Goal: Task Accomplishment & Management: Manage account settings

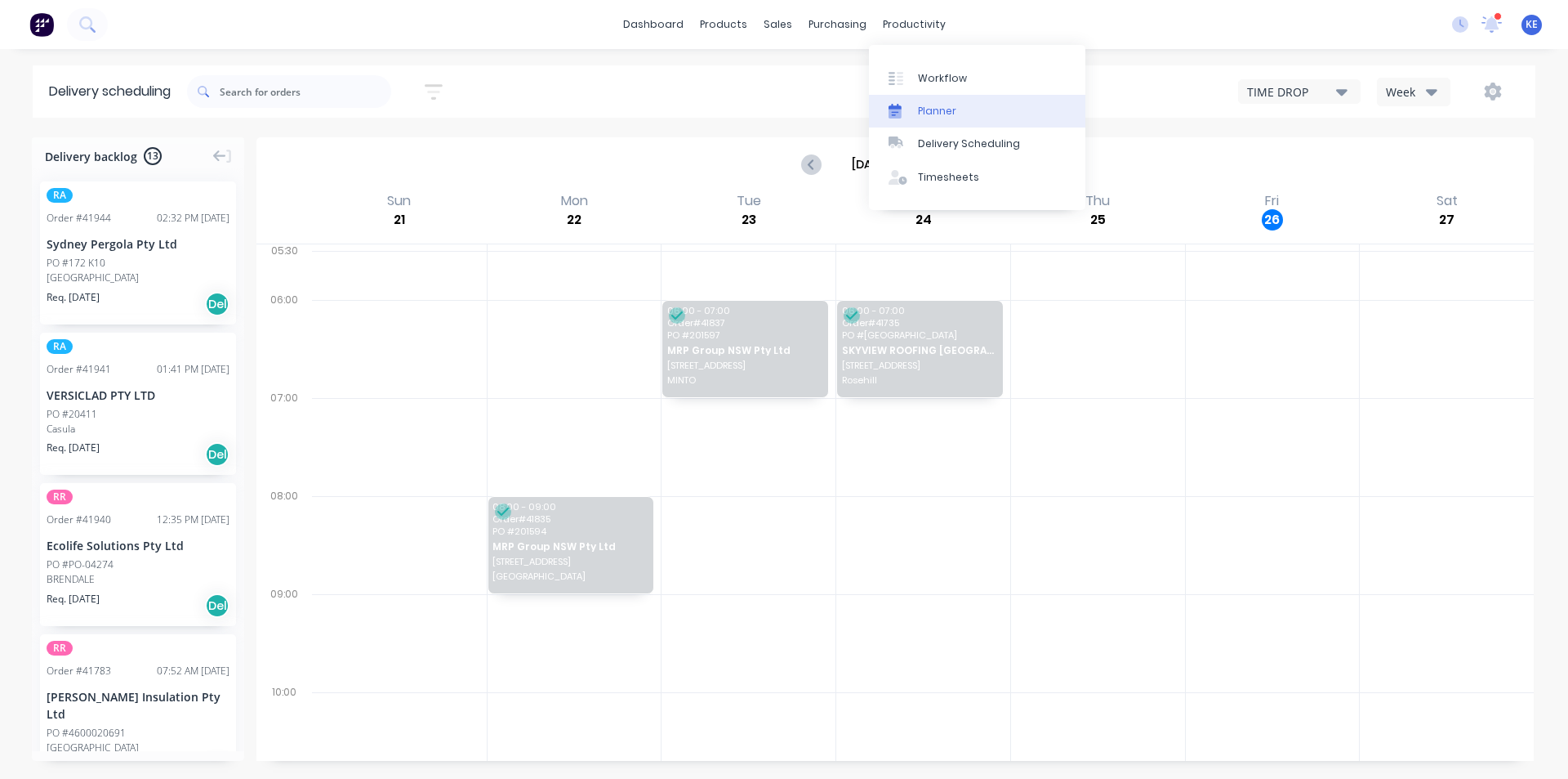
click at [950, 111] on div "Planner" at bounding box center [937, 111] width 39 height 15
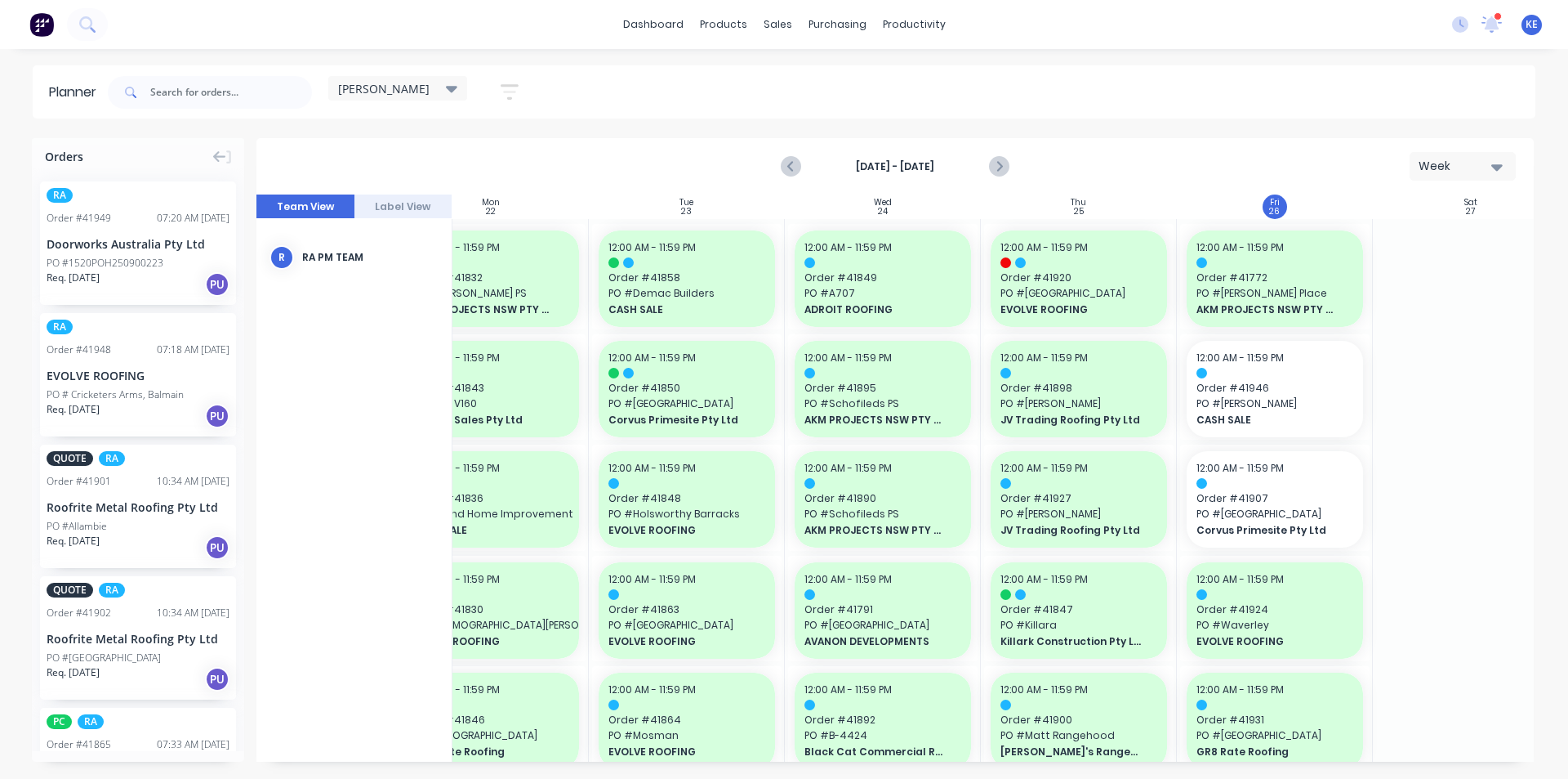
scroll to position [327, 256]
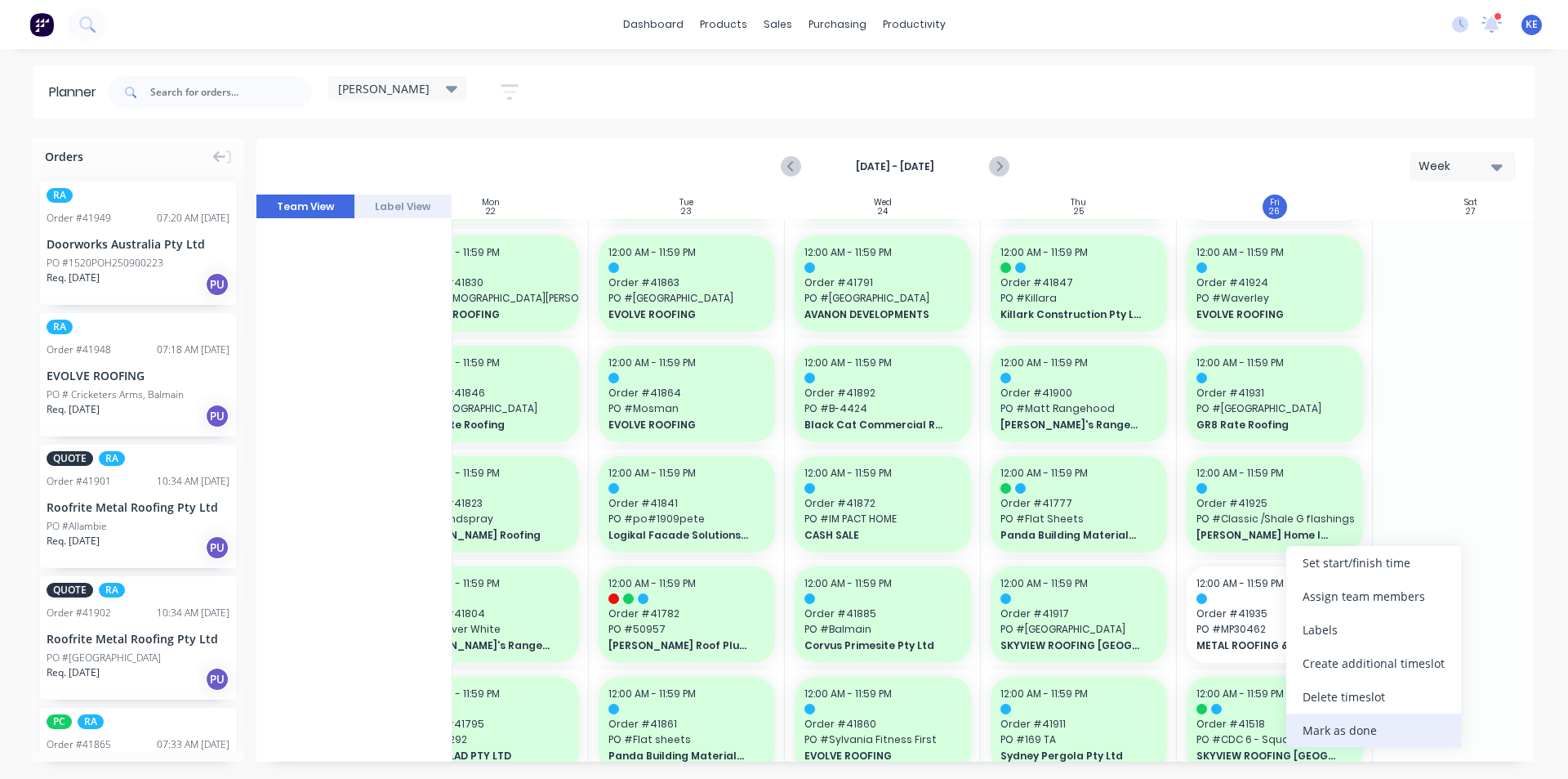
click at [1365, 739] on div "Mark as done" at bounding box center [1373, 730] width 175 height 33
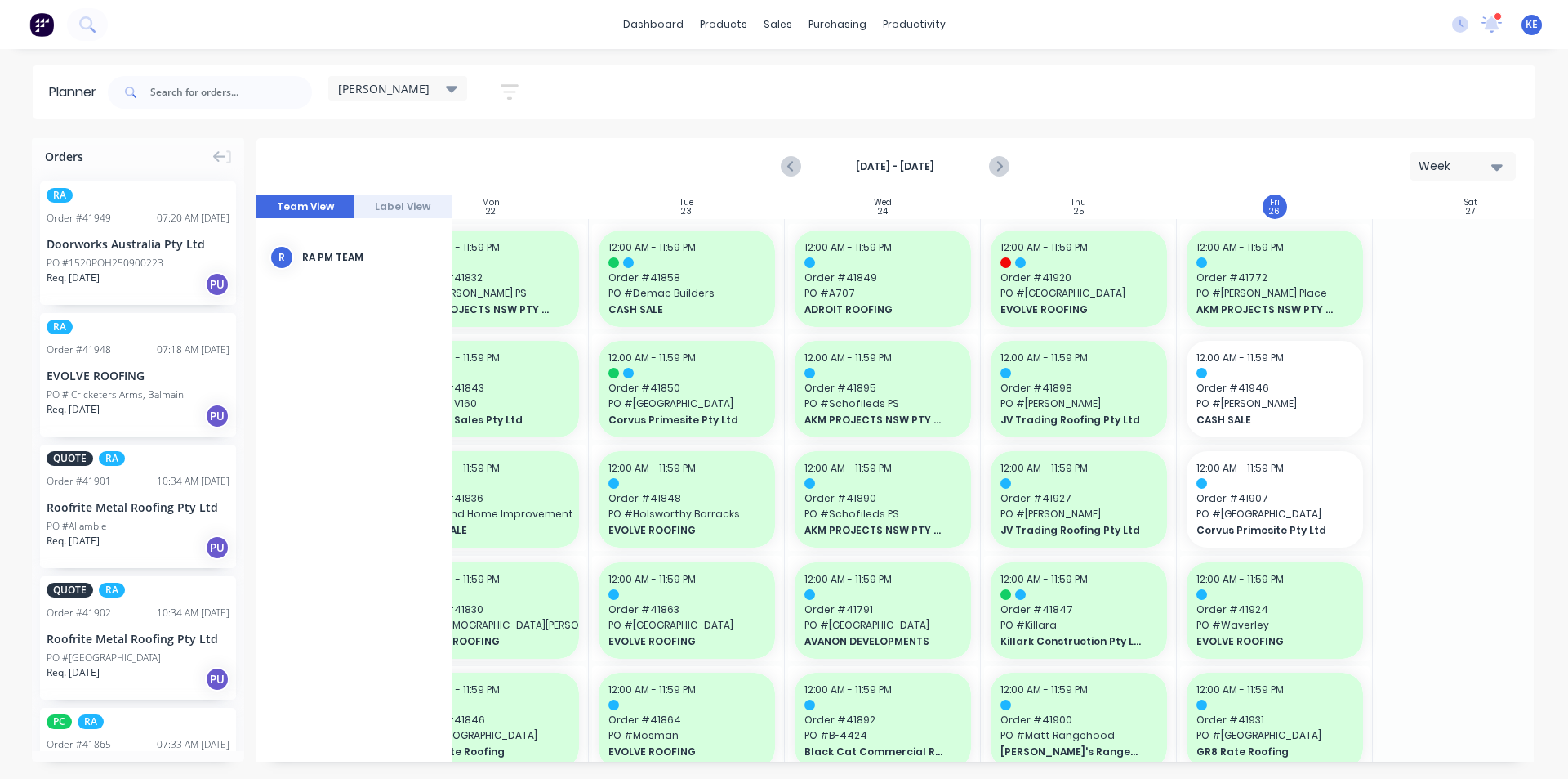
click at [995, 178] on button "Next page" at bounding box center [998, 166] width 32 height 32
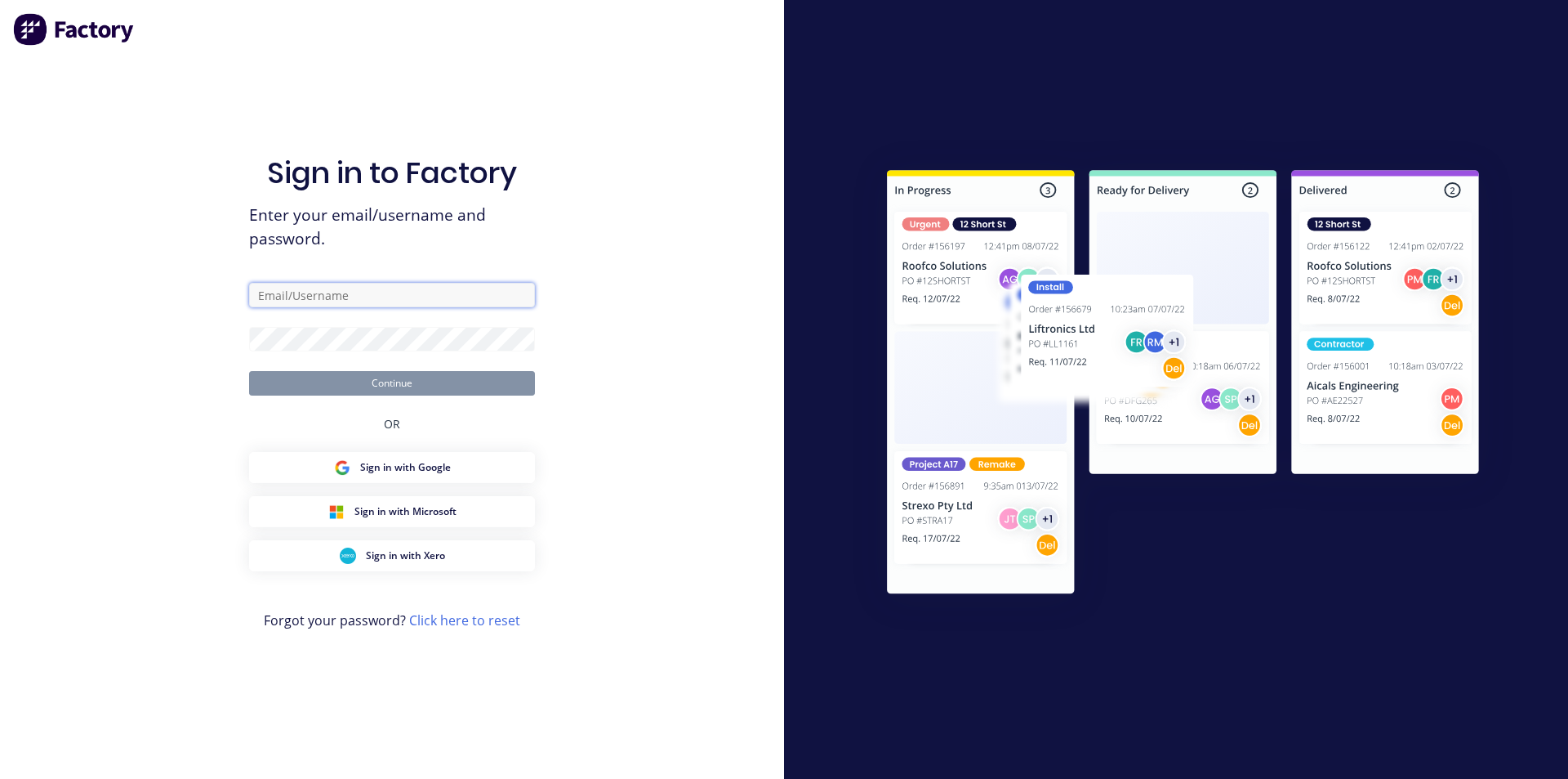
type input "[PERSON_NAME][EMAIL_ADDRESS][DOMAIN_NAME]"
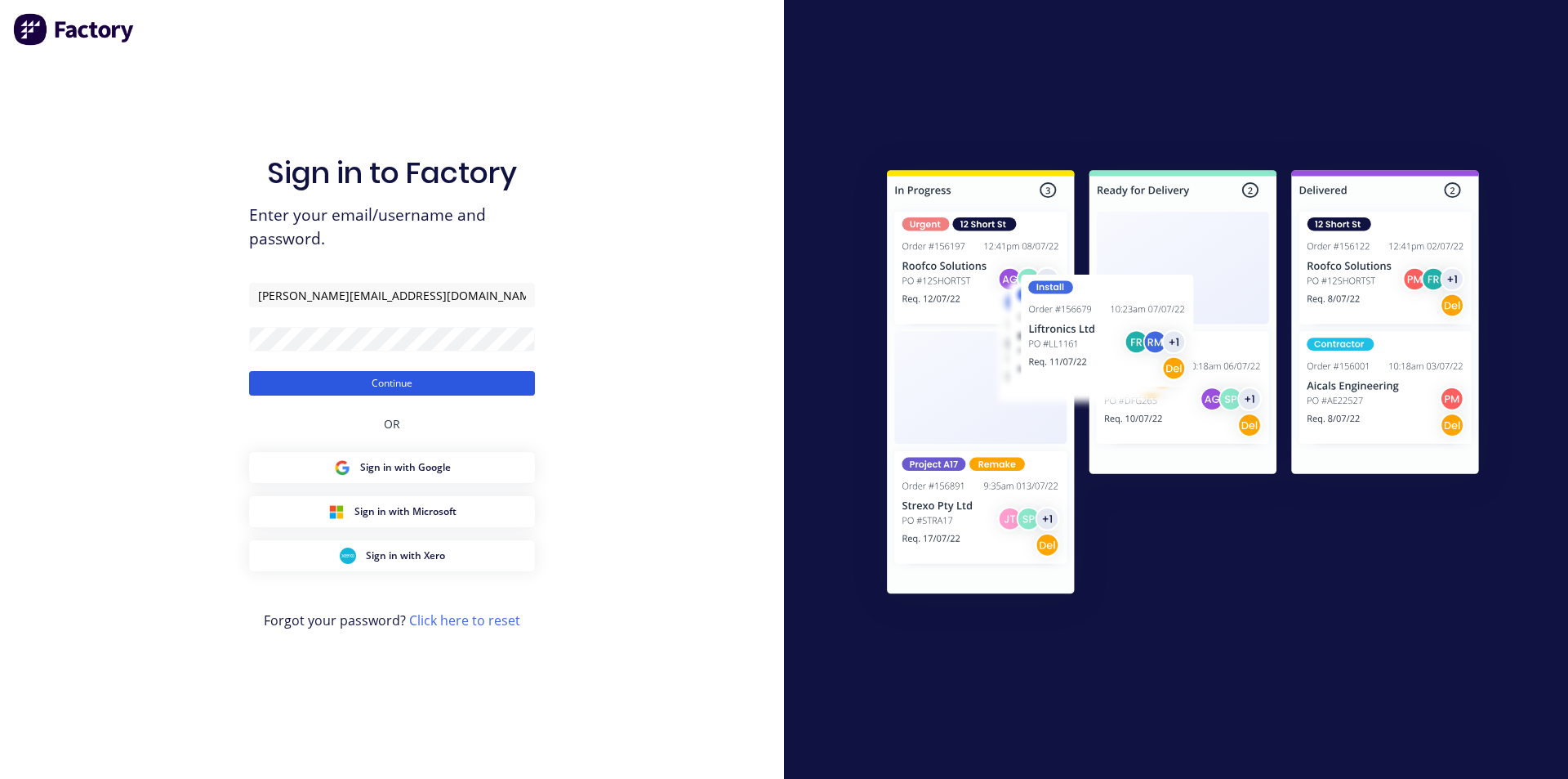
click at [430, 393] on button "Continue" at bounding box center [392, 383] width 286 height 25
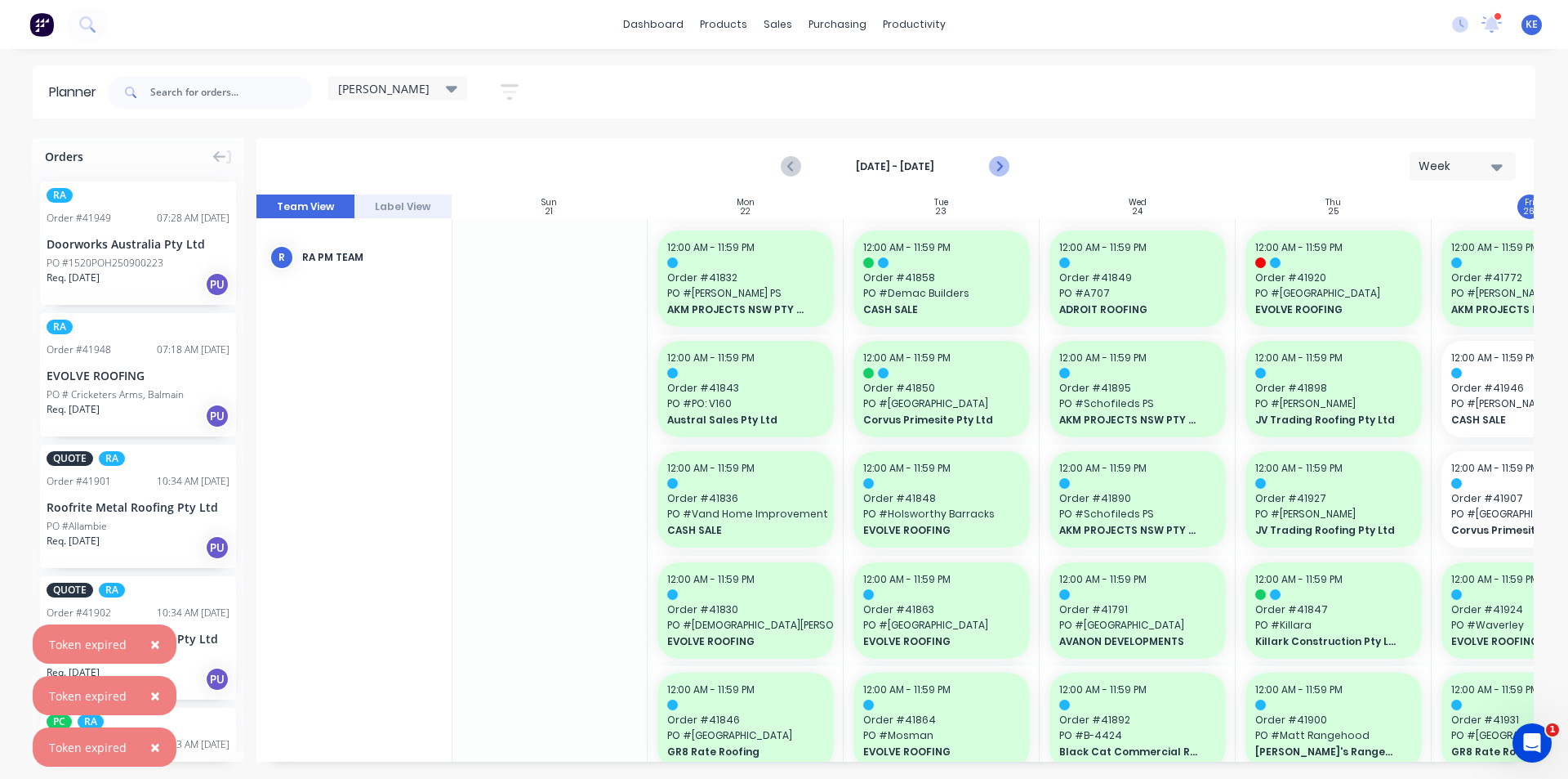
click at [1000, 160] on icon "Next page" at bounding box center [998, 167] width 19 height 19
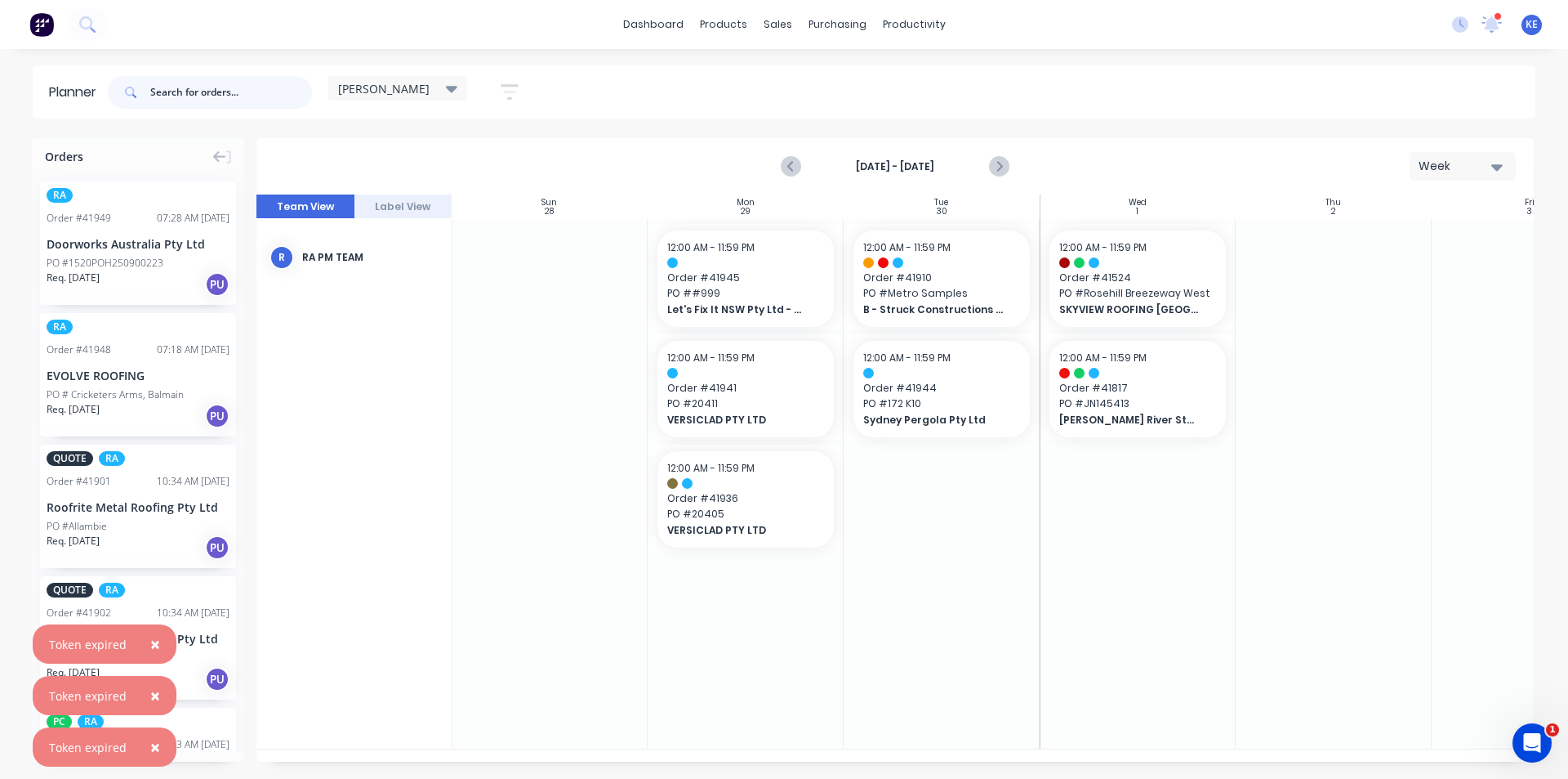
click at [229, 93] on input "text" at bounding box center [231, 92] width 161 height 32
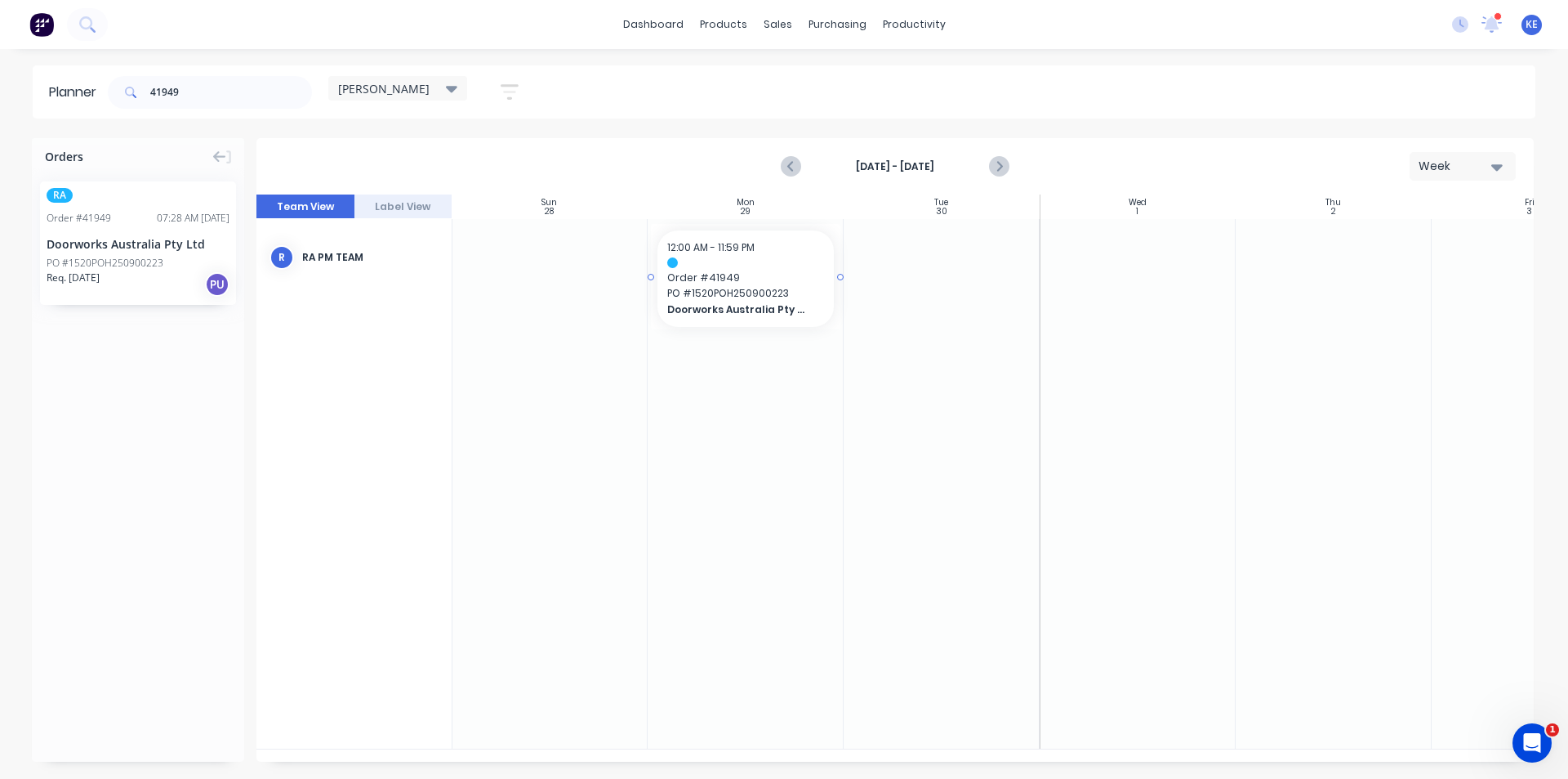
drag, startPoint x: 160, startPoint y: 229, endPoint x: 839, endPoint y: 290, distance: 681.7
click at [268, 98] on input "41949" at bounding box center [231, 92] width 161 height 32
type input "41948"
drag, startPoint x: 168, startPoint y: 284, endPoint x: 741, endPoint y: 293, distance: 573.1
drag, startPoint x: 259, startPoint y: 107, endPoint x: 96, endPoint y: 76, distance: 165.9
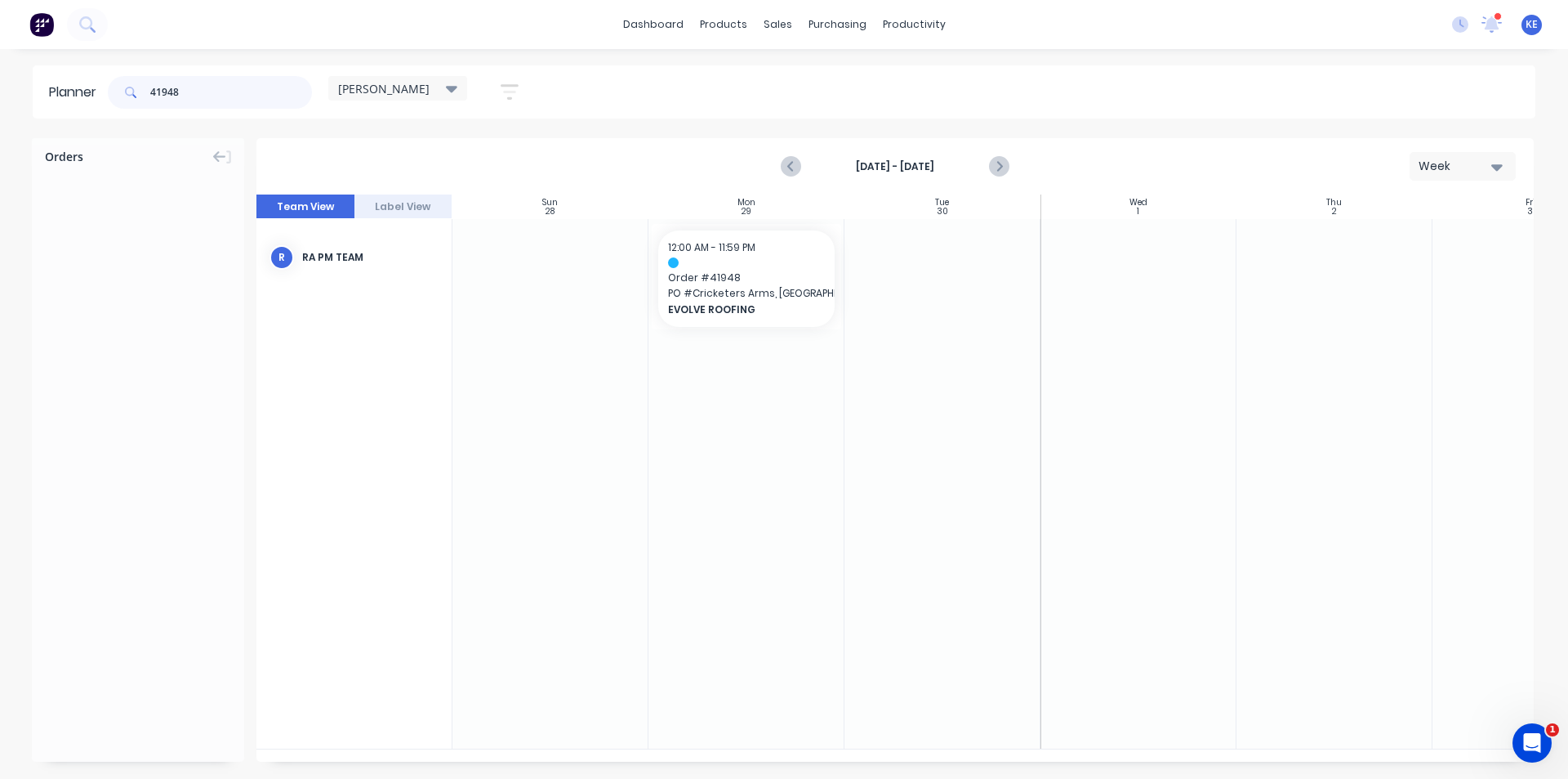
click at [96, 76] on header "Planner 41948 [PERSON_NAME] Save new view None edit [PERSON_NAME] (Default) edi…" at bounding box center [784, 92] width 1503 height 54
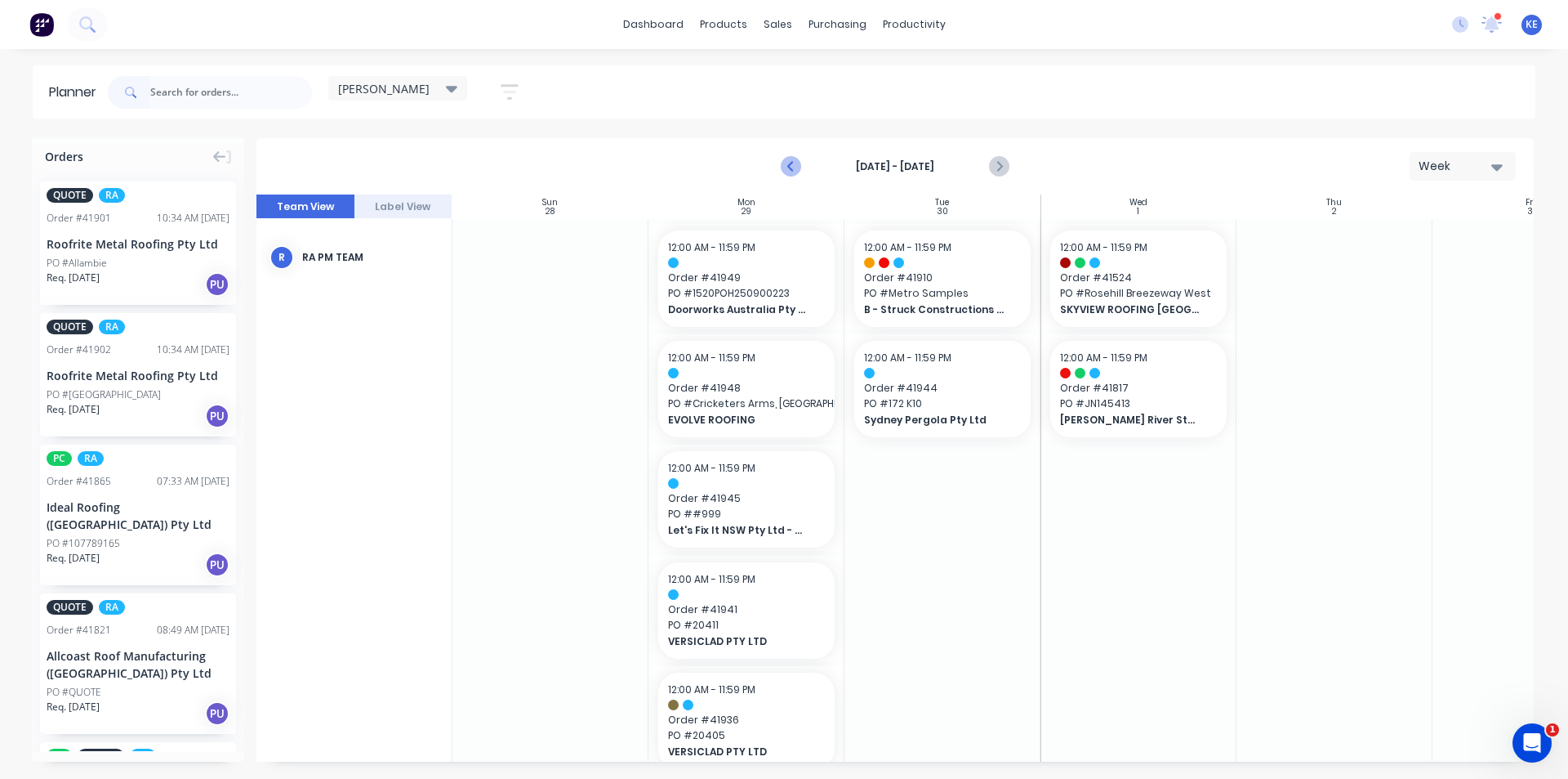
click at [794, 161] on icon "Previous page" at bounding box center [792, 167] width 7 height 13
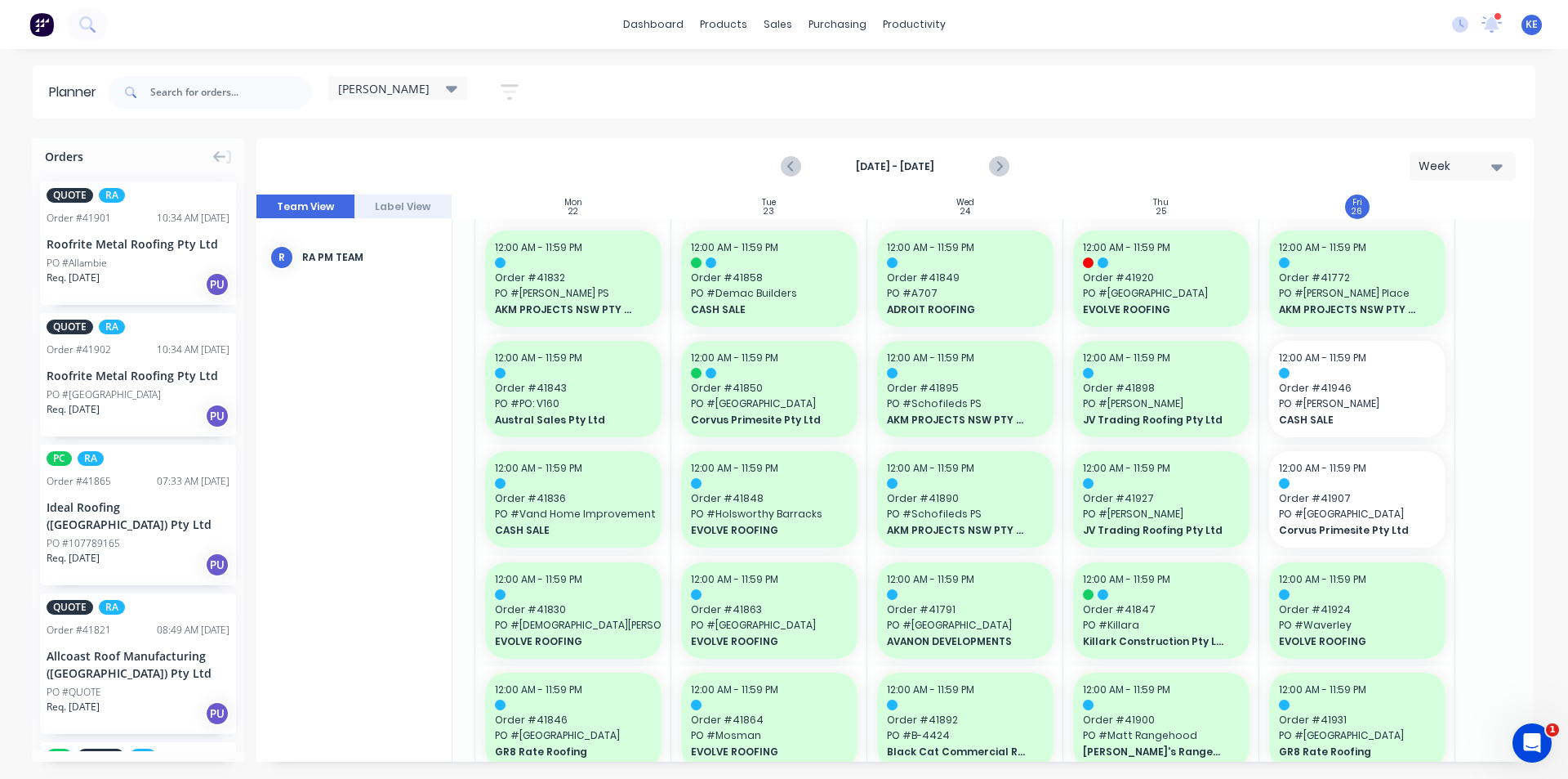
scroll to position [0, 167]
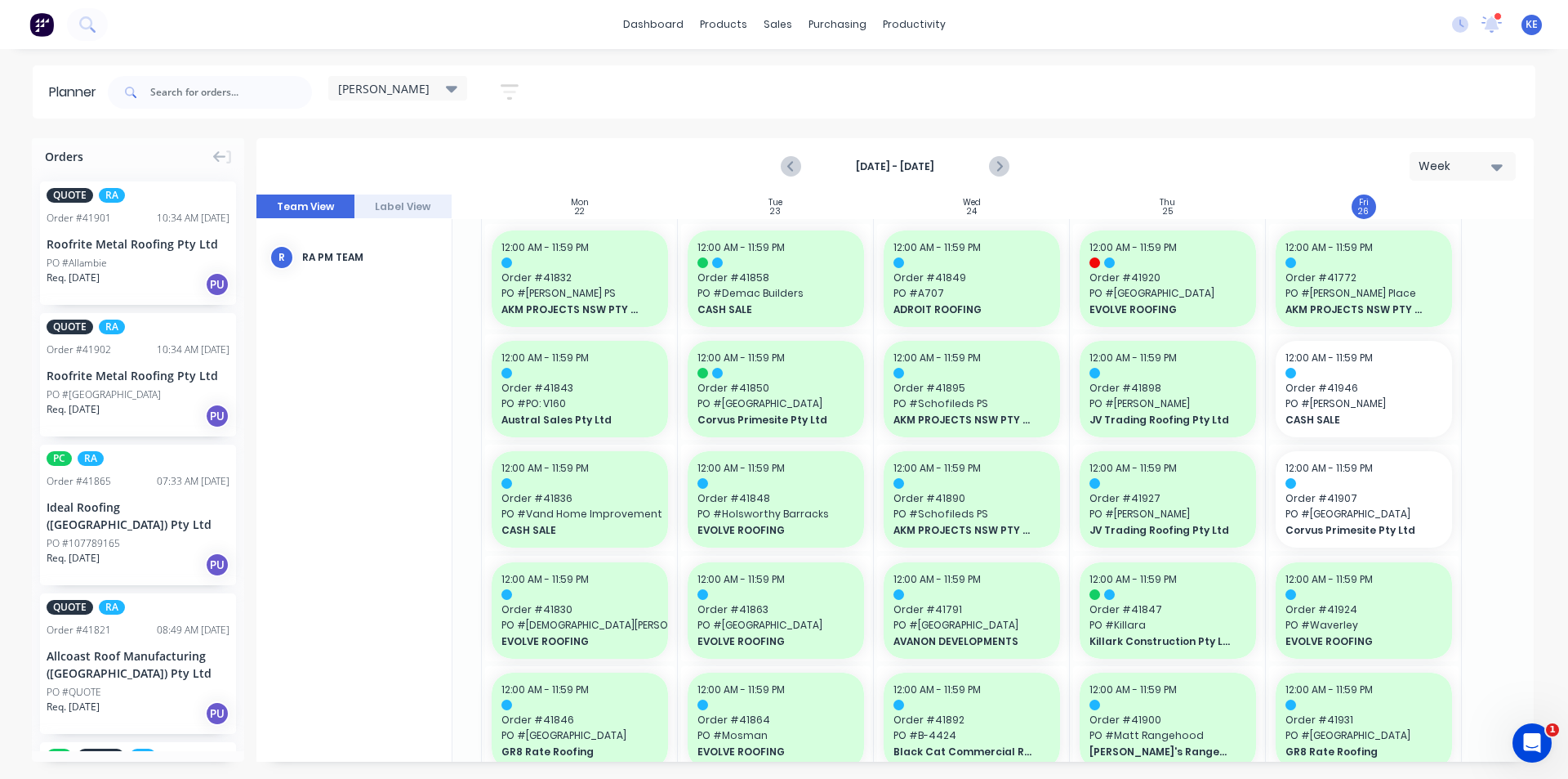
click at [1431, 470] on div "12:00 AM - 11:59 PM" at bounding box center [1364, 468] width 157 height 15
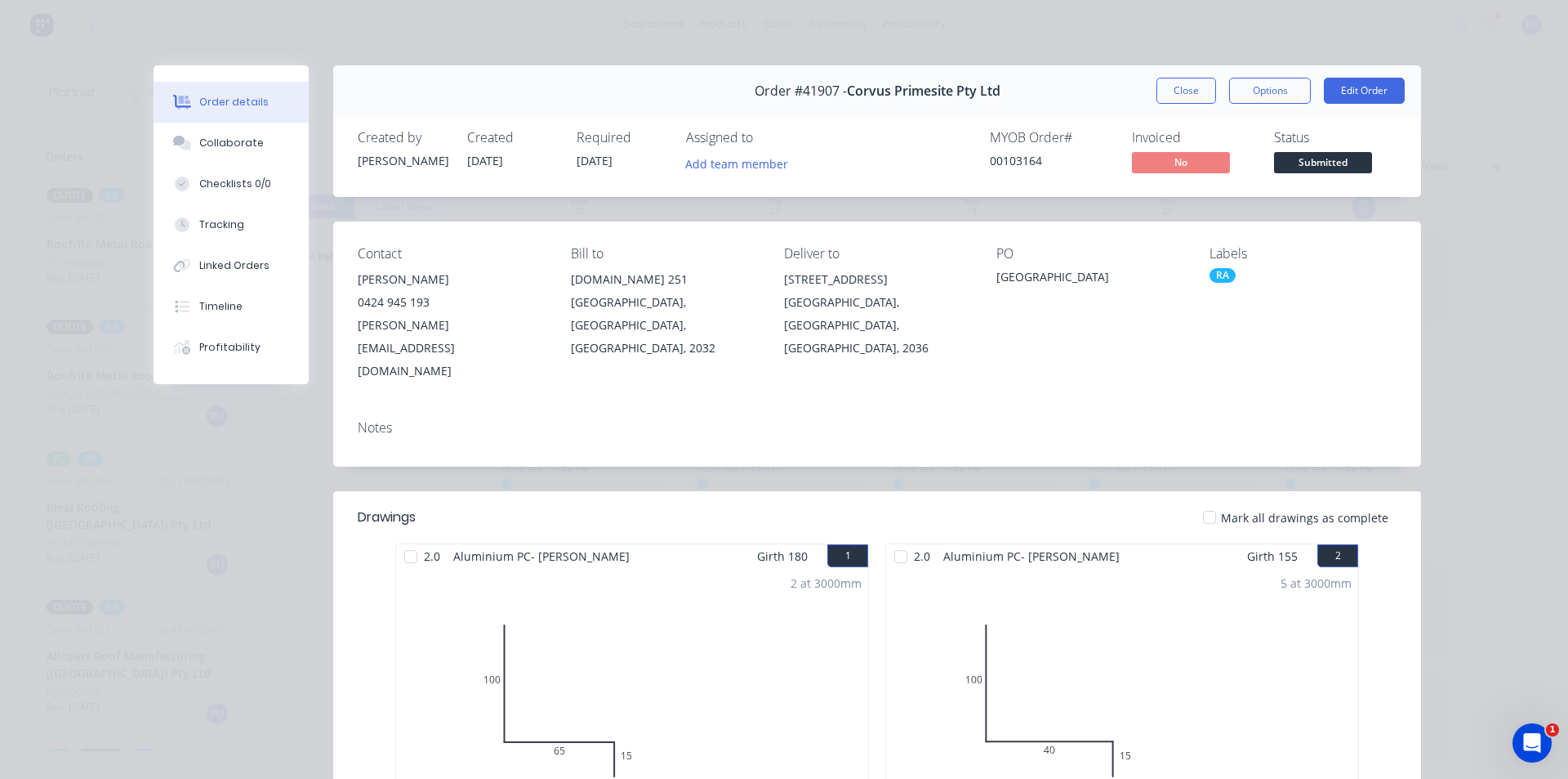
click at [1217, 269] on div "RA" at bounding box center [1222, 275] width 26 height 15
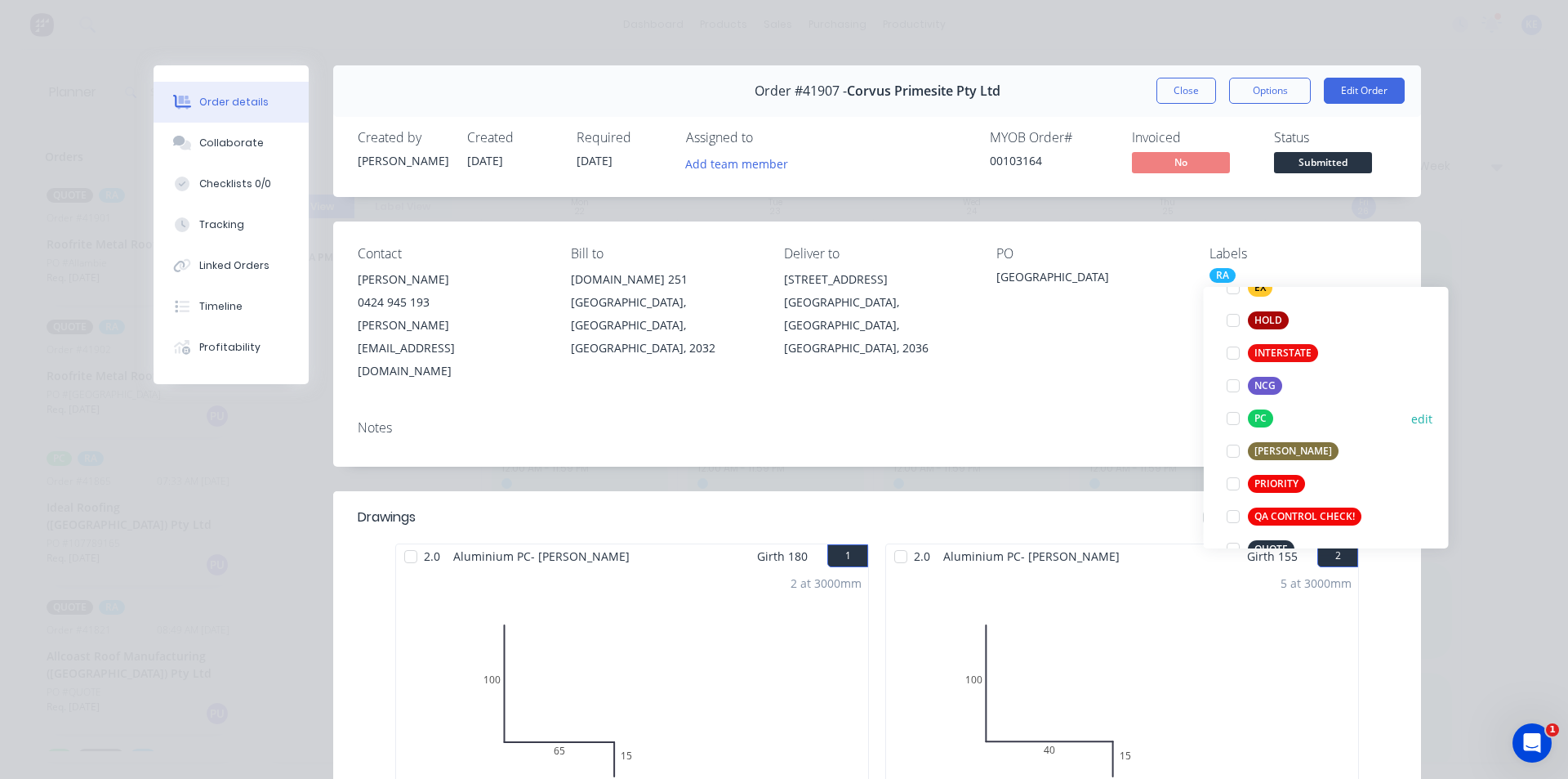
scroll to position [327, 0]
click at [1279, 410] on button "PC" at bounding box center [1250, 418] width 60 height 23
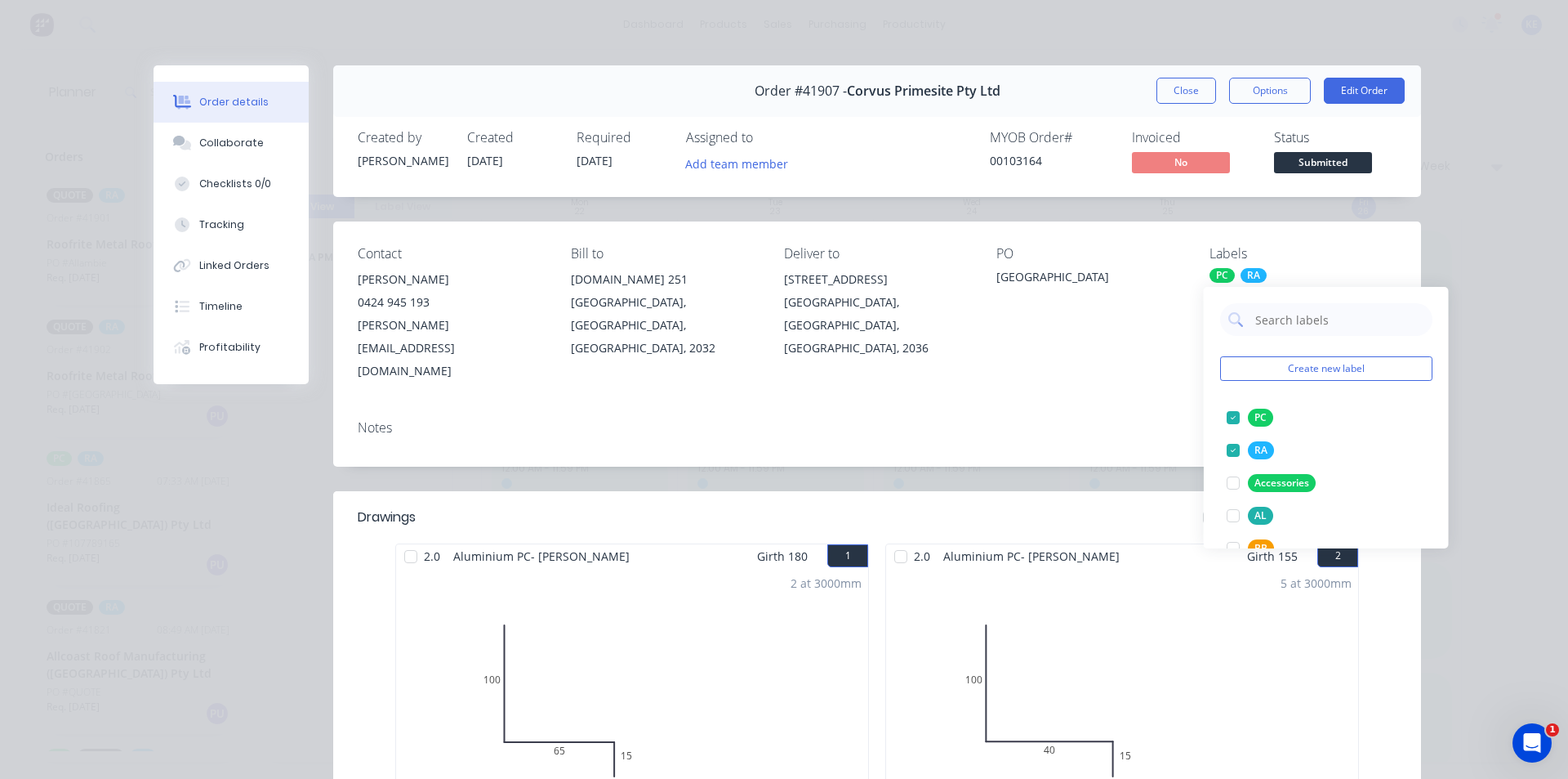
click at [1071, 420] on div "Notes" at bounding box center [877, 428] width 1039 height 16
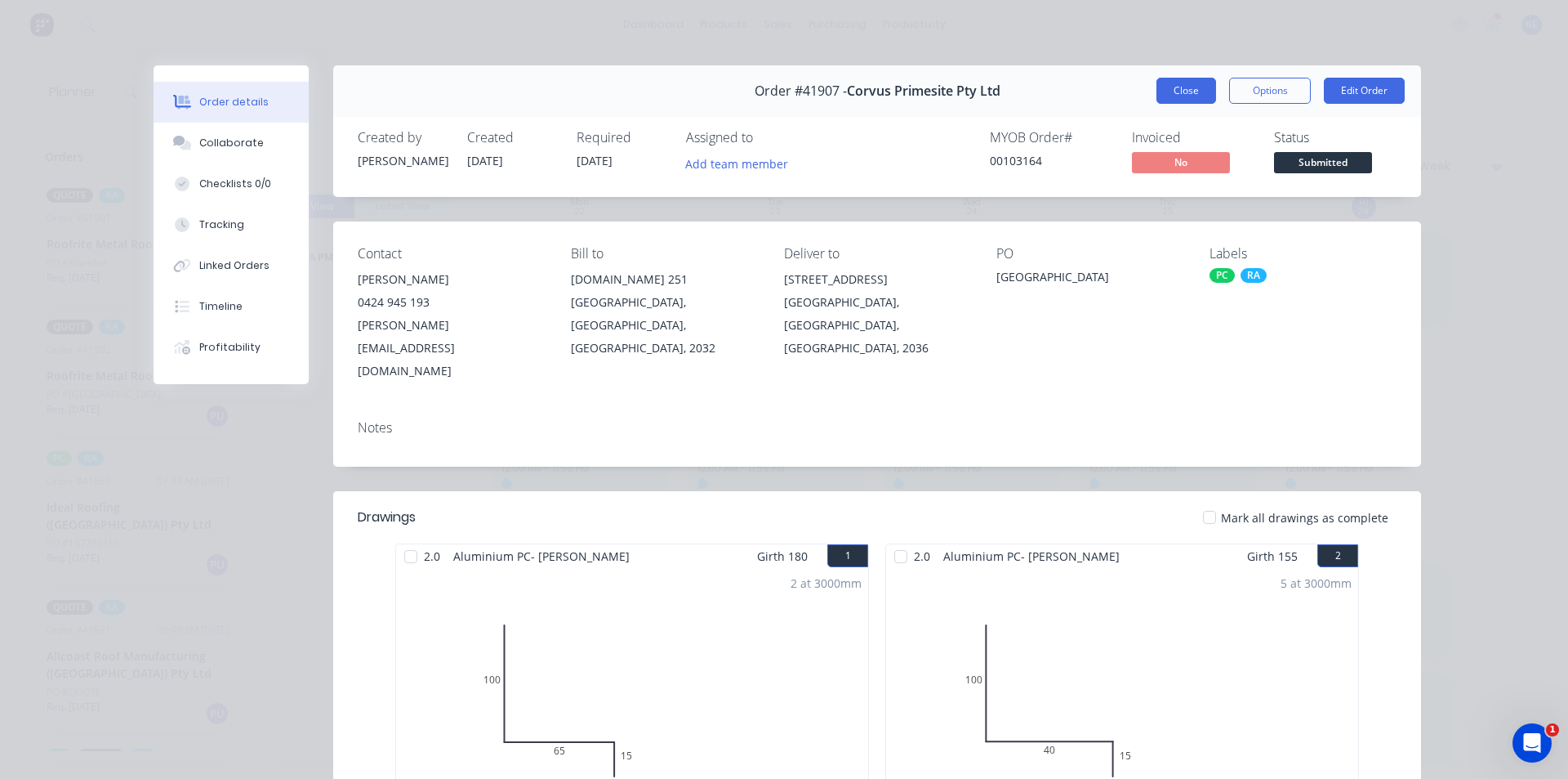
click at [1208, 94] on button "Close" at bounding box center [1187, 90] width 60 height 26
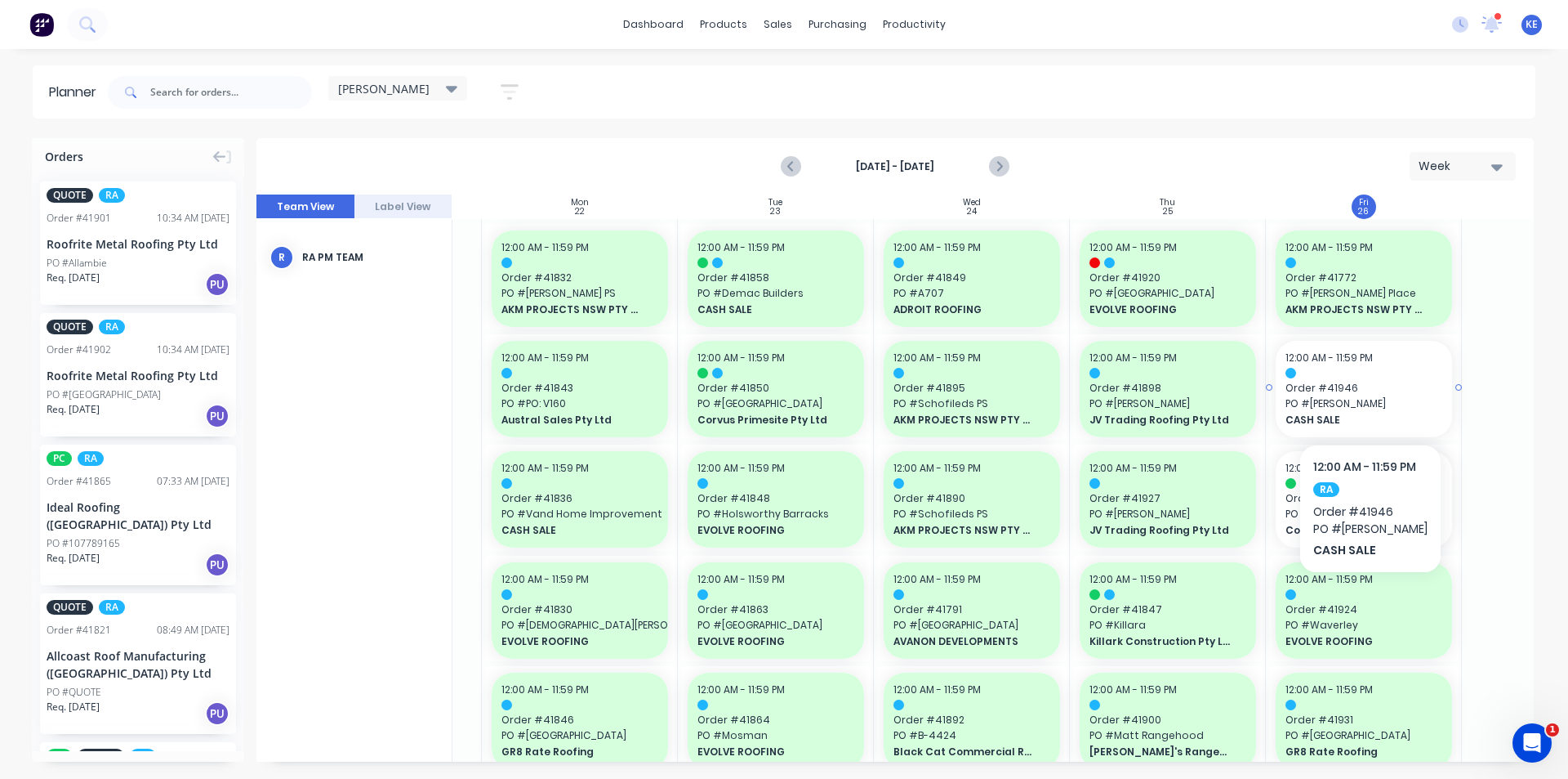
click at [1389, 406] on span "PO # [PERSON_NAME]" at bounding box center [1364, 404] width 157 height 15
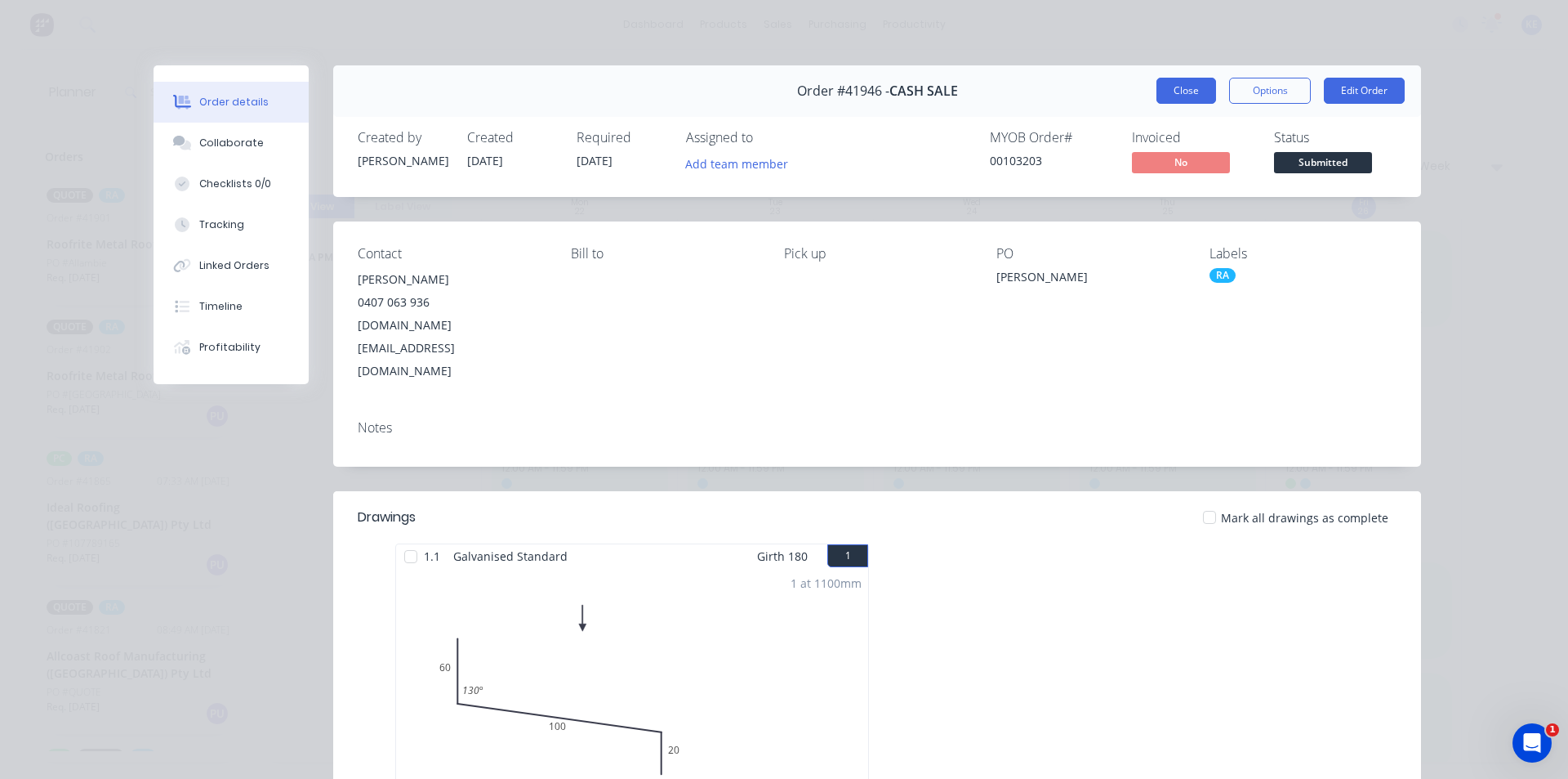
click at [1159, 87] on button "Close" at bounding box center [1187, 90] width 60 height 26
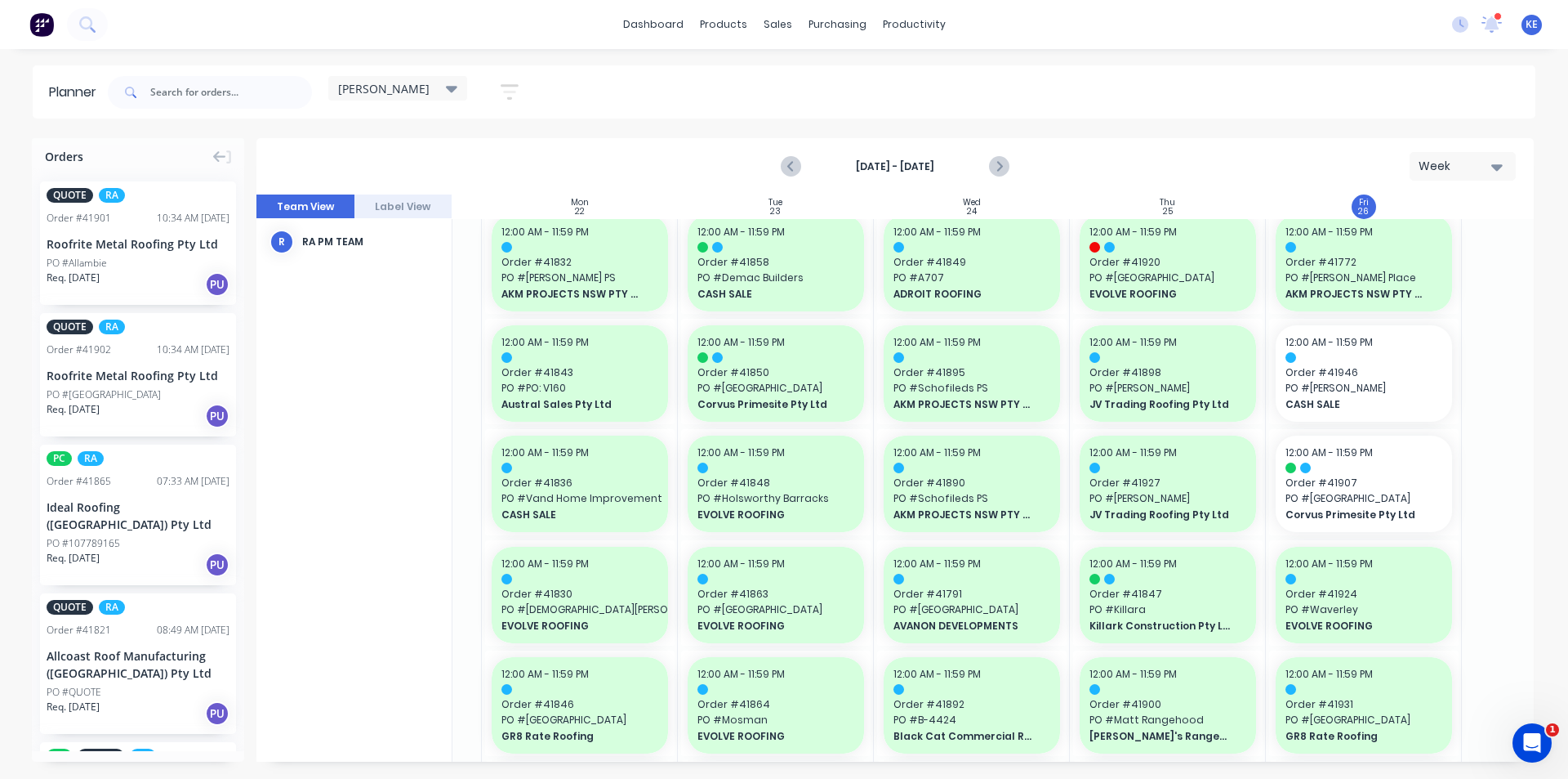
scroll to position [0, 167]
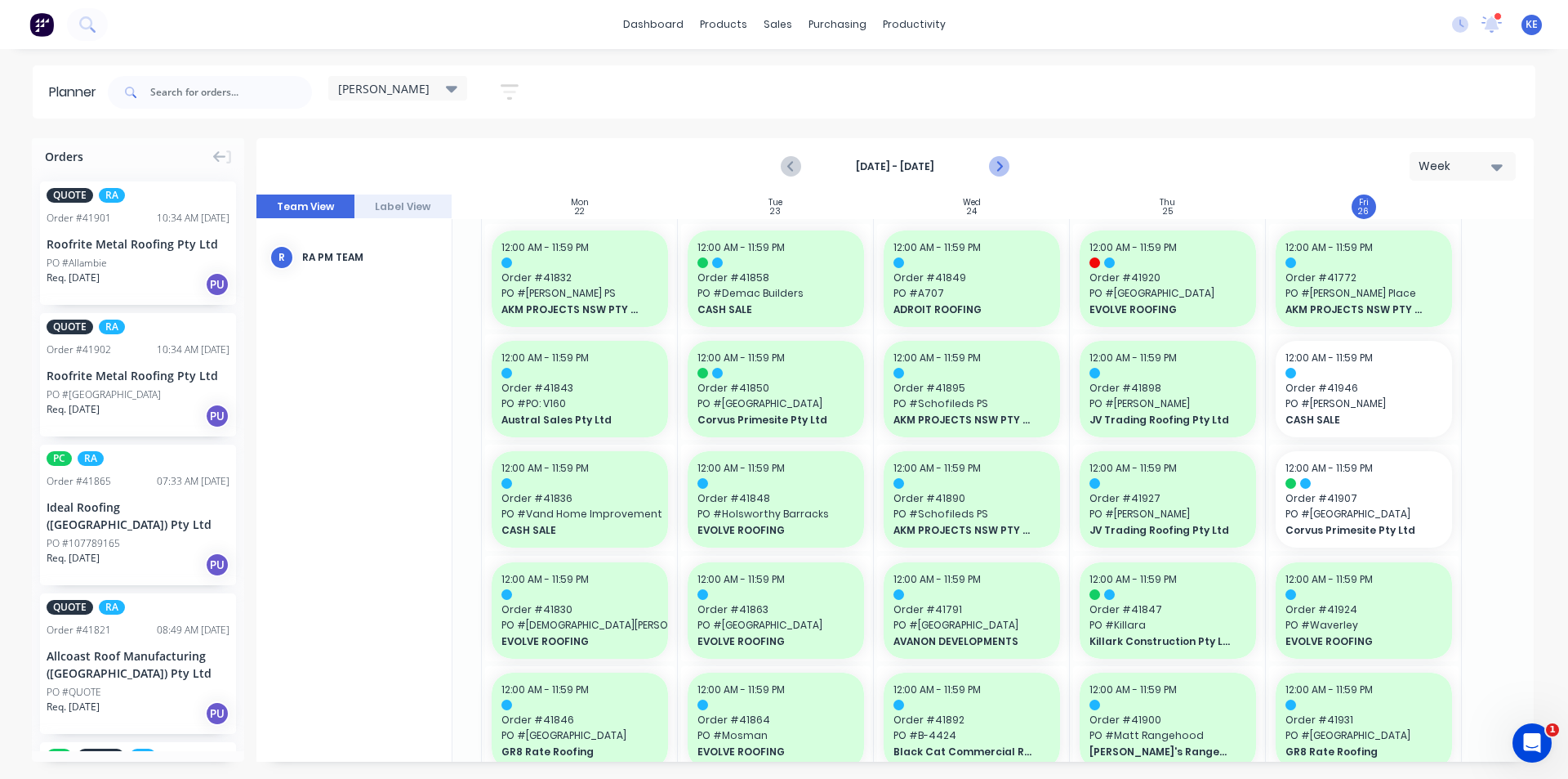
click at [1009, 168] on button "Next page" at bounding box center [998, 166] width 32 height 32
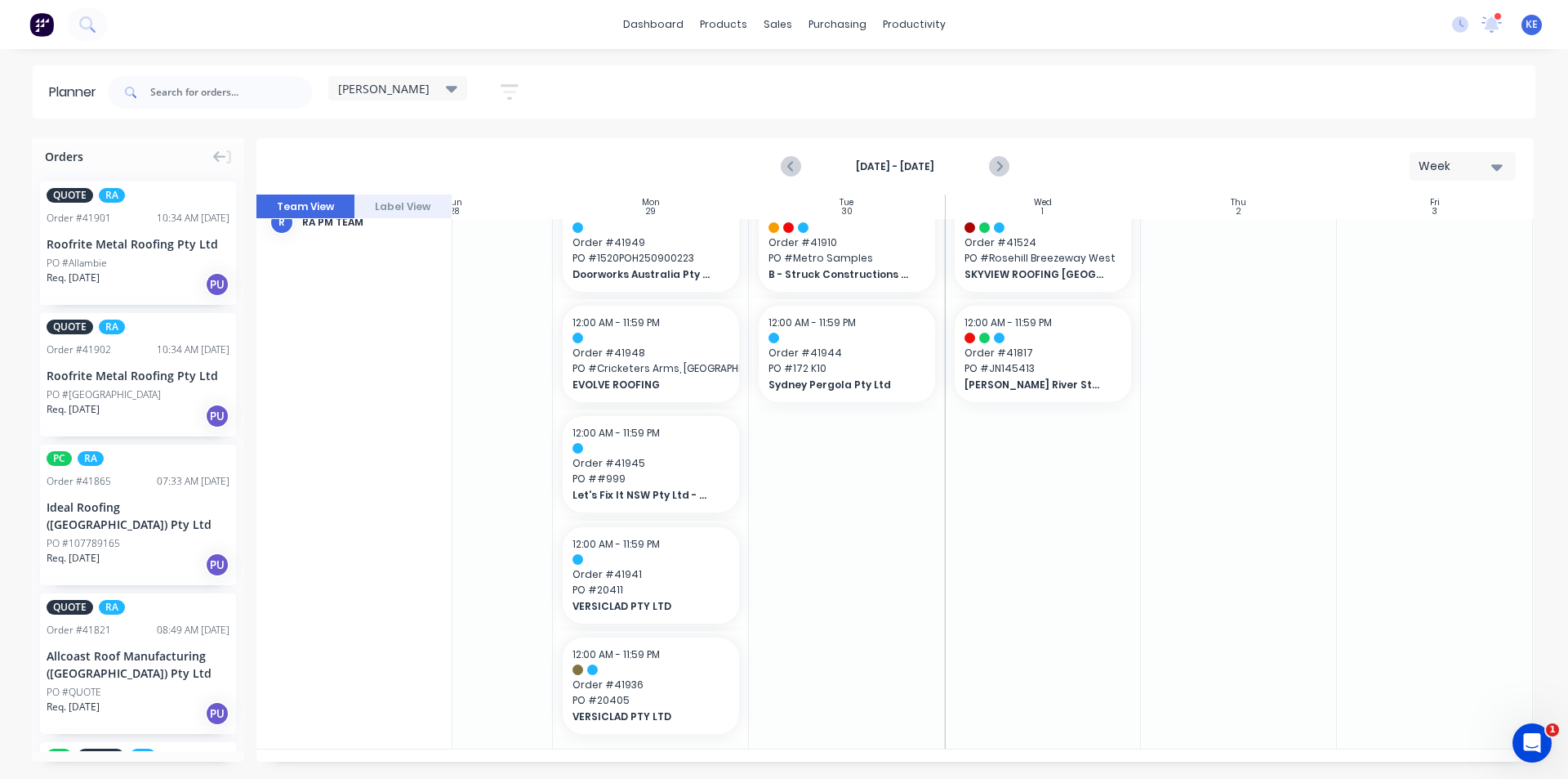
scroll to position [0, 96]
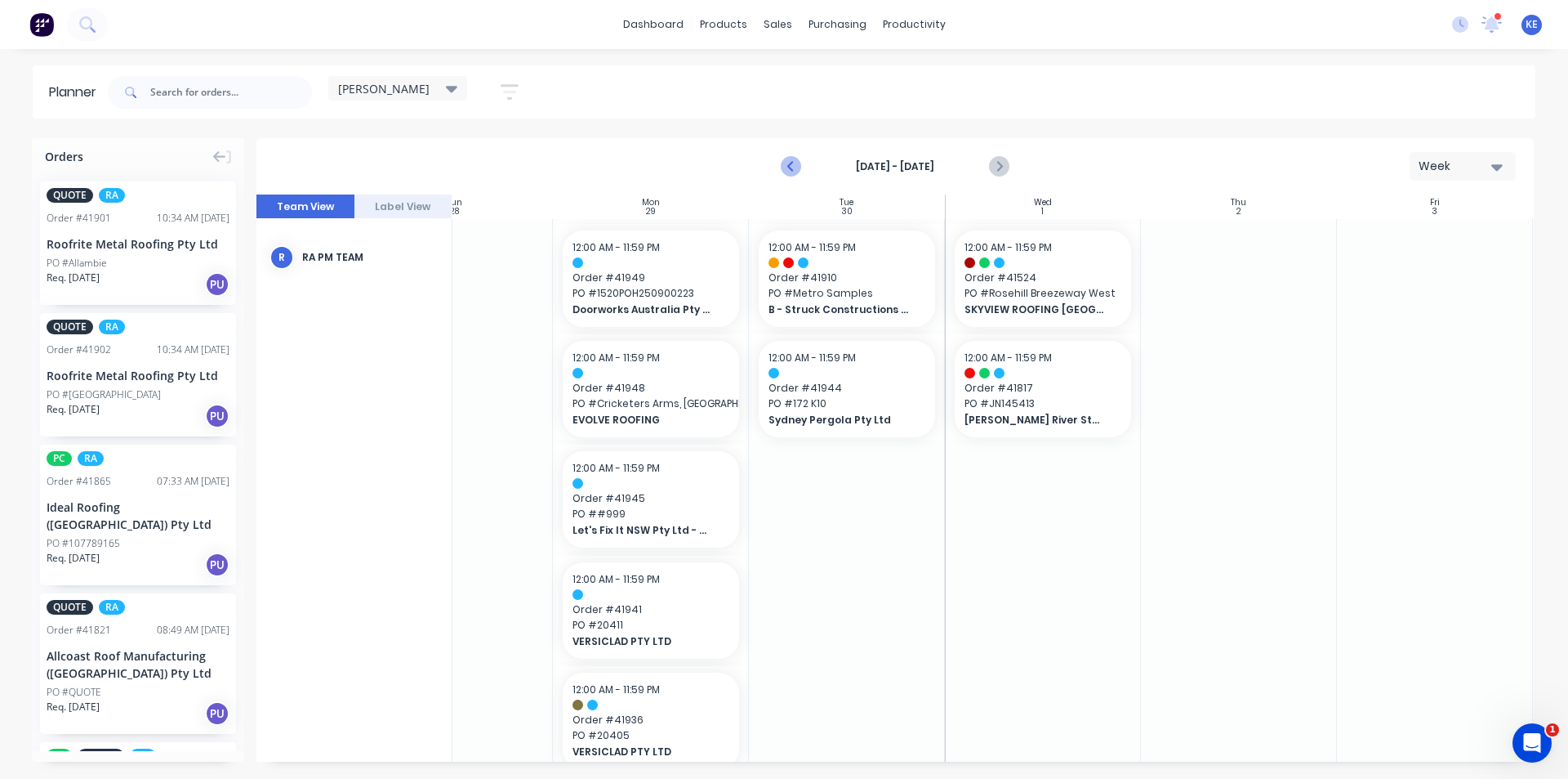
click at [800, 168] on icon "Previous page" at bounding box center [791, 167] width 19 height 19
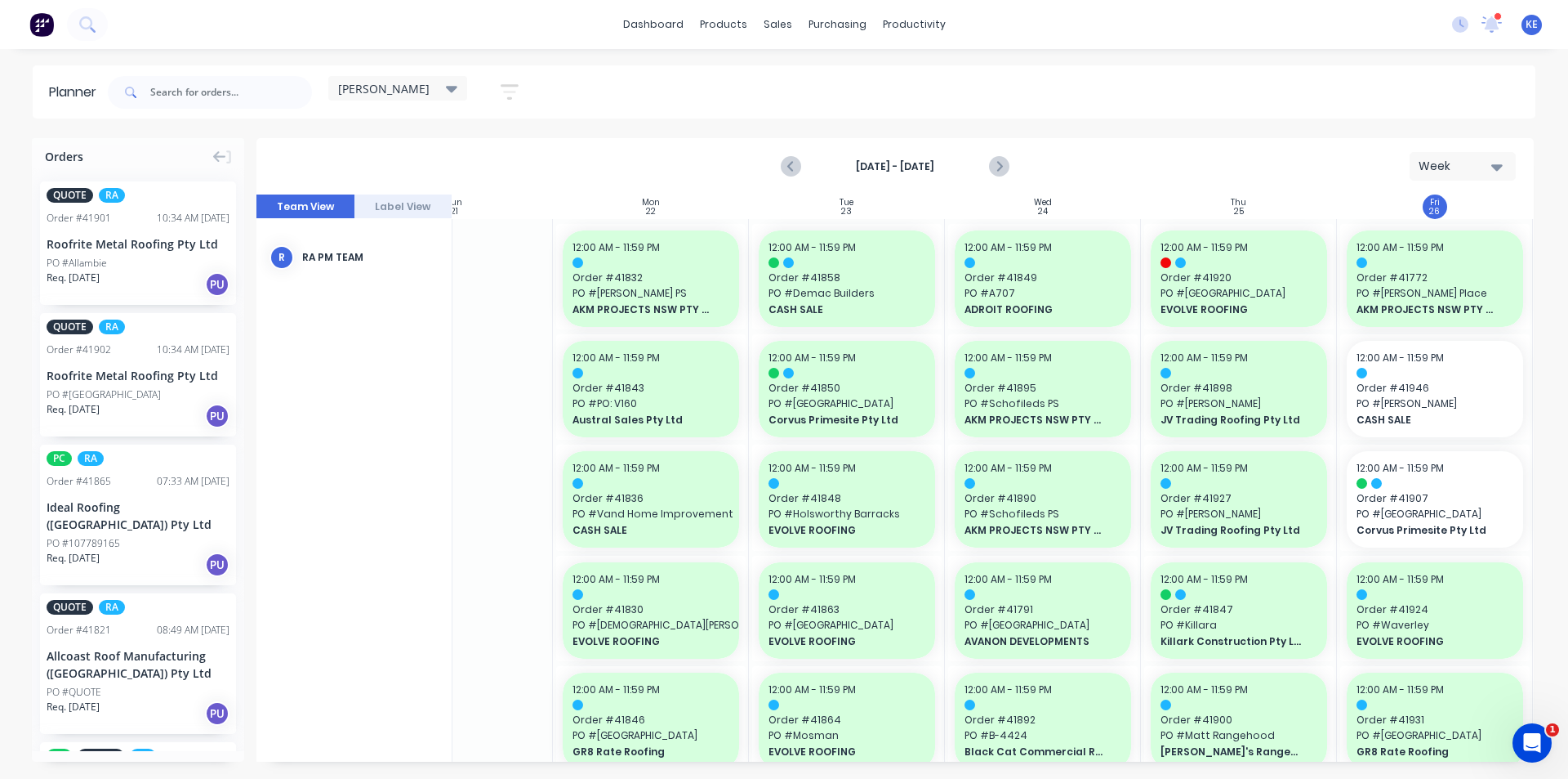
click at [1096, 162] on div "[DATE] - [DATE] Week" at bounding box center [894, 166] width 1274 height 54
click at [696, 125] on div "Planner [PERSON_NAME] Save new view None edit [PERSON_NAME] (Default) edit Irak…" at bounding box center [784, 422] width 1568 height 712
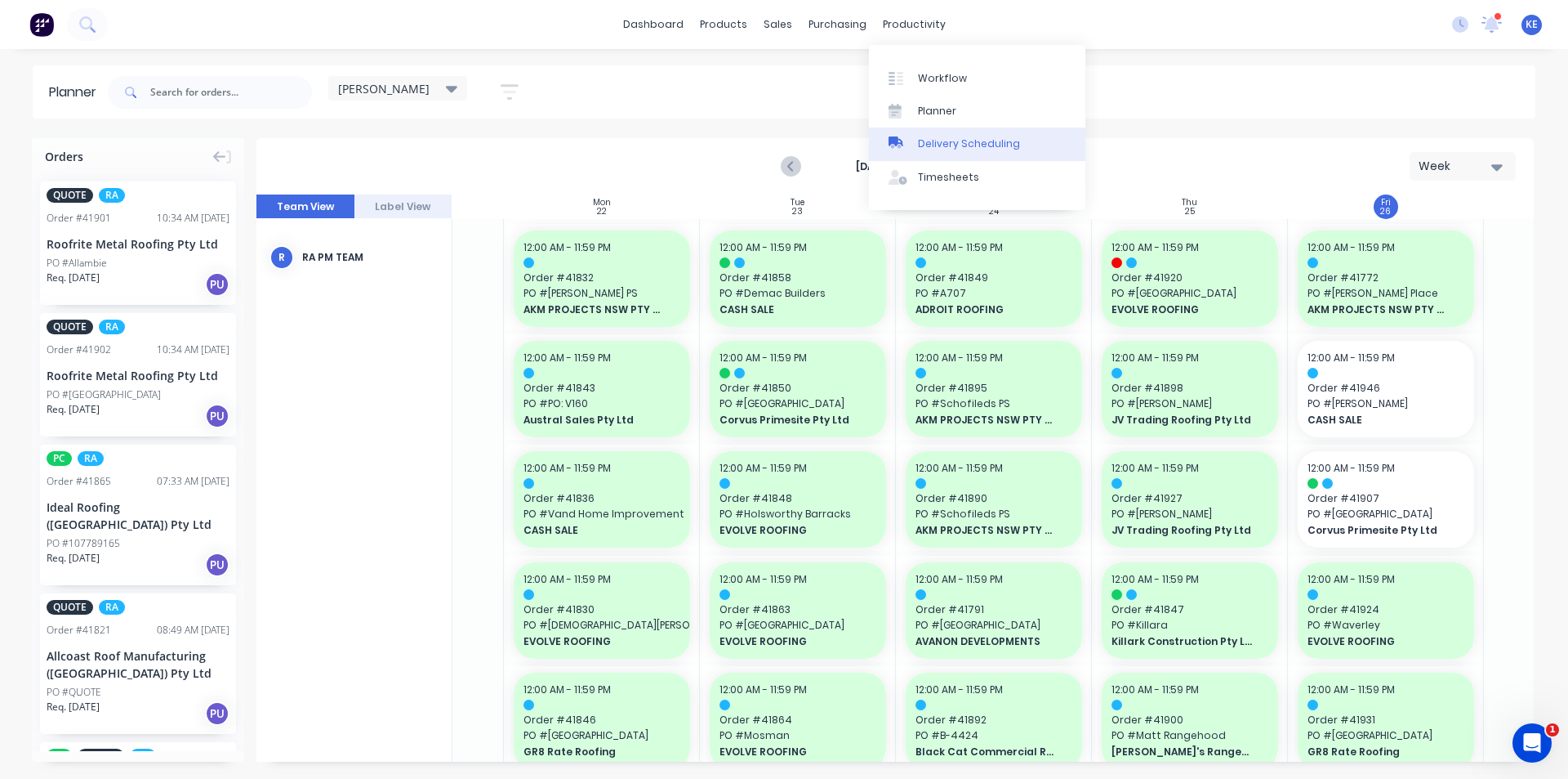
click at [918, 153] on link "Delivery Scheduling" at bounding box center [977, 143] width 217 height 32
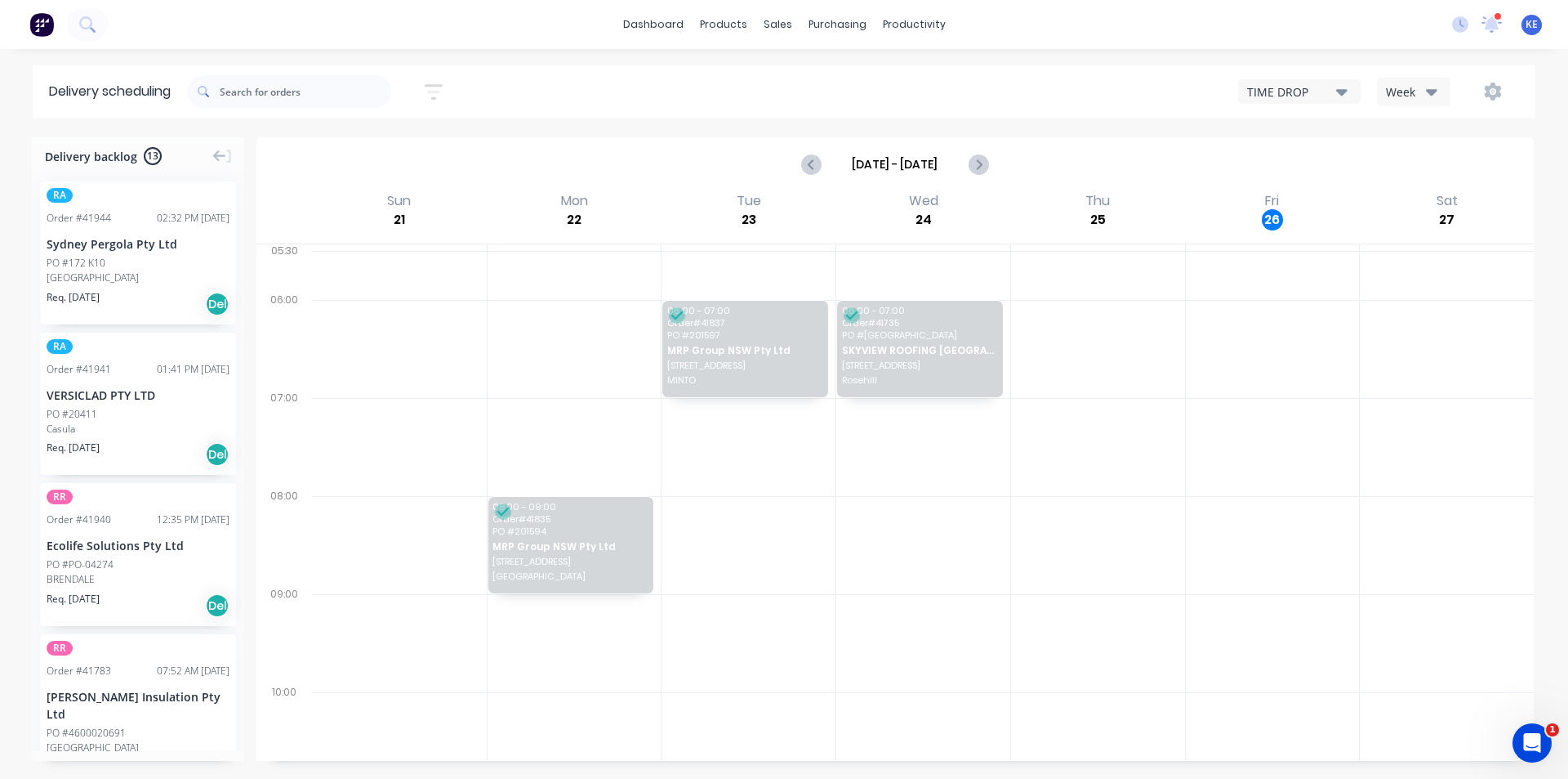
click at [1407, 100] on div "Week" at bounding box center [1410, 92] width 47 height 18
click at [1429, 173] on div "Vehicle" at bounding box center [1458, 167] width 161 height 32
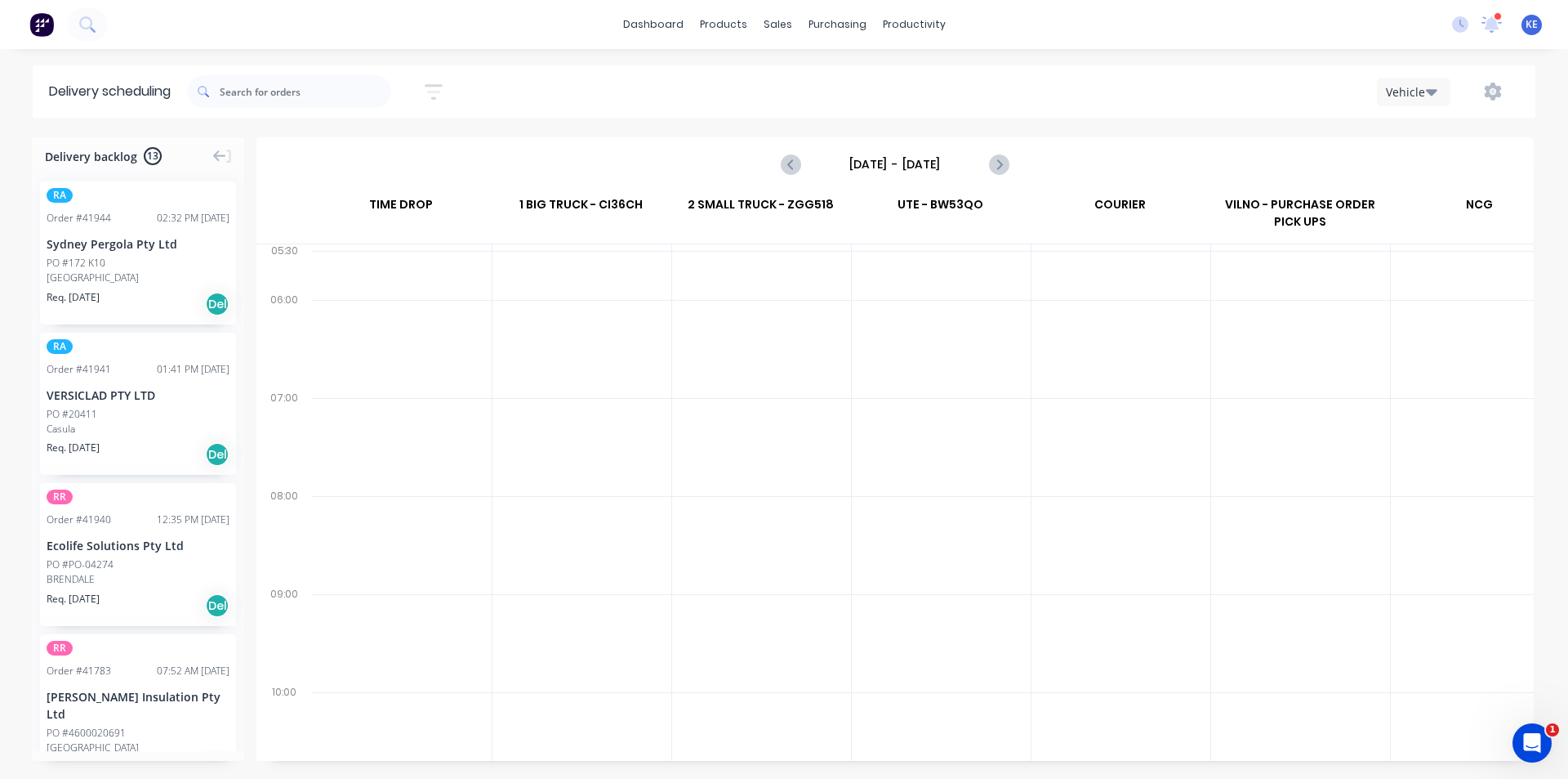
scroll to position [0, 1]
click at [929, 174] on input "[DATE] - [DATE]" at bounding box center [895, 164] width 161 height 25
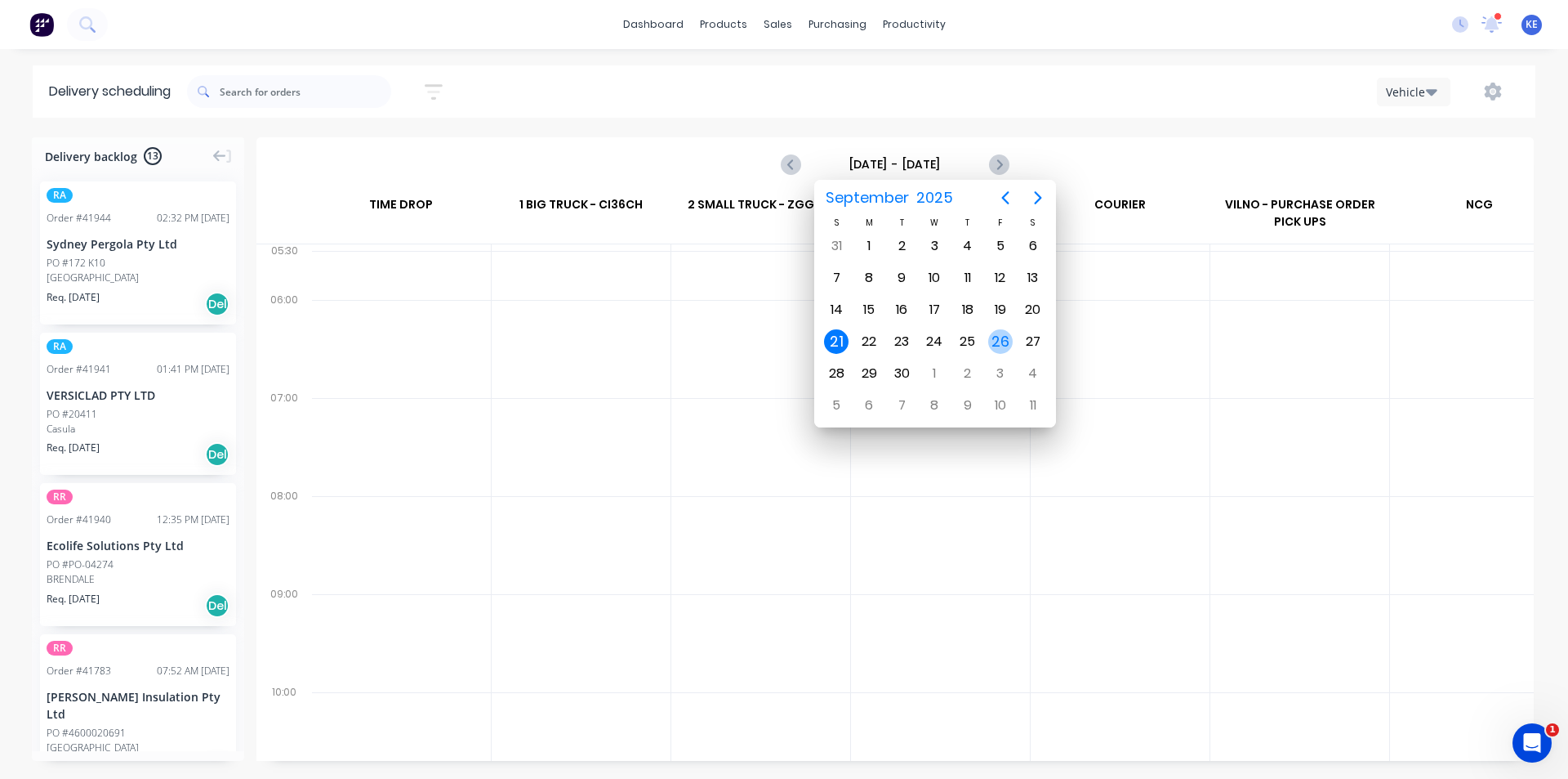
drag, startPoint x: 998, startPoint y: 346, endPoint x: 990, endPoint y: 349, distance: 8.5
click at [995, 349] on div "26" at bounding box center [1001, 341] width 25 height 25
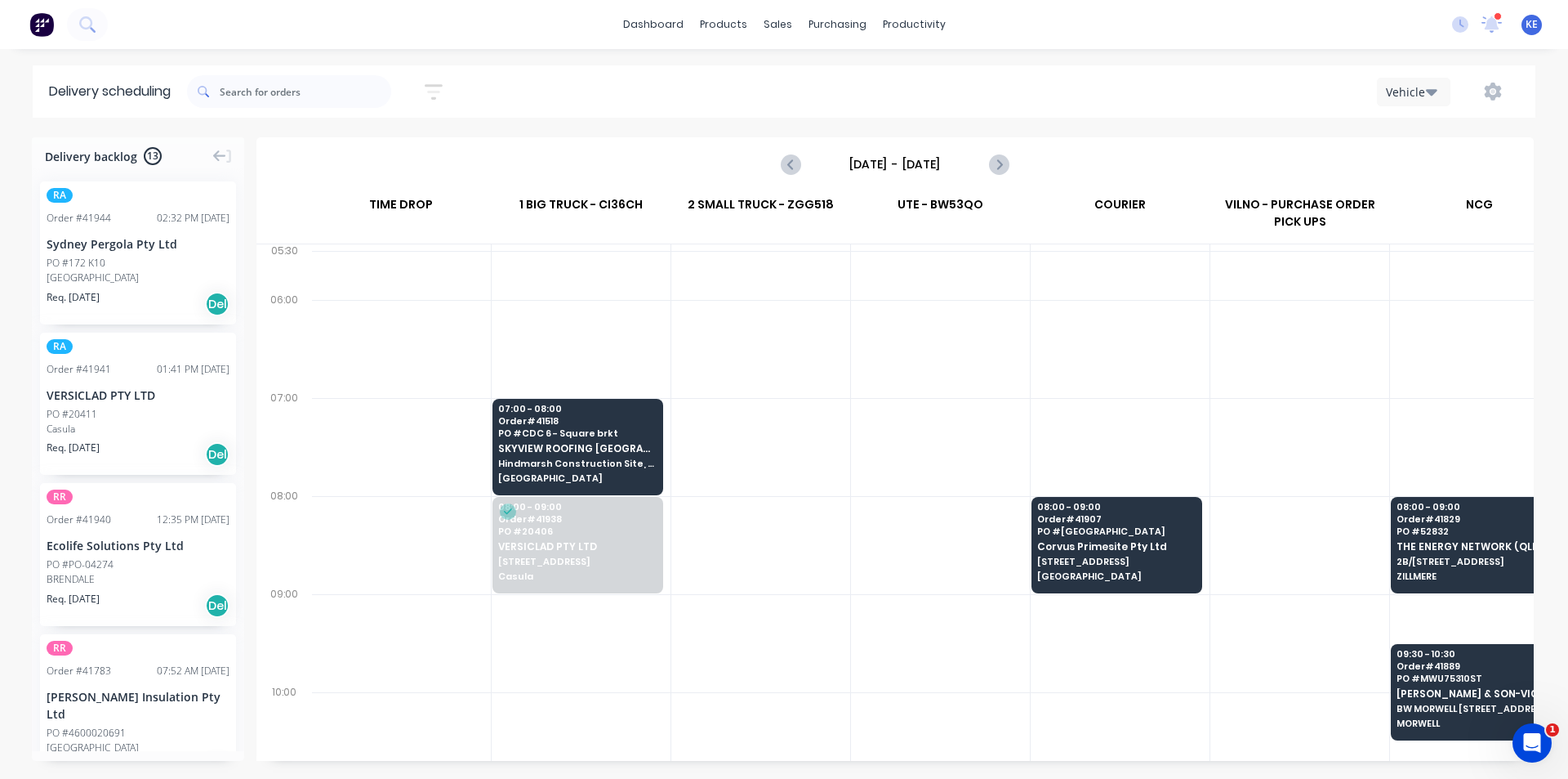
click at [1179, 339] on div at bounding box center [1120, 349] width 179 height 98
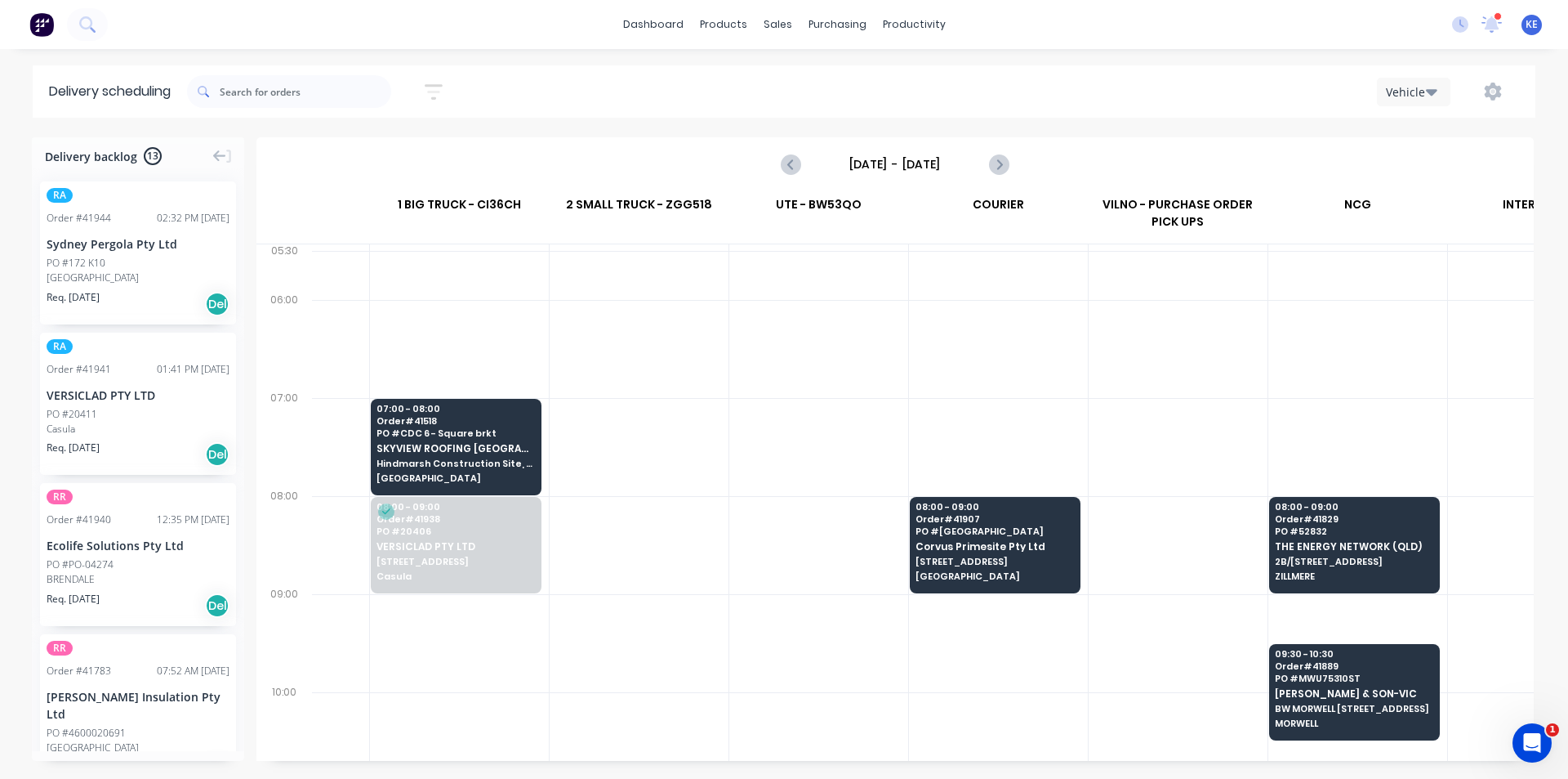
scroll to position [0, 134]
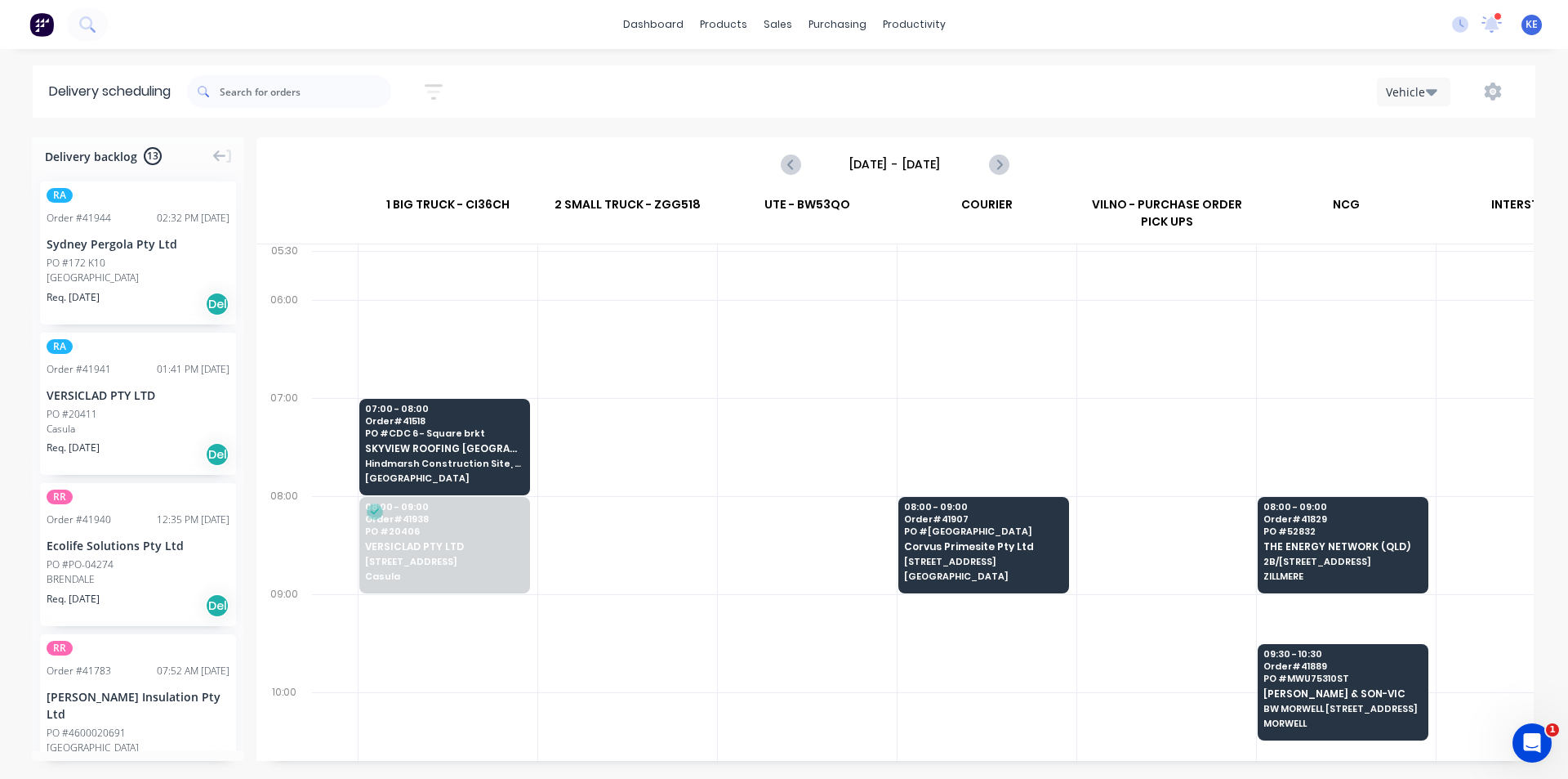
click at [813, 738] on div at bounding box center [808, 741] width 179 height 98
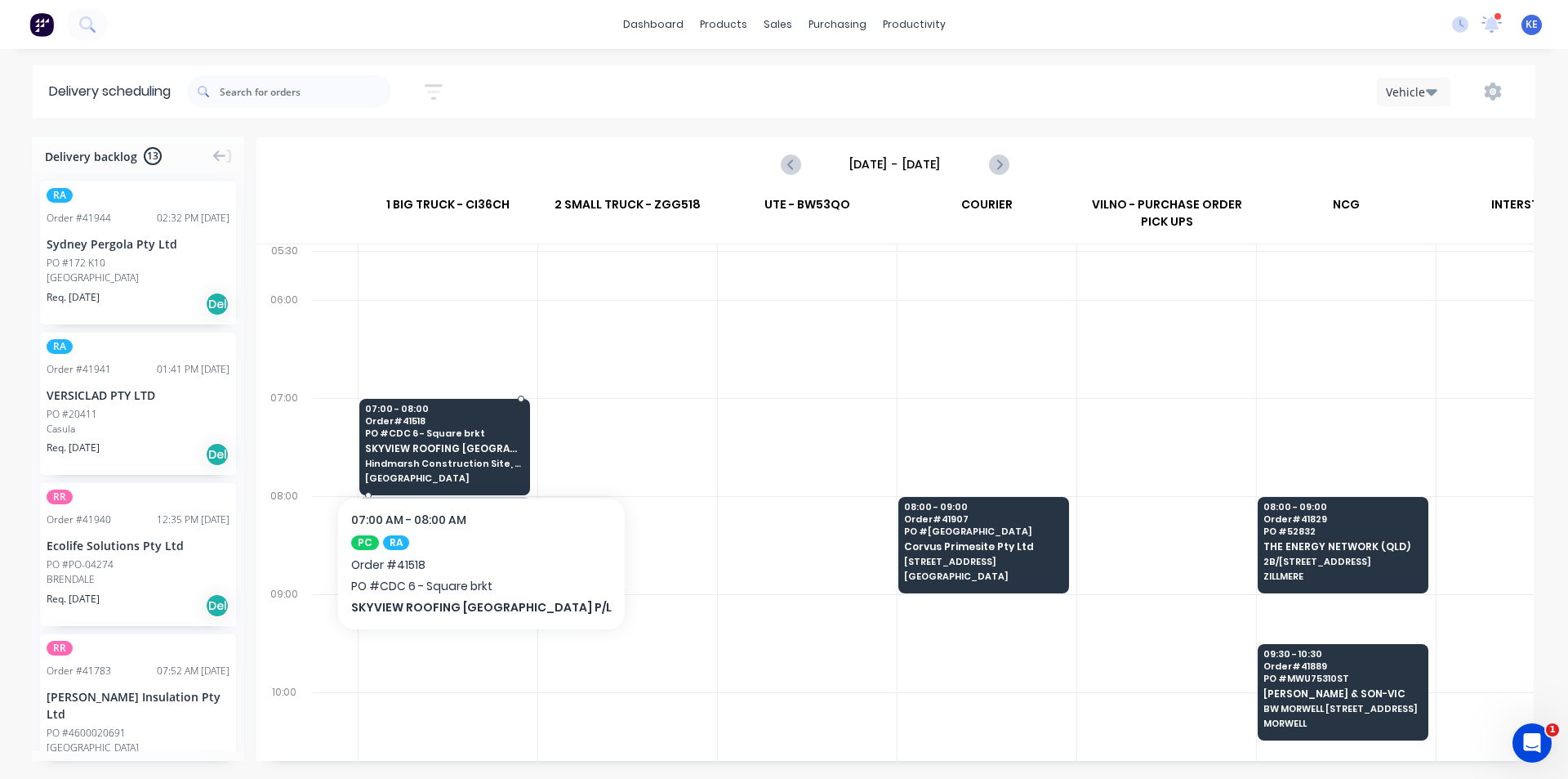
click at [471, 460] on span "Hindmarsh Construction Site, [STREET_ADDRESS][PERSON_NAME]" at bounding box center [444, 462] width 159 height 10
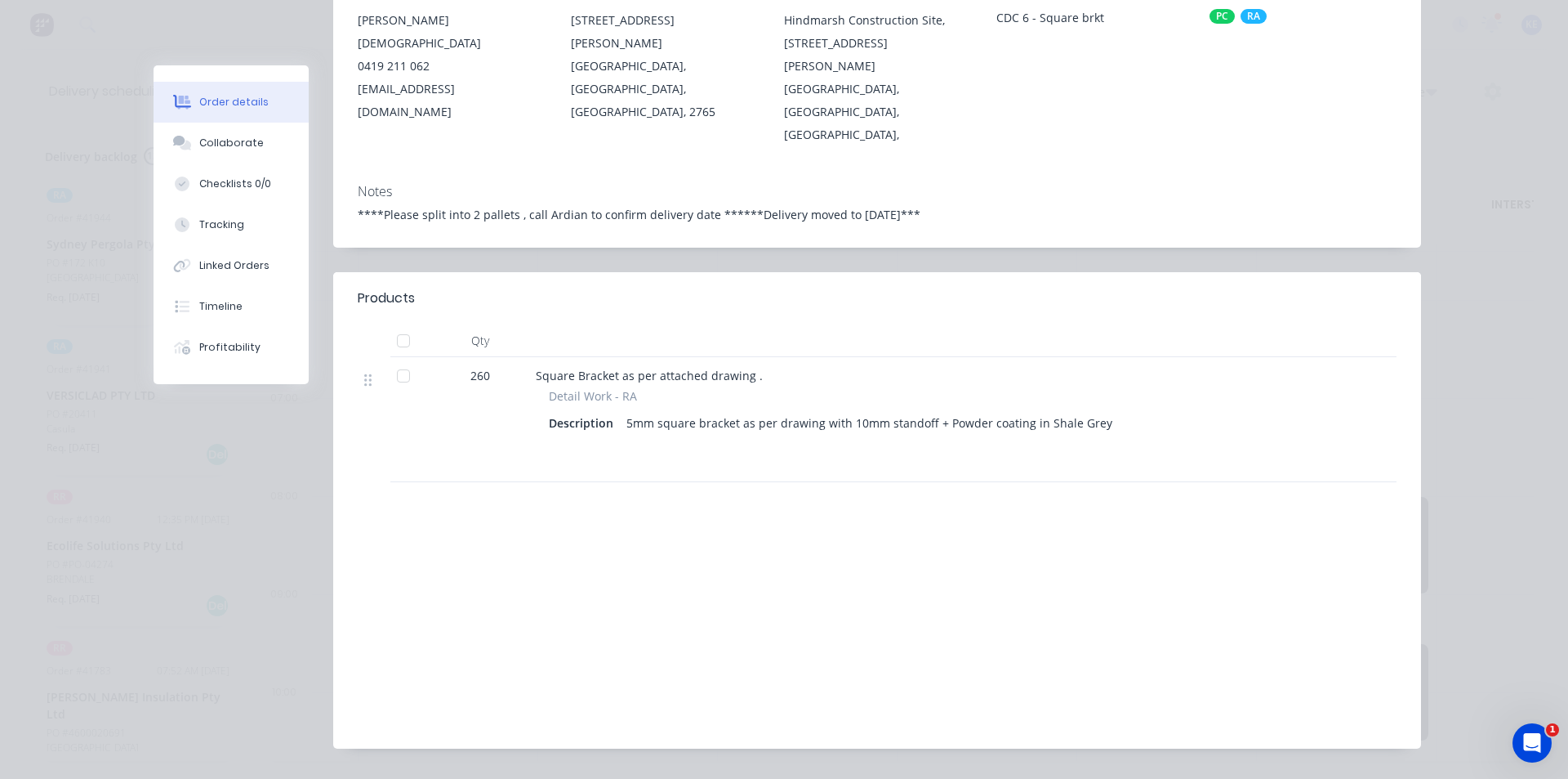
scroll to position [0, 0]
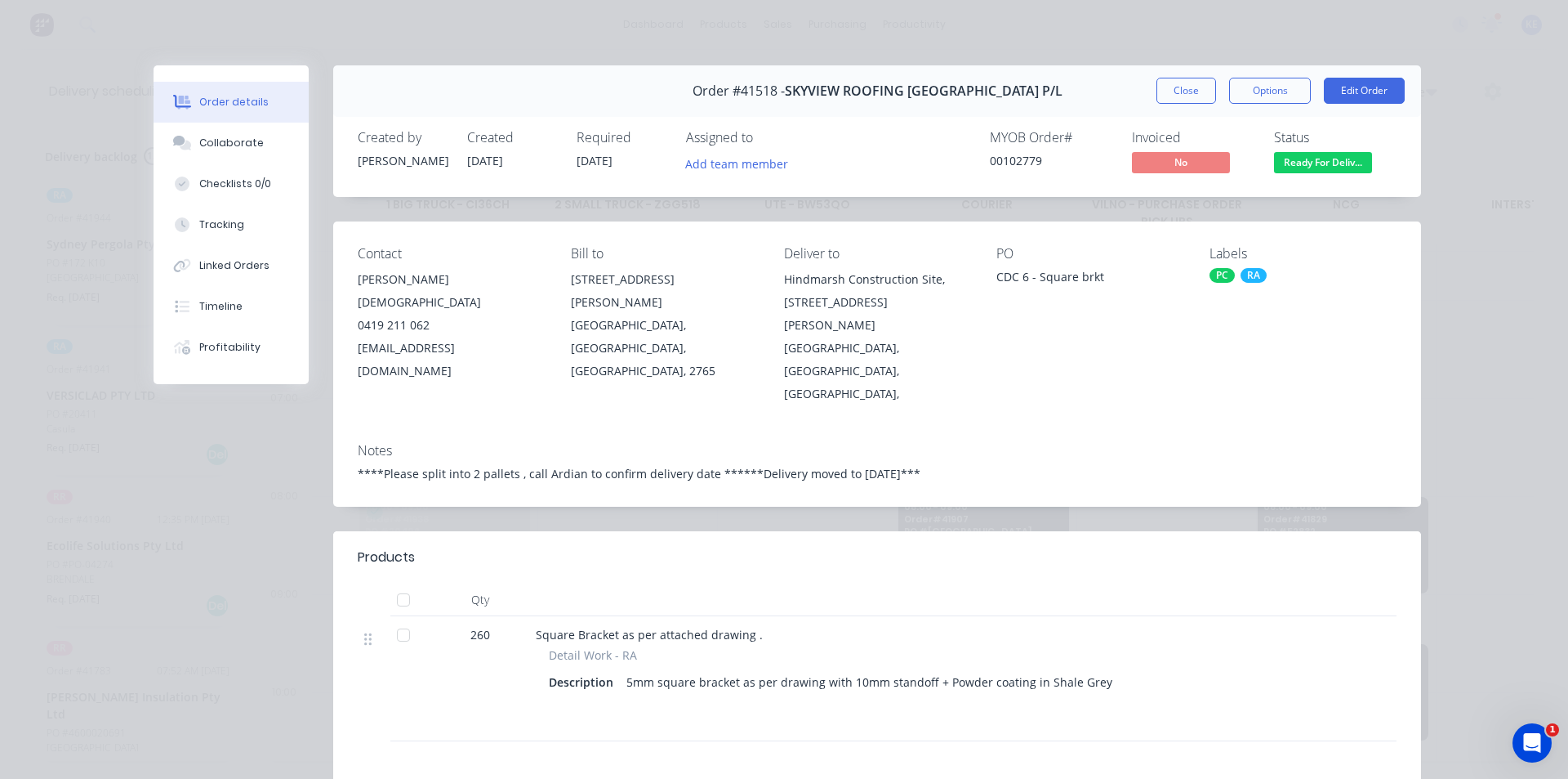
click at [1184, 89] on button "Close" at bounding box center [1187, 90] width 60 height 26
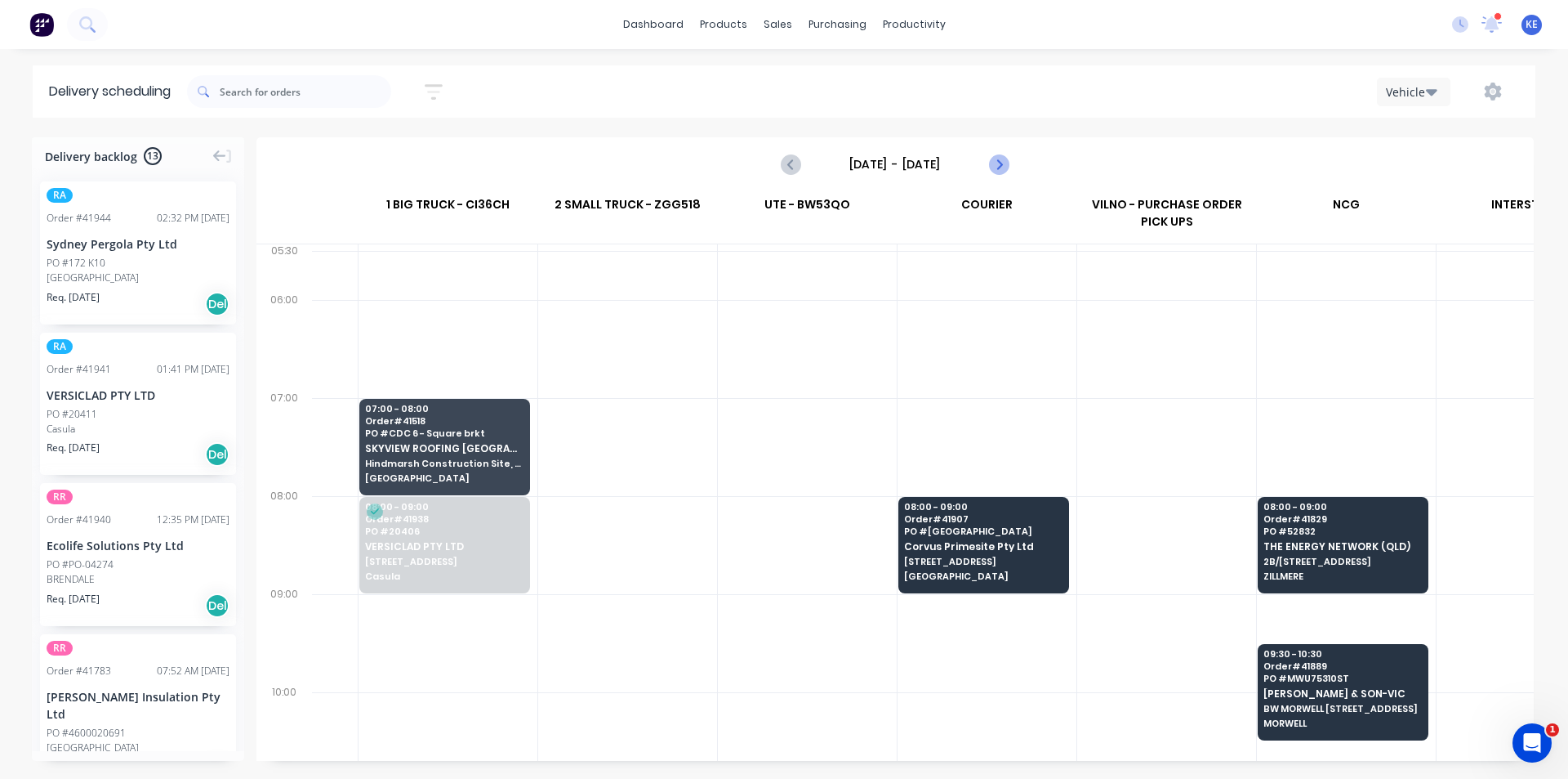
click at [1000, 161] on icon "Next page" at bounding box center [998, 164] width 19 height 19
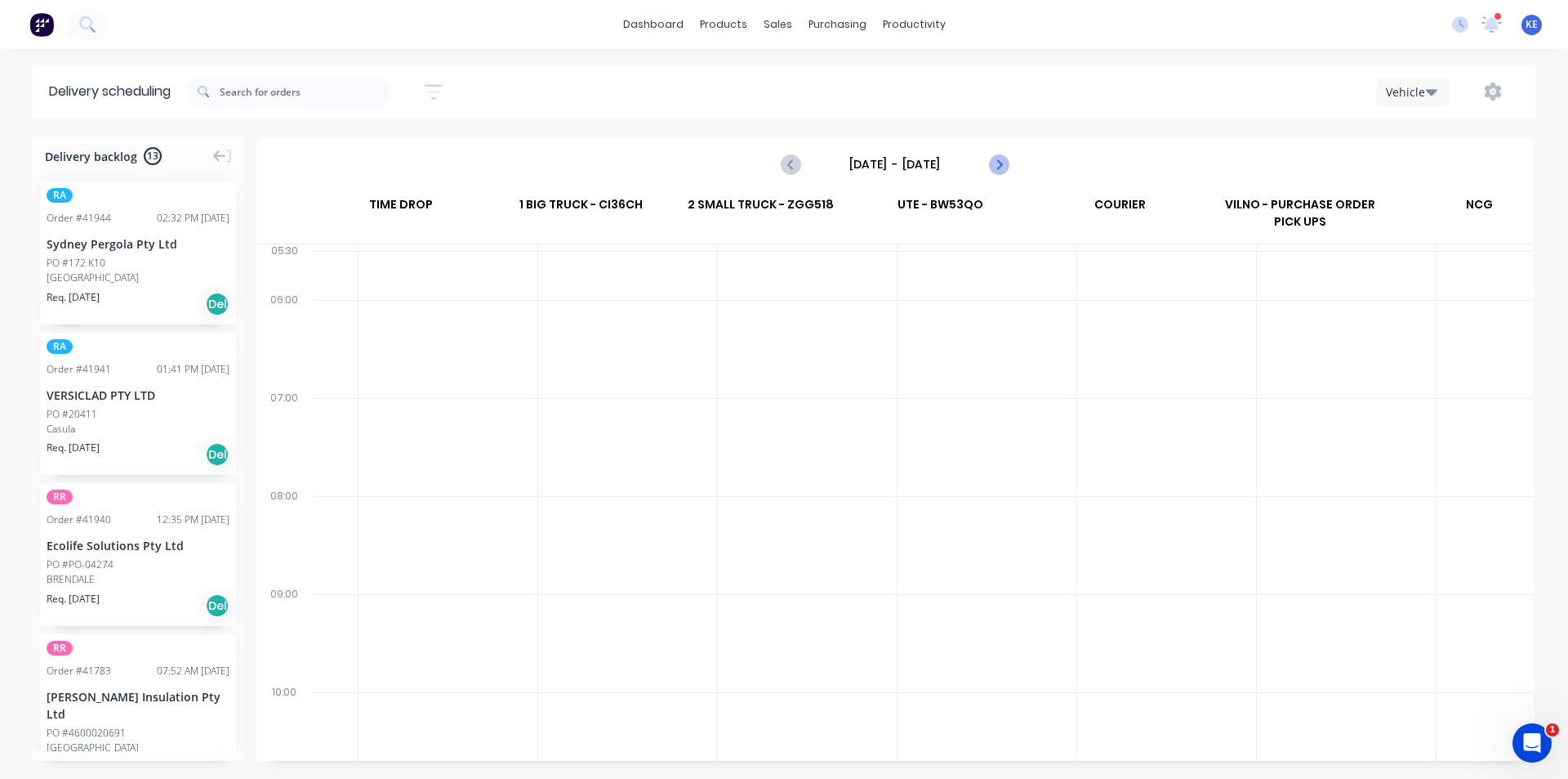
scroll to position [0, 1]
click at [1000, 161] on icon "Next page" at bounding box center [998, 164] width 19 height 19
type input "[DATE] - [DATE]"
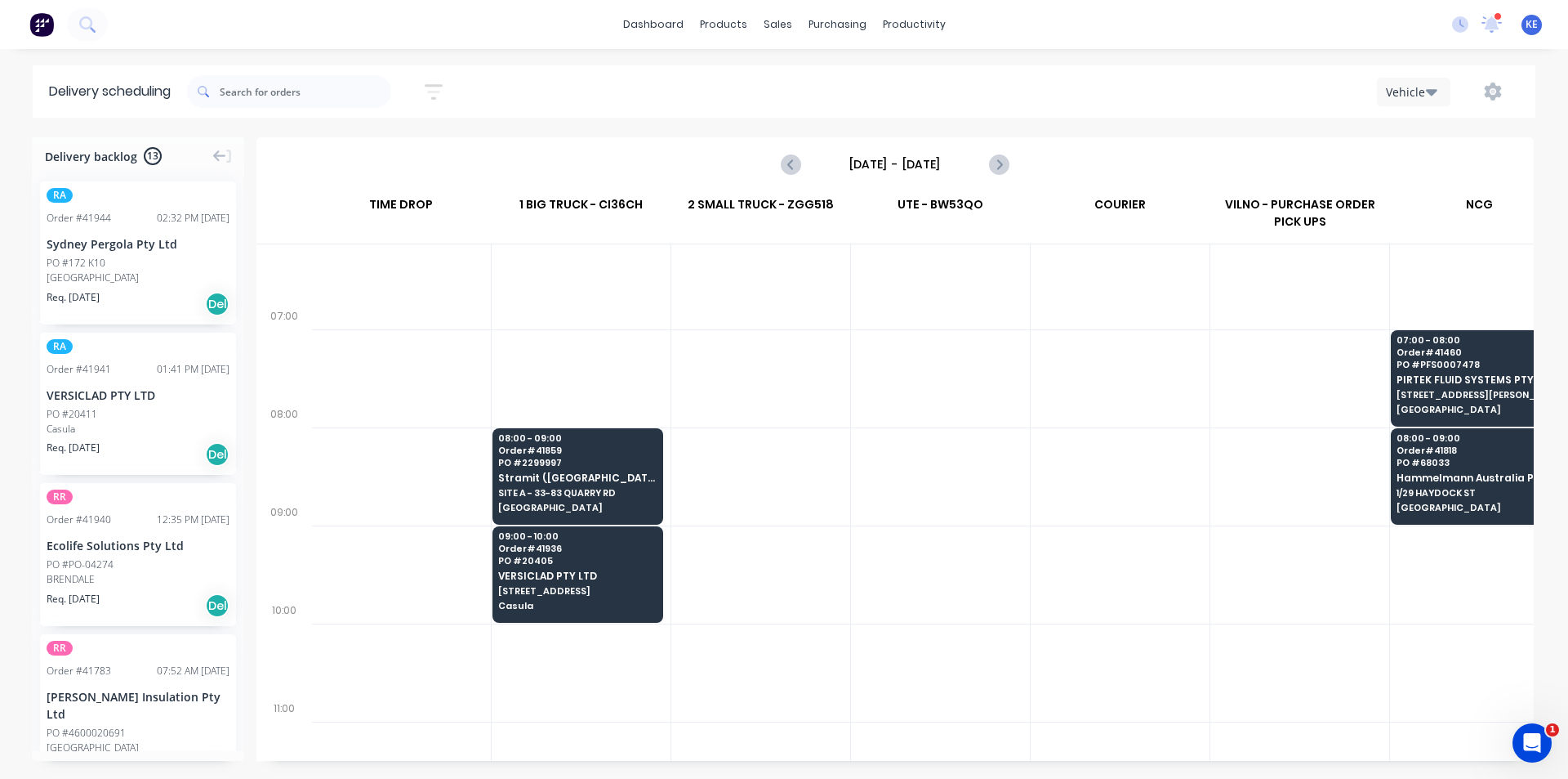
scroll to position [82, 1]
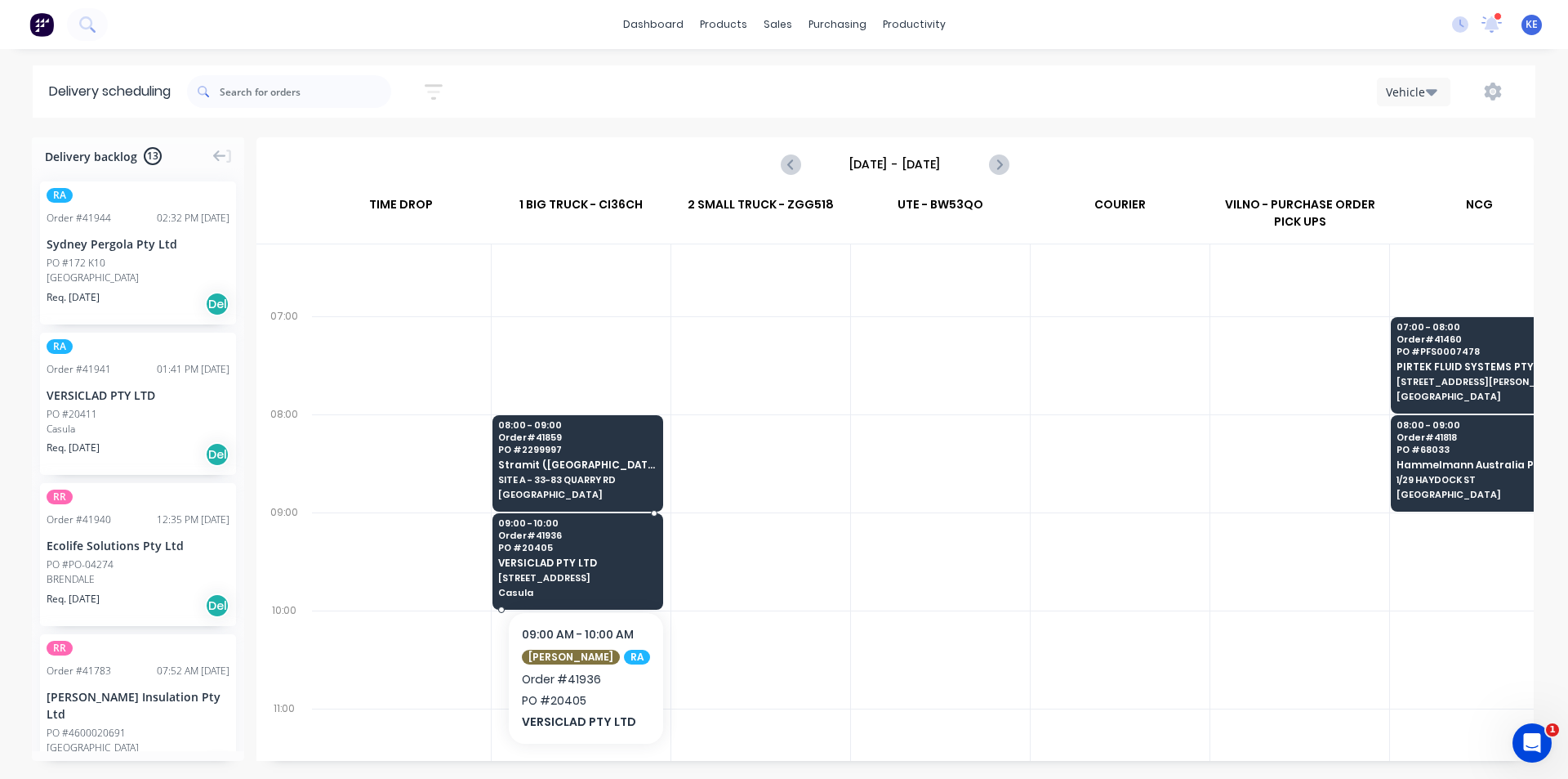
click at [538, 579] on span "[STREET_ADDRESS]" at bounding box center [577, 577] width 159 height 10
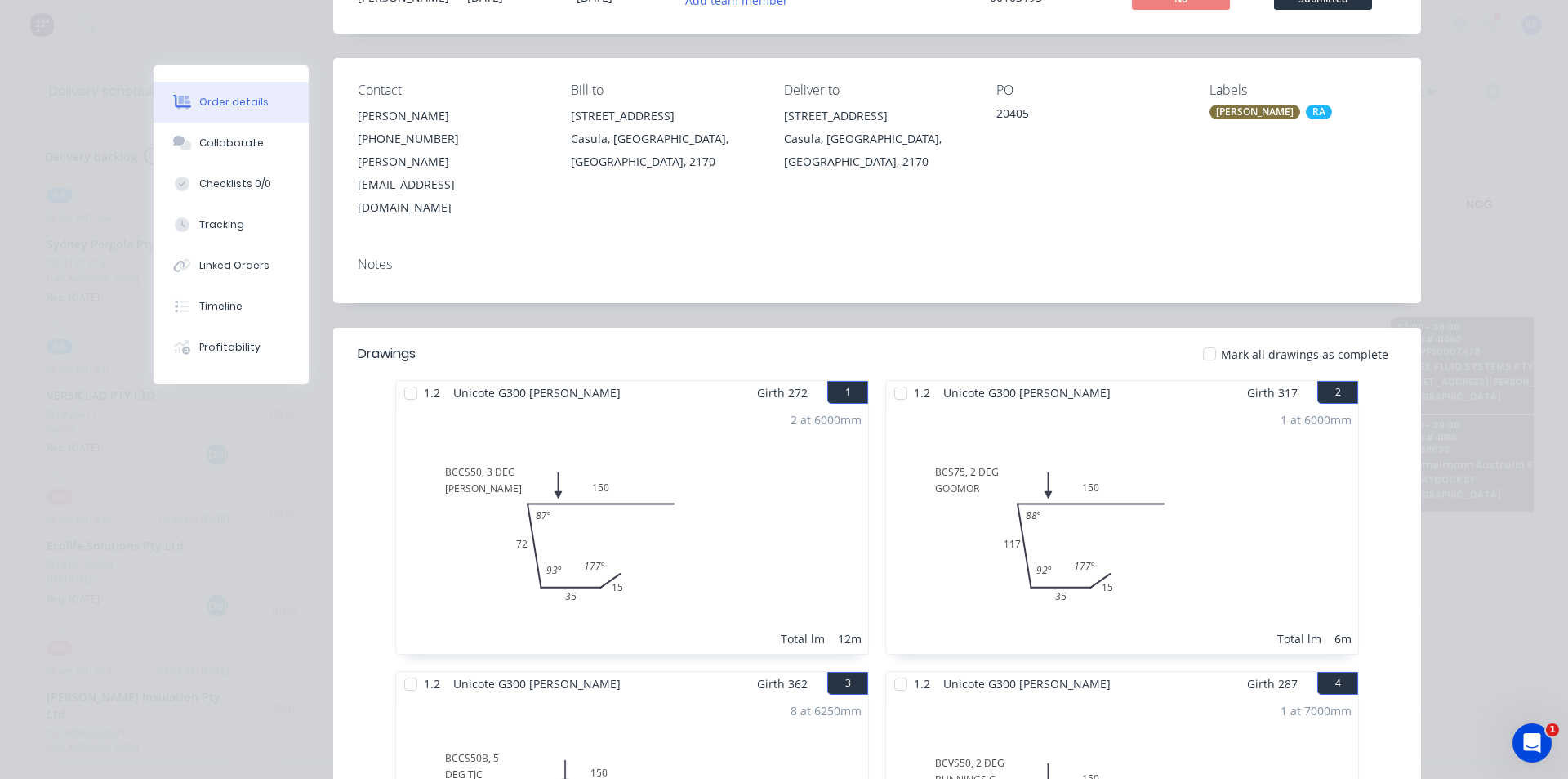
scroll to position [0, 0]
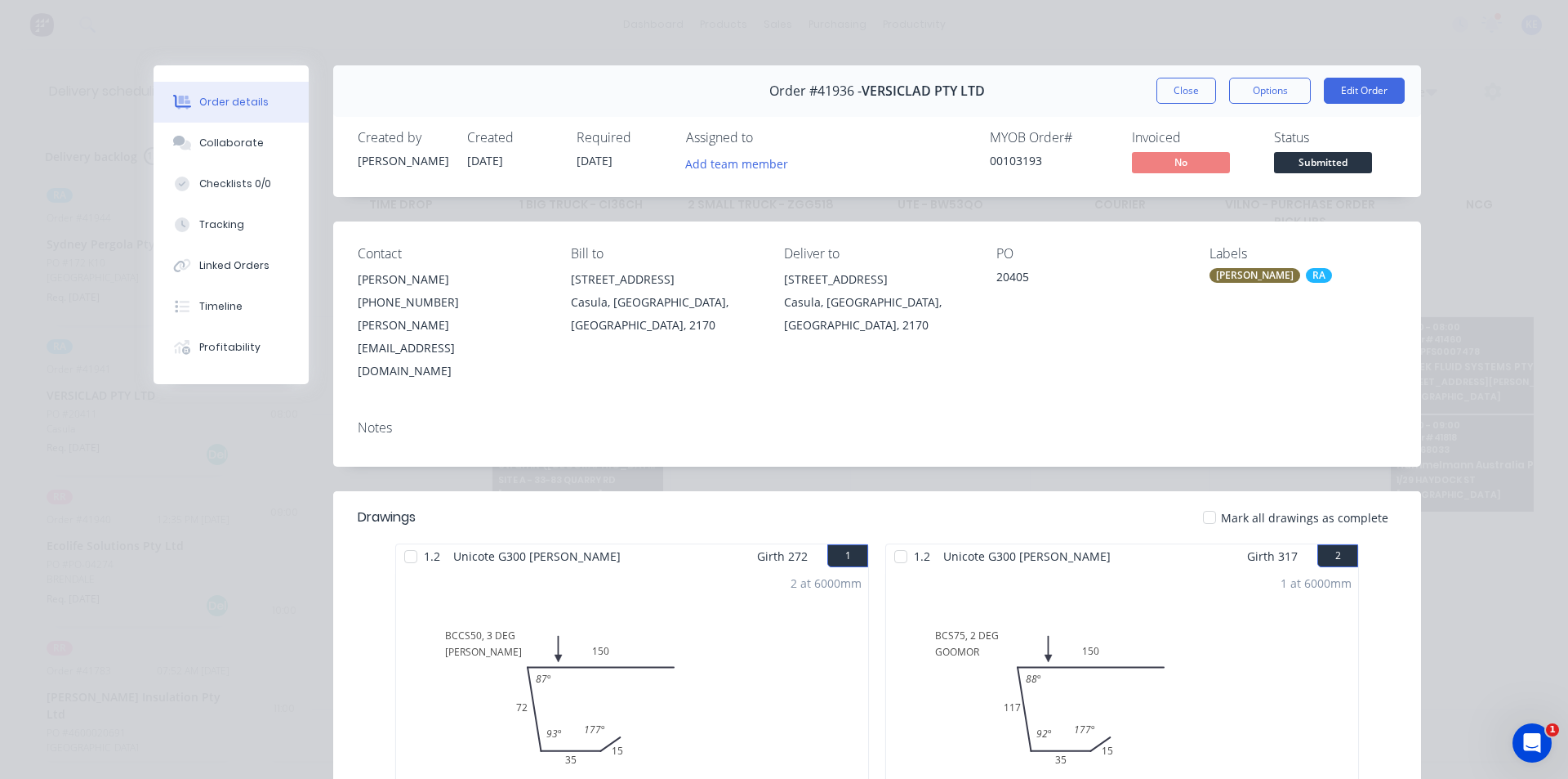
click at [1185, 114] on div "Order #41936 - VERSICLAD PTY LTD Close Options Edit Order" at bounding box center [877, 91] width 1088 height 52
click at [1182, 92] on button "Close" at bounding box center [1187, 90] width 60 height 26
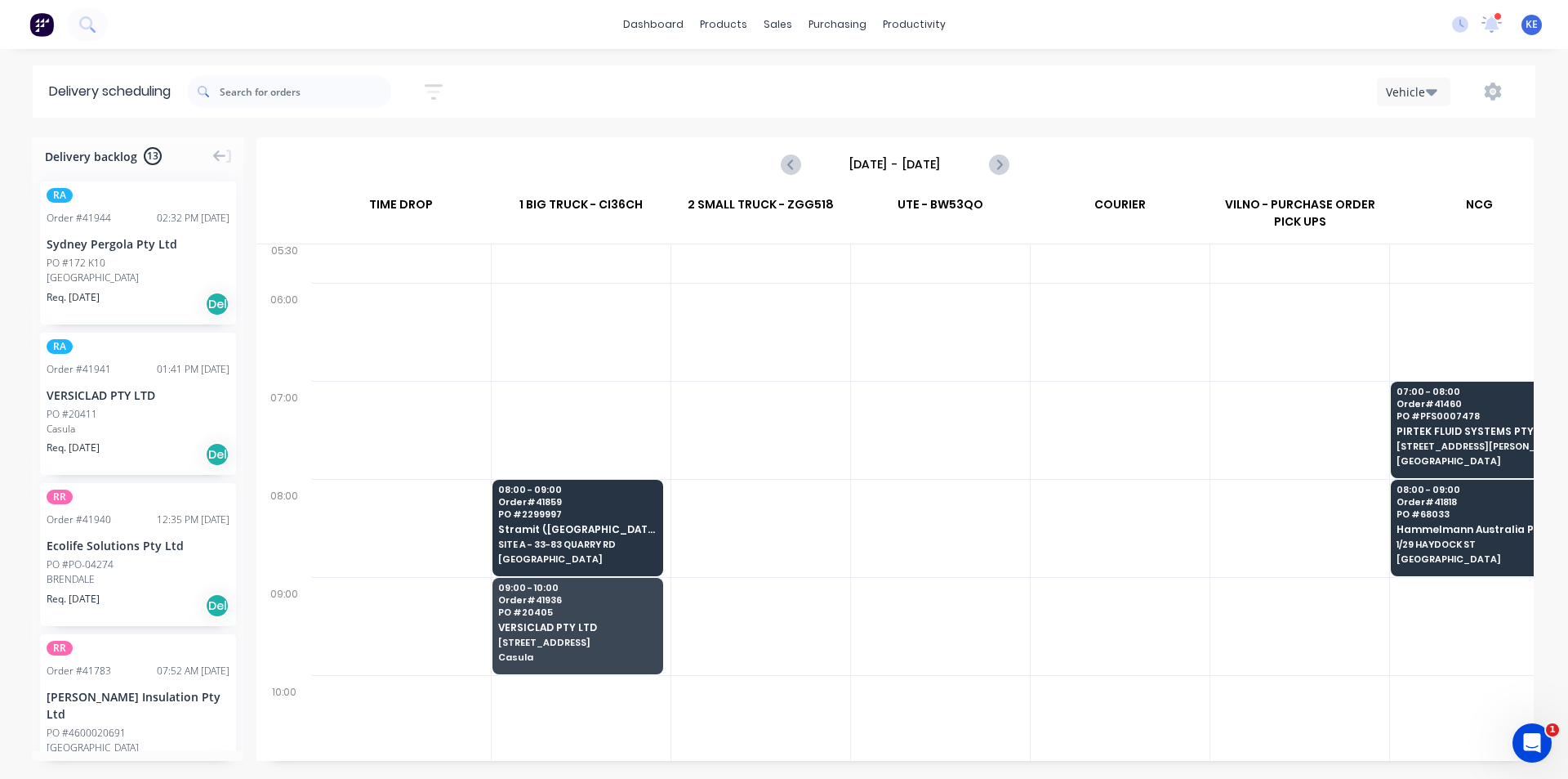
scroll to position [0, 1]
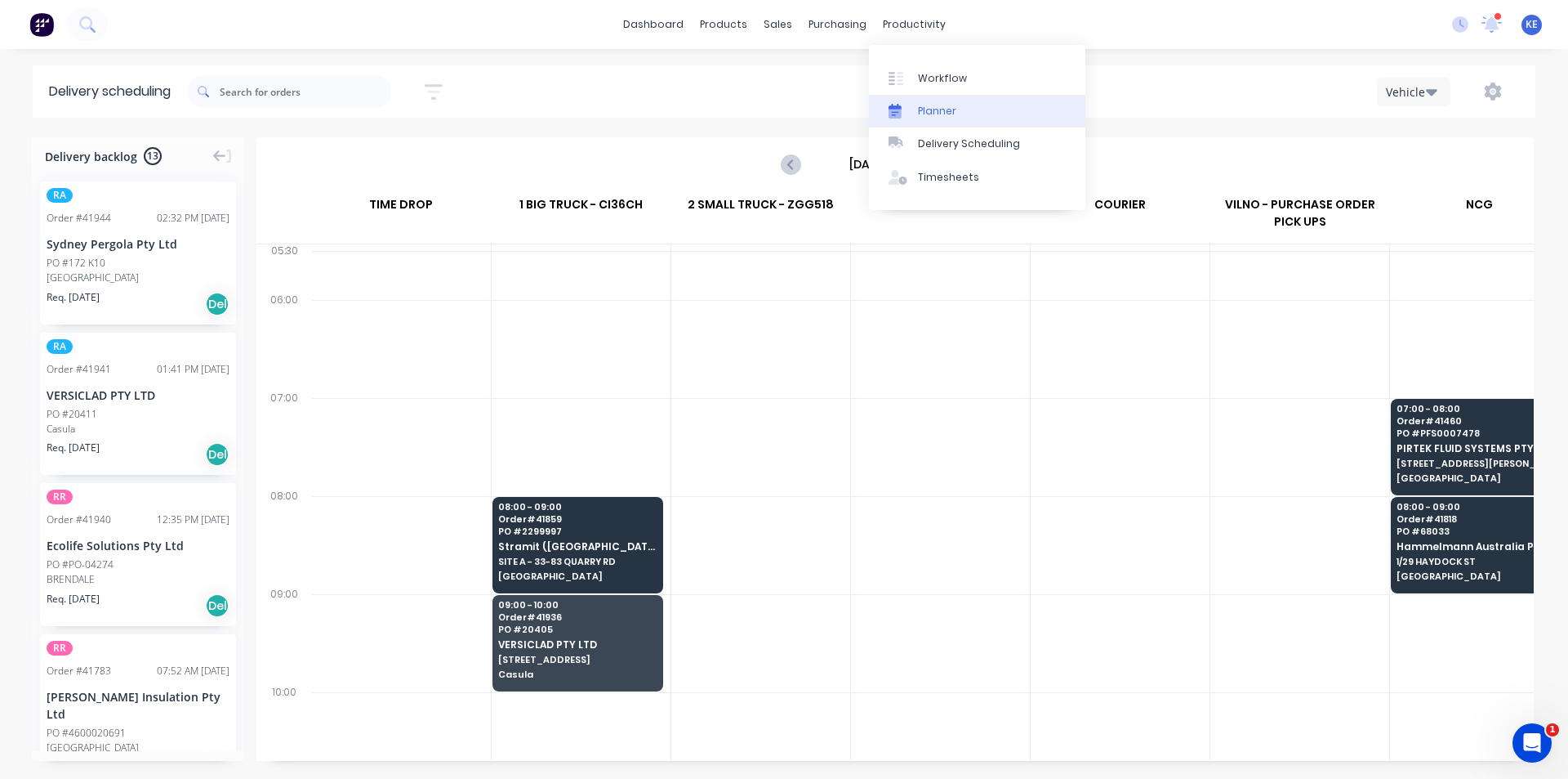
click at [935, 101] on link "Planner" at bounding box center [977, 111] width 217 height 32
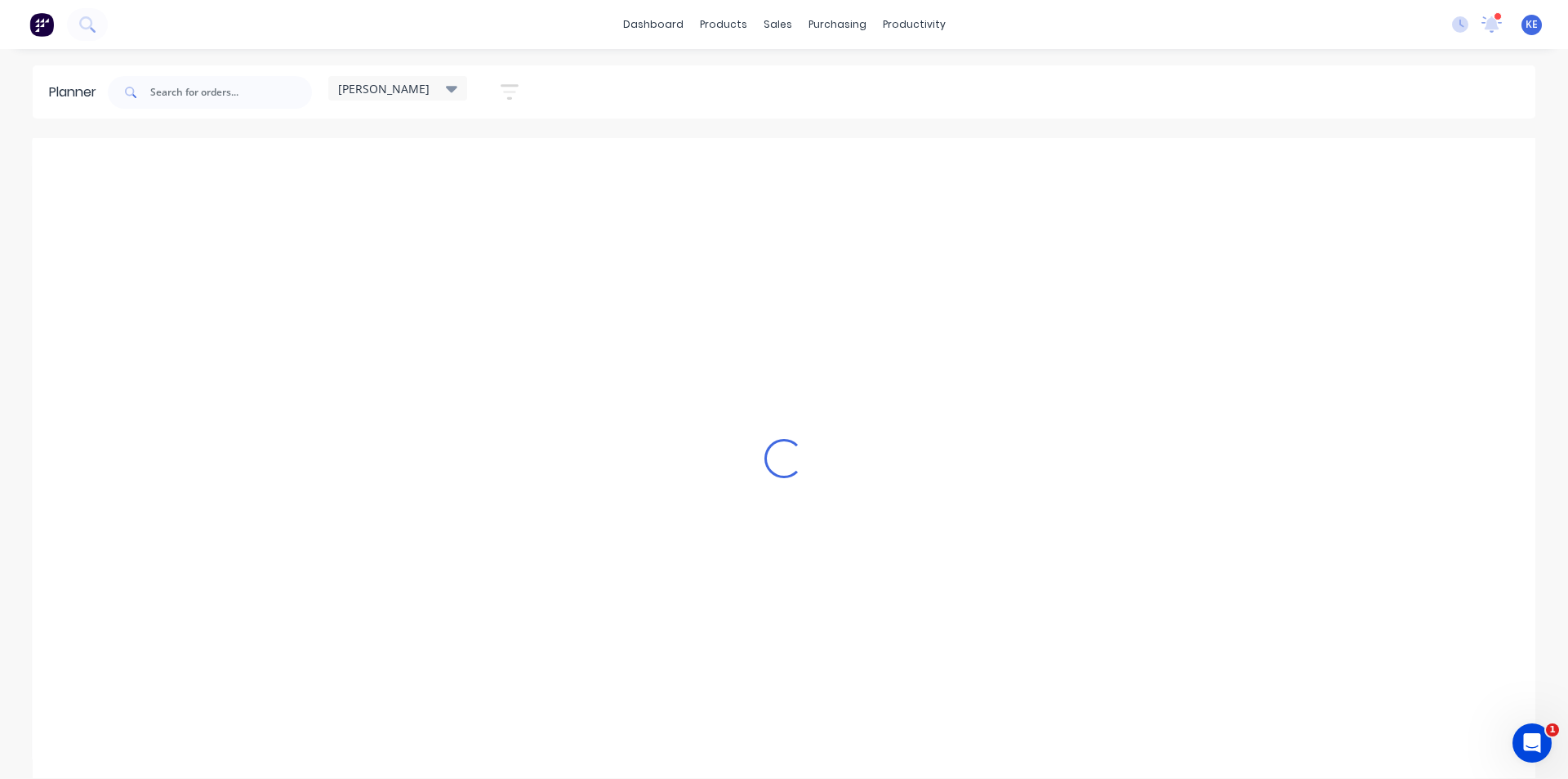
scroll to position [0, 1]
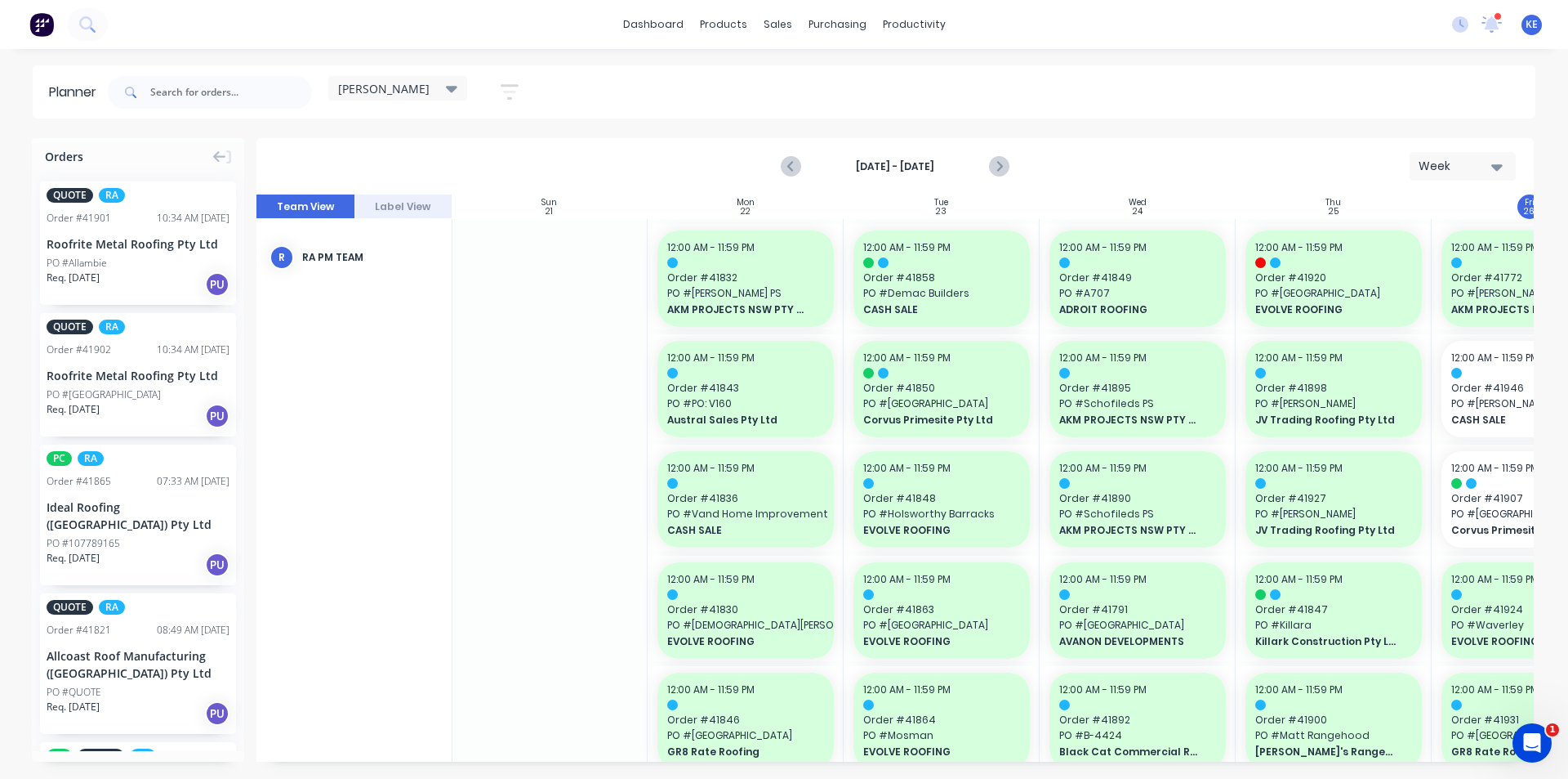
click at [465, 92] on div "[PERSON_NAME]" at bounding box center [397, 89] width 139 height 25
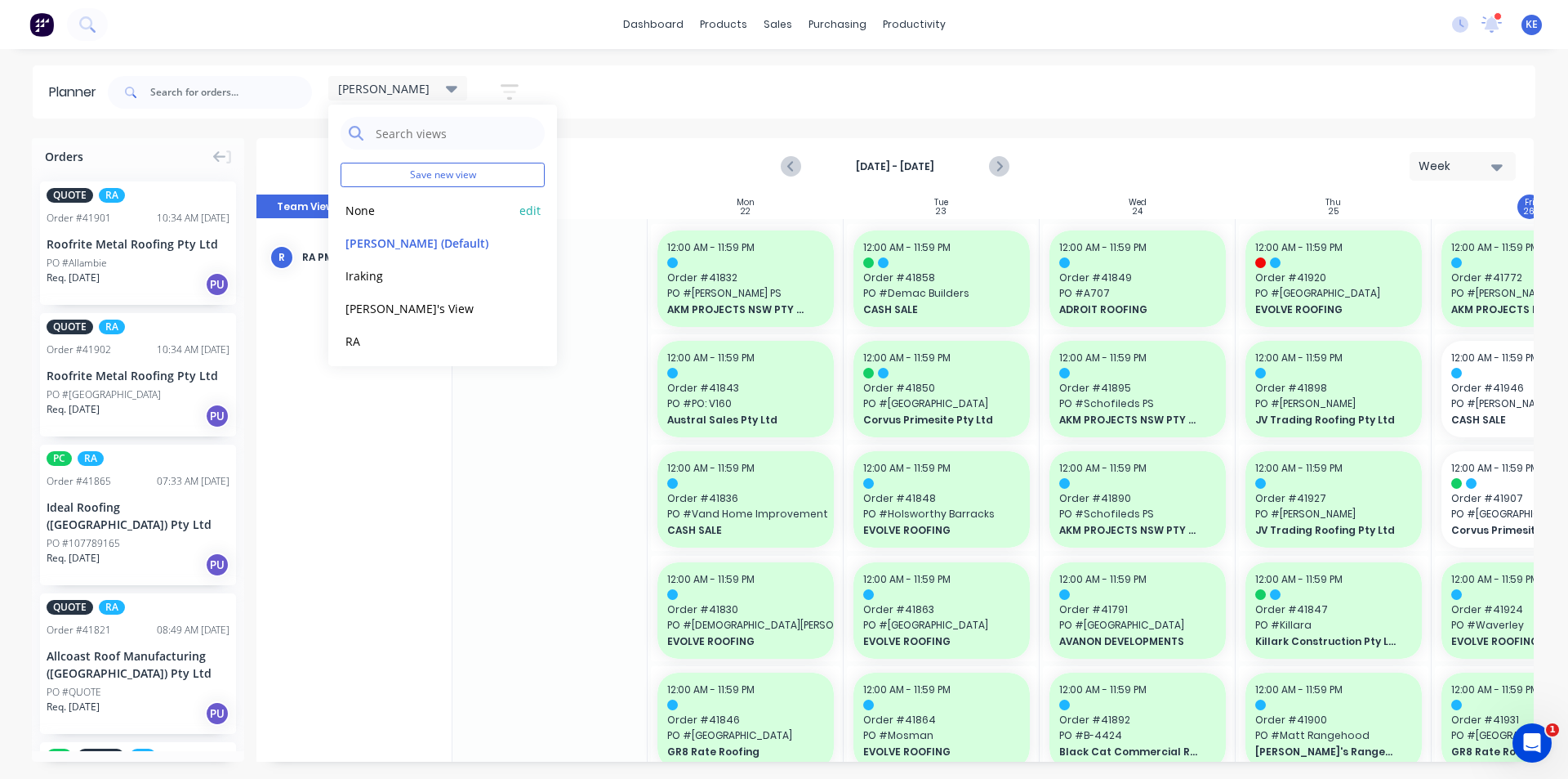
click at [454, 210] on button "None" at bounding box center [427, 209] width 174 height 18
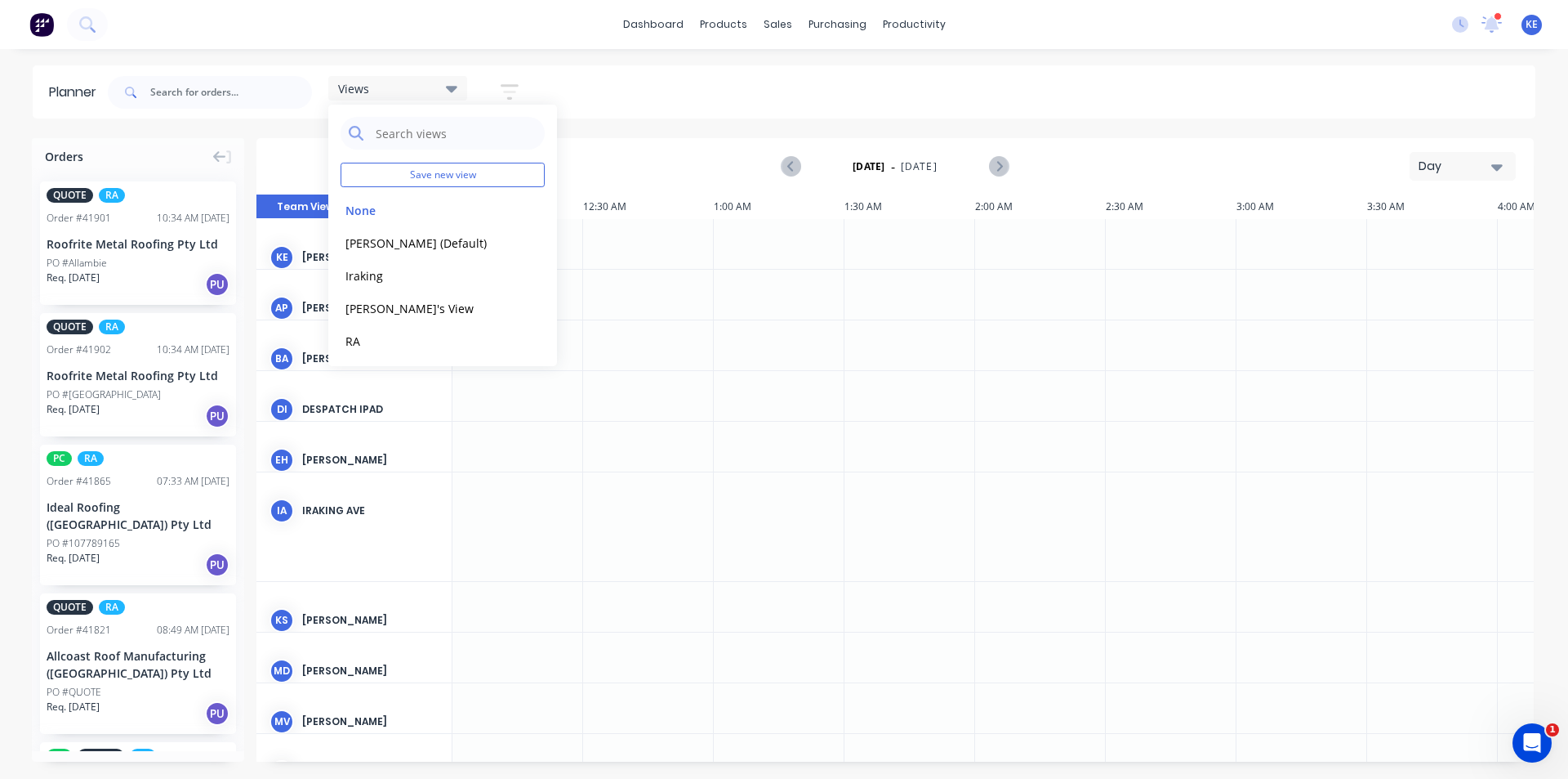
scroll to position [0, 1830]
click at [672, 112] on div "Views Save new view None edit [PERSON_NAME] (Default) edit Iraking edit [PERSON…" at bounding box center [820, 92] width 1431 height 49
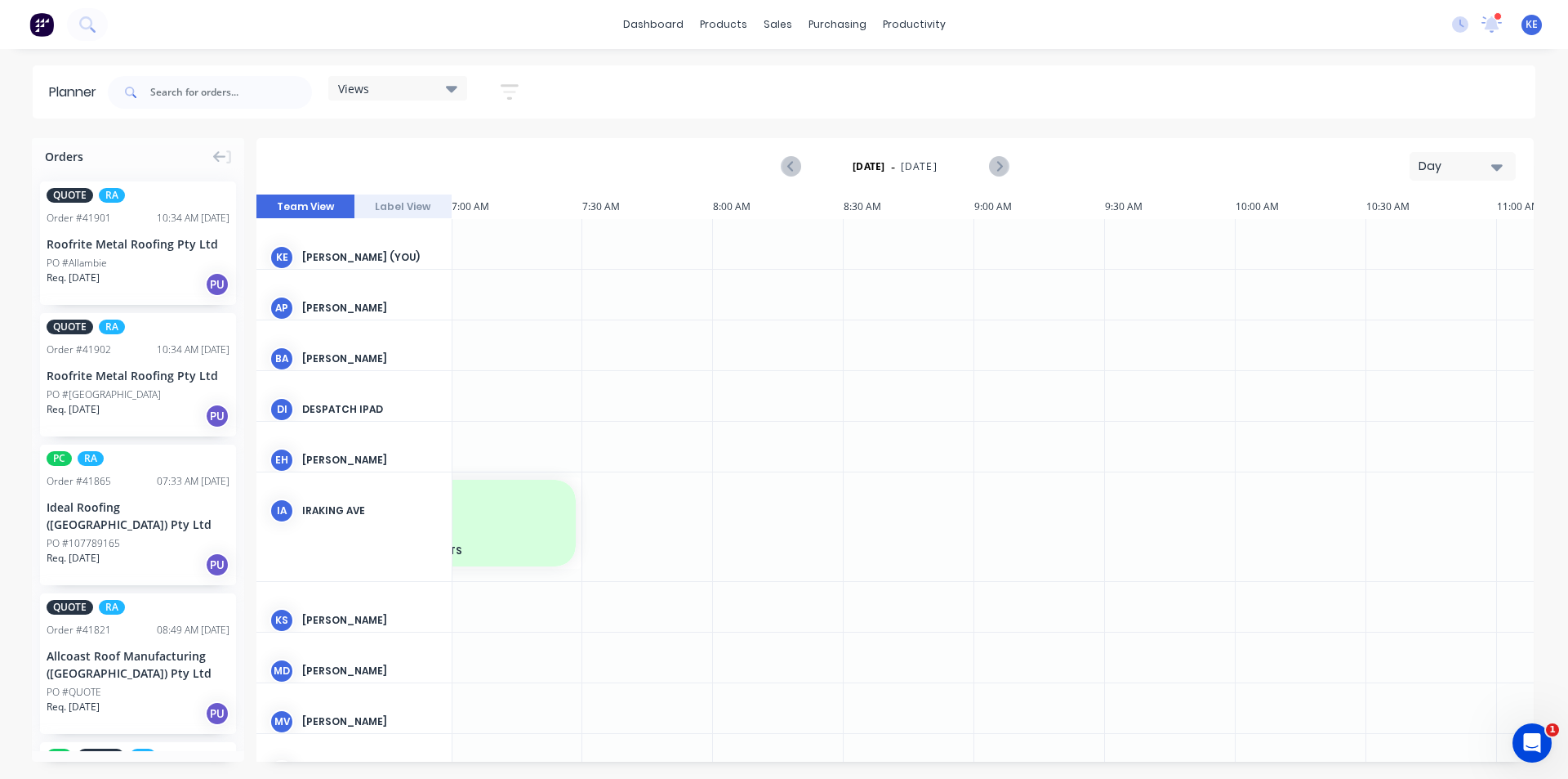
click at [522, 96] on button "button" at bounding box center [510, 92] width 53 height 32
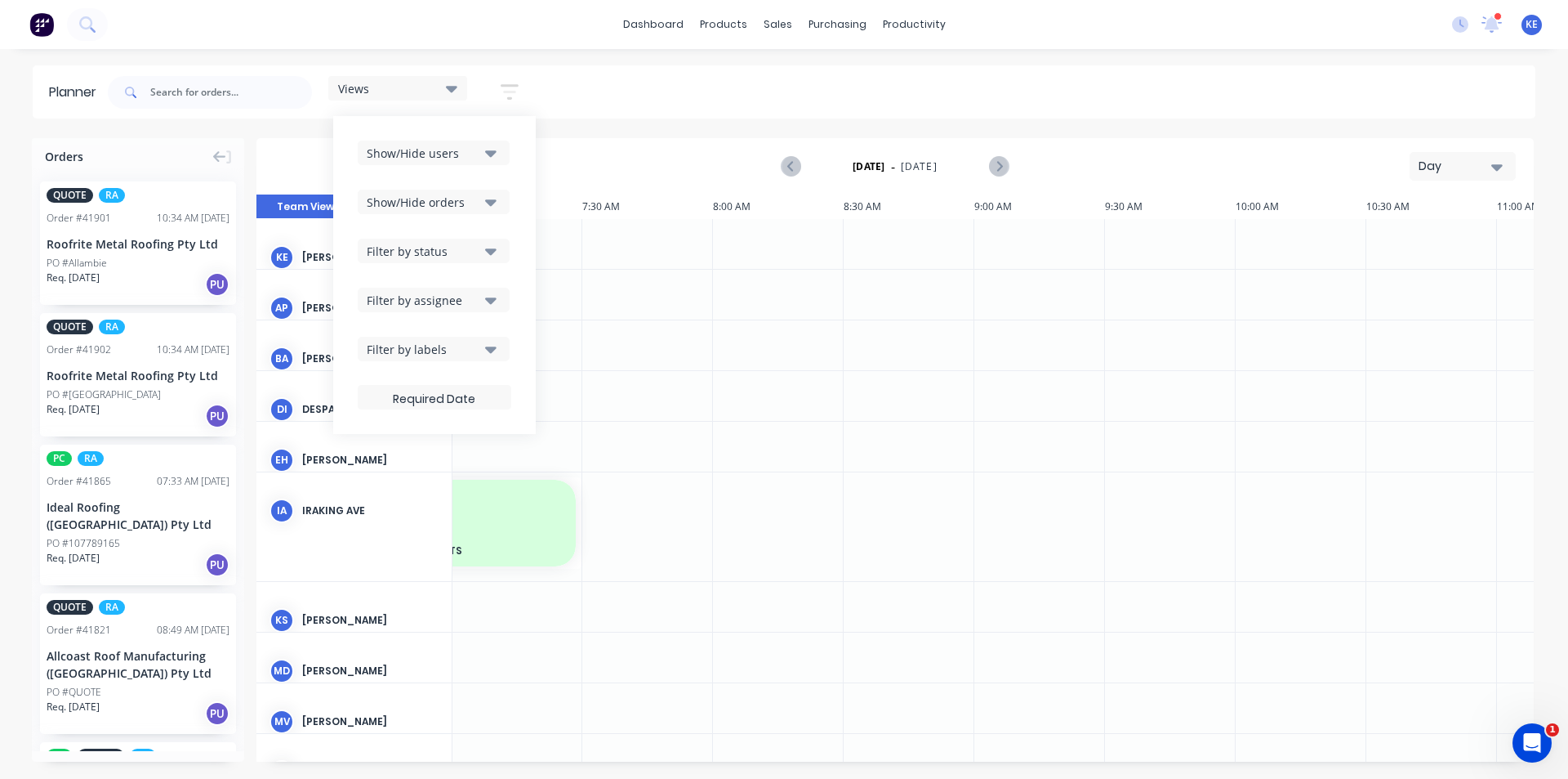
click at [479, 197] on div "Show/Hide orders" at bounding box center [423, 203] width 113 height 18
click at [478, 171] on div "Show/Hide users Show/Hide orders All Scheduled Unscheduled Filter by status Fil…" at bounding box center [434, 275] width 153 height 268
click at [479, 154] on div "Show/Hide users" at bounding box center [423, 154] width 113 height 18
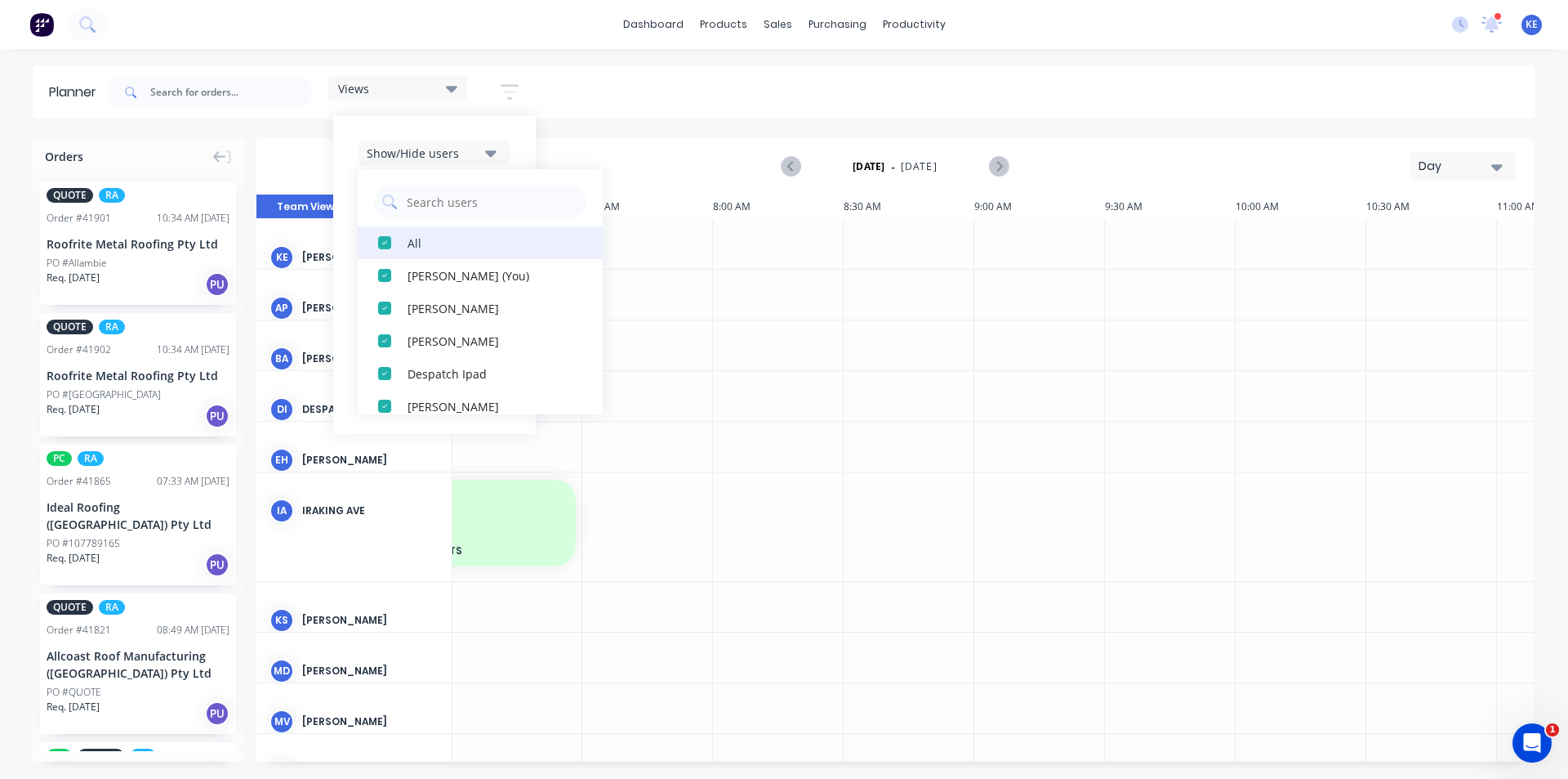
click at [463, 238] on div "All" at bounding box center [489, 242] width 163 height 18
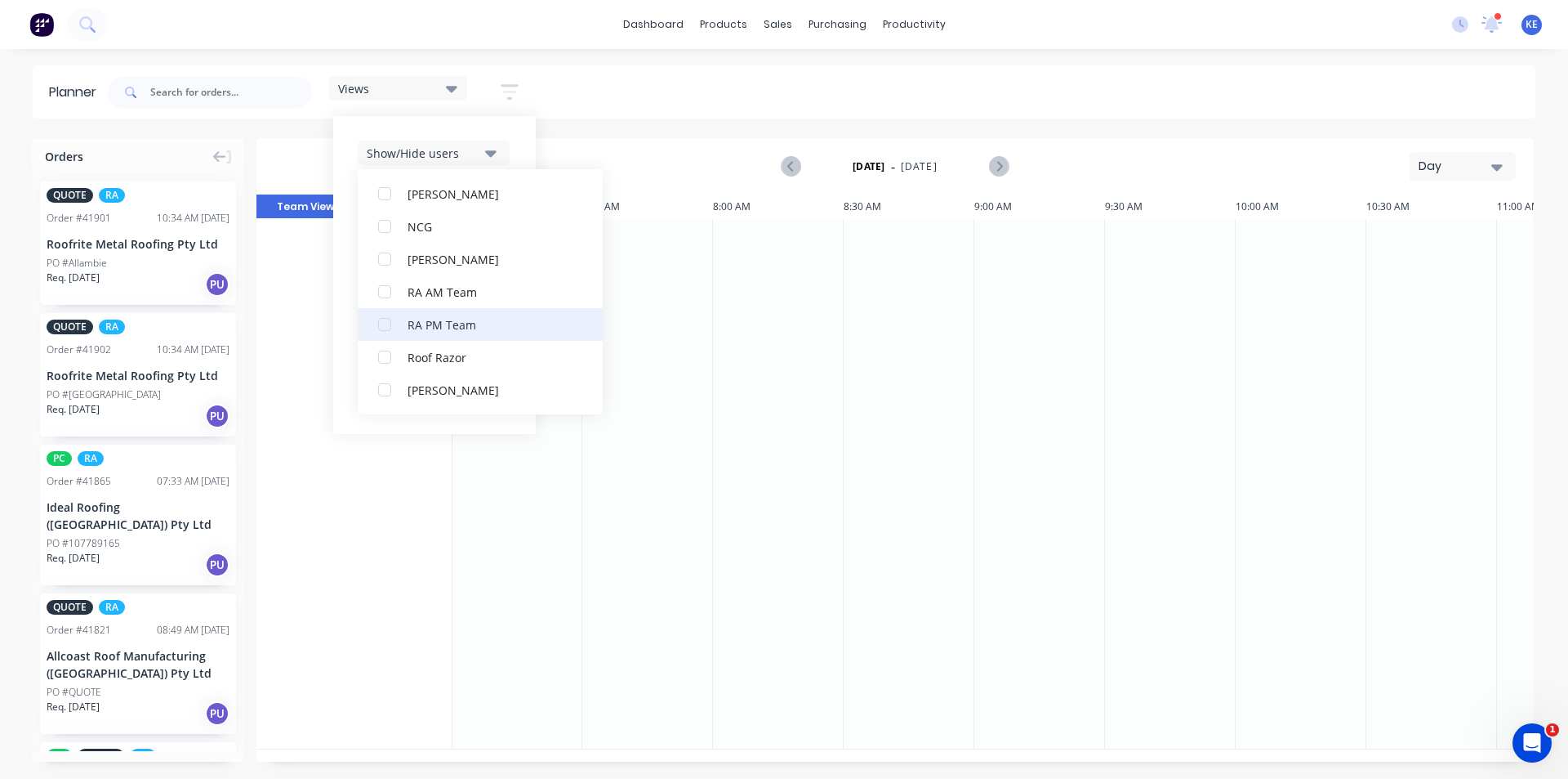
scroll to position [294, 0]
click at [424, 304] on div "NCG" at bounding box center [489, 308] width 163 height 18
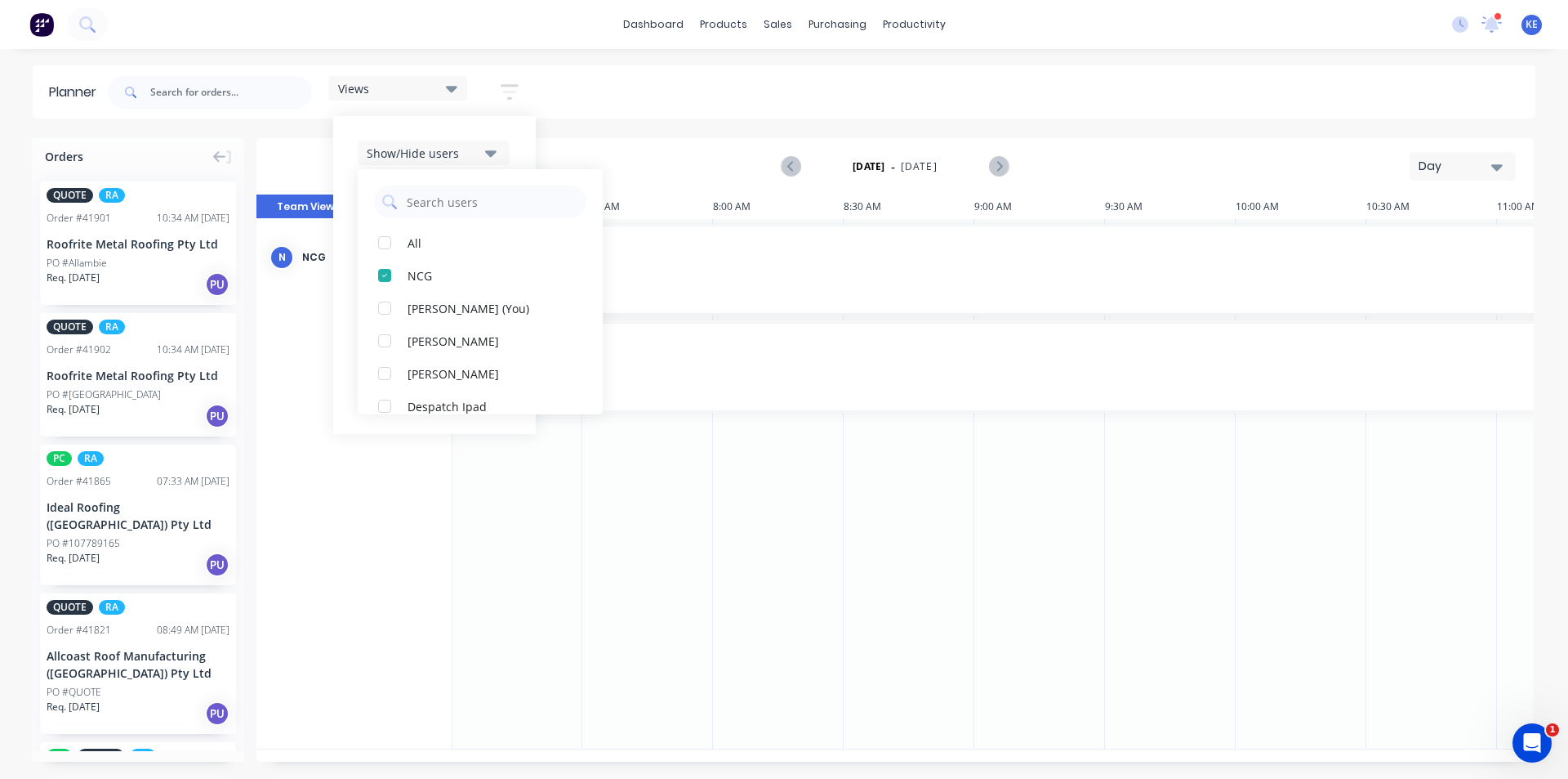
click at [521, 141] on div "Show/Hide users All NCG [PERSON_NAME] (You) [PERSON_NAME] [PERSON_NAME] Despatc…" at bounding box center [434, 275] width 203 height 318
click at [503, 202] on button "Show/Hide orders" at bounding box center [433, 202] width 152 height 25
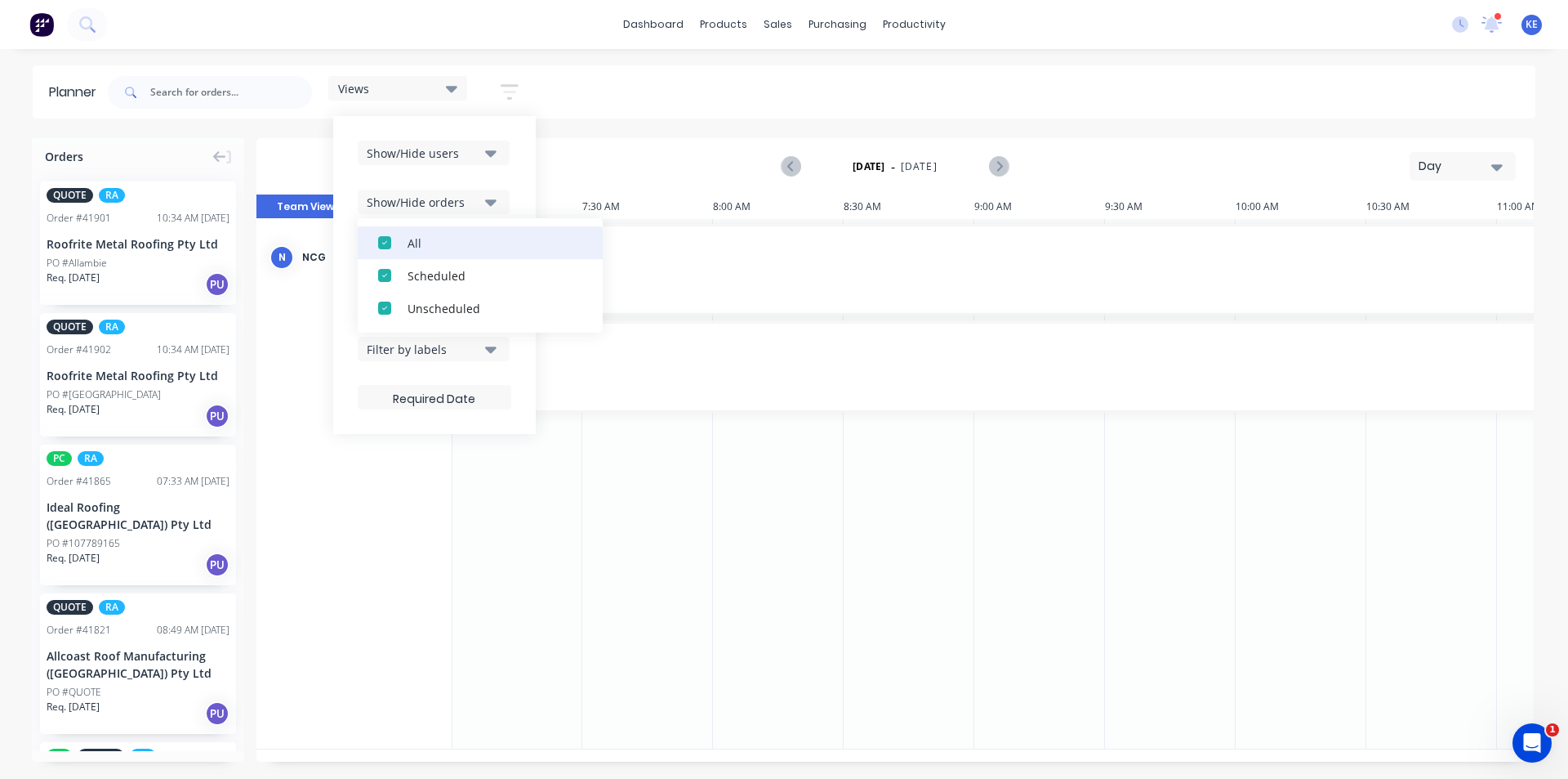
click at [496, 246] on div "All" at bounding box center [489, 242] width 163 height 18
click at [499, 312] on div "Unscheduled" at bounding box center [489, 308] width 163 height 18
click at [521, 184] on div "Show/Hide users Show/Hide orders All Scheduled Unscheduled Filter by status Fil…" at bounding box center [434, 275] width 203 height 318
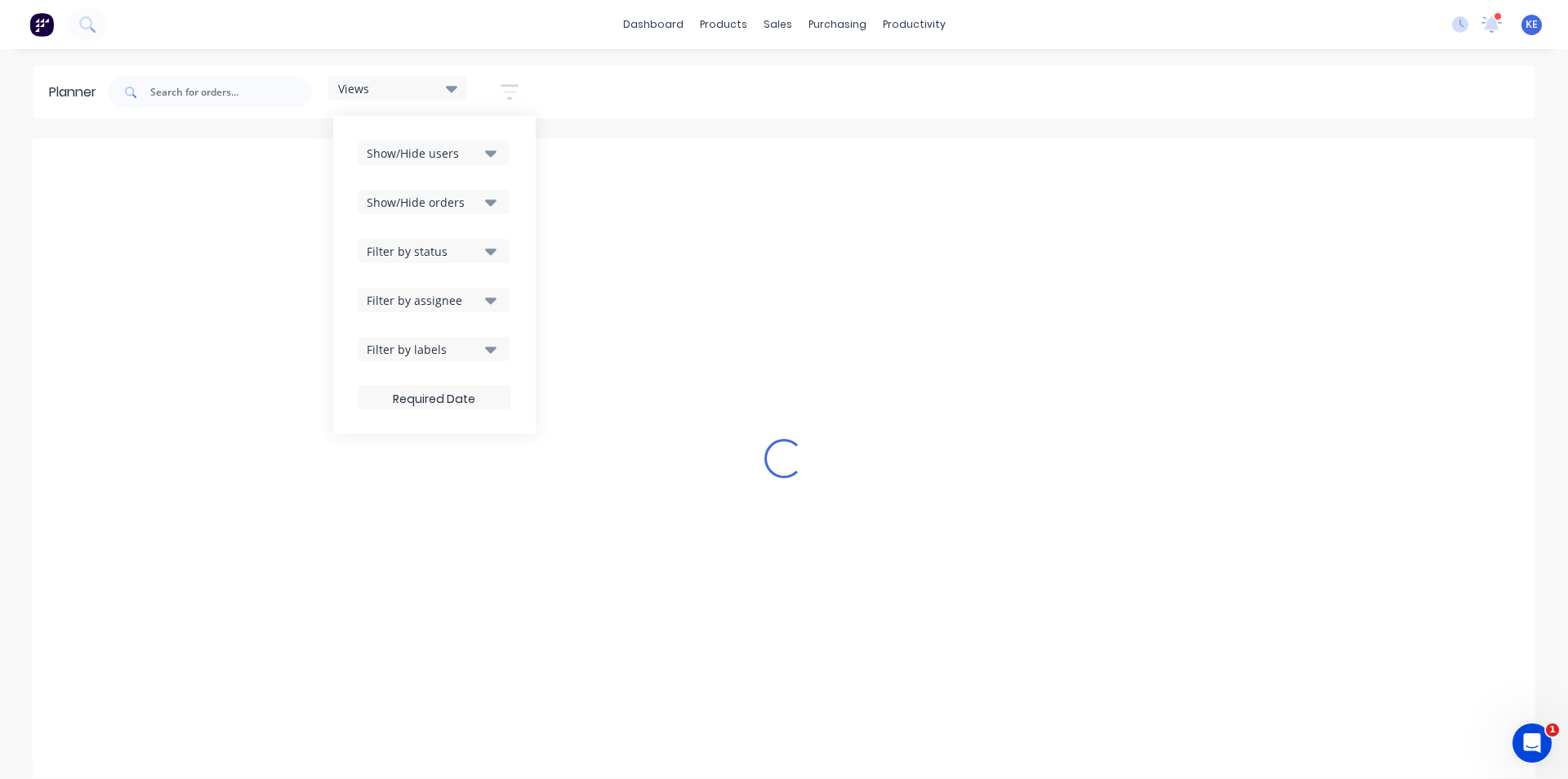
click at [500, 252] on button "Filter by status" at bounding box center [433, 251] width 152 height 25
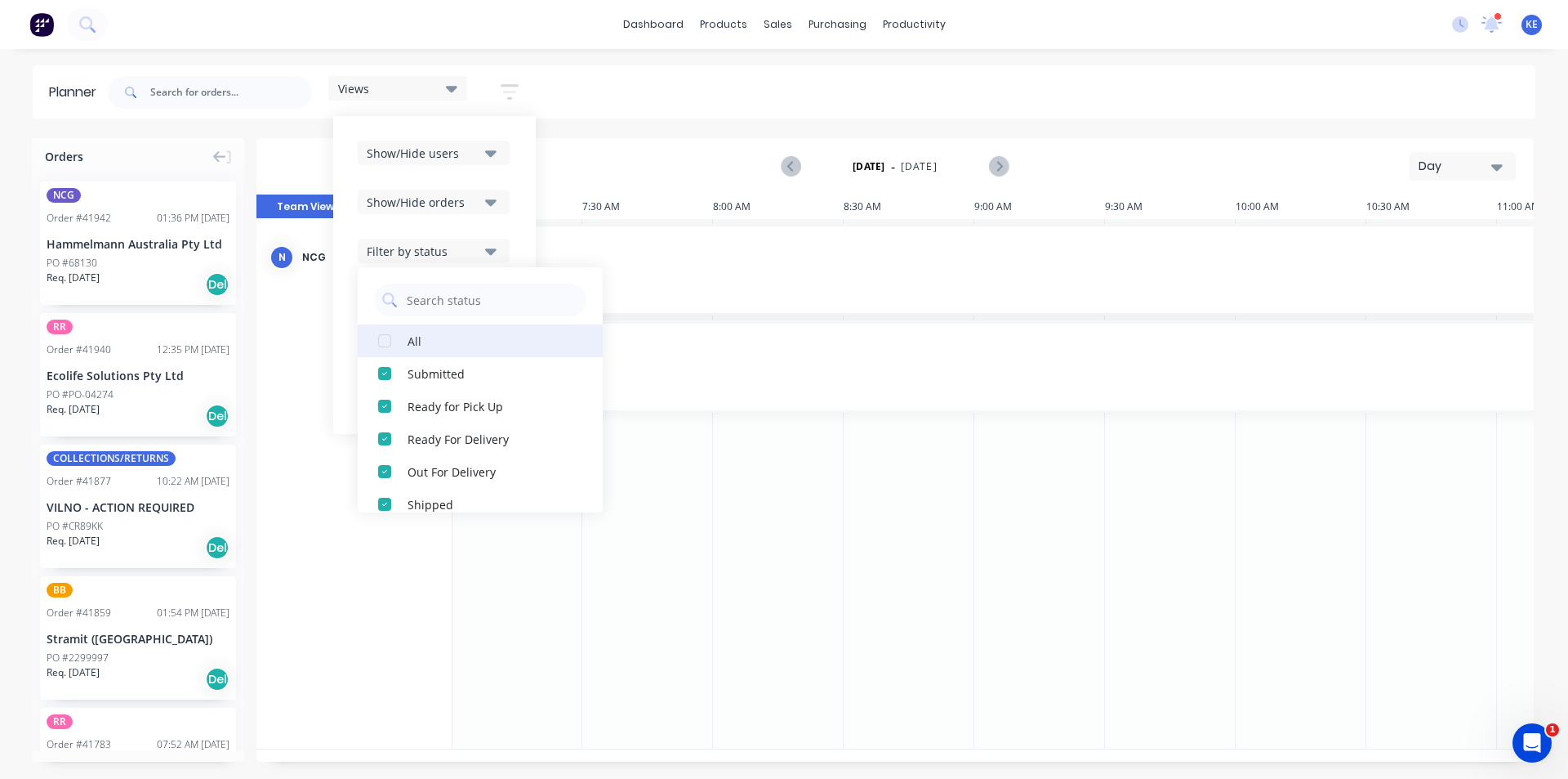
click at [482, 327] on button "All" at bounding box center [480, 340] width 245 height 32
click at [522, 204] on div "Show/Hide users Show/Hide orders Filter by status All Draft Quote Archived Deli…" at bounding box center [434, 275] width 203 height 318
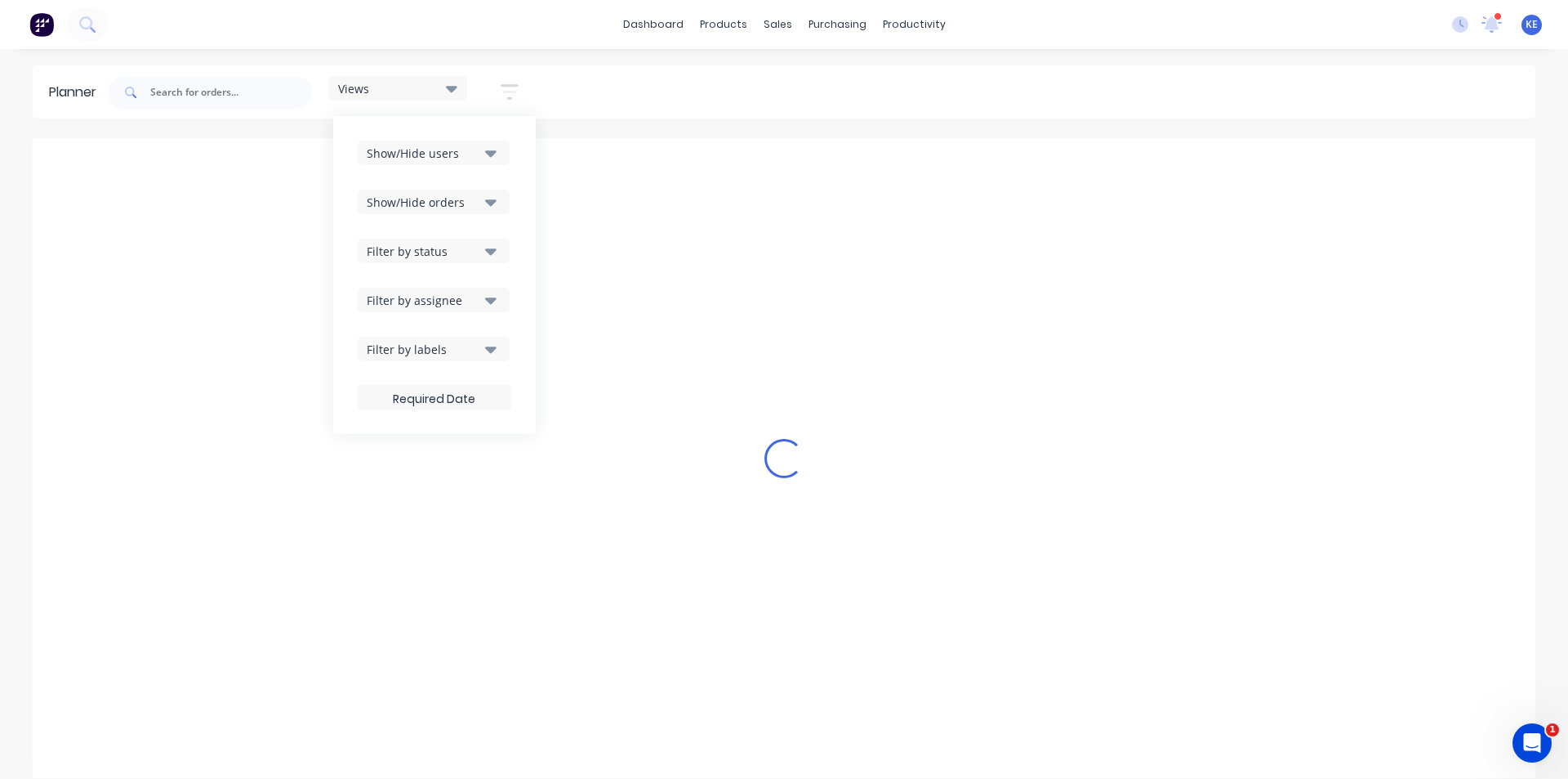
click at [483, 347] on button "Filter by labels" at bounding box center [433, 349] width 152 height 25
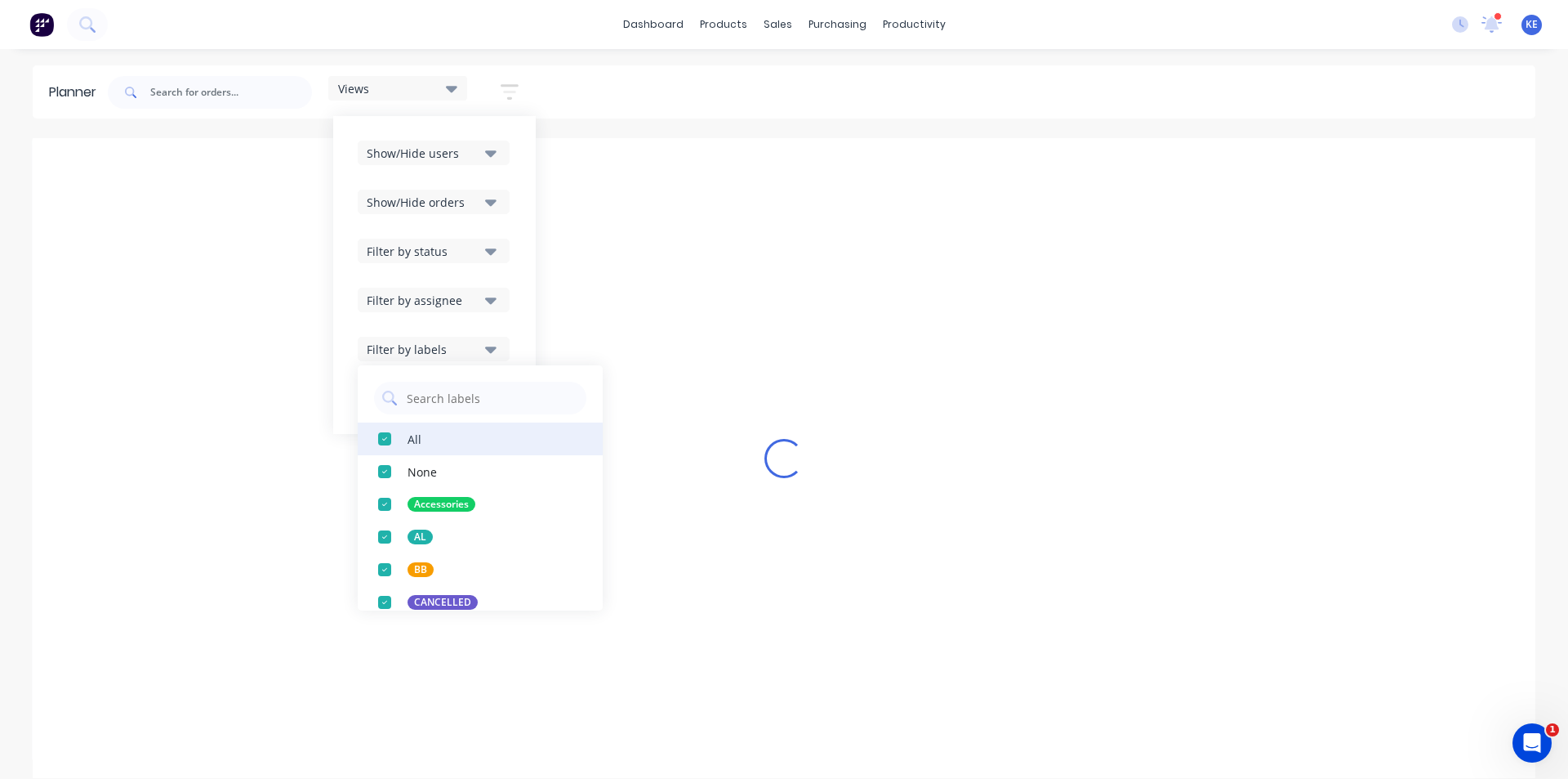
click at [466, 432] on button "All" at bounding box center [480, 439] width 245 height 32
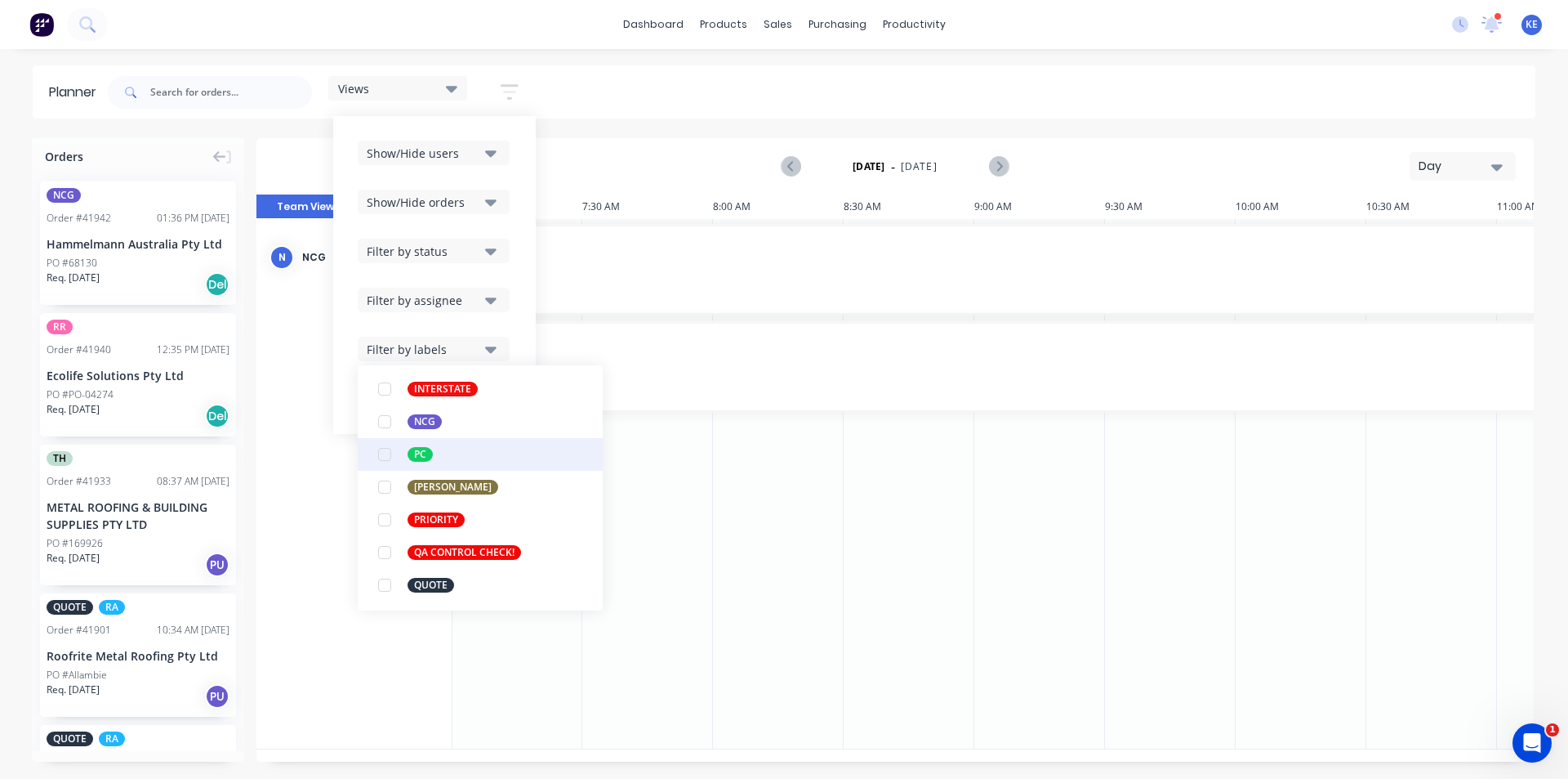
scroll to position [327, 0]
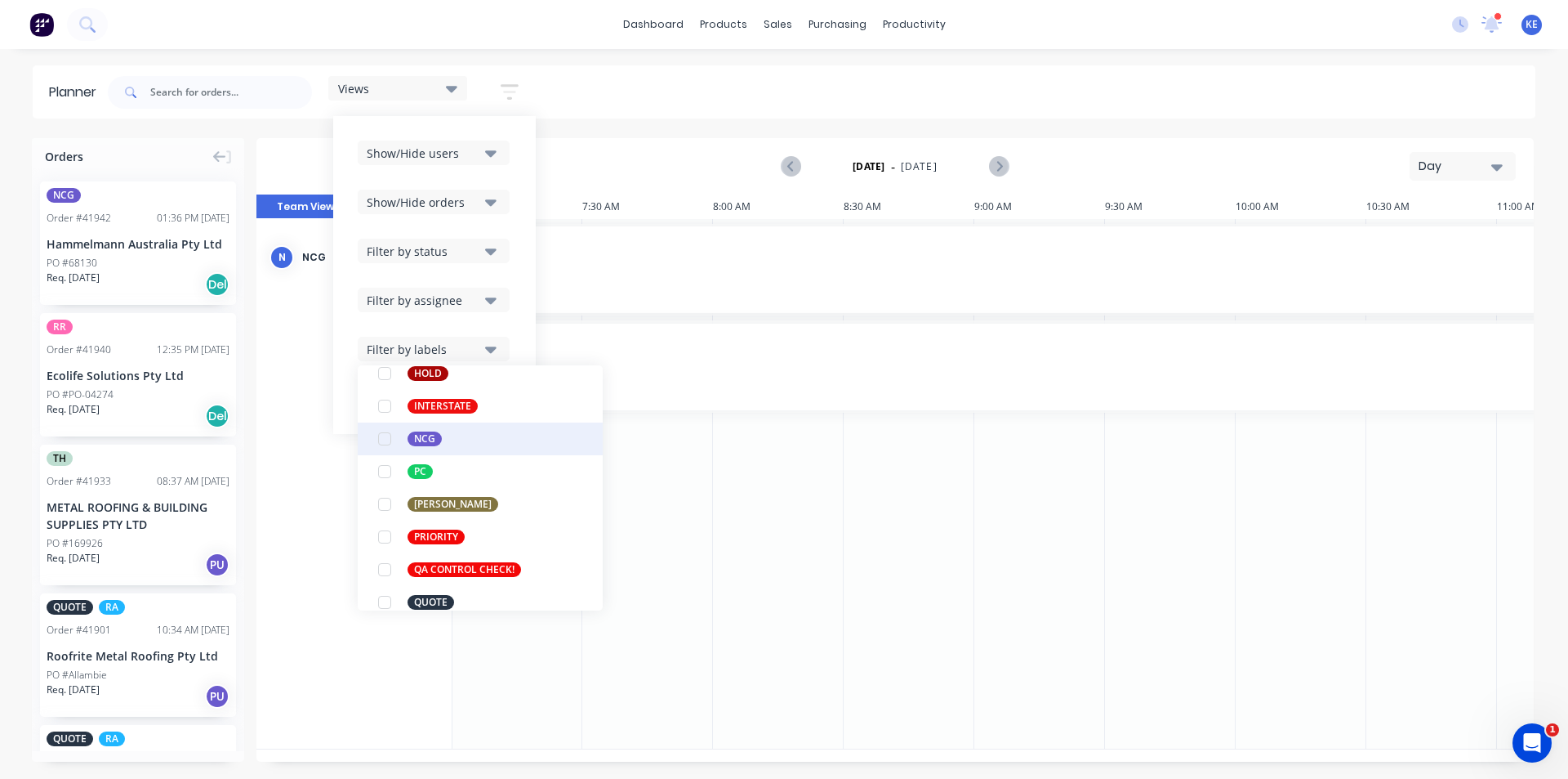
click at [442, 436] on div "NCG" at bounding box center [424, 439] width 34 height 15
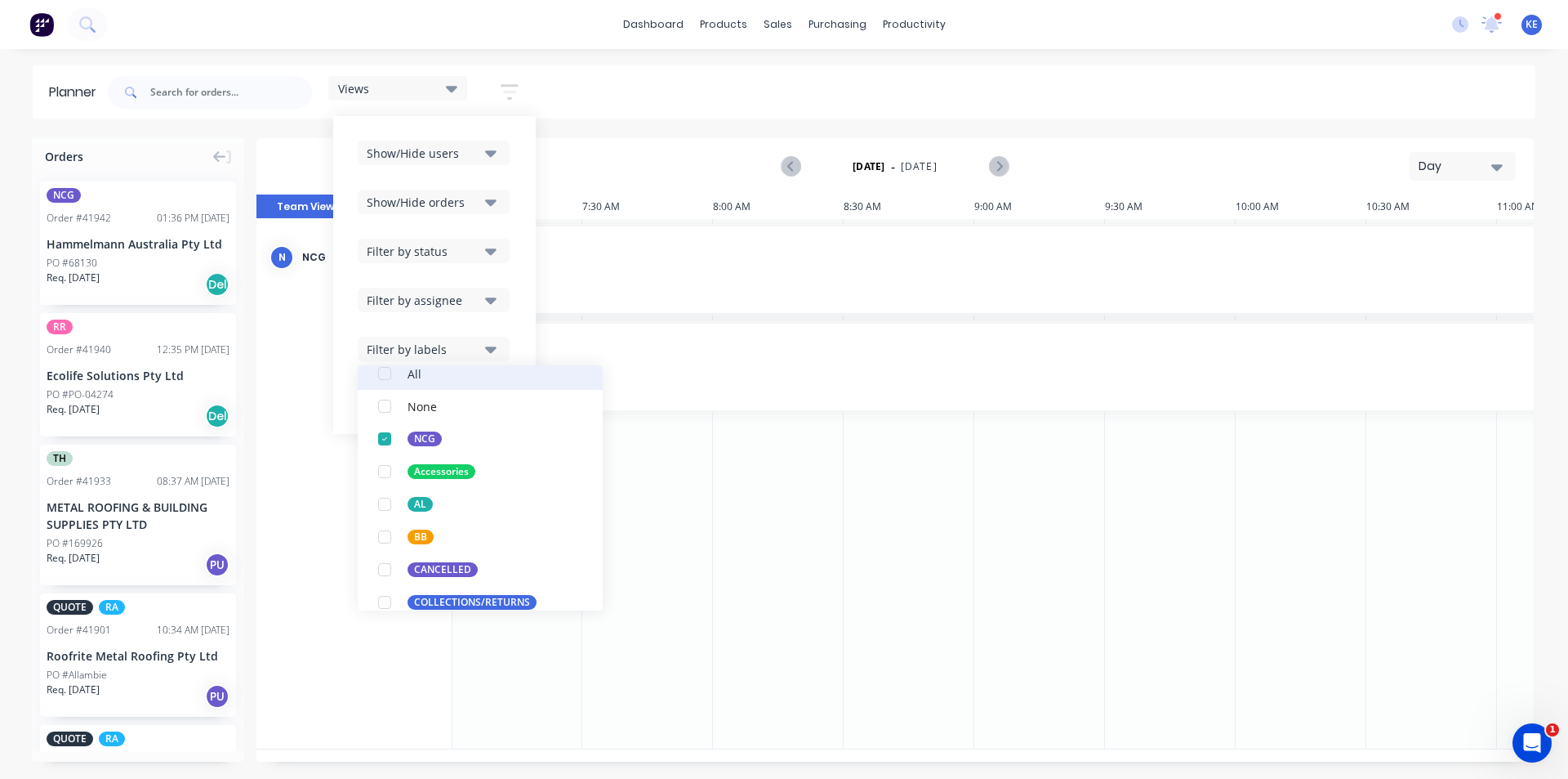
click at [431, 375] on button "All" at bounding box center [480, 373] width 245 height 32
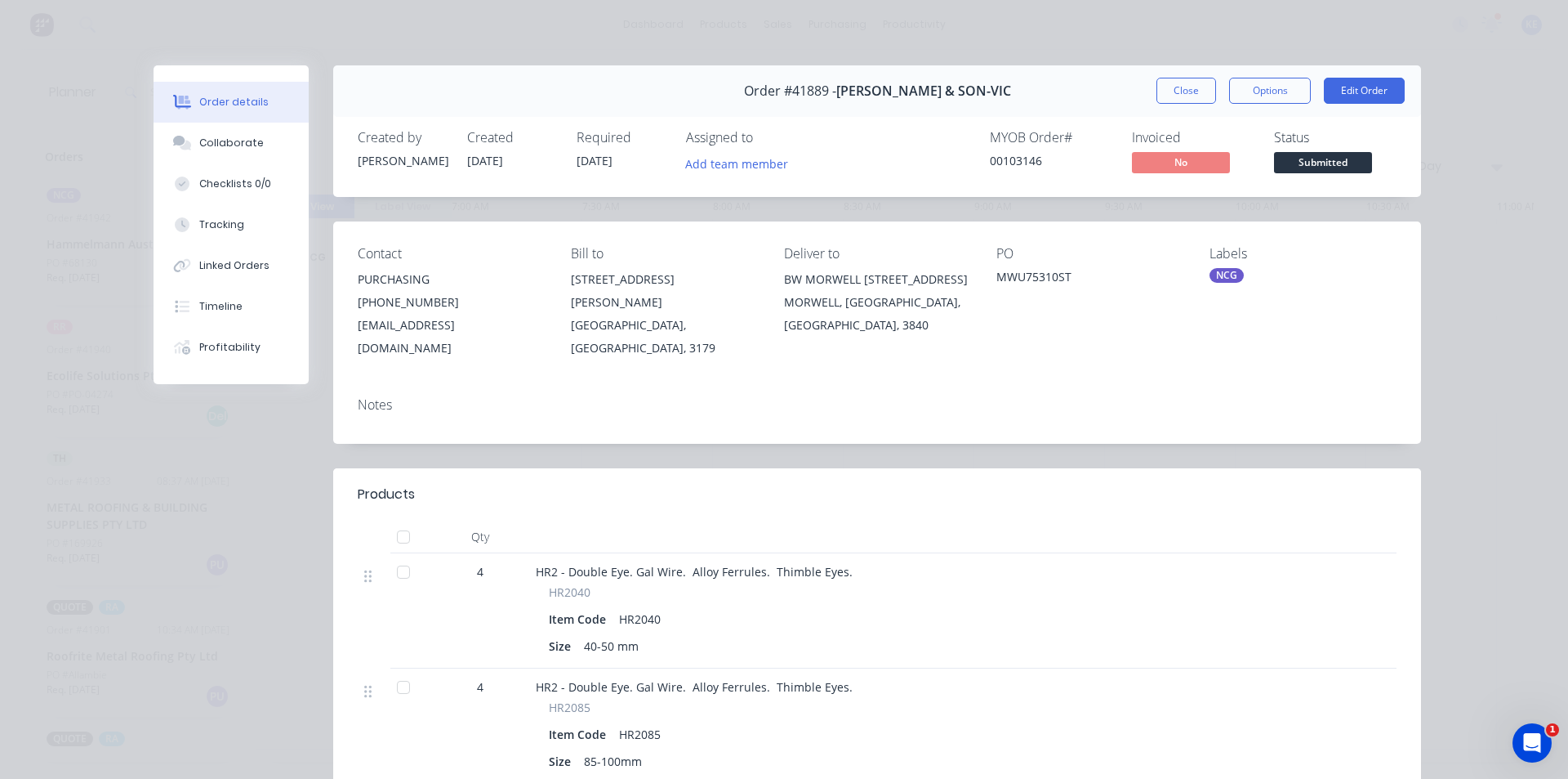
click at [1181, 94] on button "Close" at bounding box center [1187, 90] width 60 height 26
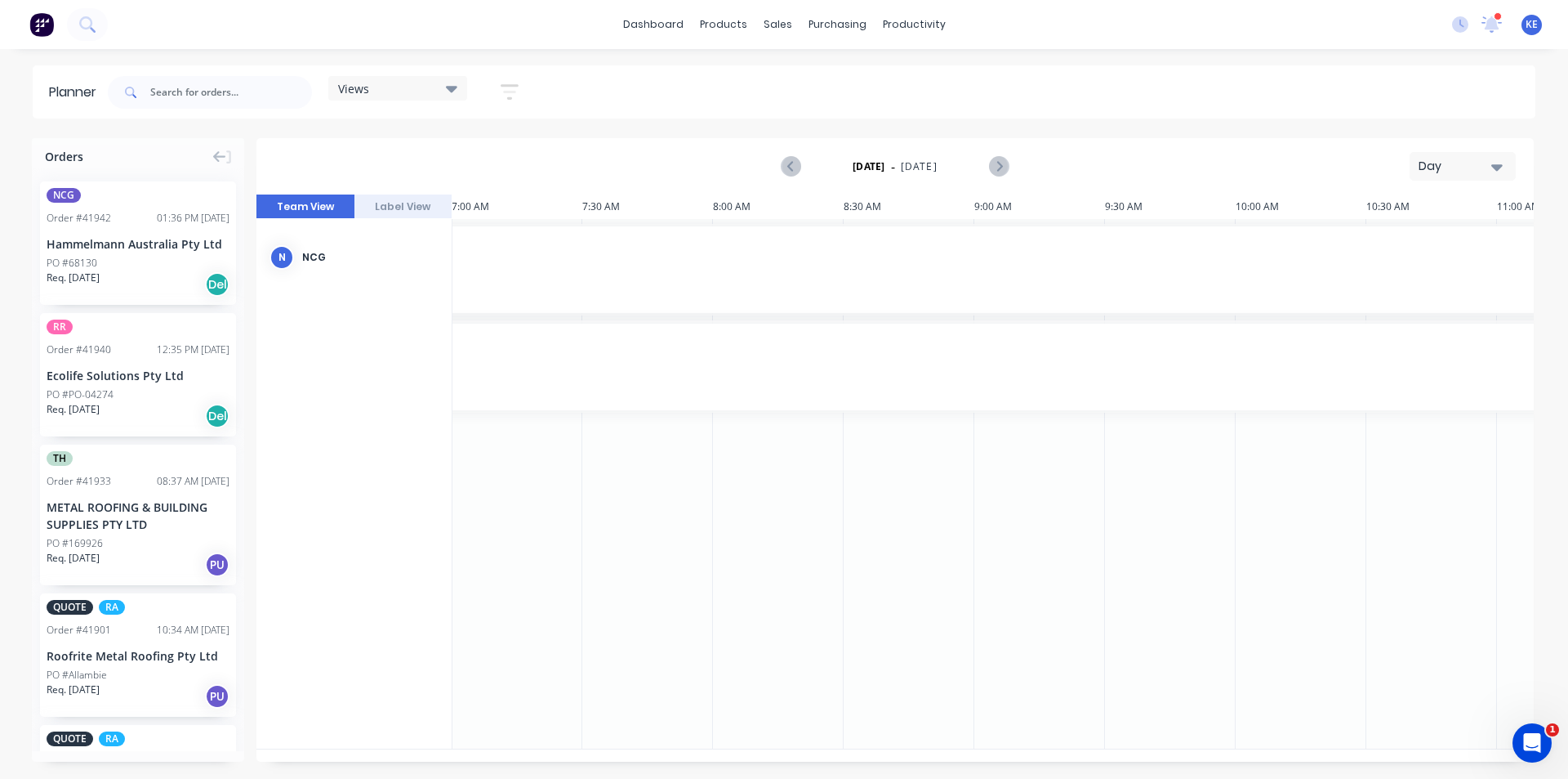
click at [1466, 156] on div "[DATE] - [DATE] Day" at bounding box center [894, 166] width 1274 height 54
click at [1469, 160] on div "Day" at bounding box center [1457, 167] width 75 height 18
click at [1408, 248] on div "Week" at bounding box center [1433, 242] width 161 height 32
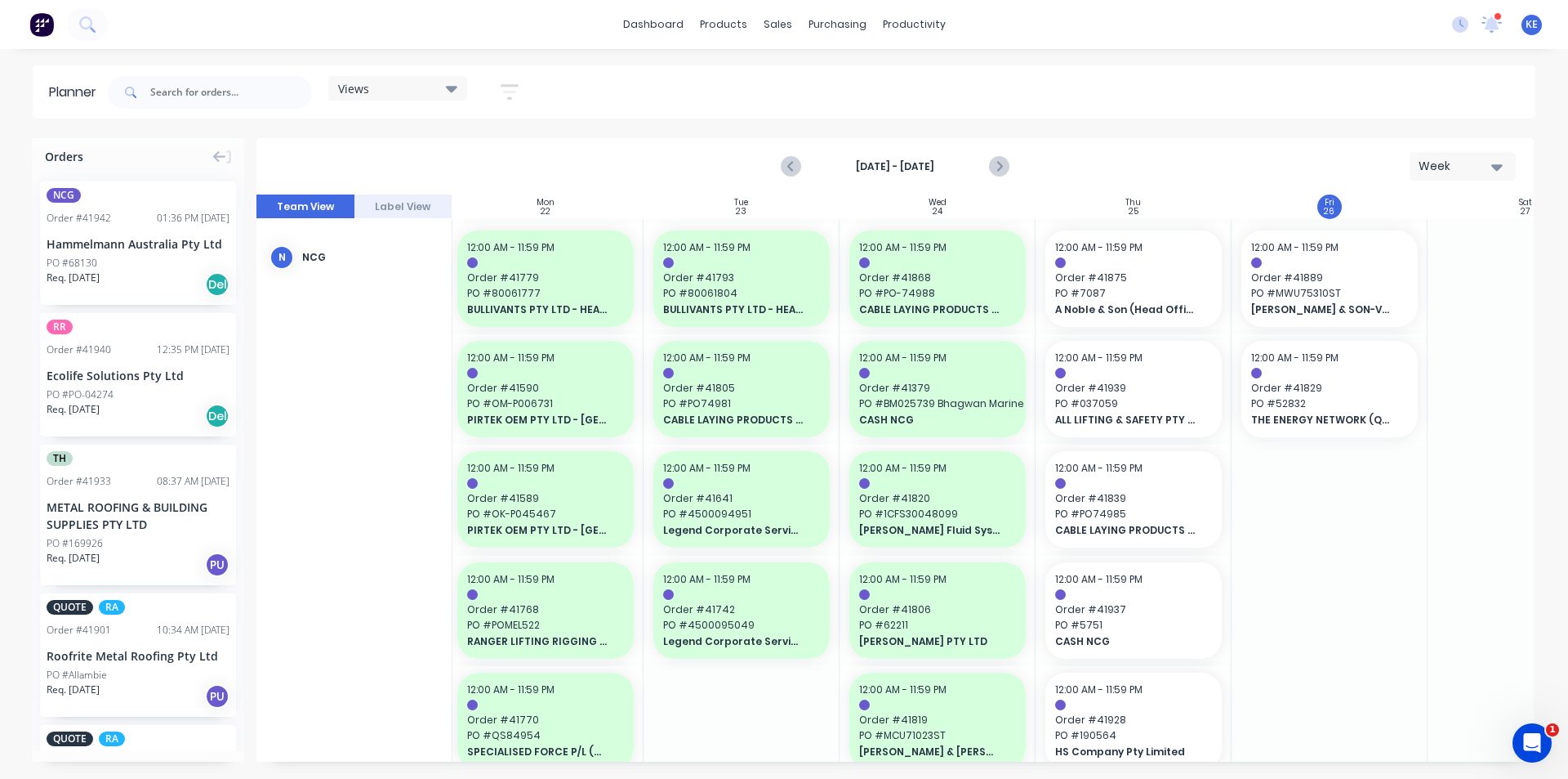
scroll to position [0, 201]
click at [517, 101] on icon "button" at bounding box center [510, 91] width 18 height 20
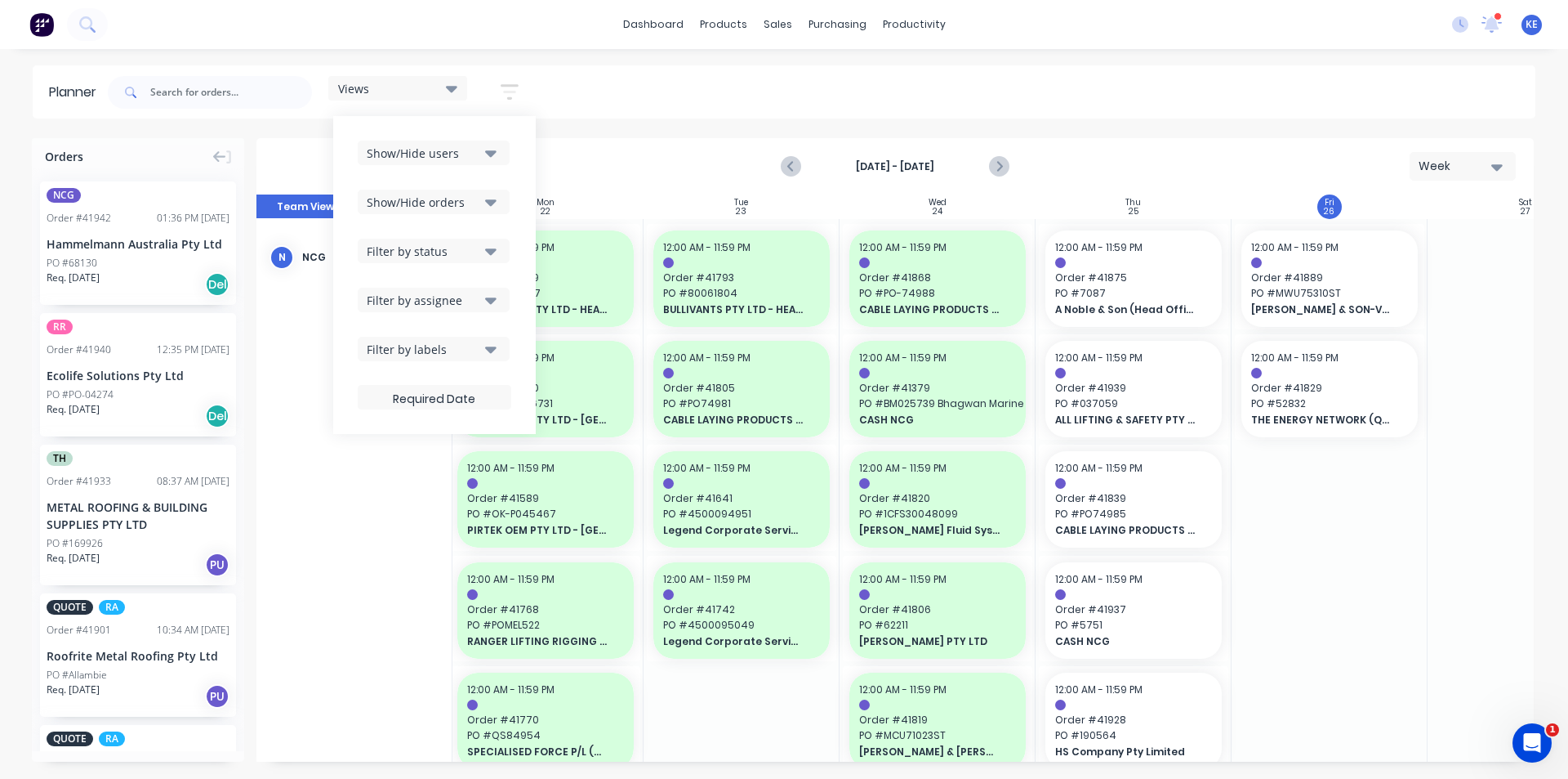
click at [479, 340] on div "Filter by labels" at bounding box center [423, 349] width 113 height 18
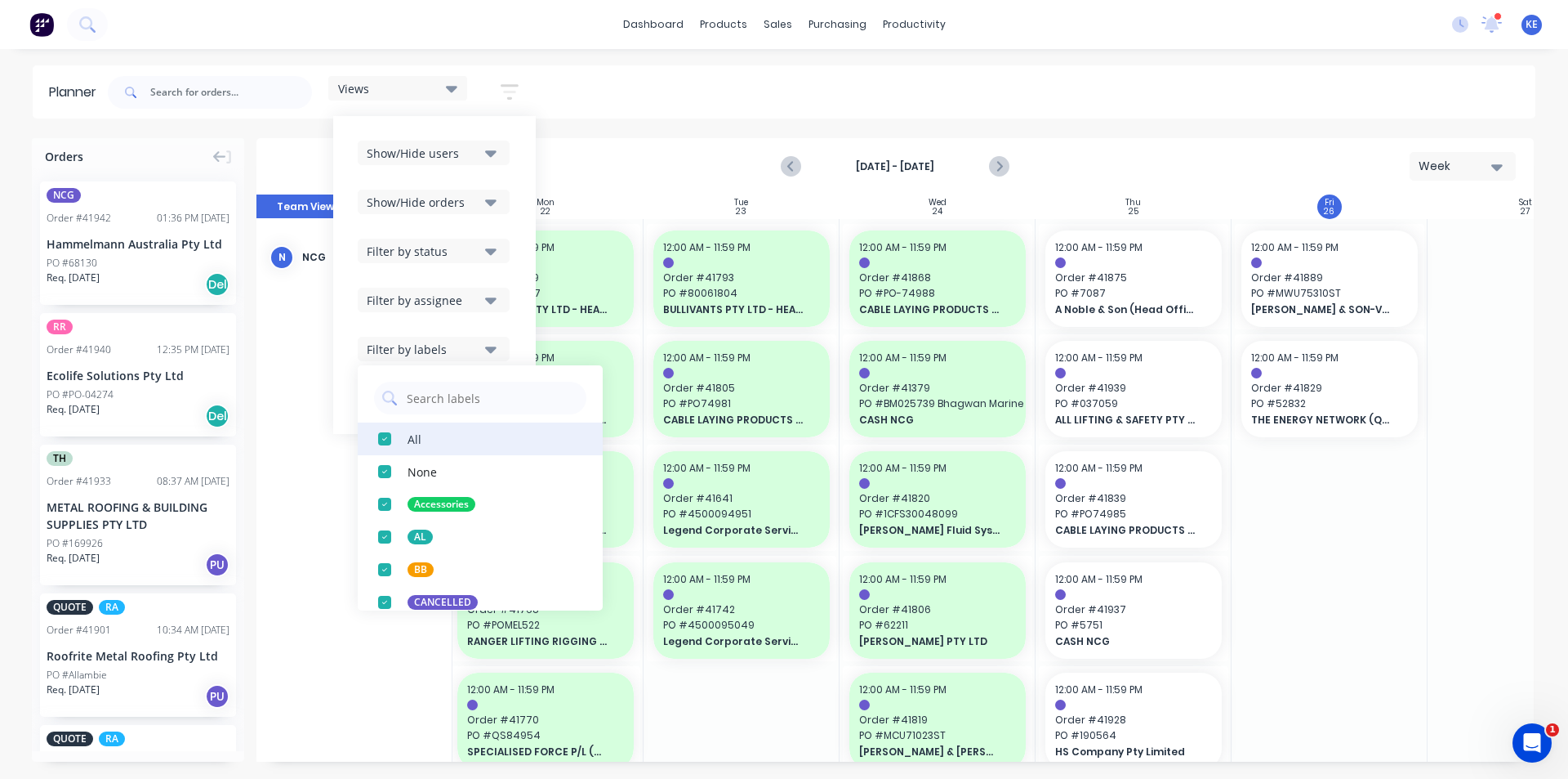
click at [442, 434] on button "All" at bounding box center [480, 439] width 245 height 32
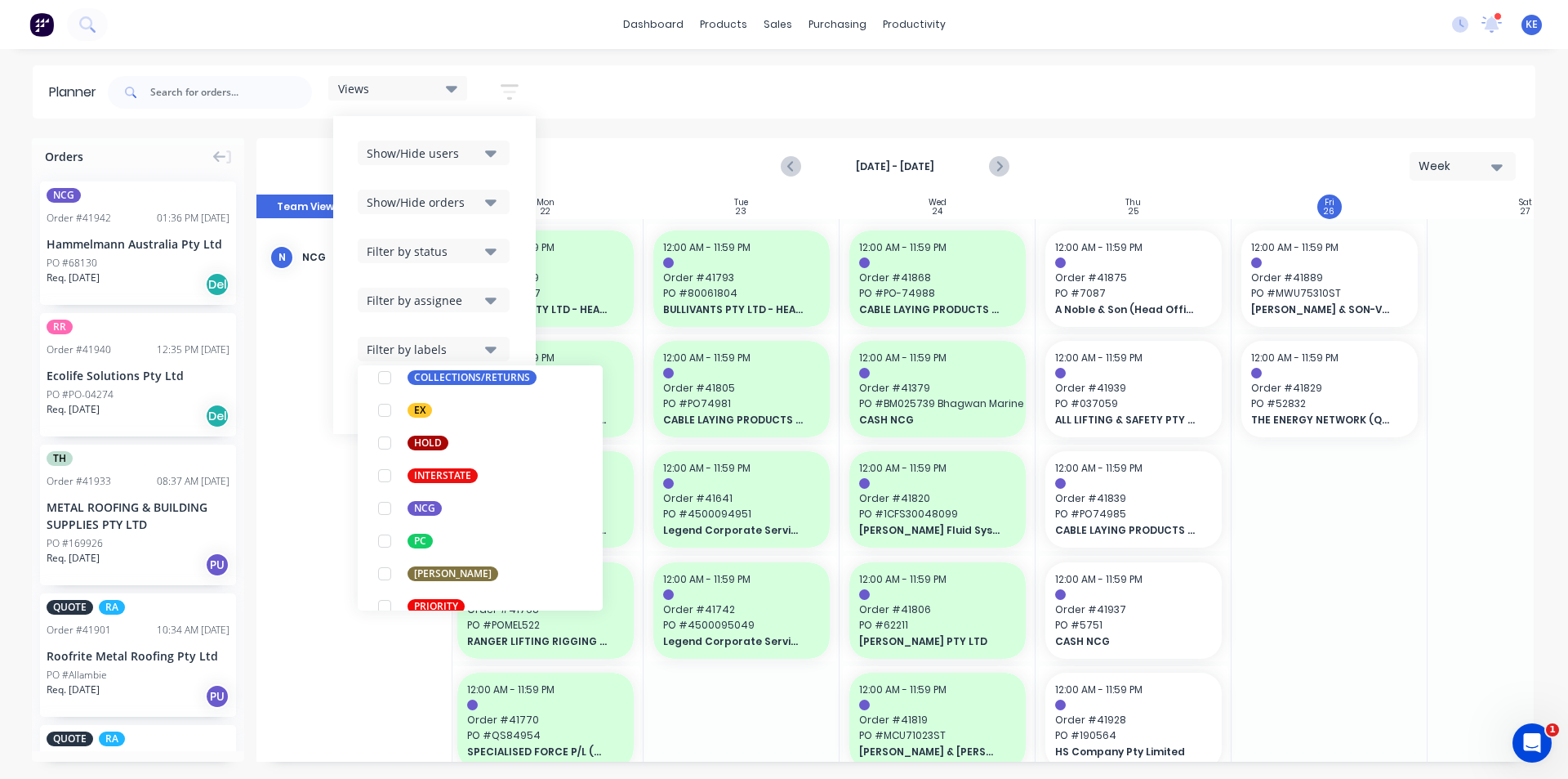
scroll to position [212, 0]
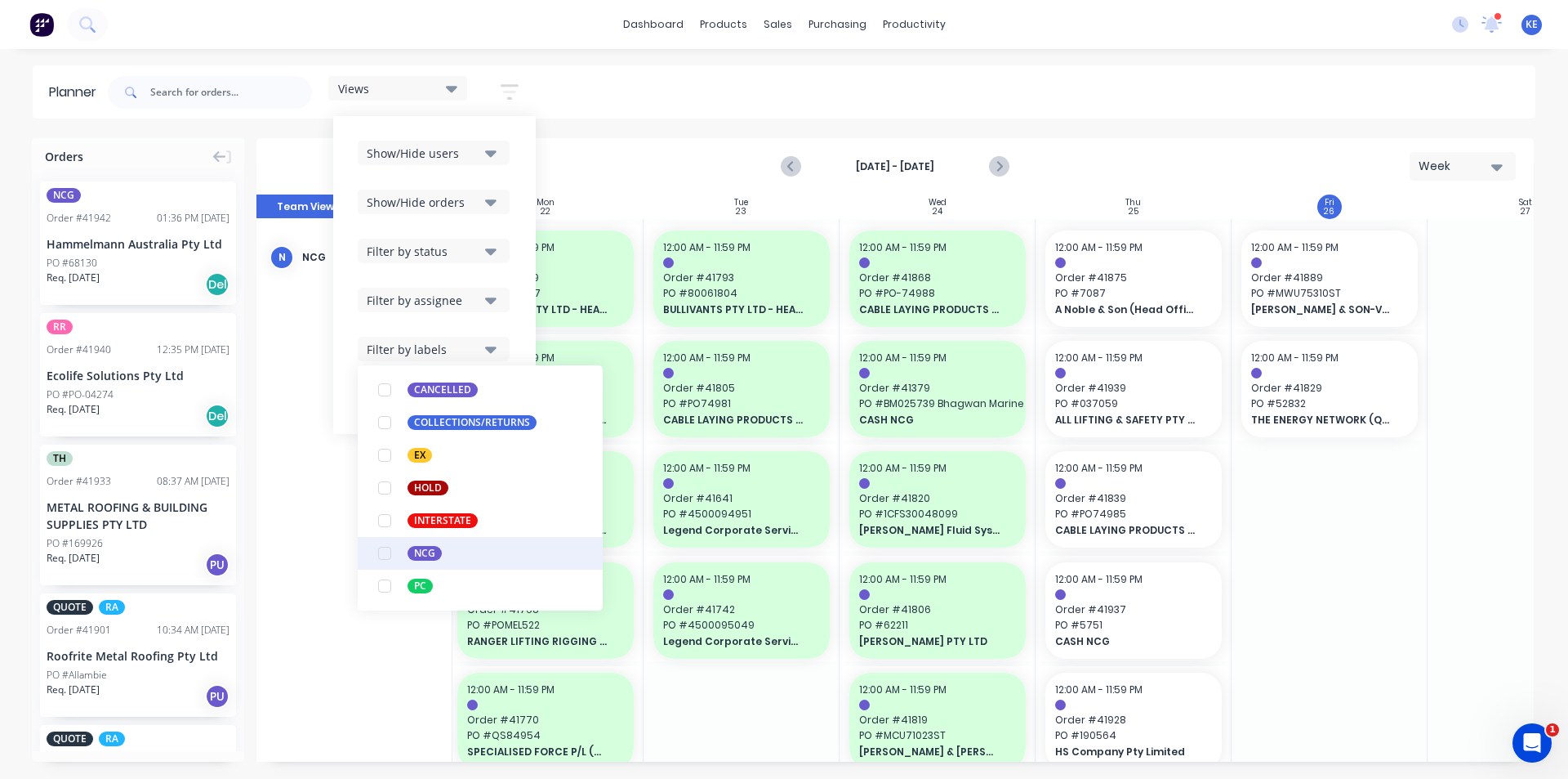
click at [427, 557] on div "NCG" at bounding box center [424, 553] width 34 height 15
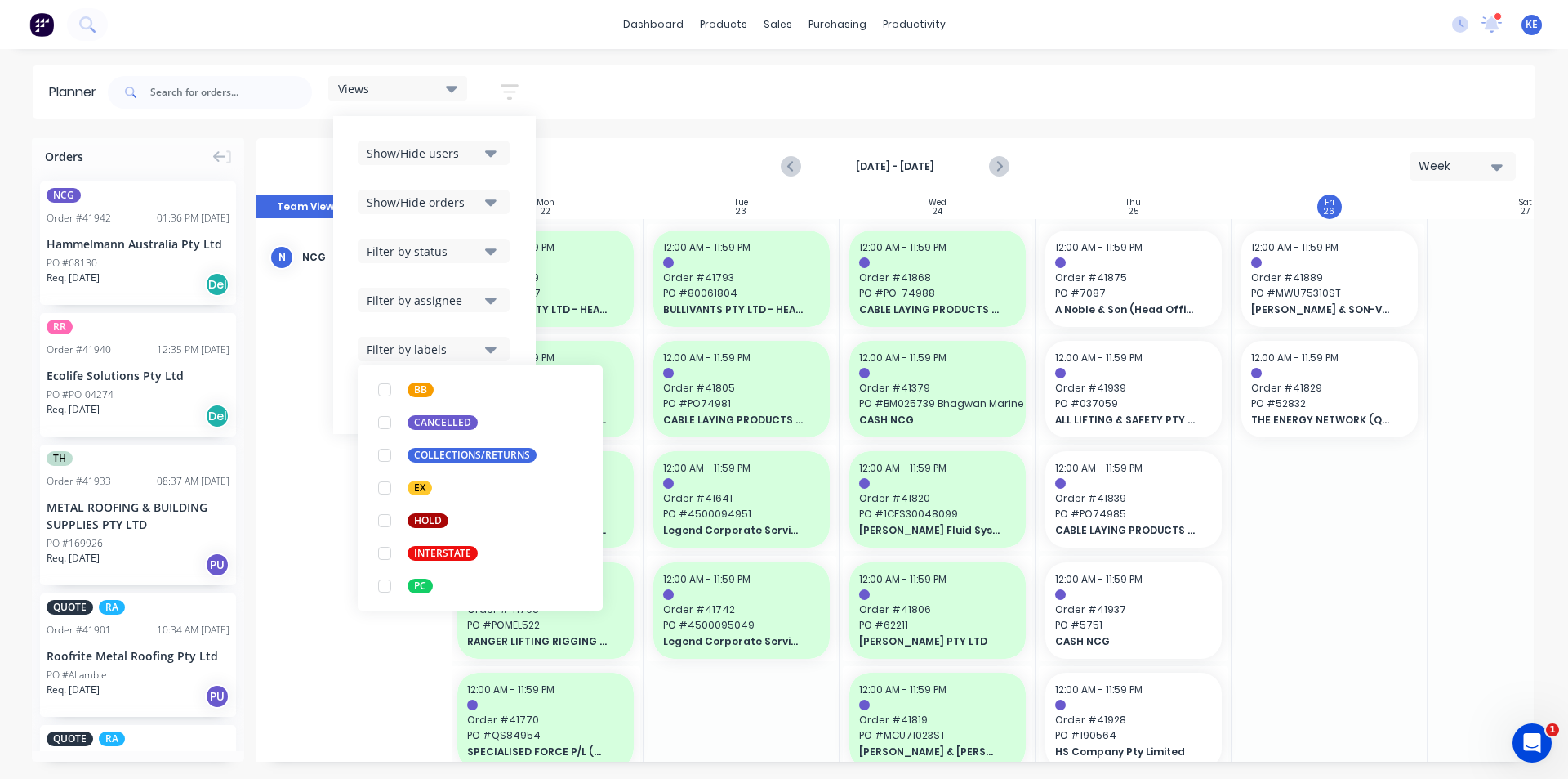
scroll to position [0, 0]
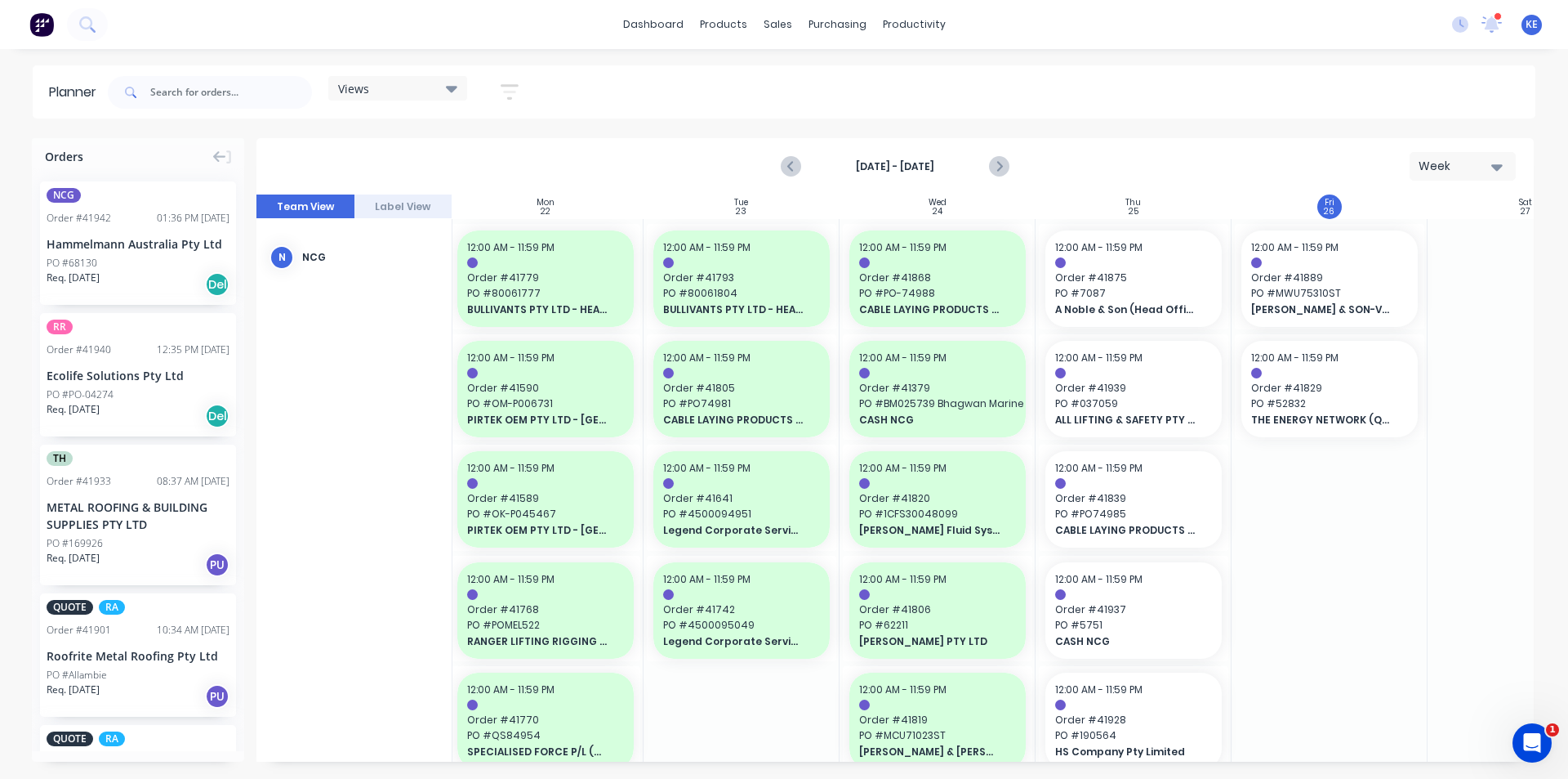
click at [1361, 598] on div at bounding box center [1330, 722] width 196 height 1006
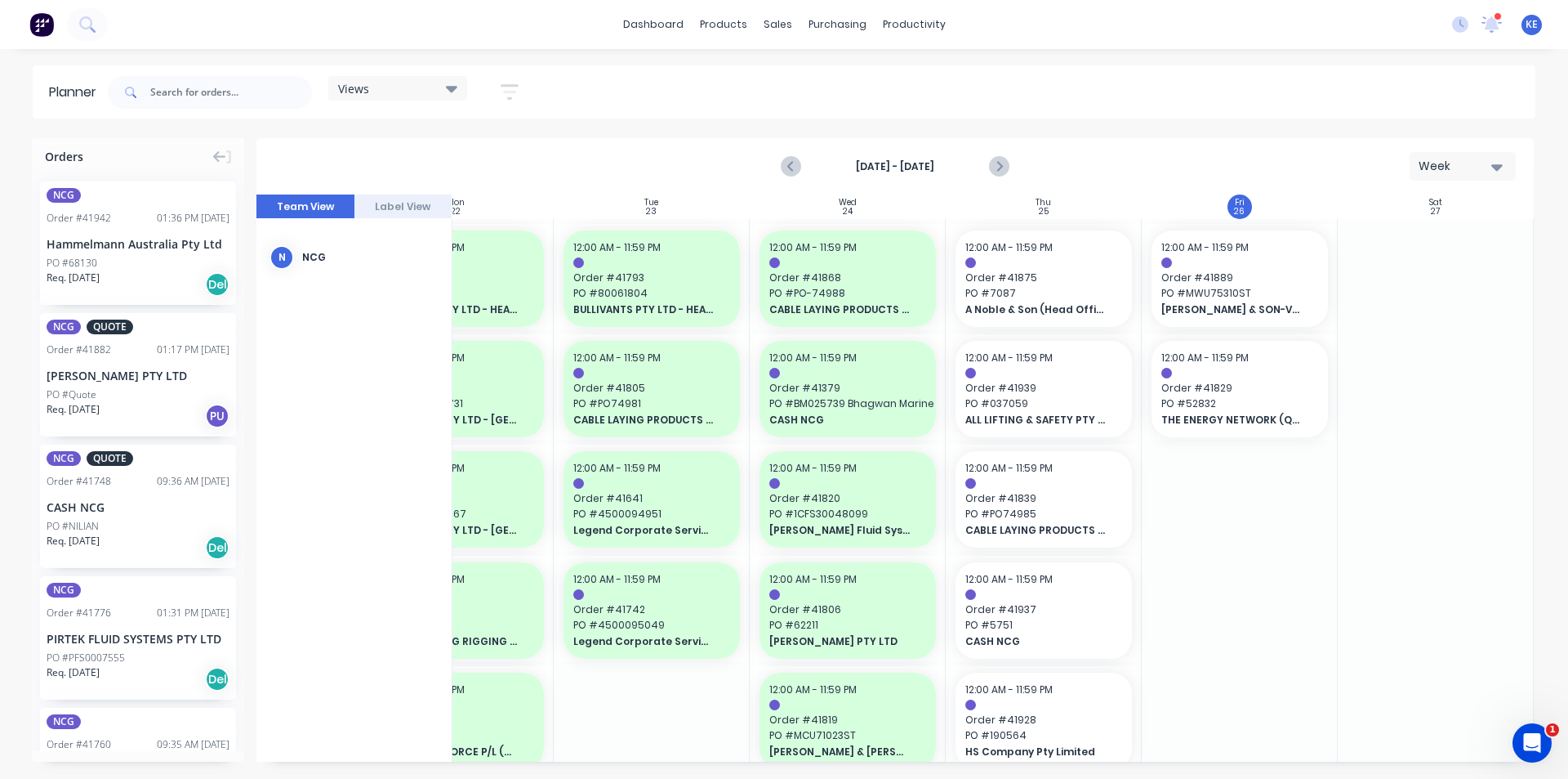
click at [1441, 566] on div at bounding box center [1436, 722] width 196 height 1006
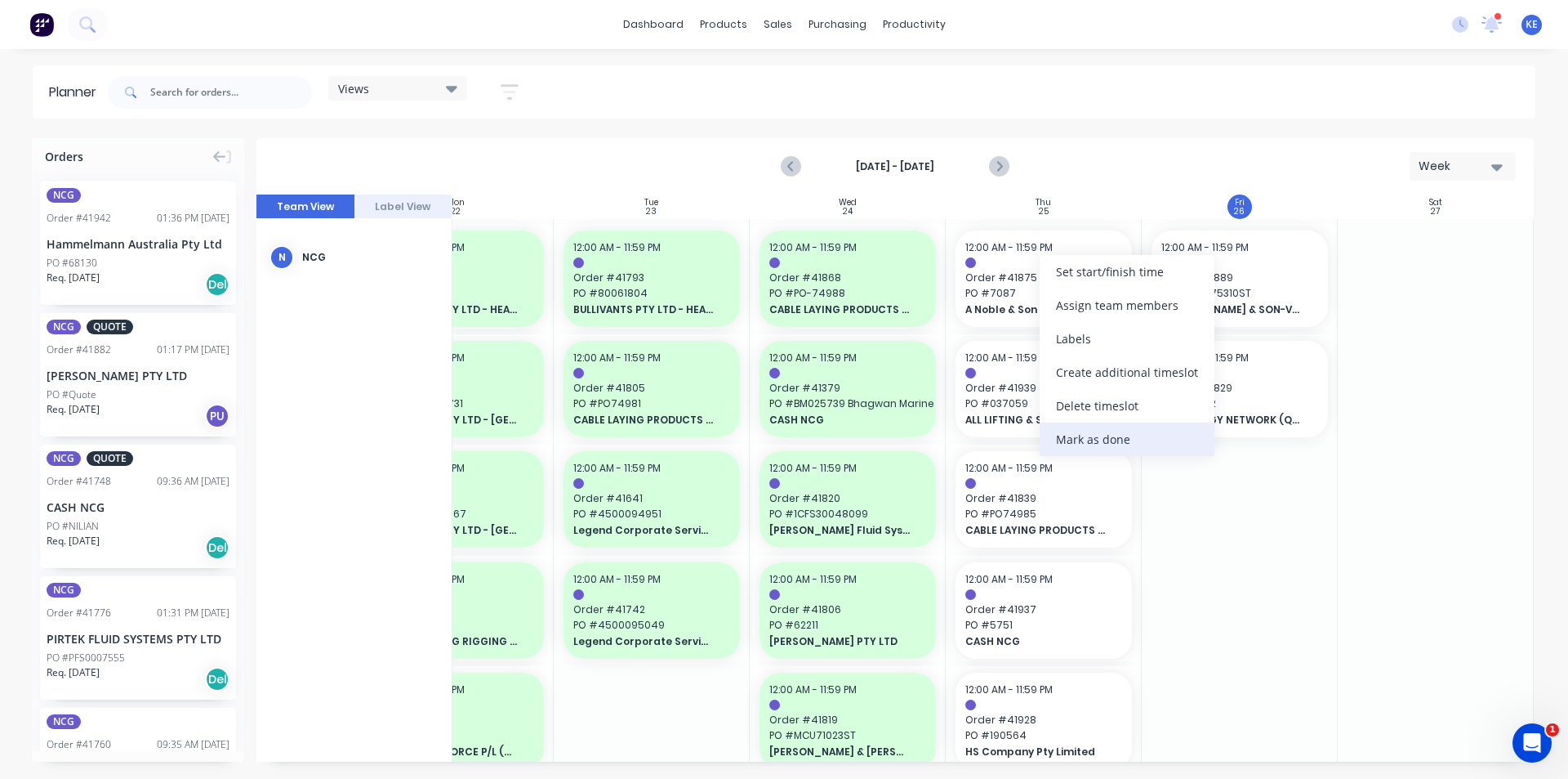
click at [1144, 440] on div "Mark as done" at bounding box center [1127, 440] width 175 height 33
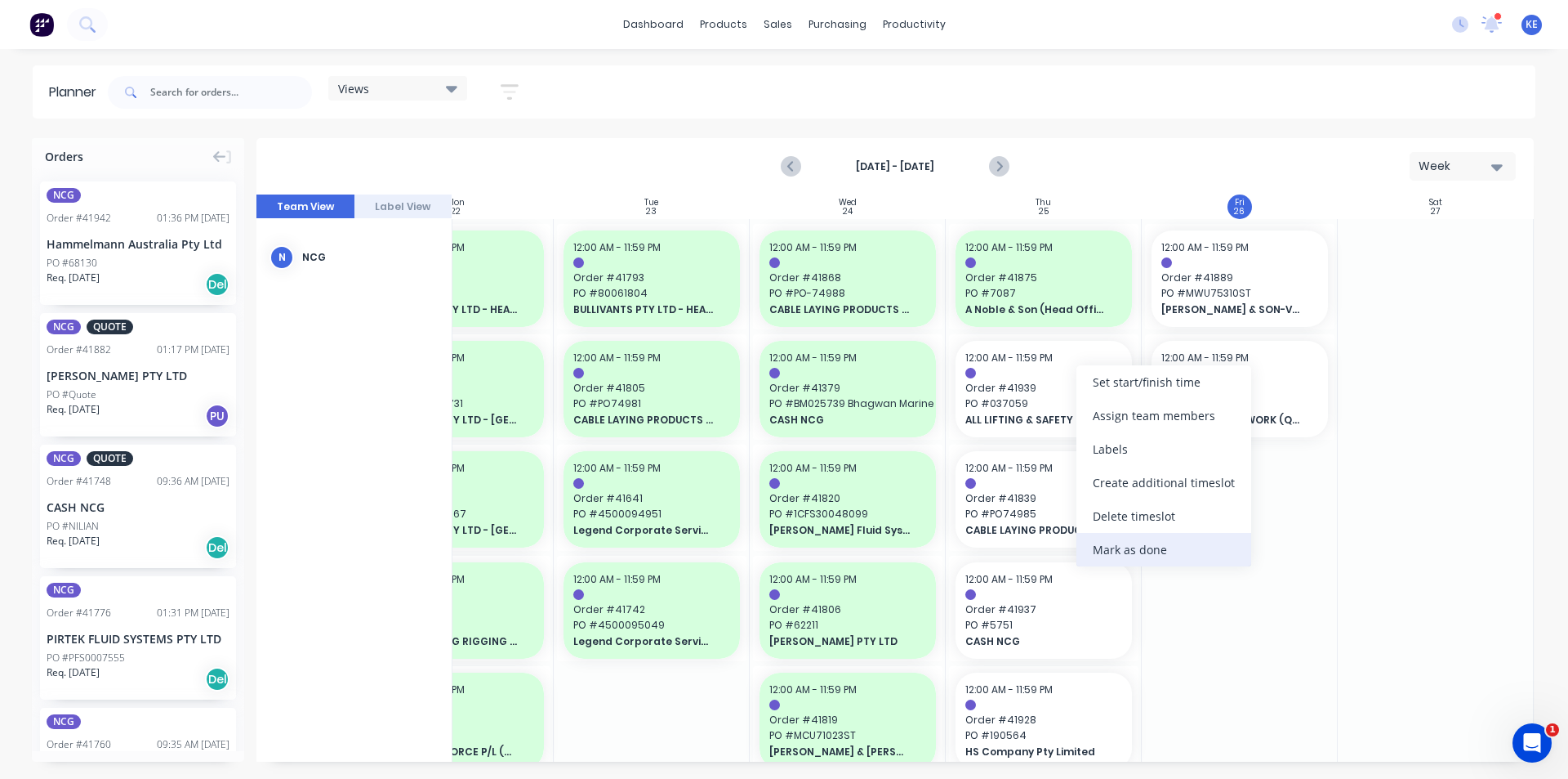
click at [1158, 545] on div "Mark as done" at bounding box center [1164, 549] width 175 height 33
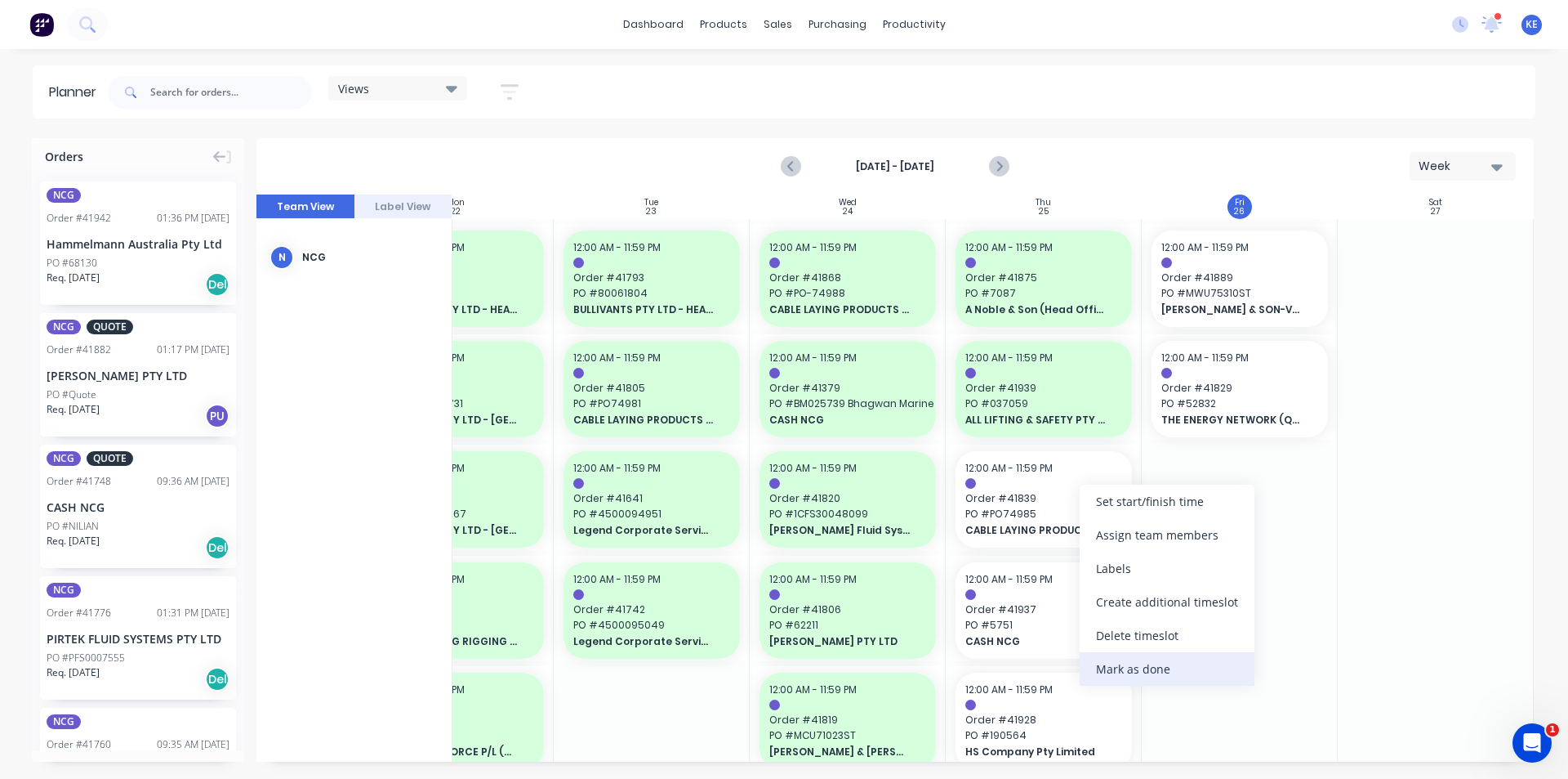
click at [1133, 682] on div "Mark as done" at bounding box center [1166, 668] width 175 height 33
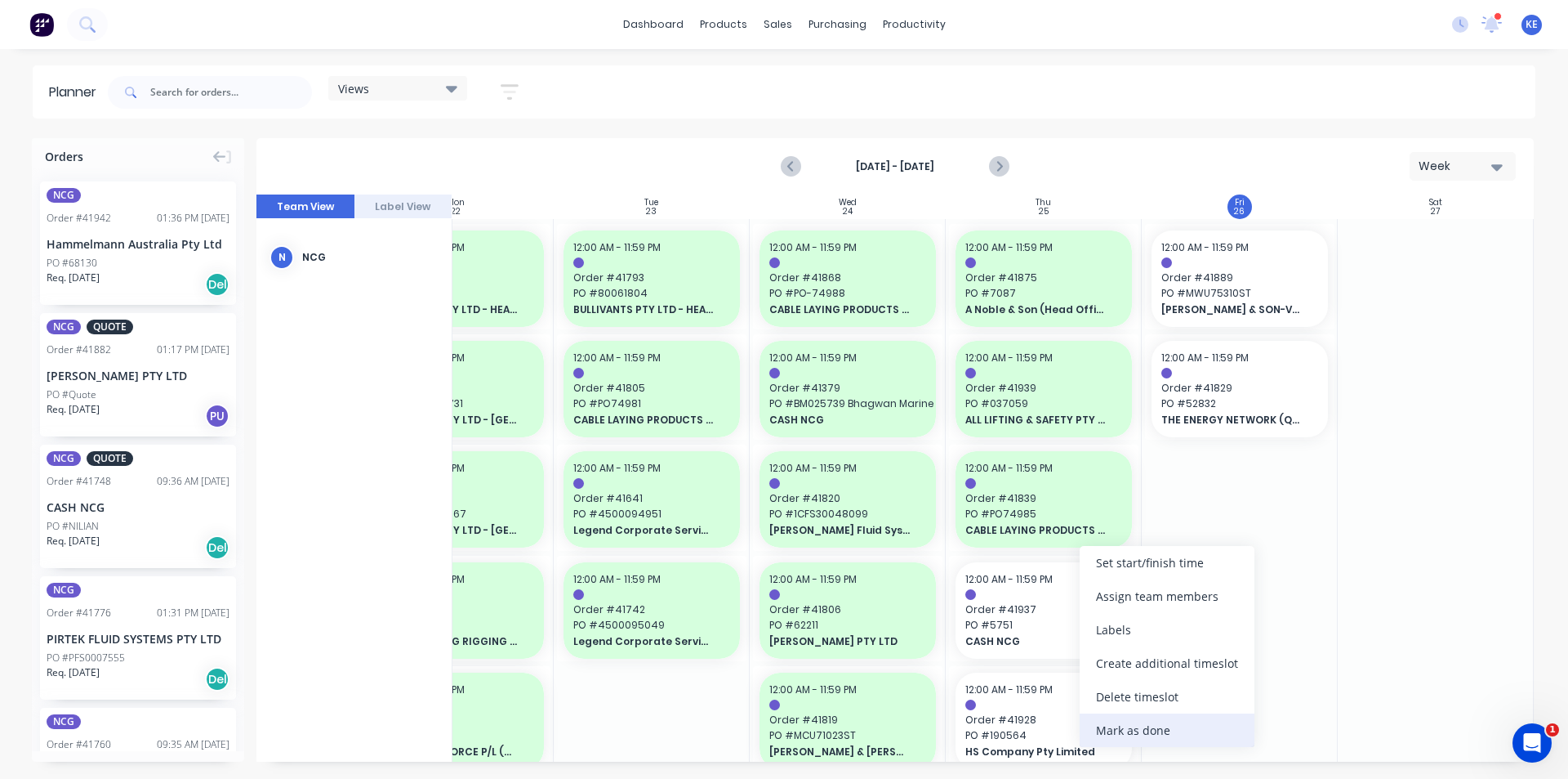
click at [1187, 732] on div "Mark as done" at bounding box center [1166, 730] width 175 height 33
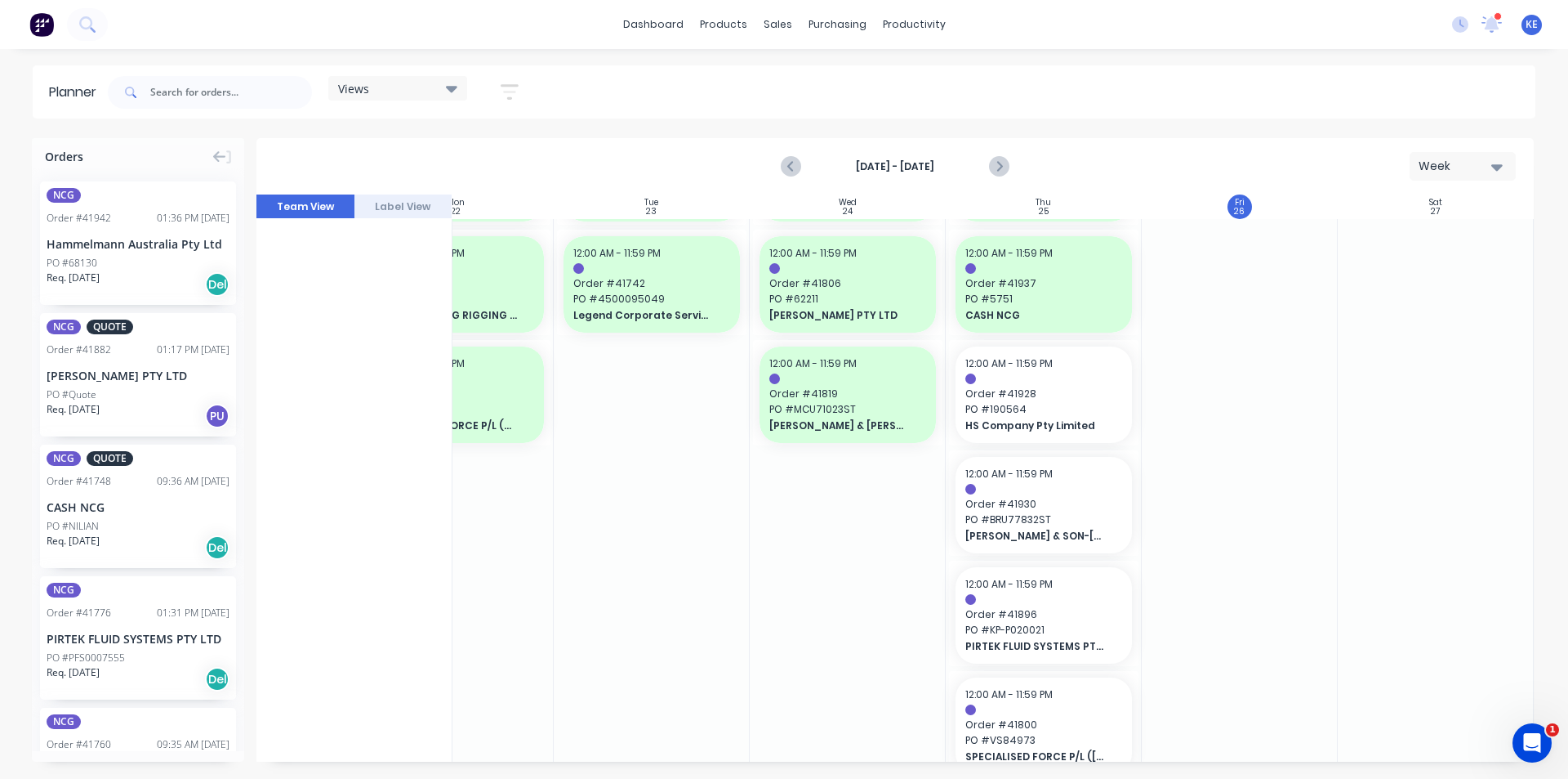
scroll to position [327, 297]
click at [1160, 527] on div "Mark as done" at bounding box center [1149, 536] width 175 height 33
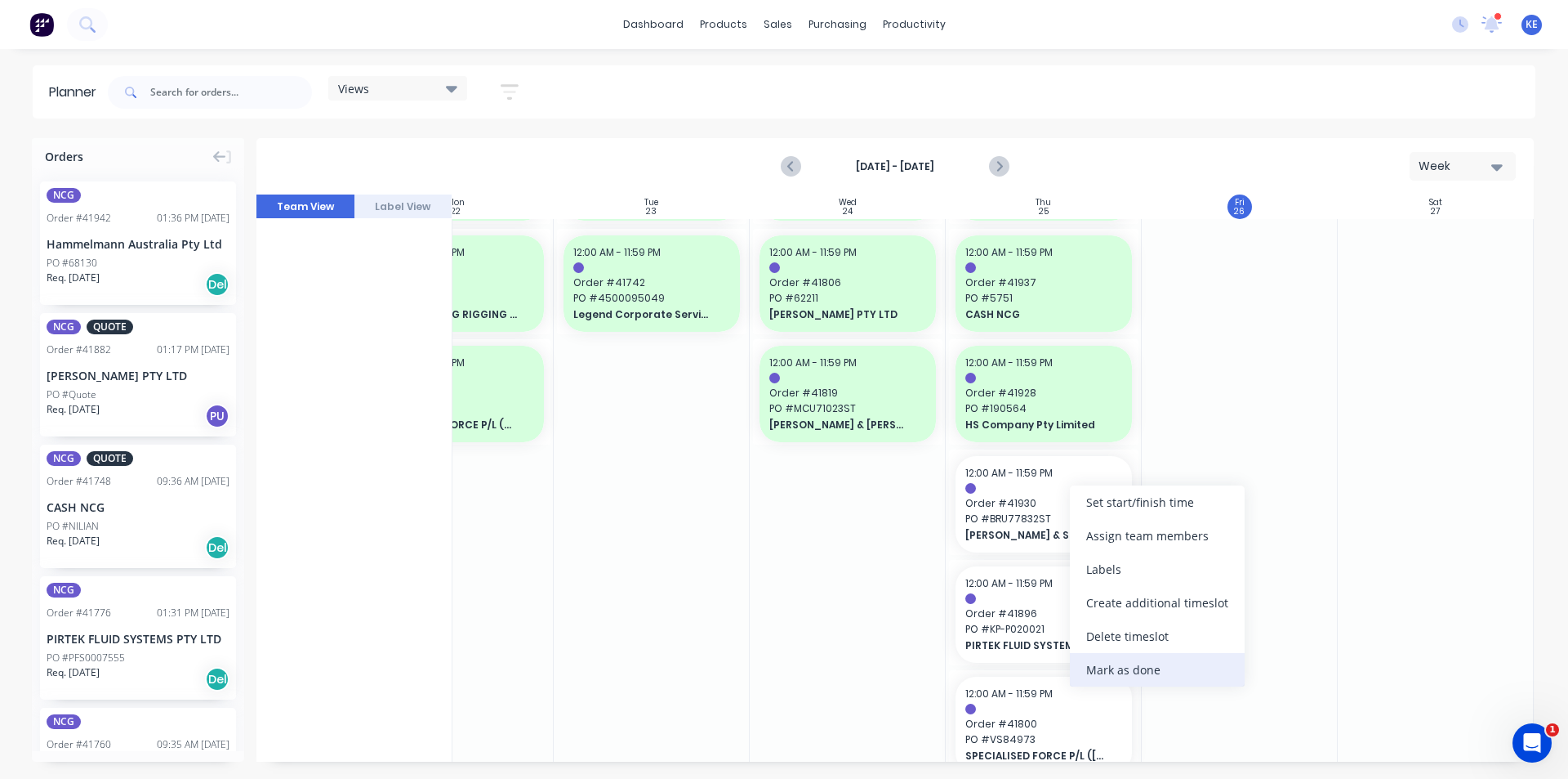
click at [1151, 655] on div "Mark as done" at bounding box center [1157, 669] width 175 height 33
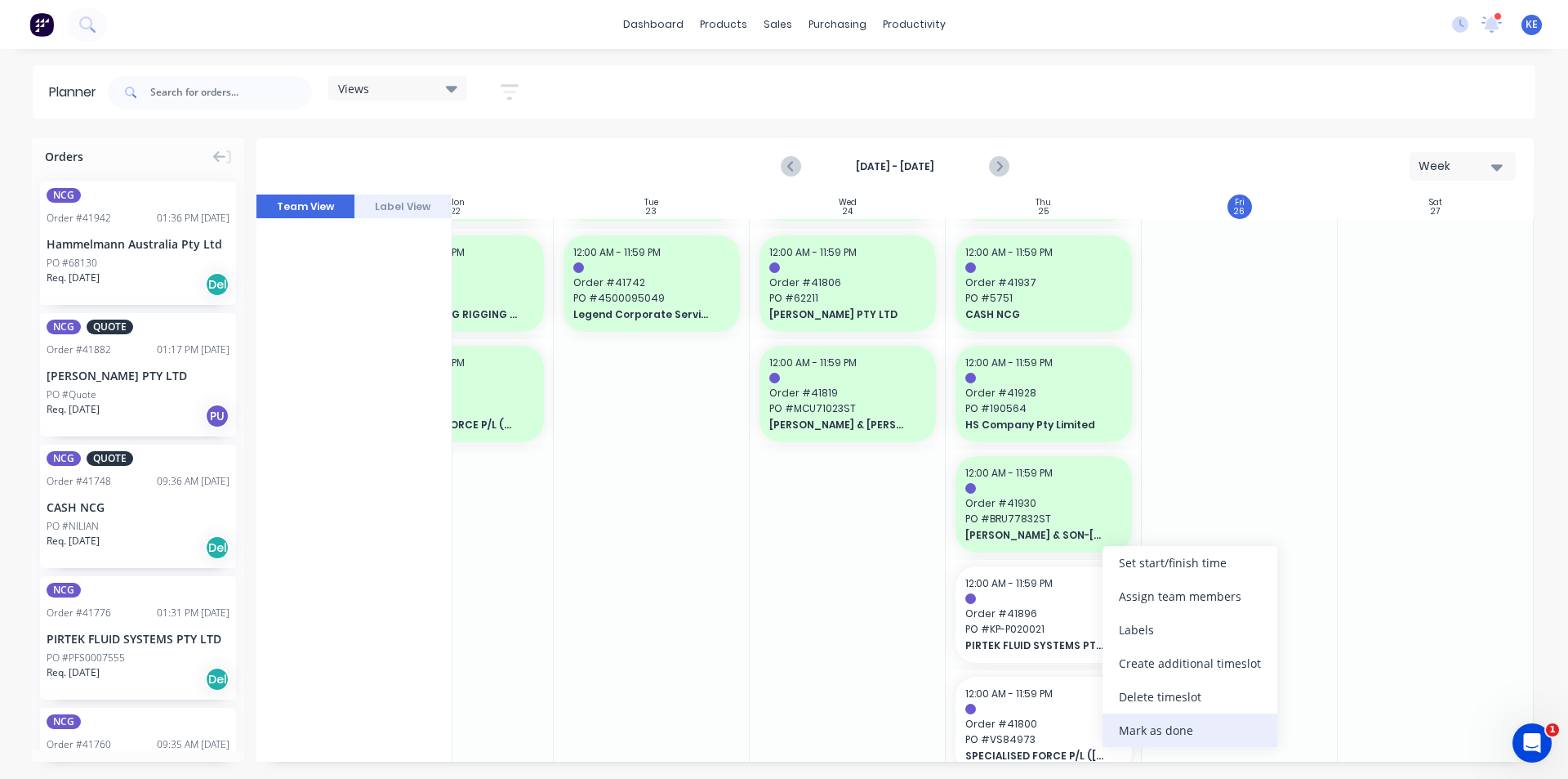
click at [1235, 727] on div "Mark as done" at bounding box center [1189, 730] width 175 height 33
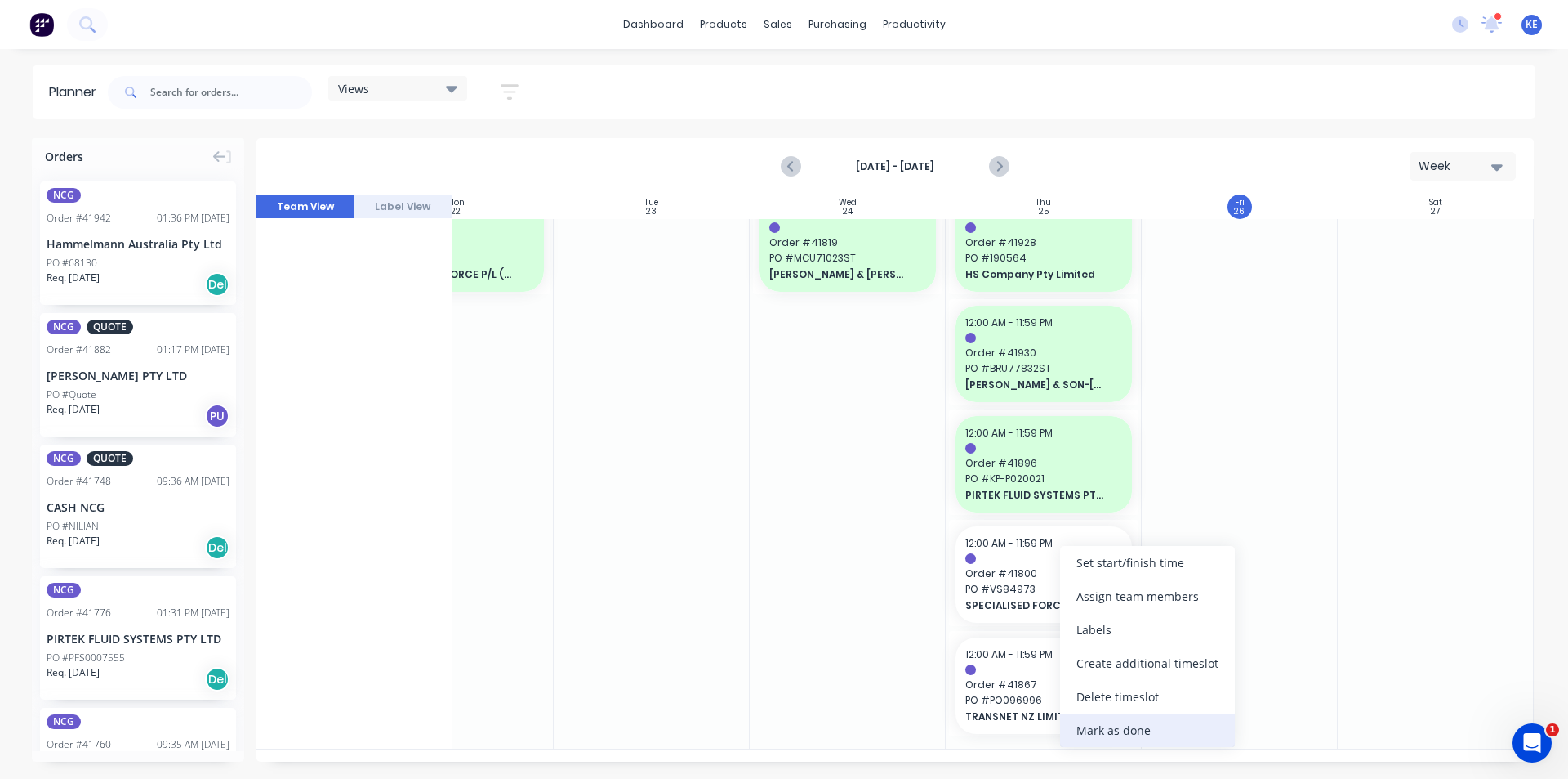
scroll to position [471, 297]
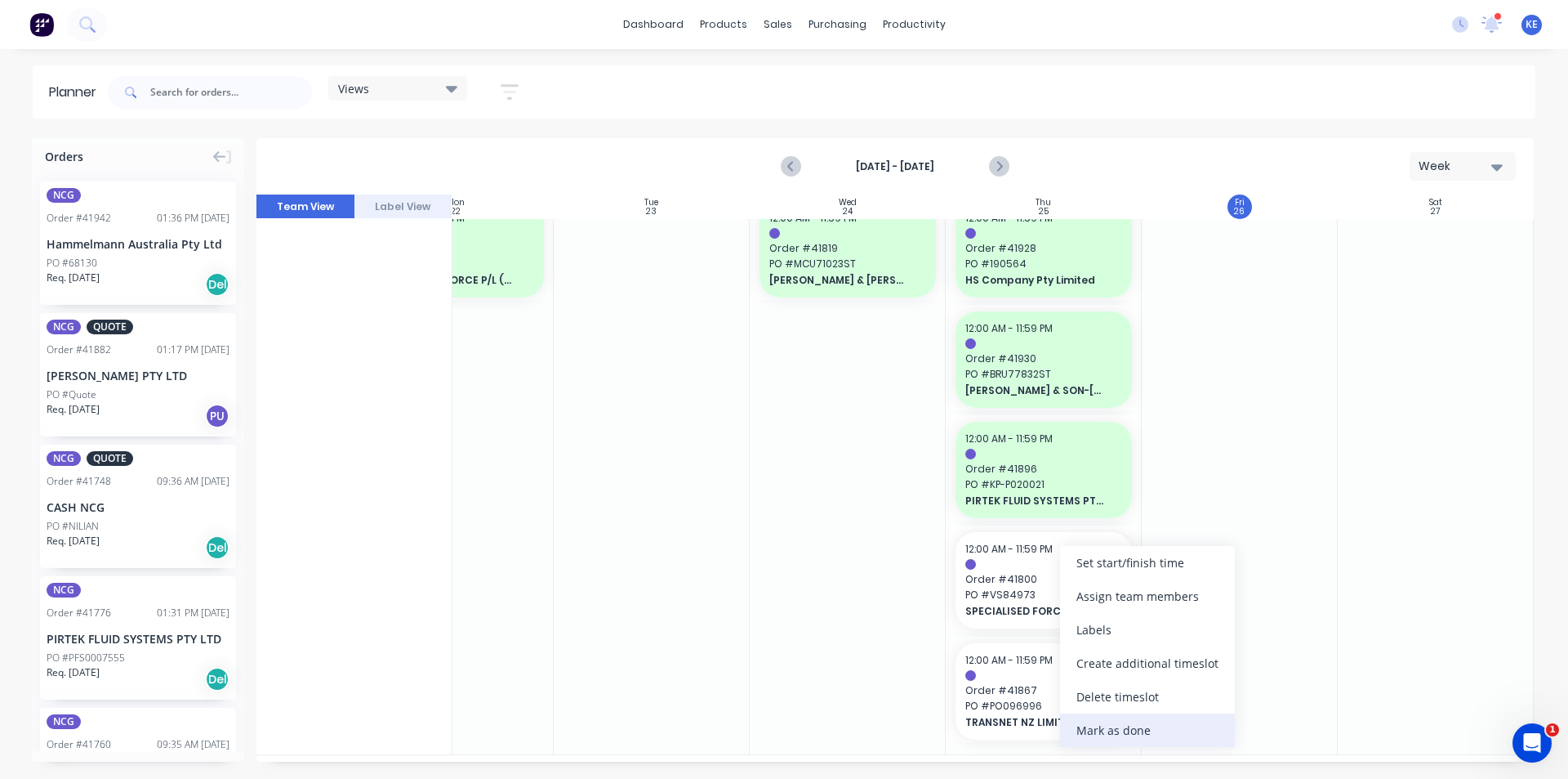
click at [1151, 724] on div "Mark as done" at bounding box center [1147, 730] width 175 height 33
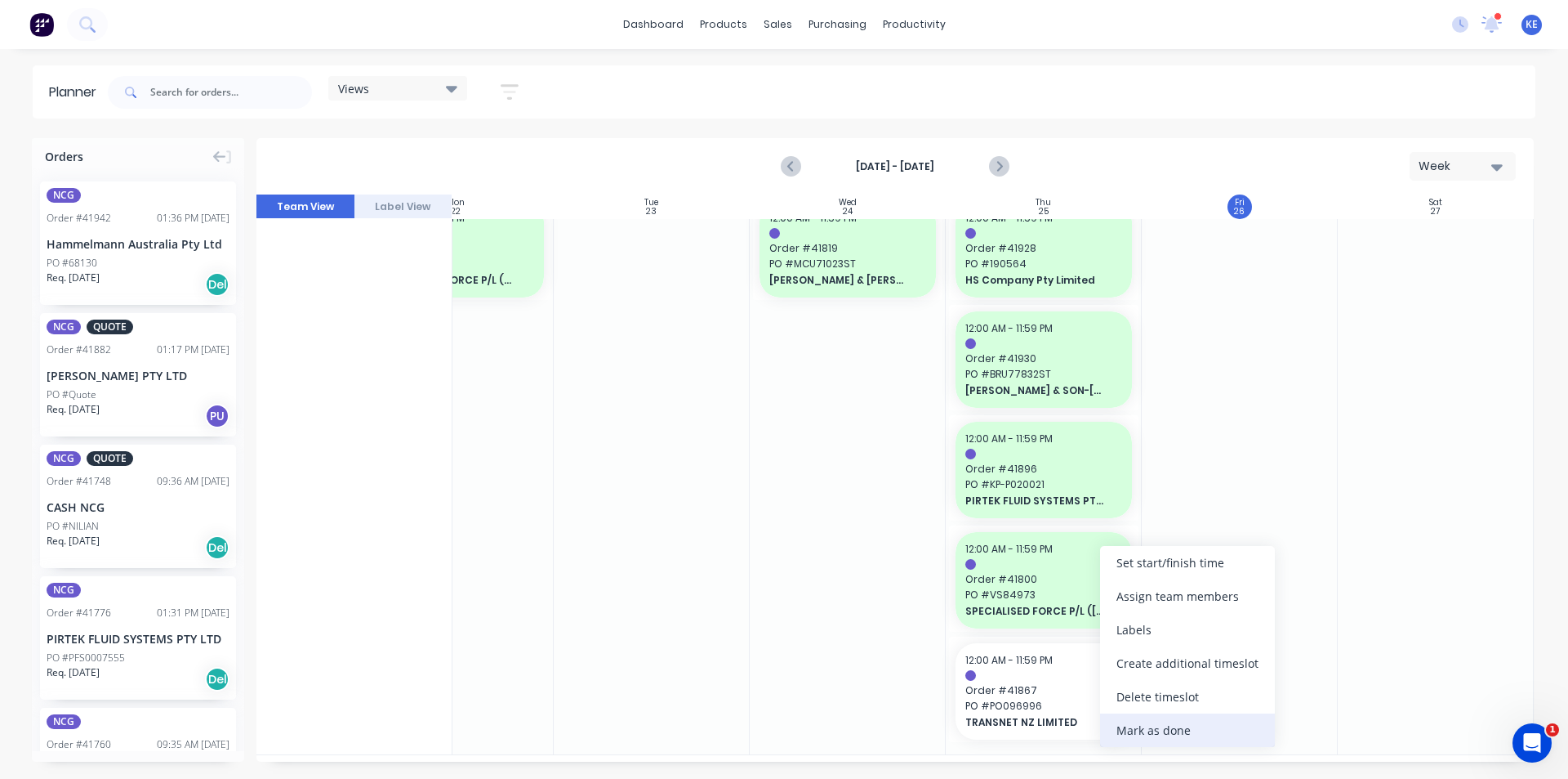
click at [1185, 733] on div "Mark as done" at bounding box center [1187, 730] width 175 height 33
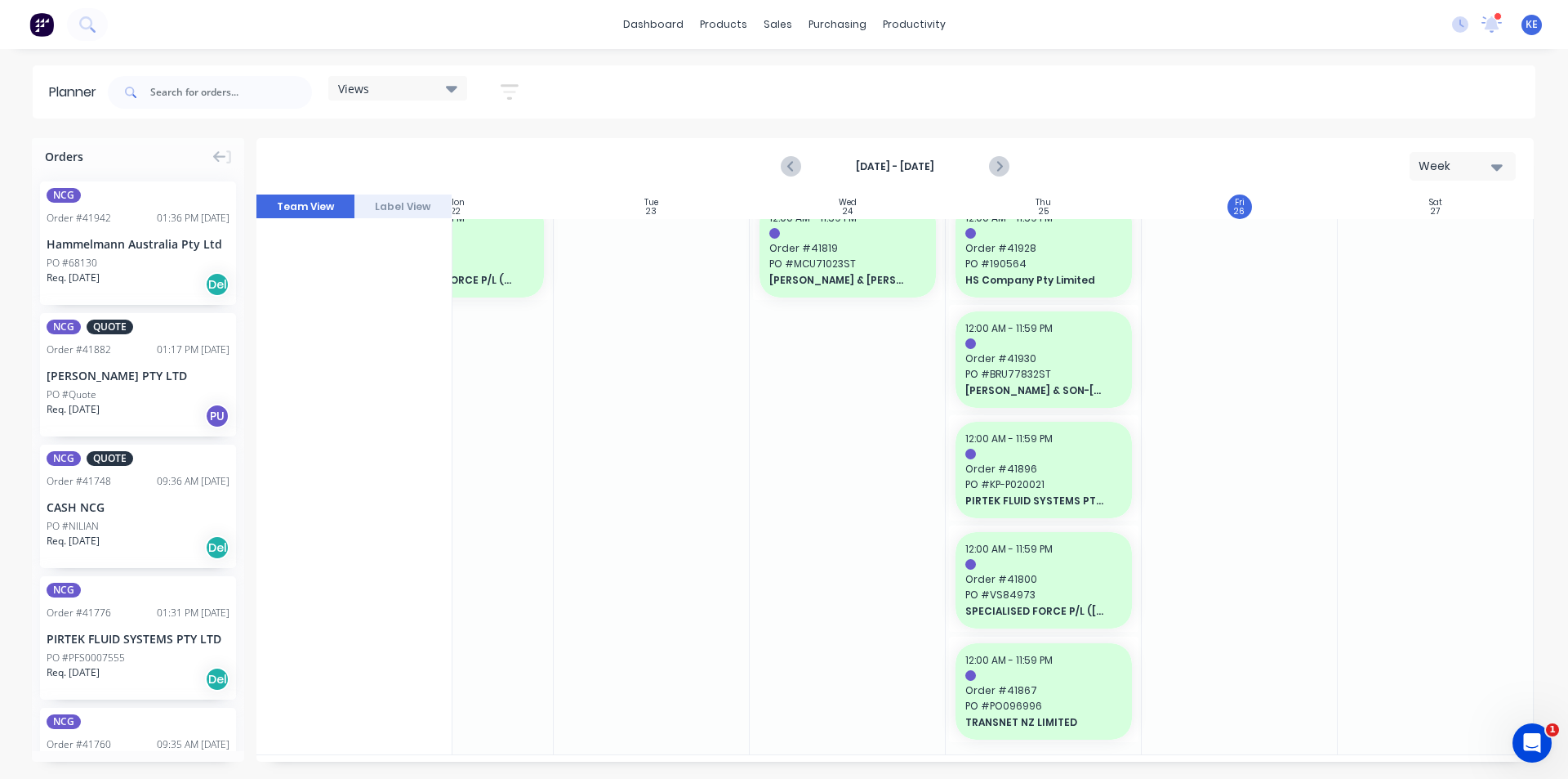
click at [1291, 661] on div at bounding box center [1240, 250] width 196 height 1006
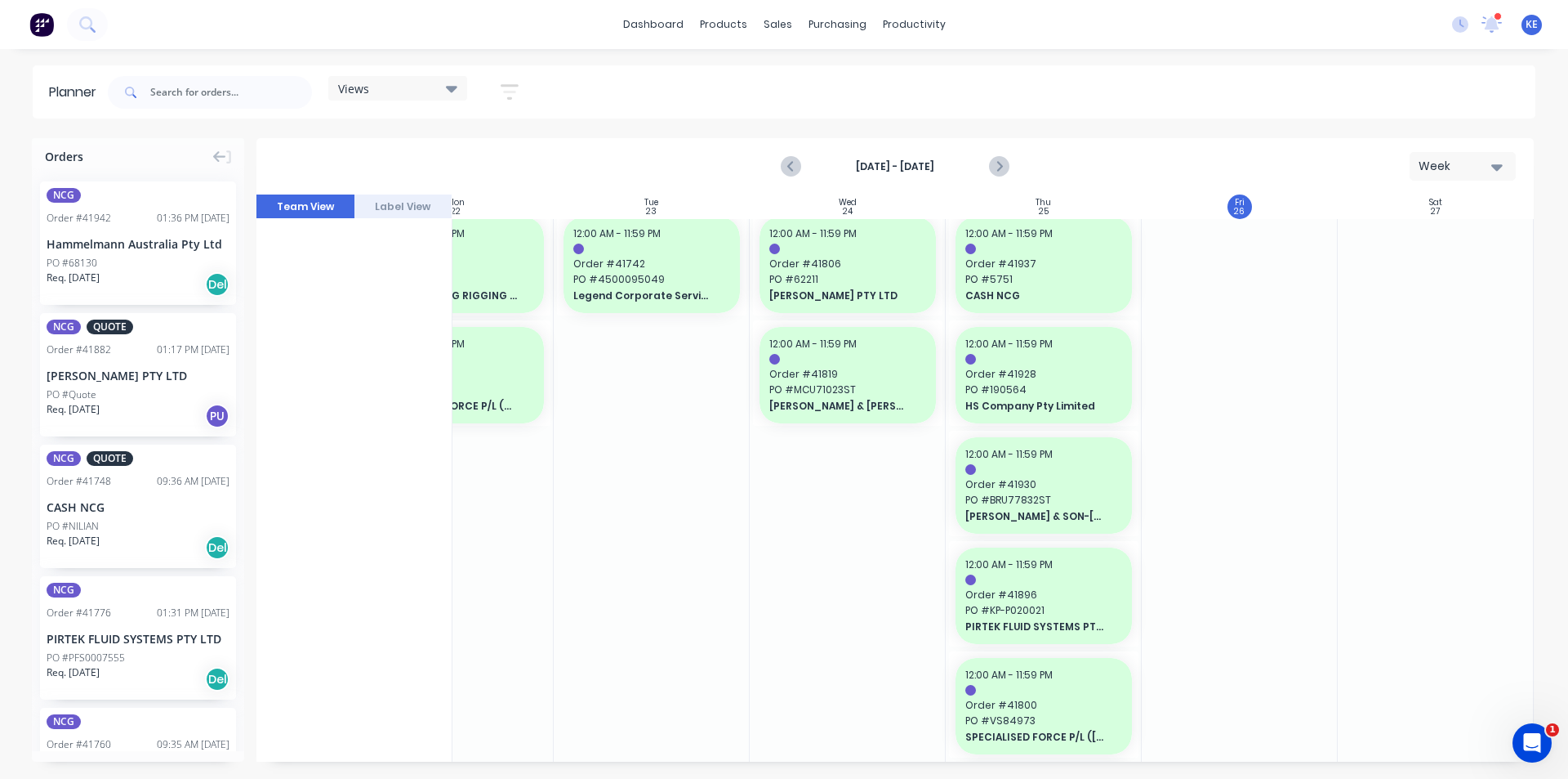
scroll to position [0, 297]
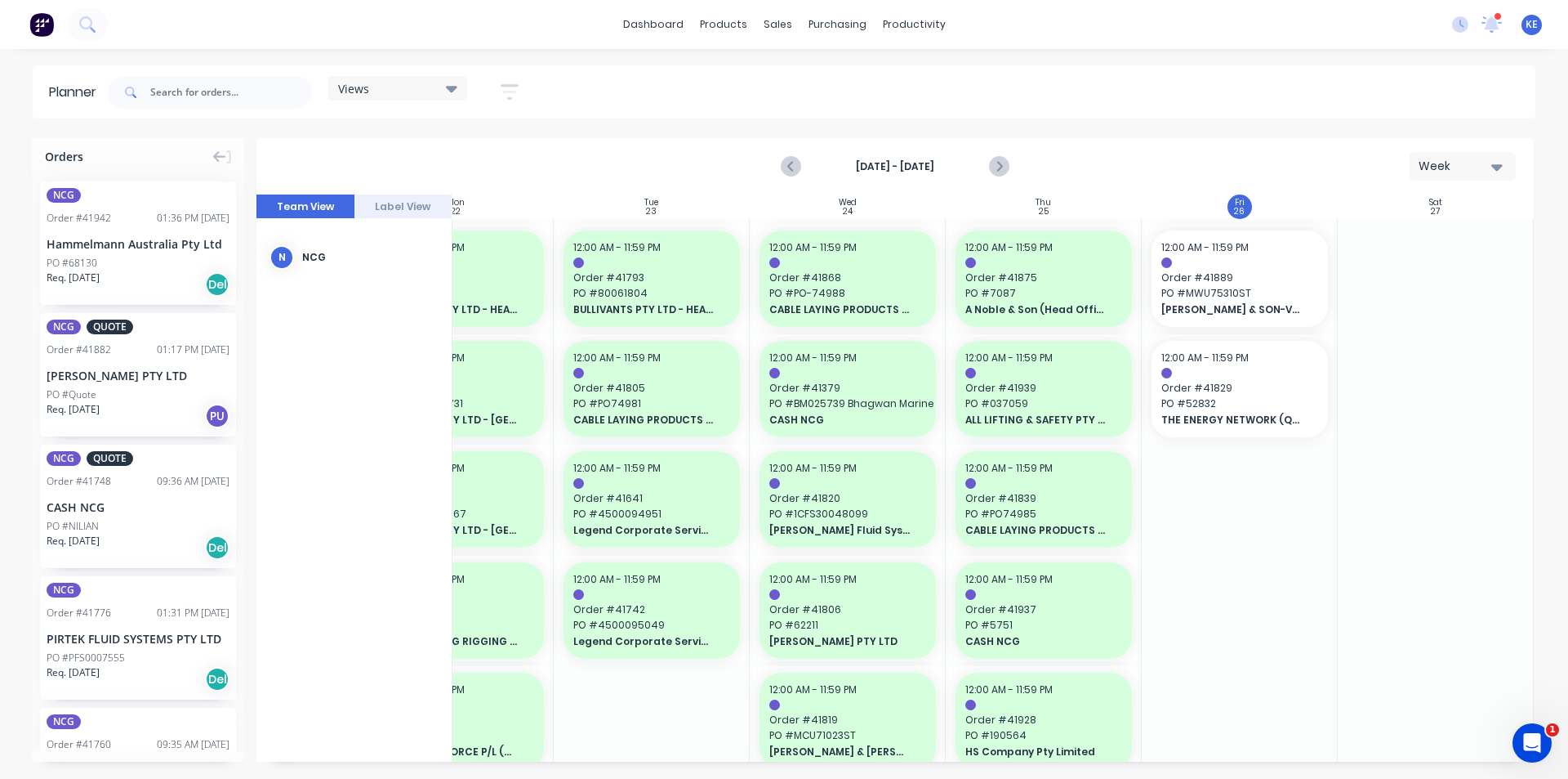
click at [1435, 499] on div at bounding box center [1436, 722] width 196 height 1006
click at [113, 239] on div "Hammelmann Australia Pty Ltd" at bounding box center [138, 244] width 183 height 18
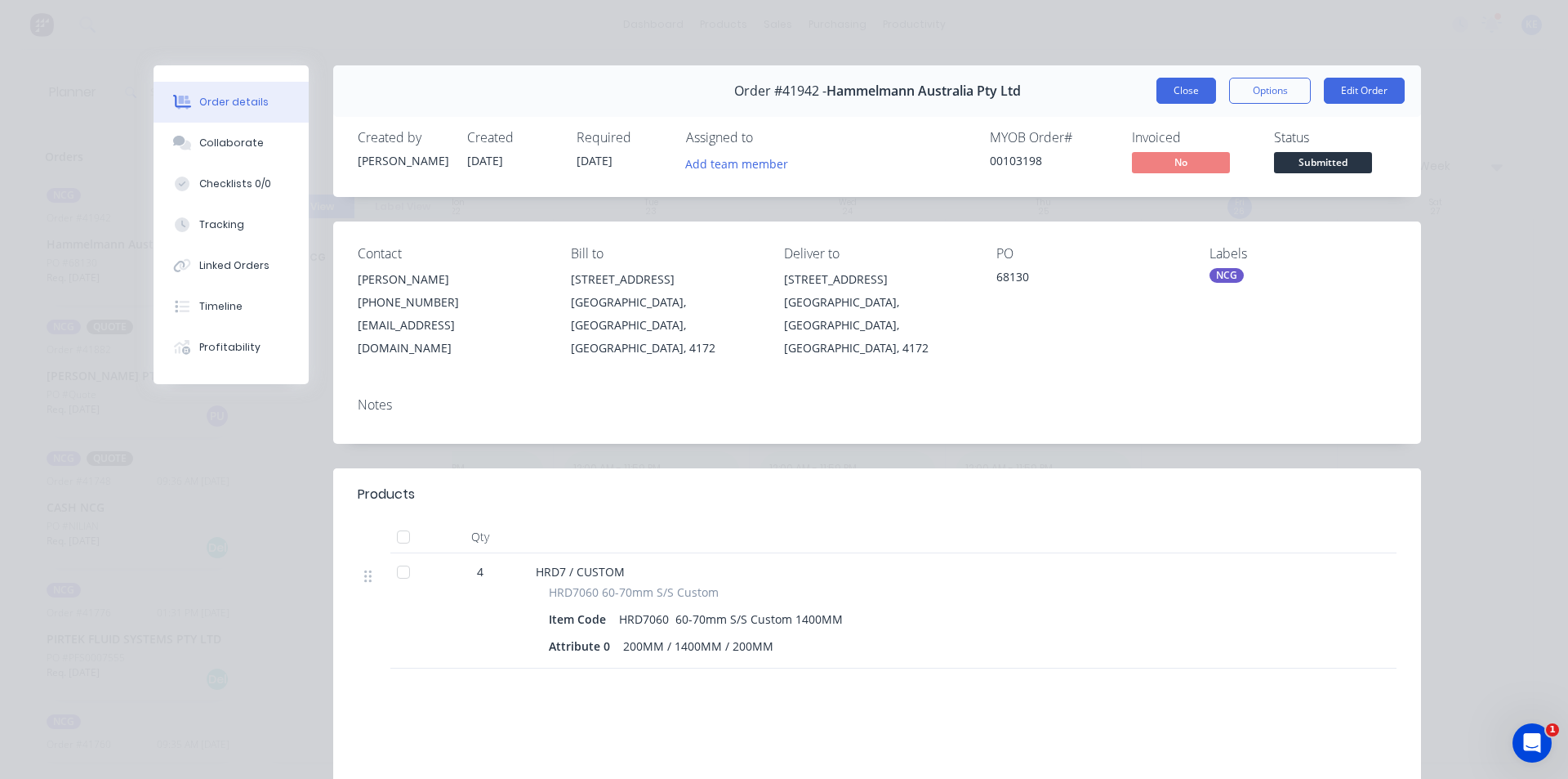
click at [1162, 90] on button "Close" at bounding box center [1187, 90] width 60 height 26
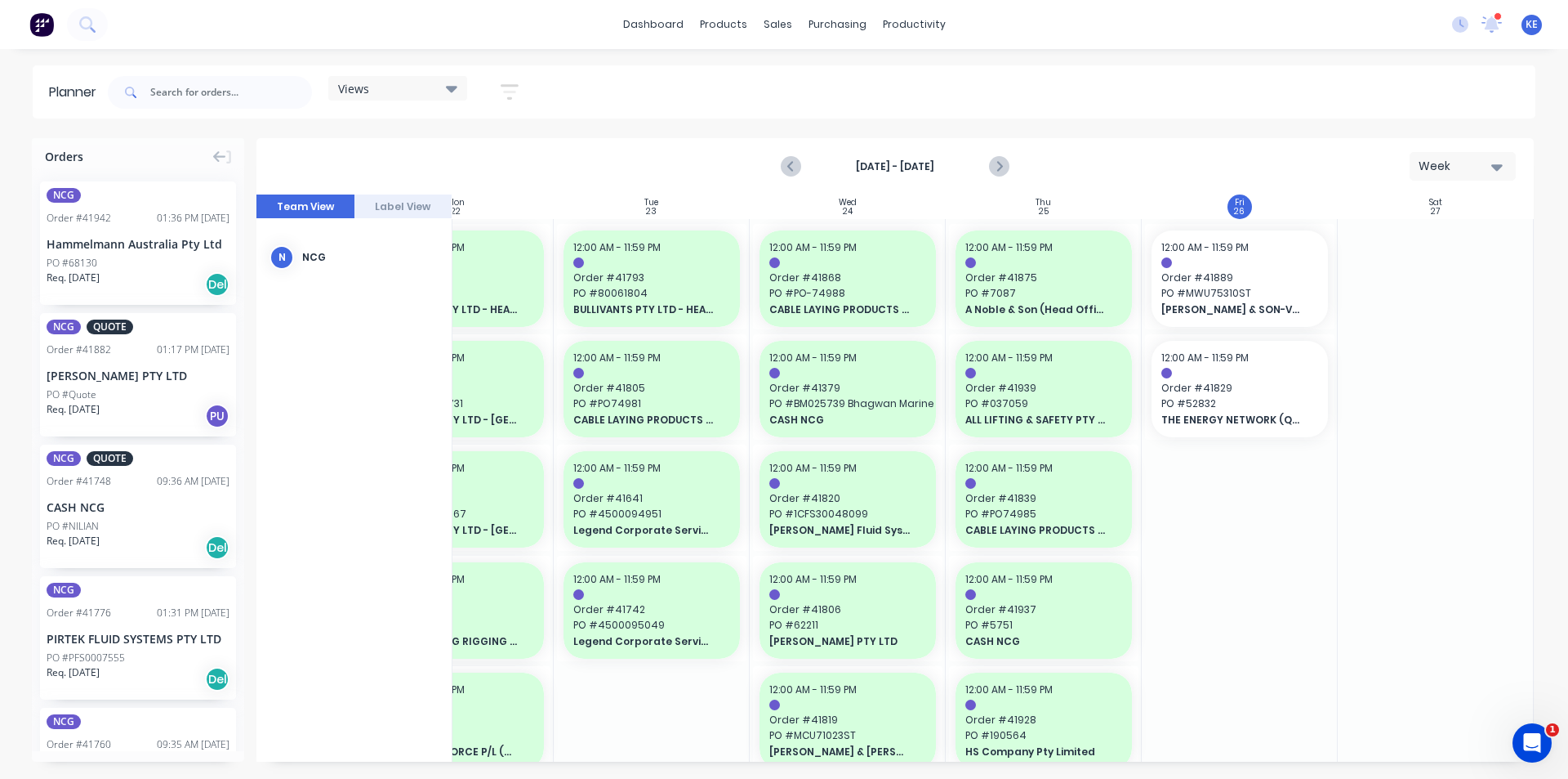
click at [1024, 164] on div "[DATE] - [DATE] Week" at bounding box center [894, 166] width 1274 height 54
click at [1018, 166] on div "[DATE] - [DATE] Week" at bounding box center [894, 166] width 1274 height 54
click at [996, 170] on icon "Next page" at bounding box center [998, 167] width 7 height 13
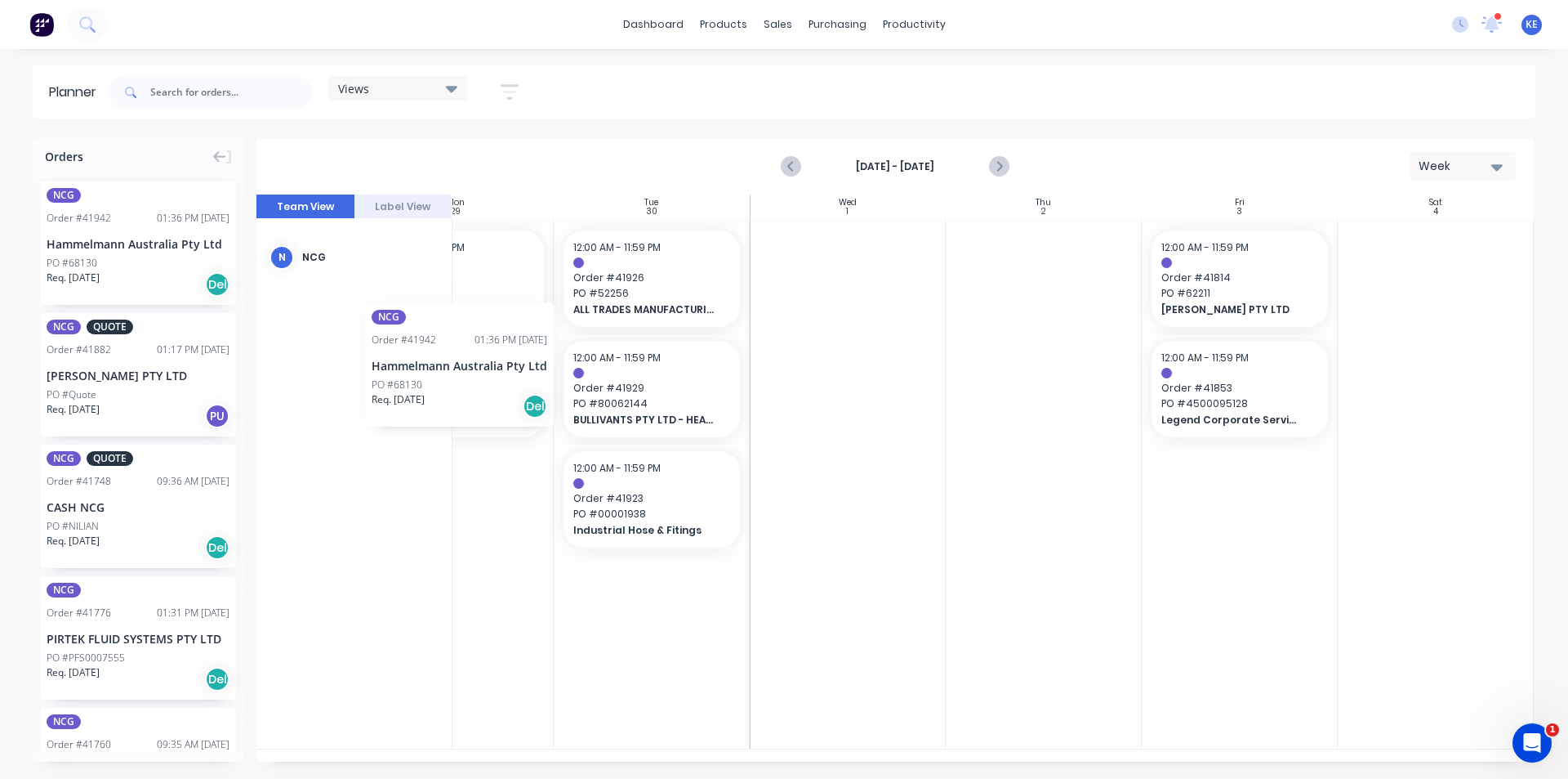
scroll to position [0, 282]
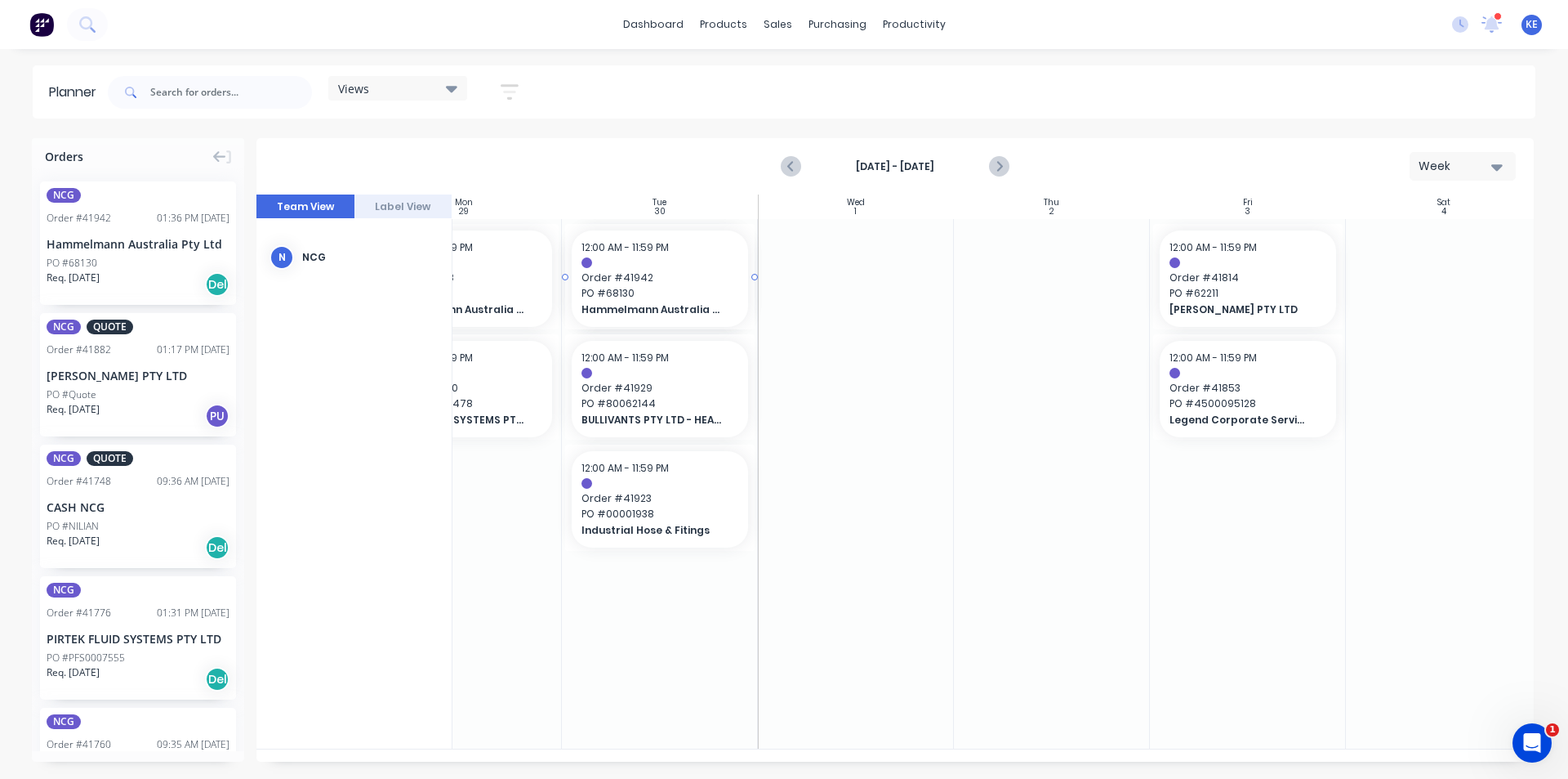
drag, startPoint x: 156, startPoint y: 251, endPoint x: 637, endPoint y: 288, distance: 482.4
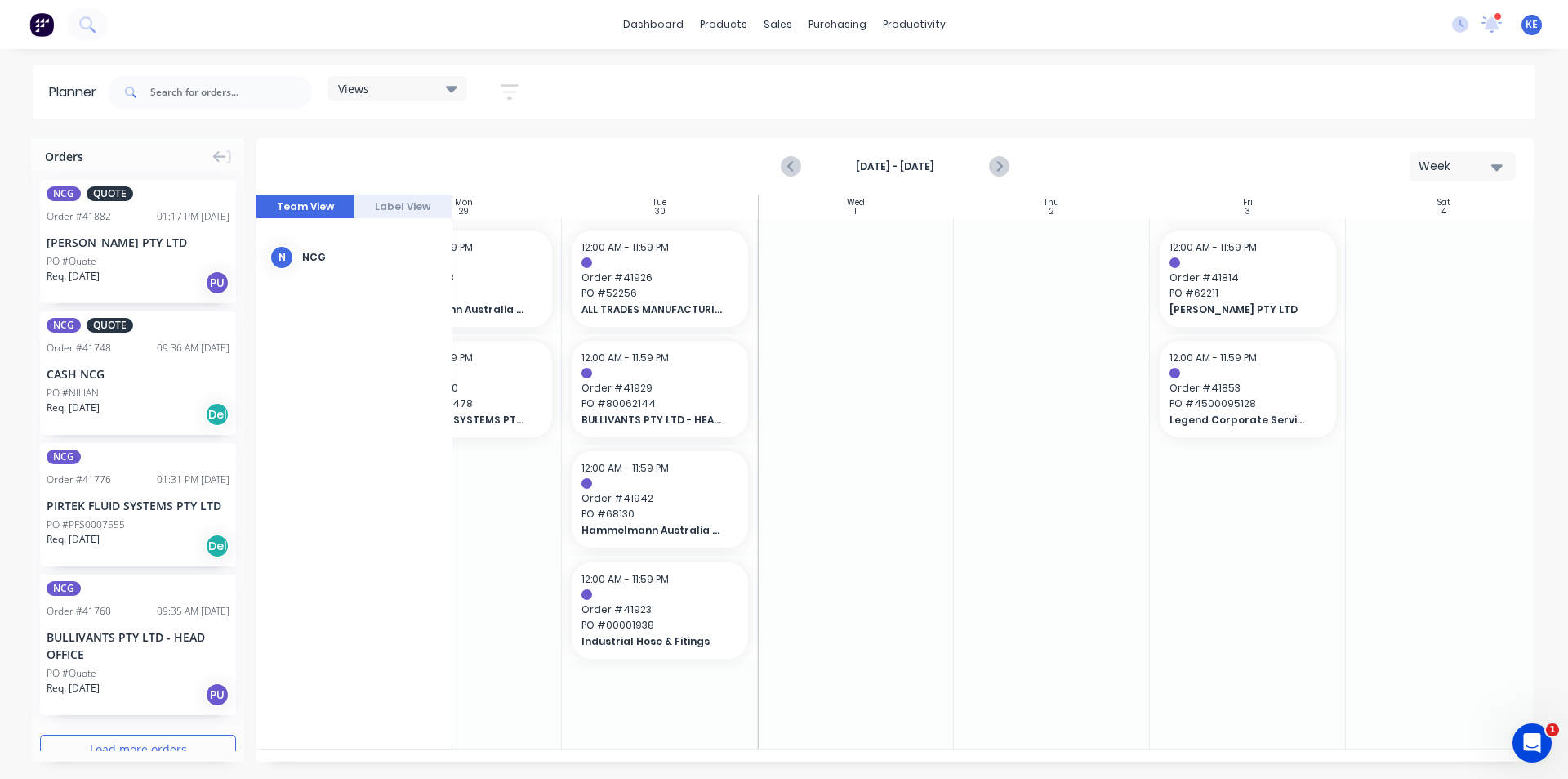
scroll to position [0, 0]
click at [154, 661] on div "BULLIVANTS PTY LTD - HEAD OFFICE" at bounding box center [138, 647] width 183 height 34
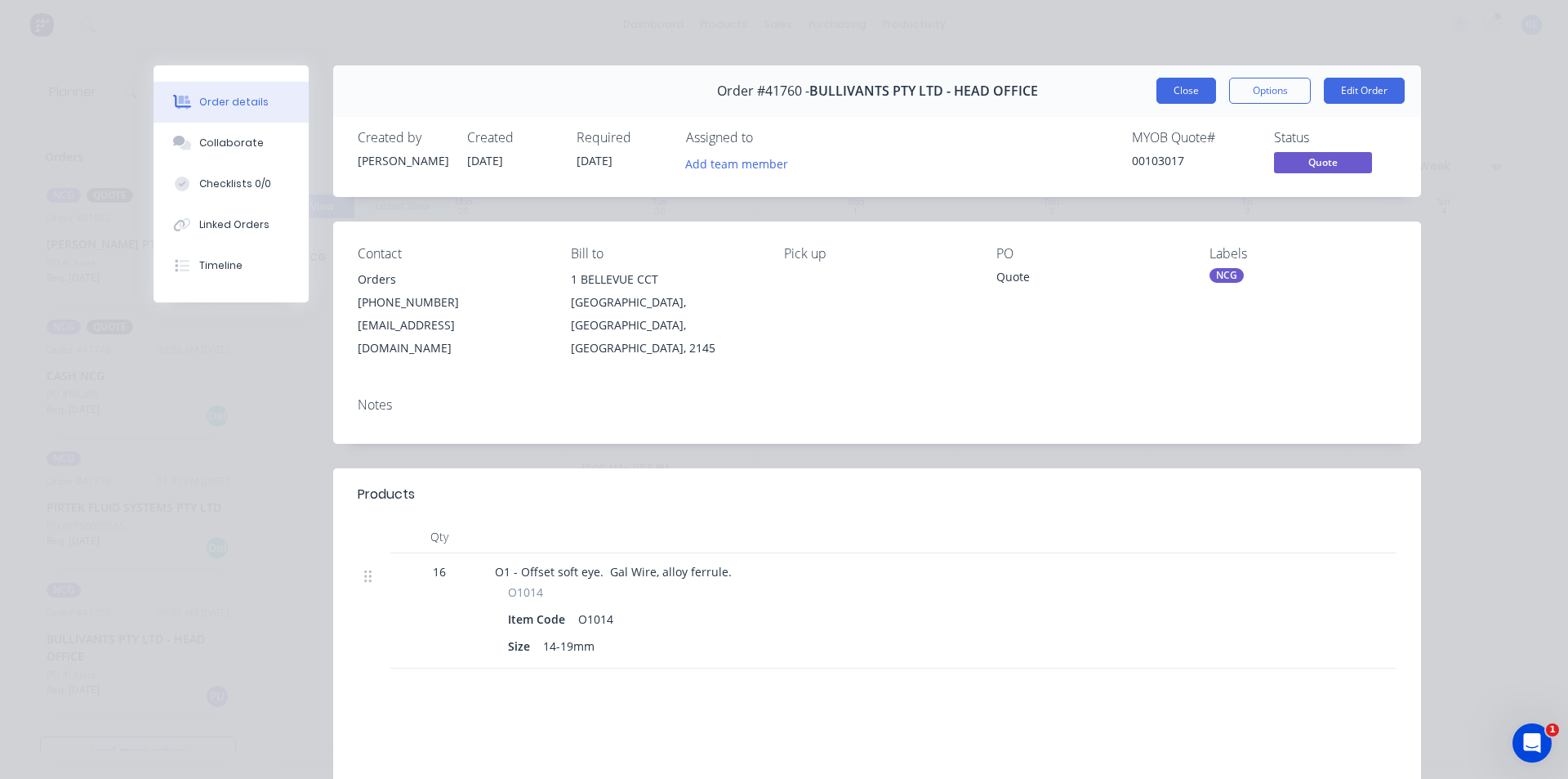
click at [1182, 89] on button "Close" at bounding box center [1187, 90] width 60 height 26
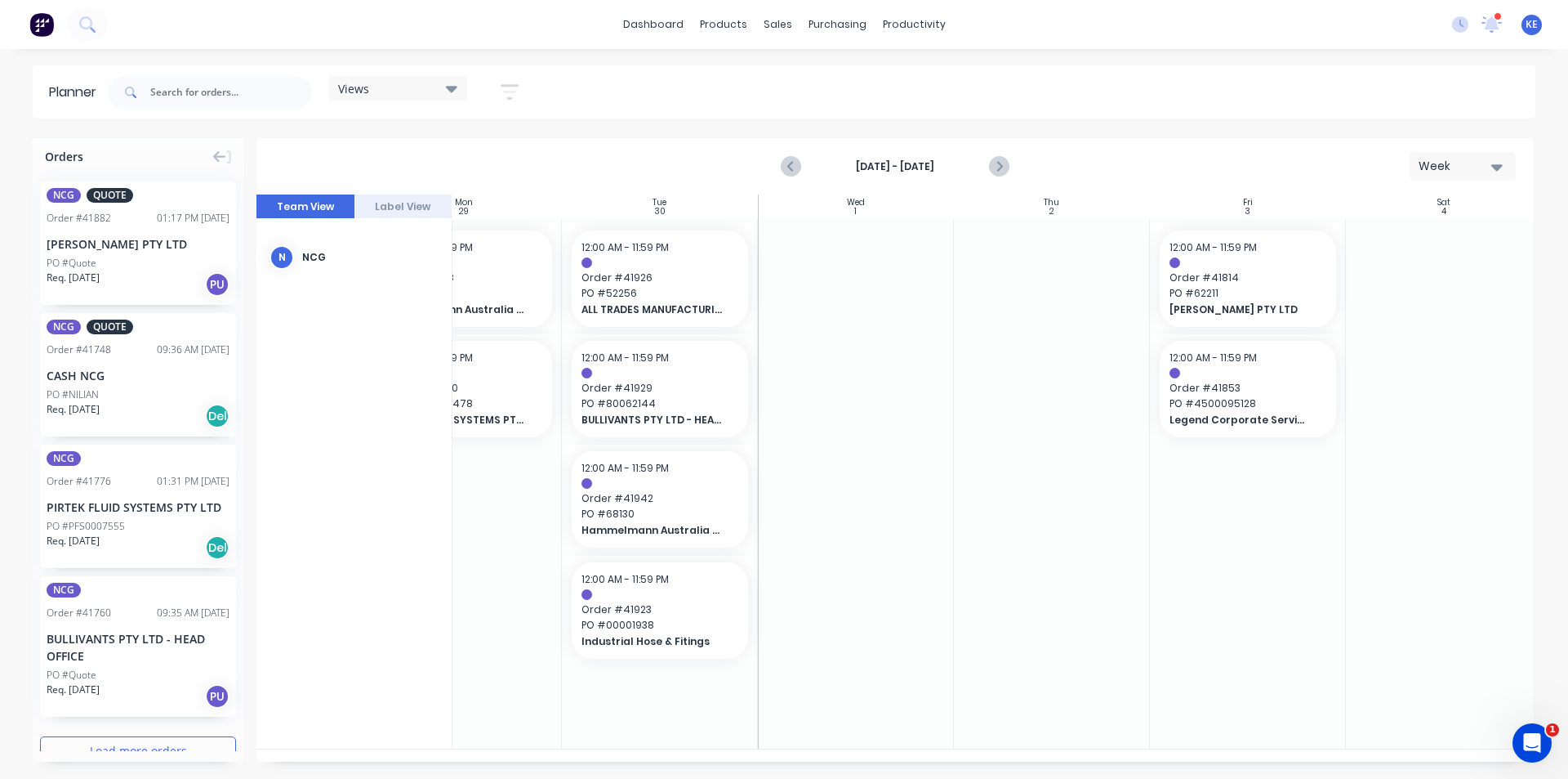
click at [89, 254] on div "NCG QUOTE Order # 41882 01:17 PM [DATE] [PERSON_NAME] PTY LTD PO #Quote Req. [D…" at bounding box center [139, 243] width 196 height 124
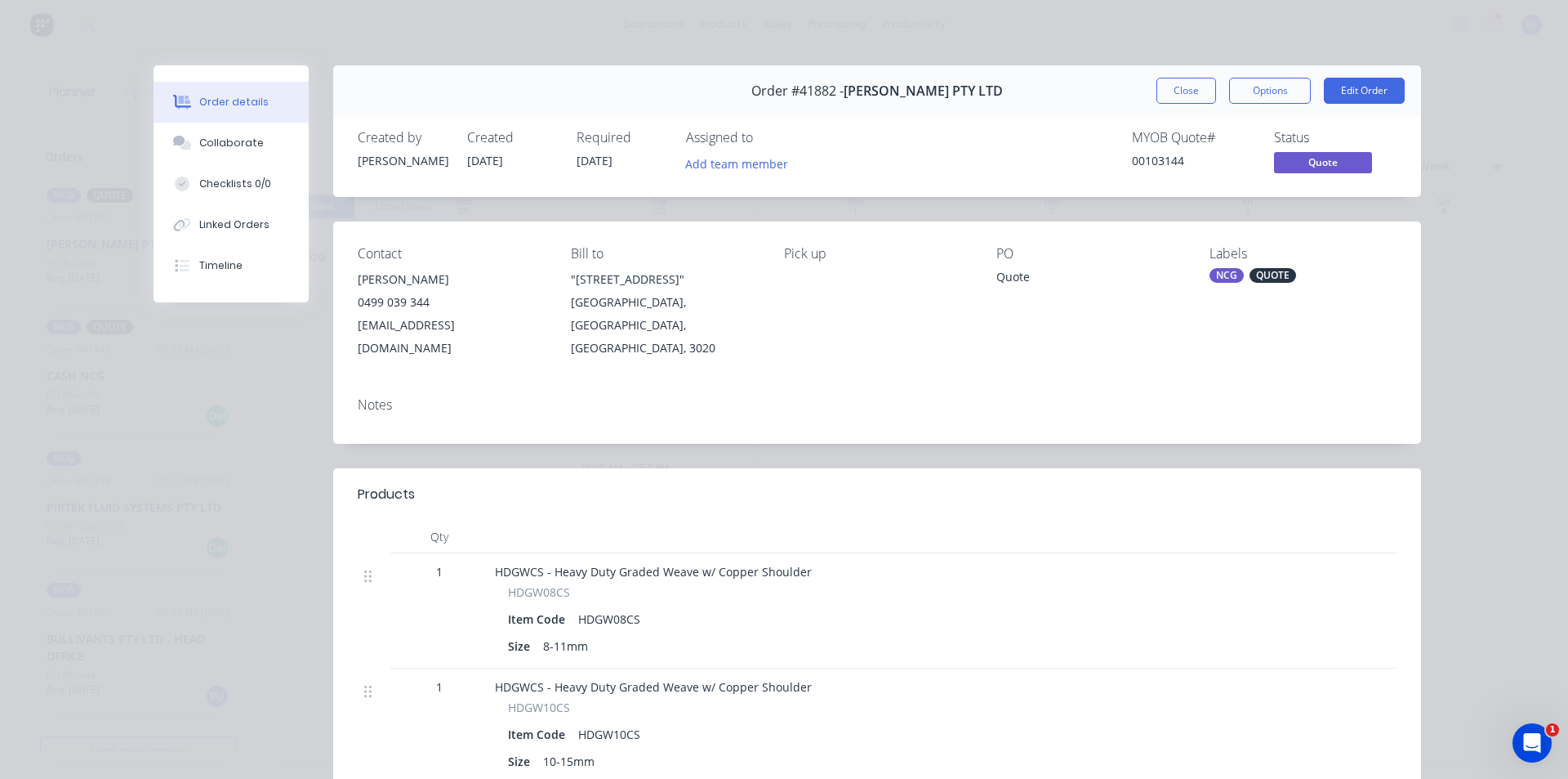
click at [1192, 75] on div "Order #41882 - [PERSON_NAME] PTY LTD Close Options Edit Order" at bounding box center [877, 91] width 1088 height 52
click at [1189, 82] on button "Close" at bounding box center [1187, 90] width 60 height 26
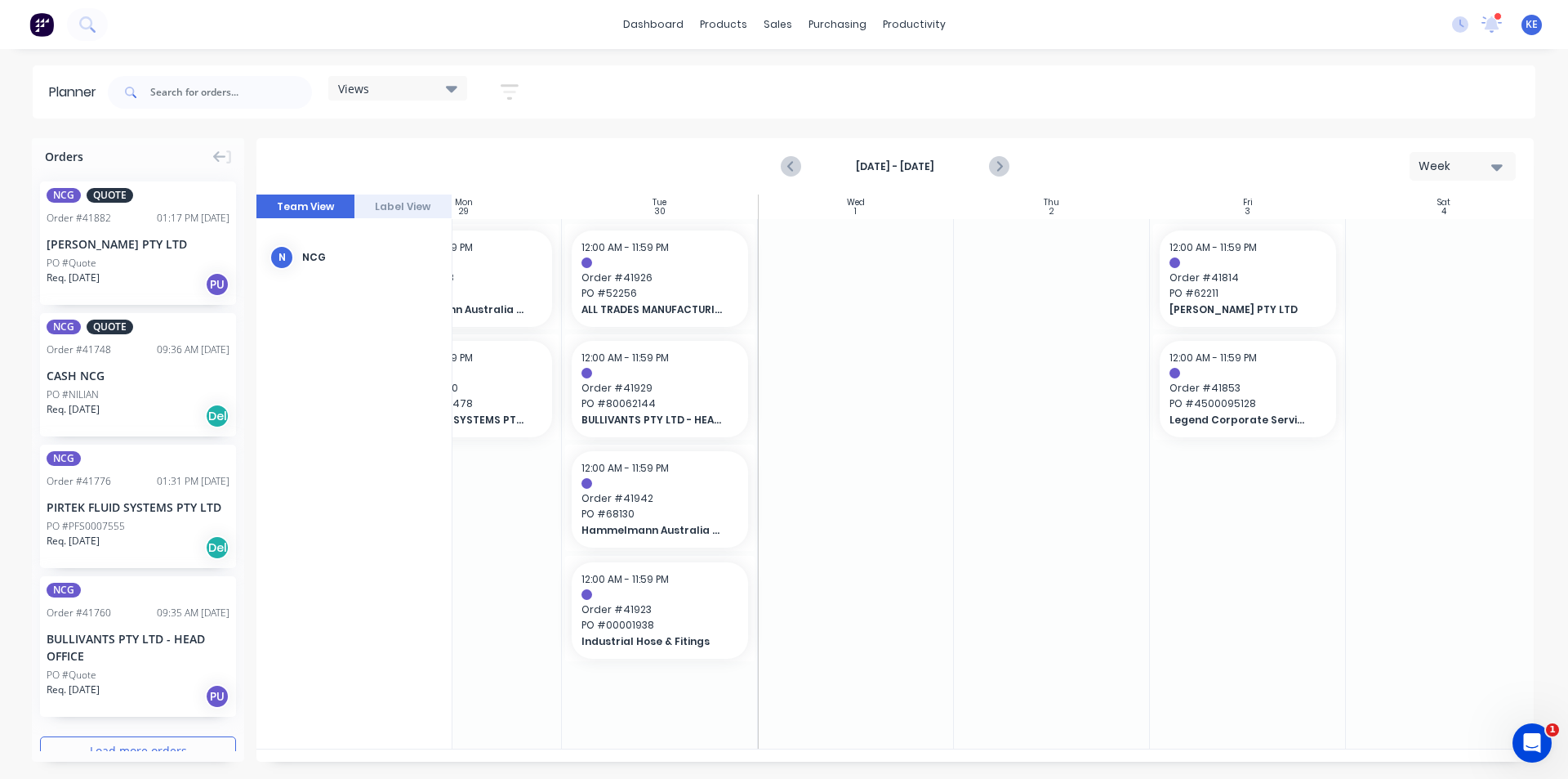
click at [500, 98] on button "button" at bounding box center [510, 92] width 53 height 32
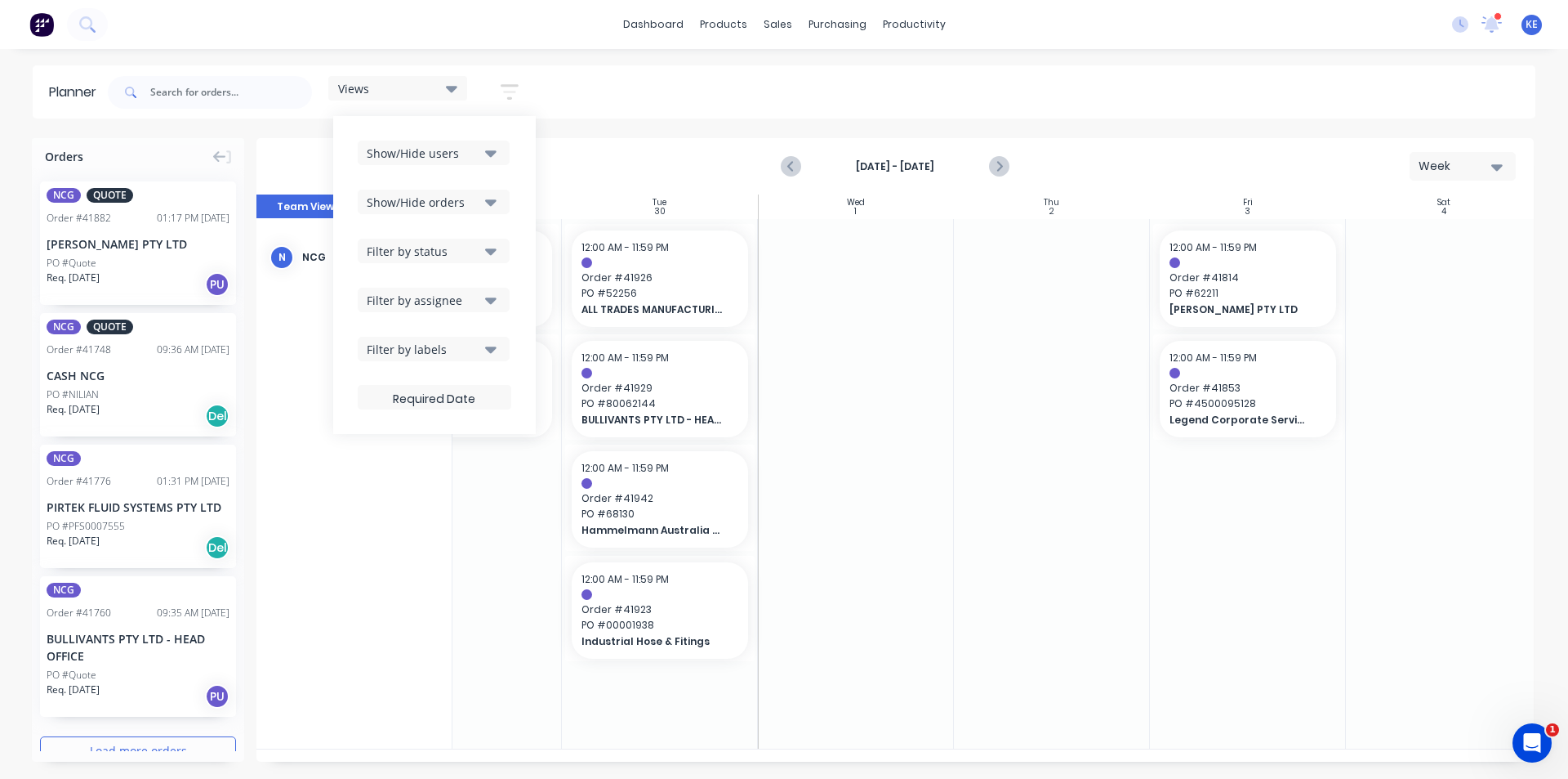
click at [482, 162] on button "Show/Hide users" at bounding box center [433, 153] width 152 height 25
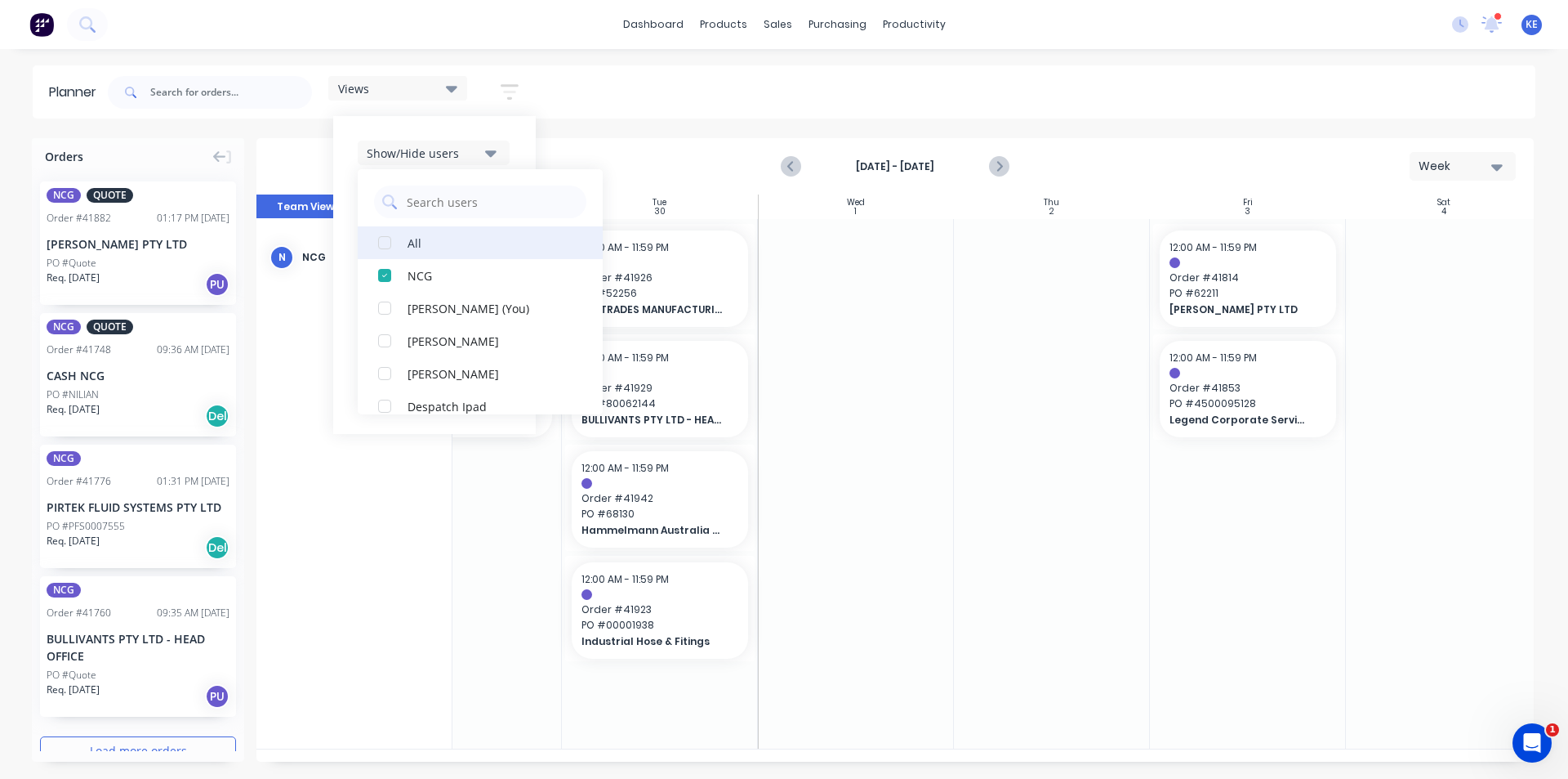
click at [446, 244] on div "All" at bounding box center [489, 242] width 163 height 18
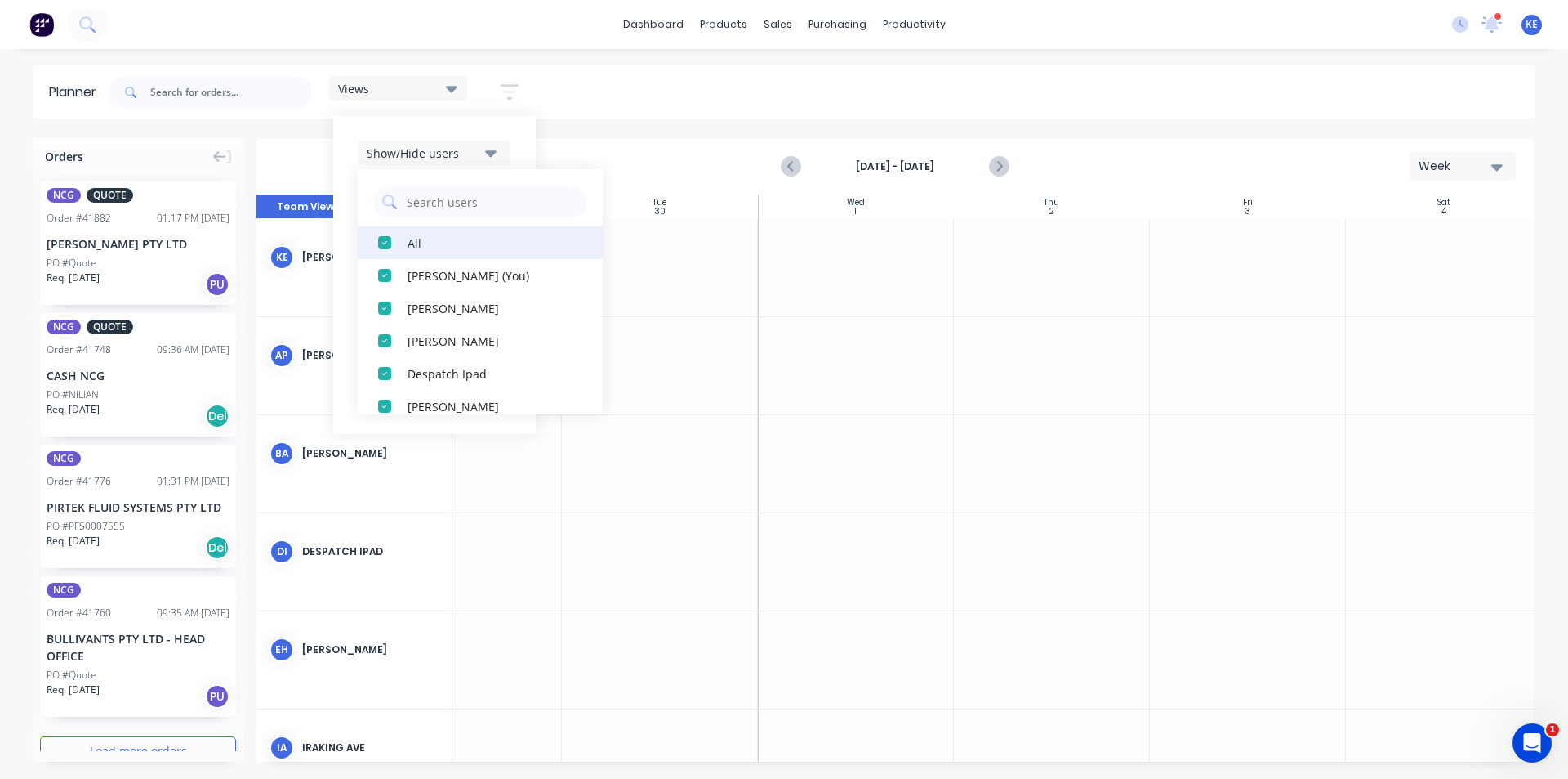
click at [446, 244] on div "All" at bounding box center [489, 242] width 163 height 18
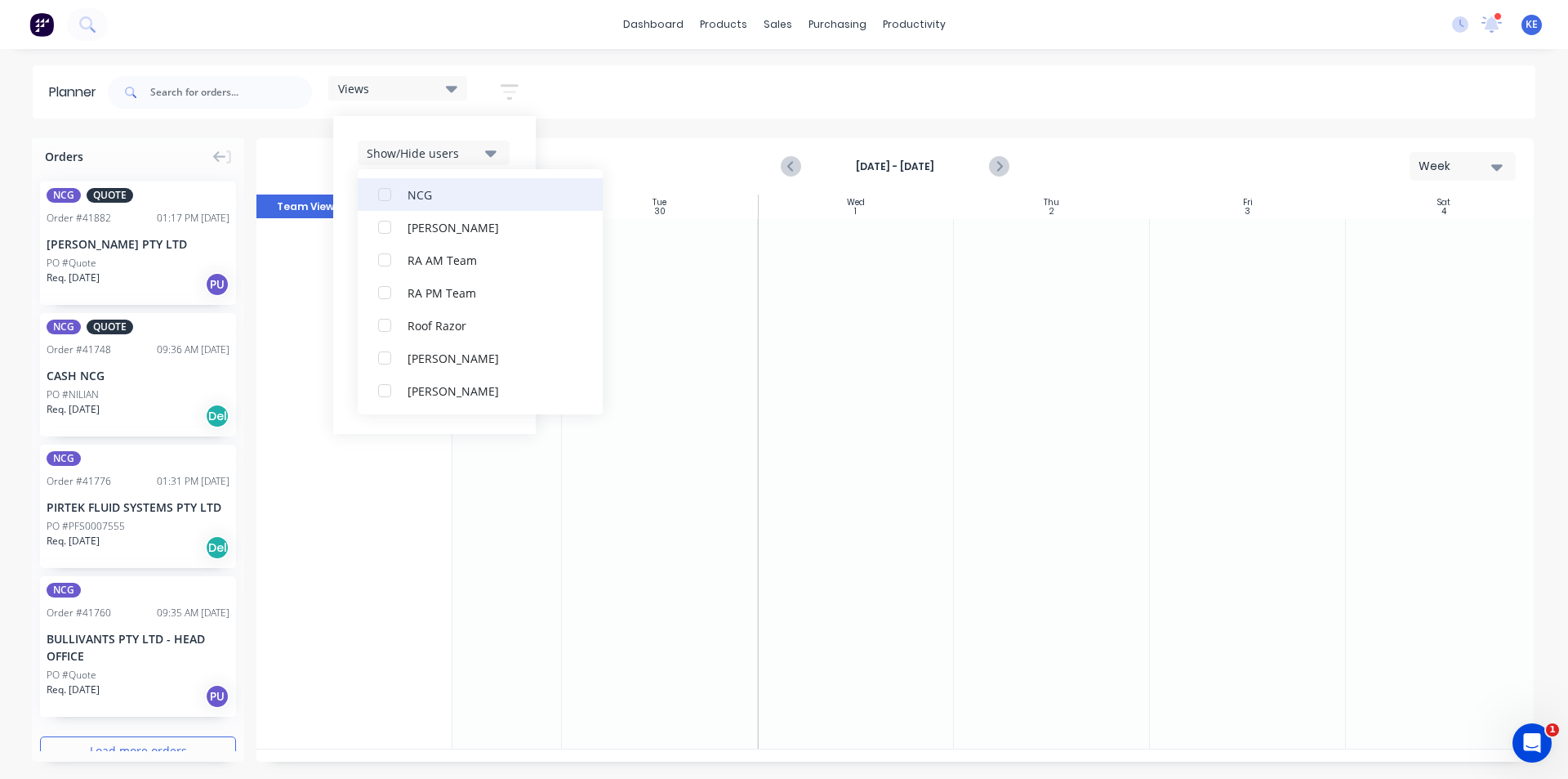
scroll to position [409, 0]
click at [445, 349] on div "[PERSON_NAME]" at bounding box center [489, 357] width 163 height 18
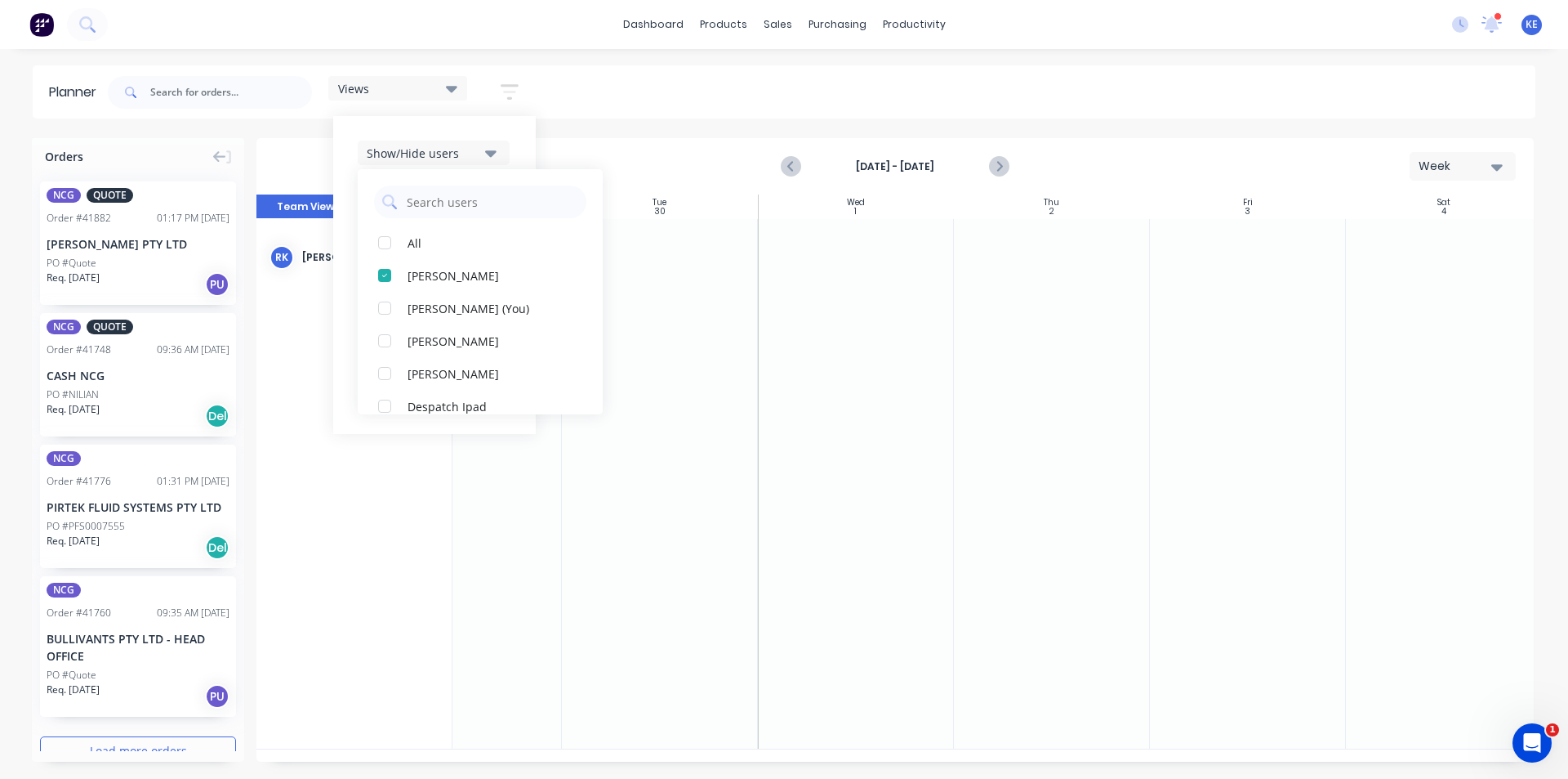
drag, startPoint x: 623, startPoint y: 114, endPoint x: 615, endPoint y: 118, distance: 8.9
click at [623, 115] on div "Views Save new view None edit [PERSON_NAME] (Default) edit Iraking edit [PERSON…" at bounding box center [820, 92] width 1431 height 49
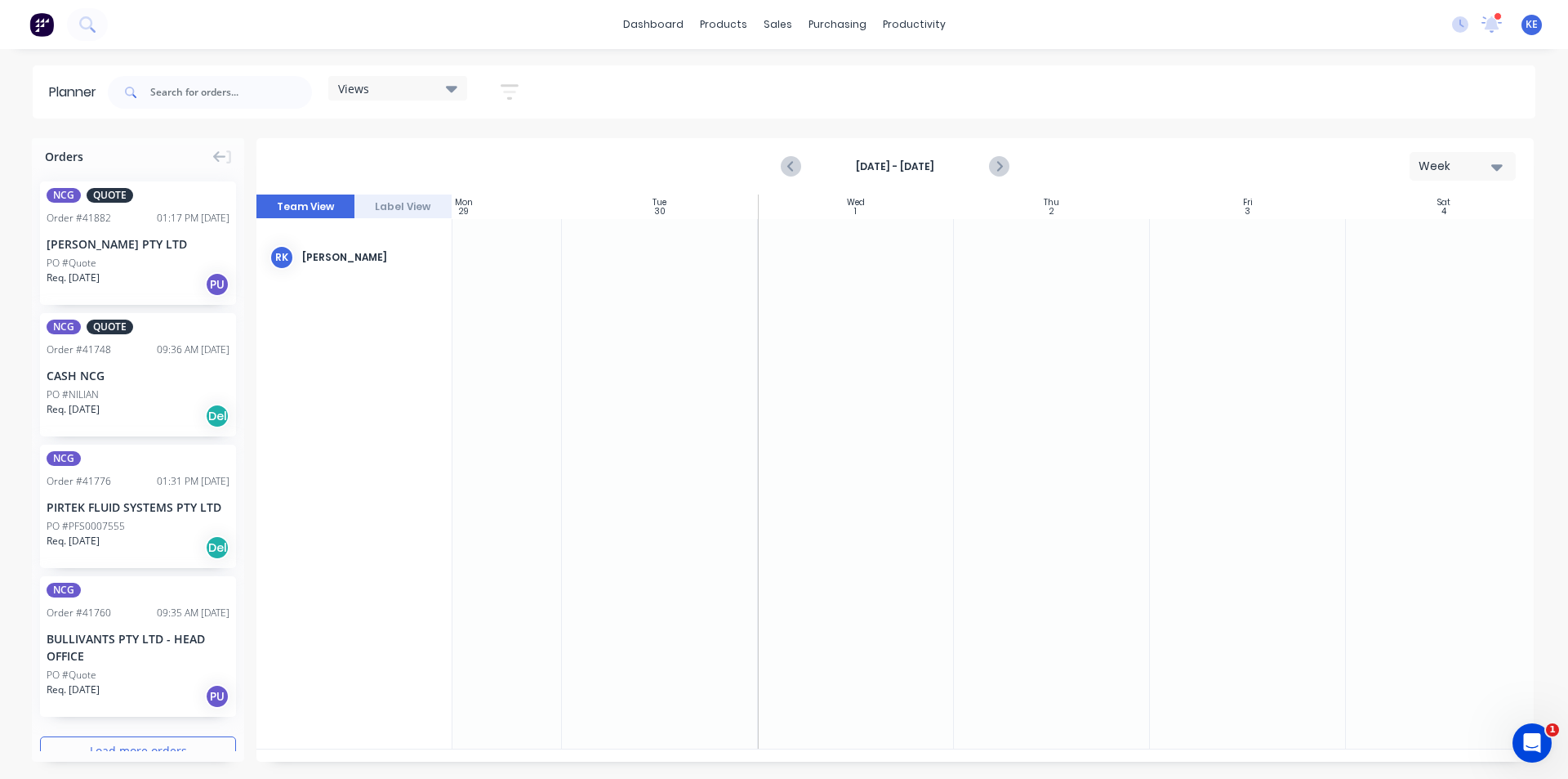
click at [509, 90] on icon "button" at bounding box center [510, 91] width 13 height 3
click at [472, 240] on button "Filter by status" at bounding box center [433, 251] width 152 height 25
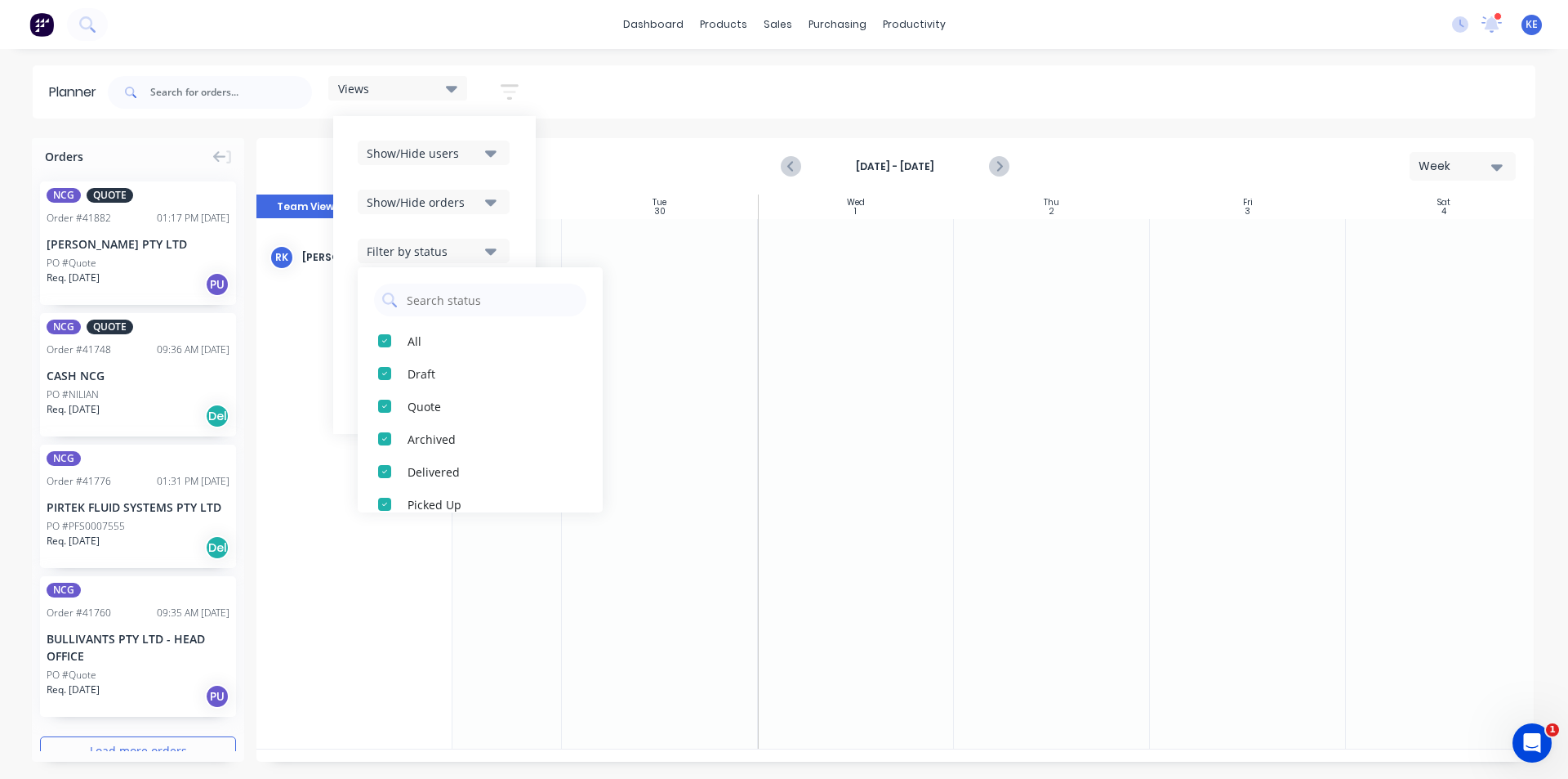
click at [527, 204] on div "Show/Hide users Show/Hide orders Filter by status All Draft Quote Archived Deli…" at bounding box center [434, 275] width 203 height 318
click at [484, 194] on button "Show/Hide orders" at bounding box center [433, 202] width 152 height 25
click at [528, 175] on div "Show/Hide users Show/Hide orders All Scheduled Unscheduled Filter by status Fil…" at bounding box center [434, 275] width 203 height 318
click at [499, 147] on button "Show/Hide users" at bounding box center [433, 153] width 152 height 25
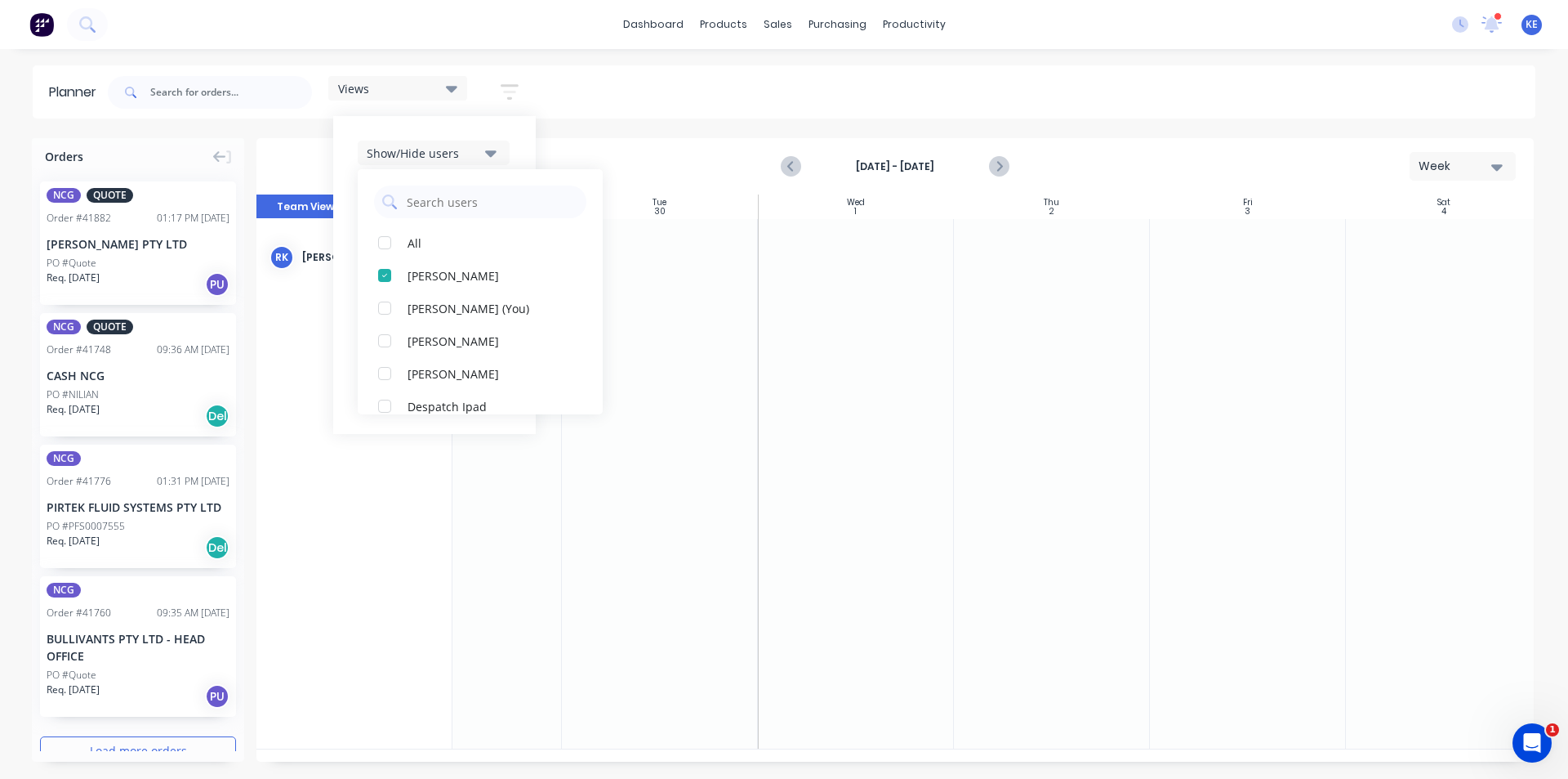
click at [530, 146] on div "Show/Hide users All [PERSON_NAME] [PERSON_NAME] (You) [PERSON_NAME] [PERSON_NAM…" at bounding box center [434, 275] width 203 height 318
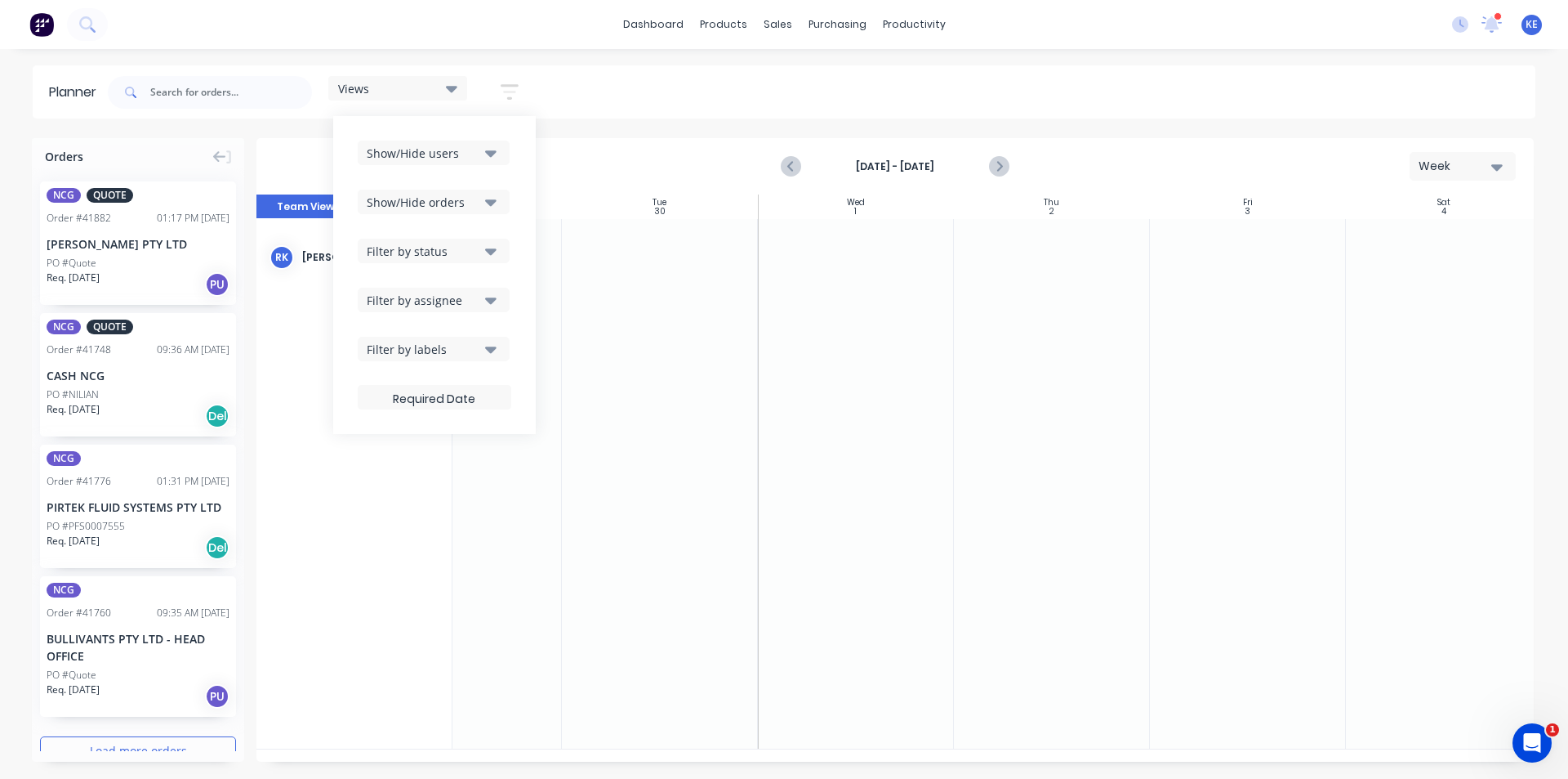
click at [494, 304] on icon "button" at bounding box center [490, 300] width 11 height 18
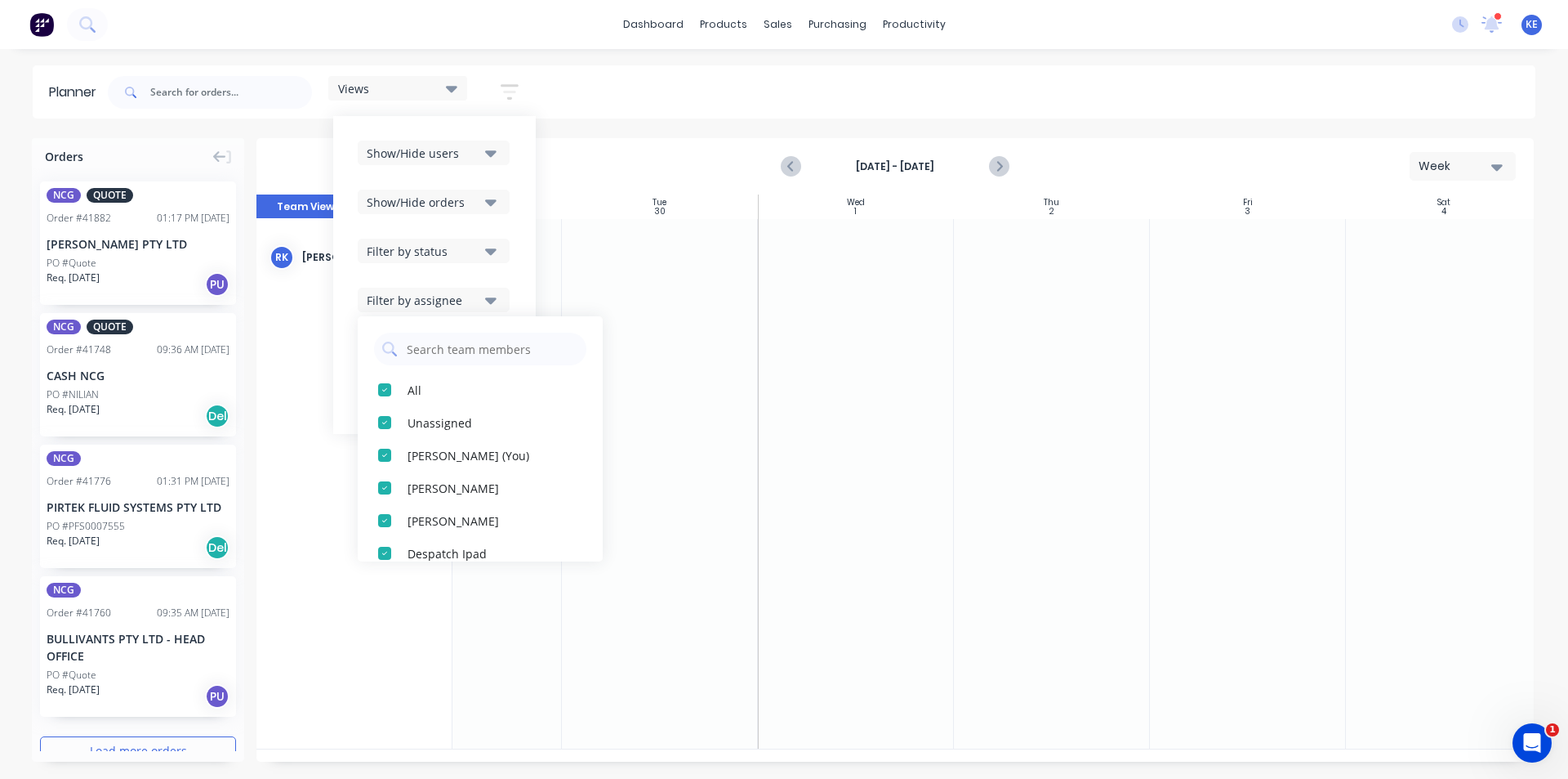
click at [515, 261] on div "Show/Hide users Show/Hide orders Filter by status Filter by assignee All Unassi…" at bounding box center [434, 275] width 203 height 318
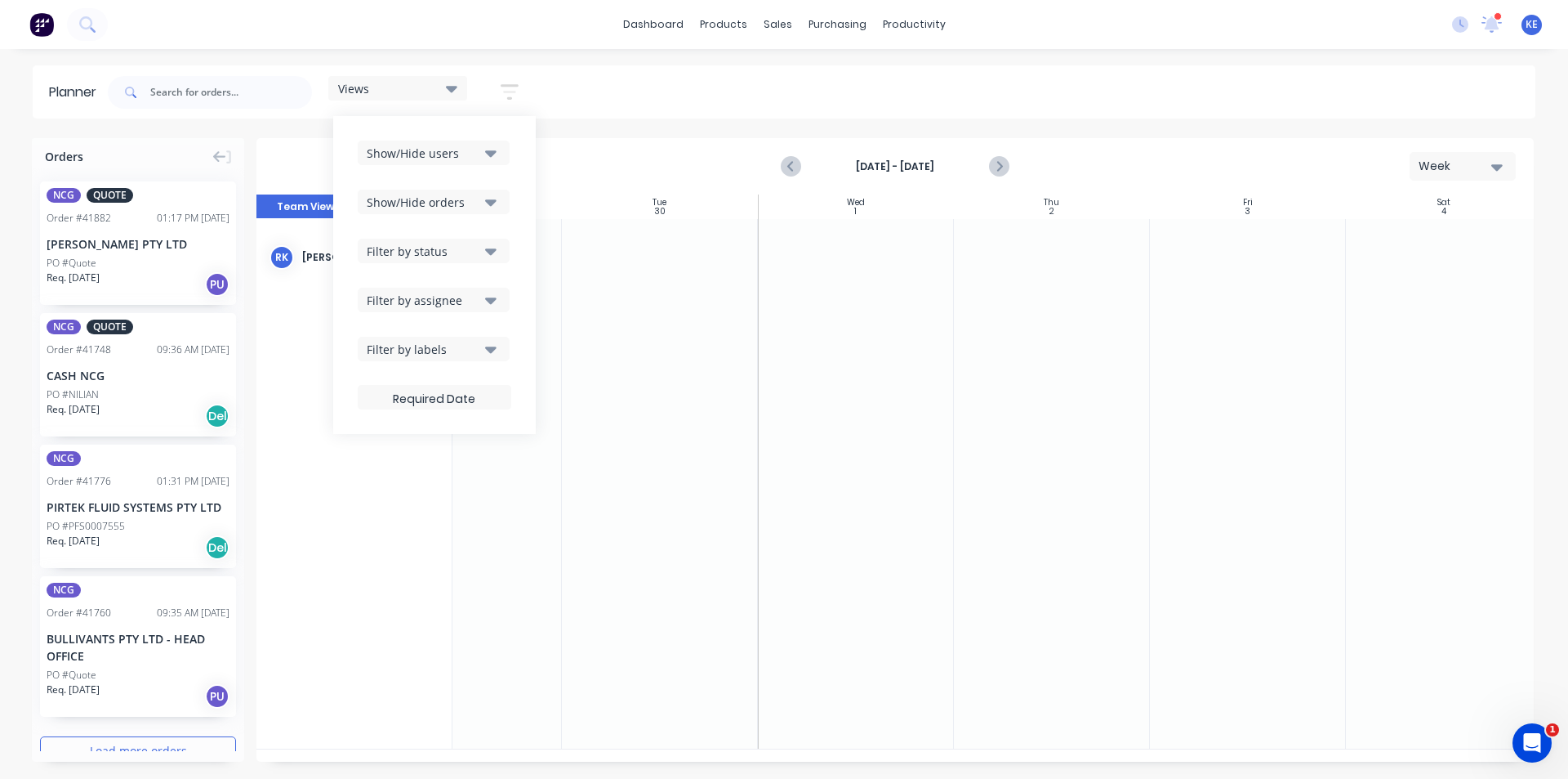
click at [495, 363] on div "Show/Hide users Show/Hide orders Filter by status Filter by assignee Filter by …" at bounding box center [434, 275] width 153 height 268
click at [491, 346] on icon "button" at bounding box center [490, 348] width 11 height 18
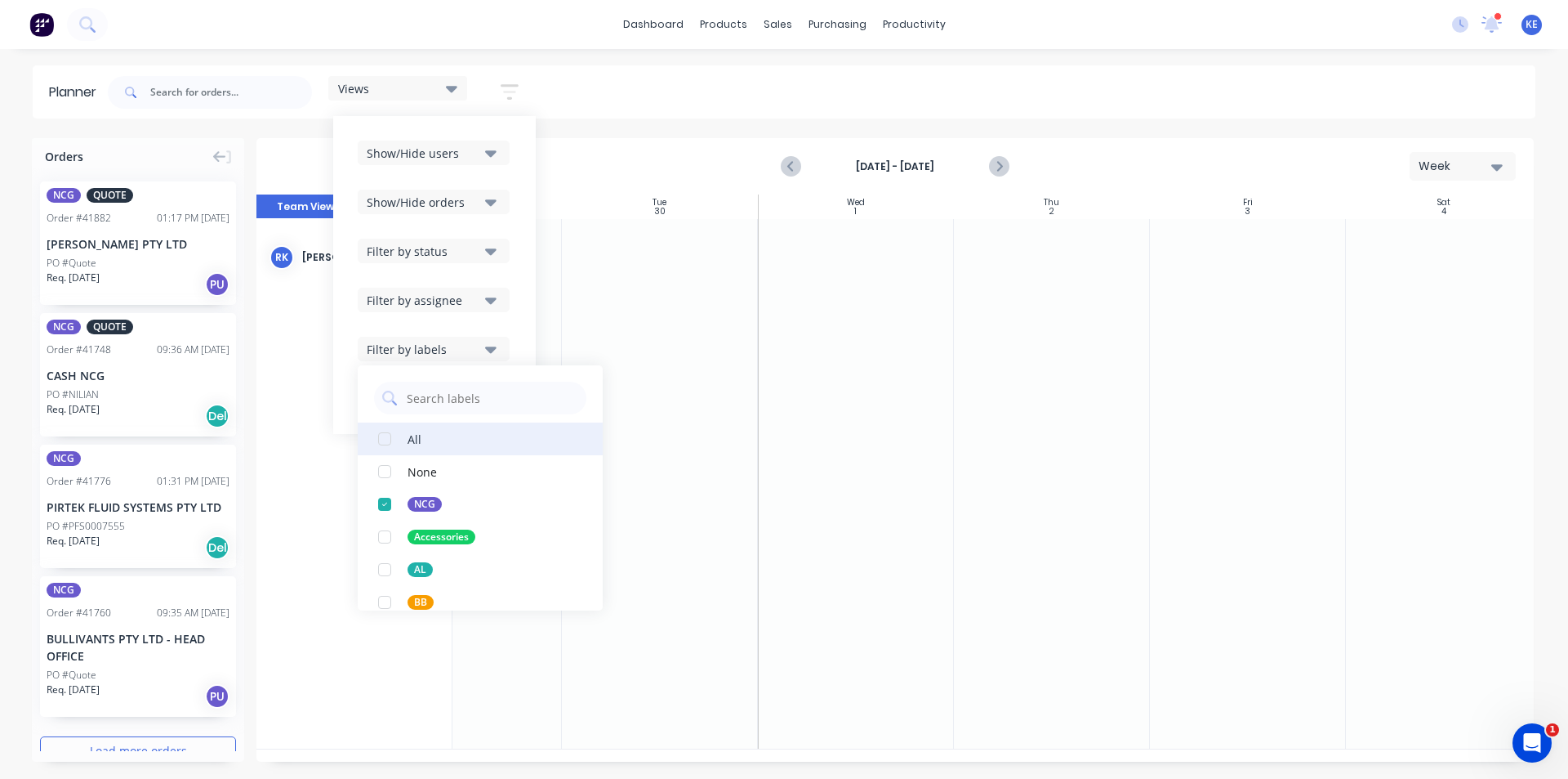
click at [473, 438] on button "All" at bounding box center [480, 439] width 245 height 32
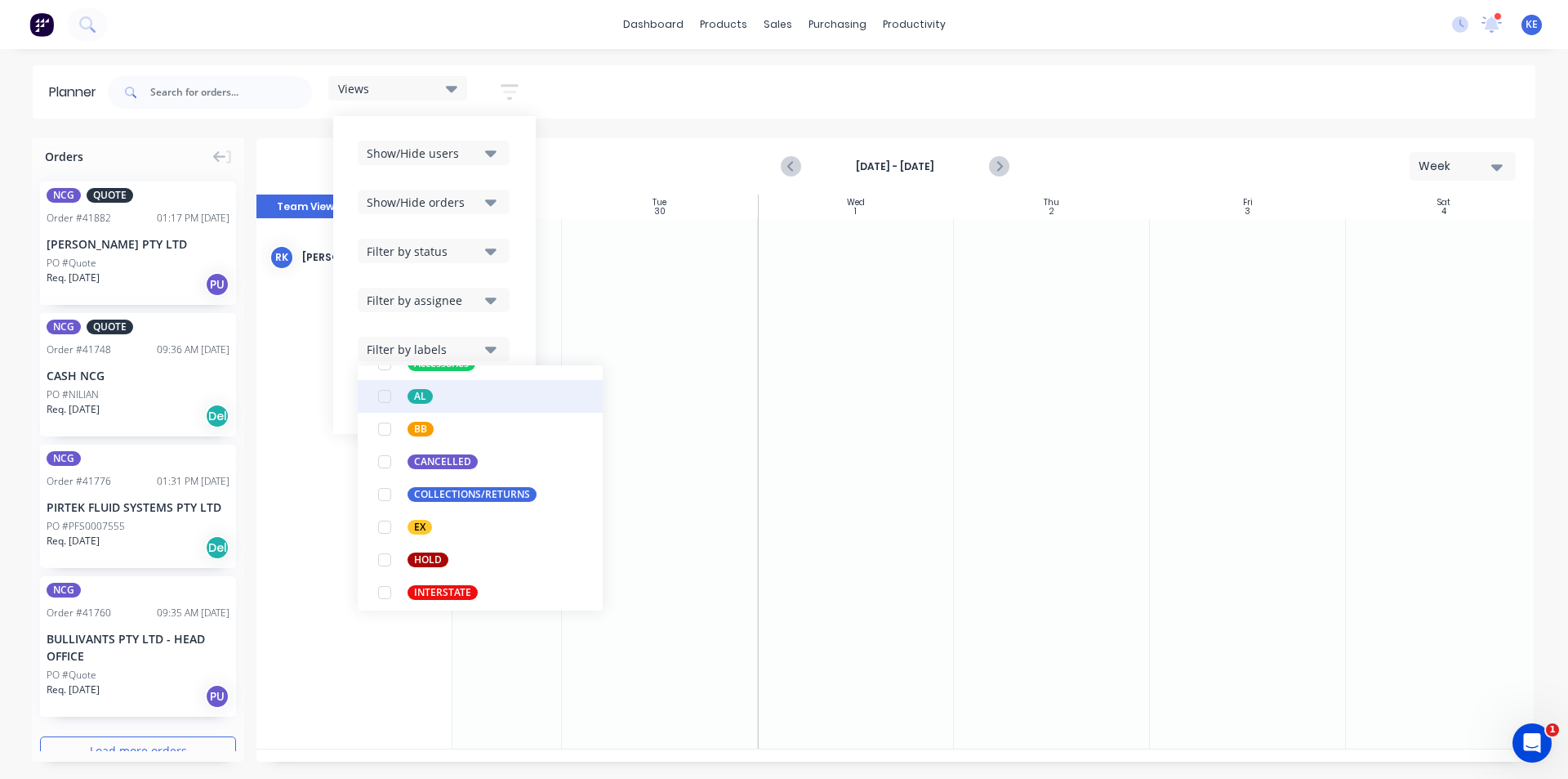
scroll to position [49, 0]
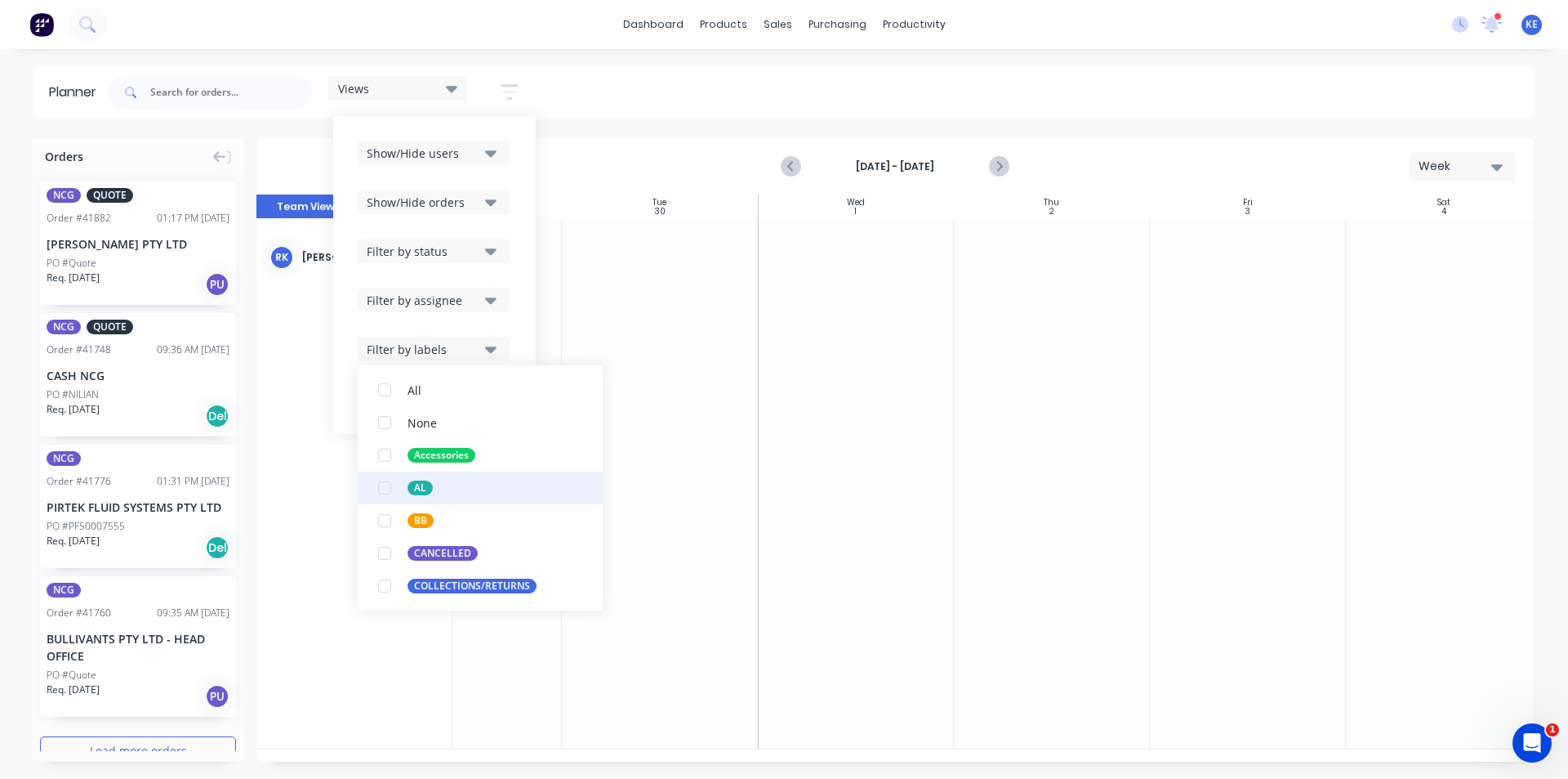
click at [457, 491] on button "AL" at bounding box center [480, 487] width 245 height 32
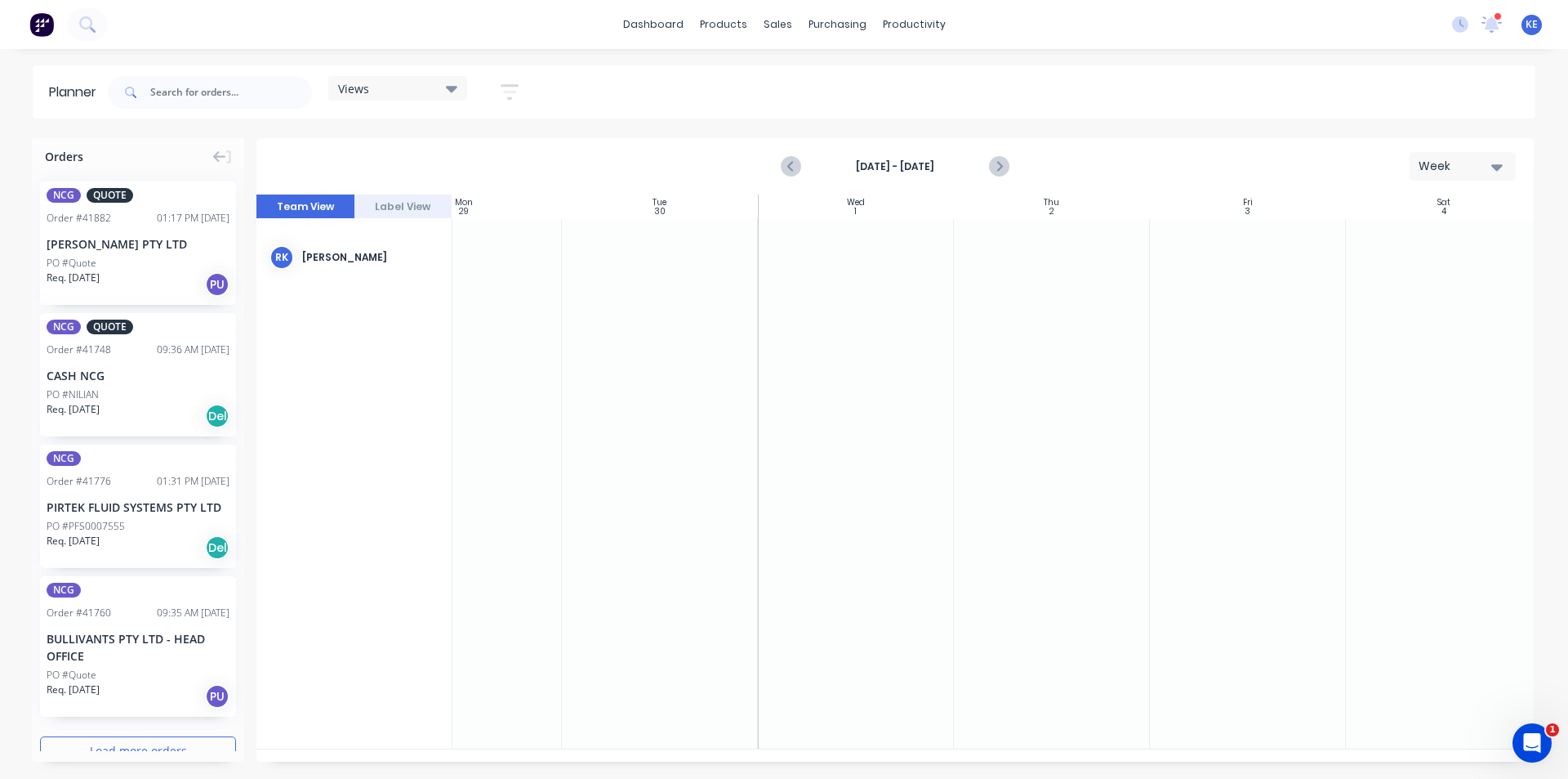
click at [1121, 110] on div "Views Save new view None edit [PERSON_NAME] (Default) edit Iraking edit [PERSON…" at bounding box center [820, 92] width 1431 height 49
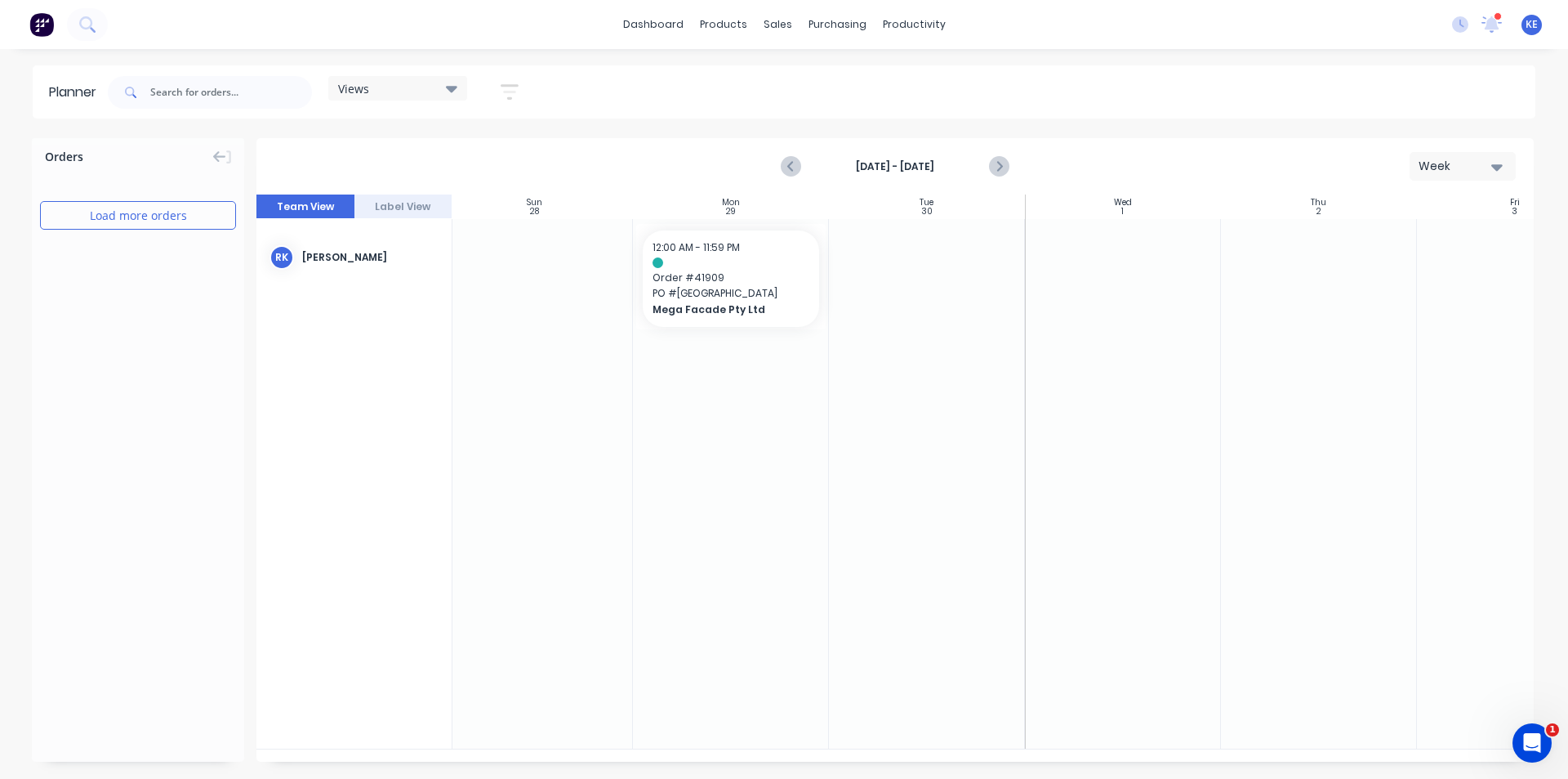
scroll to position [0, 0]
click at [788, 166] on icon "Previous page" at bounding box center [791, 167] width 19 height 19
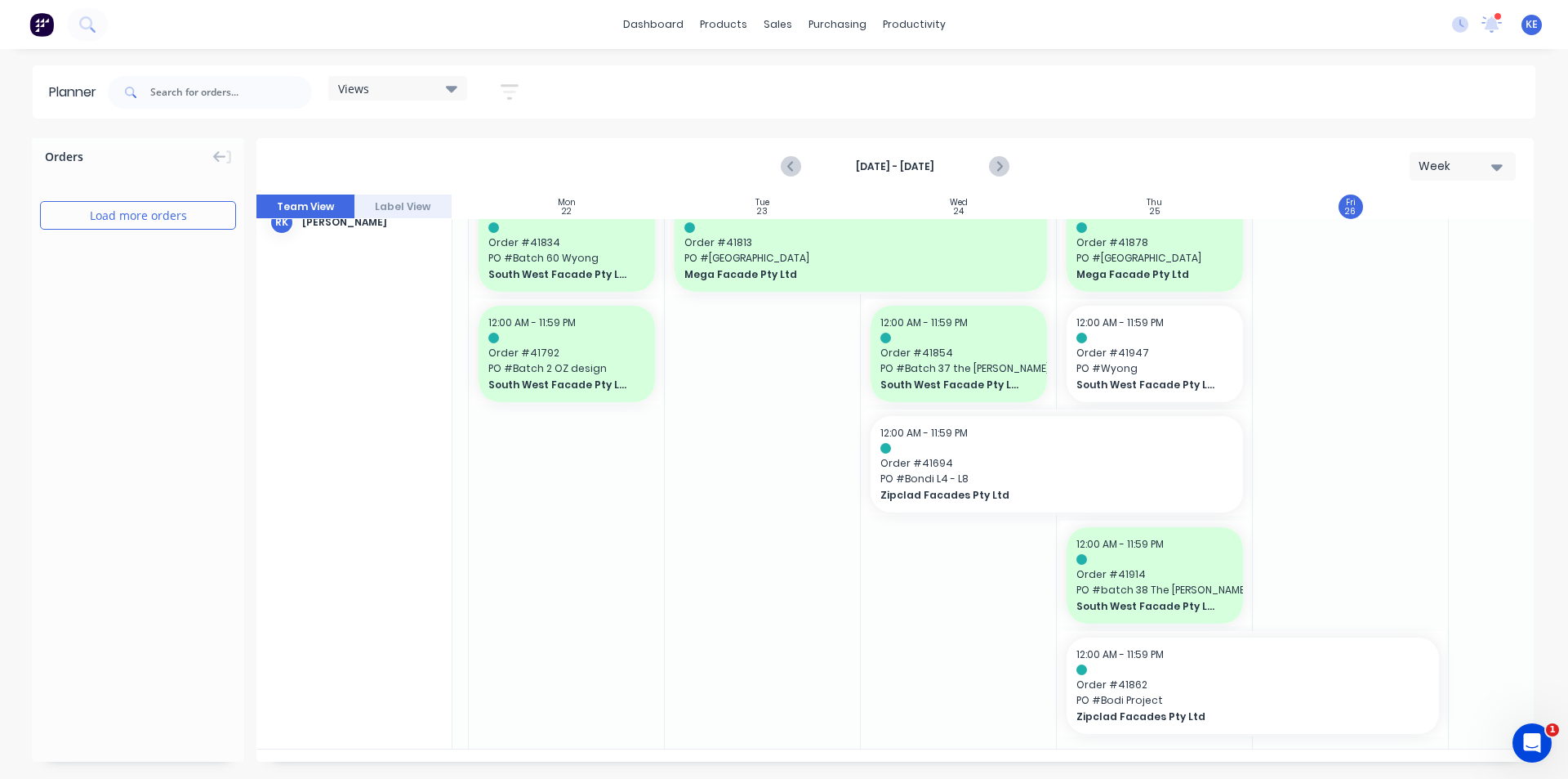
scroll to position [0, 180]
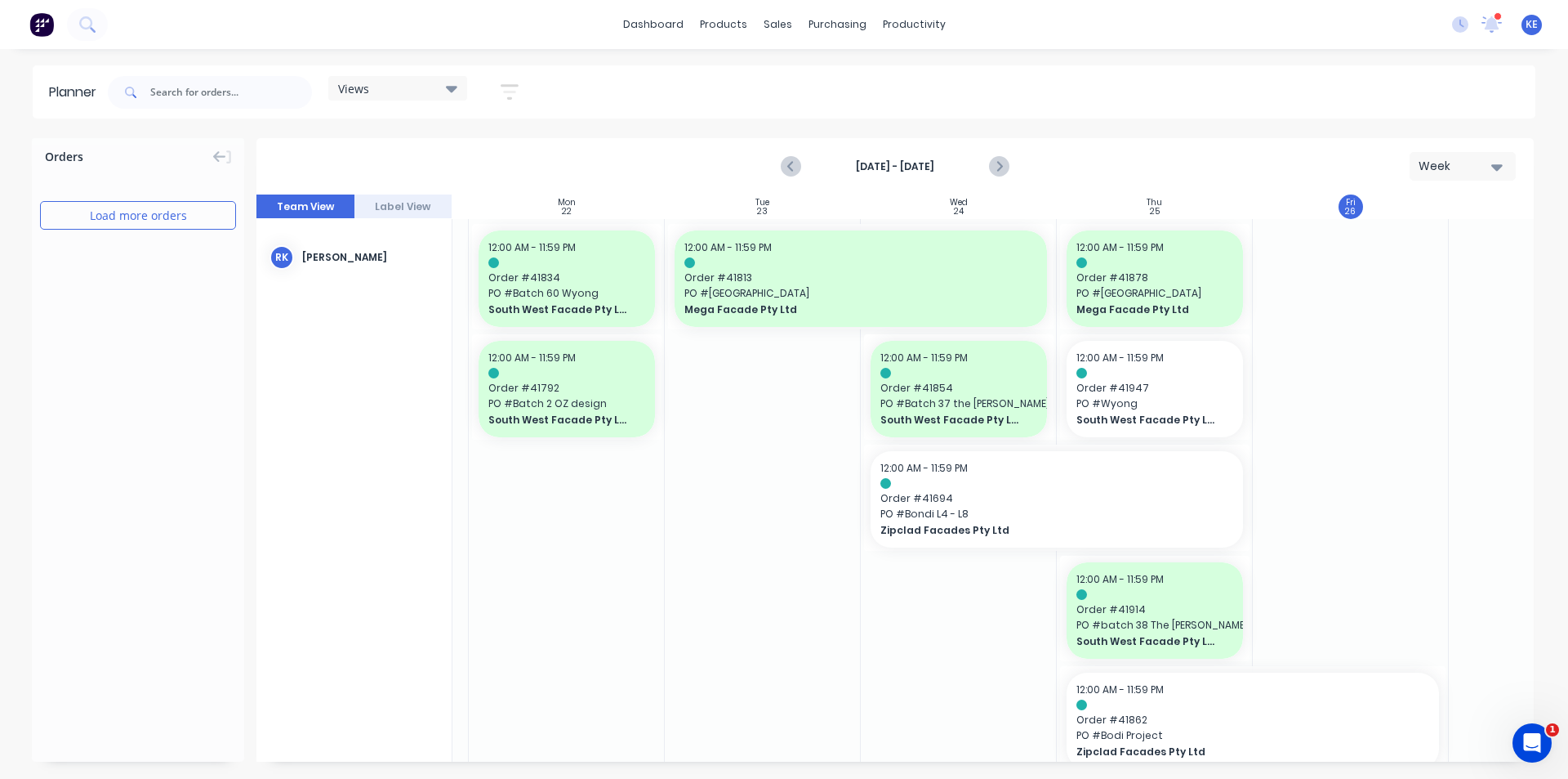
click at [716, 552] on div at bounding box center [763, 502] width 196 height 565
click at [1536, 490] on div "Orders Load more orders [DATE] - [DATE] Week Team View Label View Sun 21 [DATE]…" at bounding box center [784, 457] width 1568 height 640
click at [1485, 503] on div at bounding box center [1547, 502] width 196 height 565
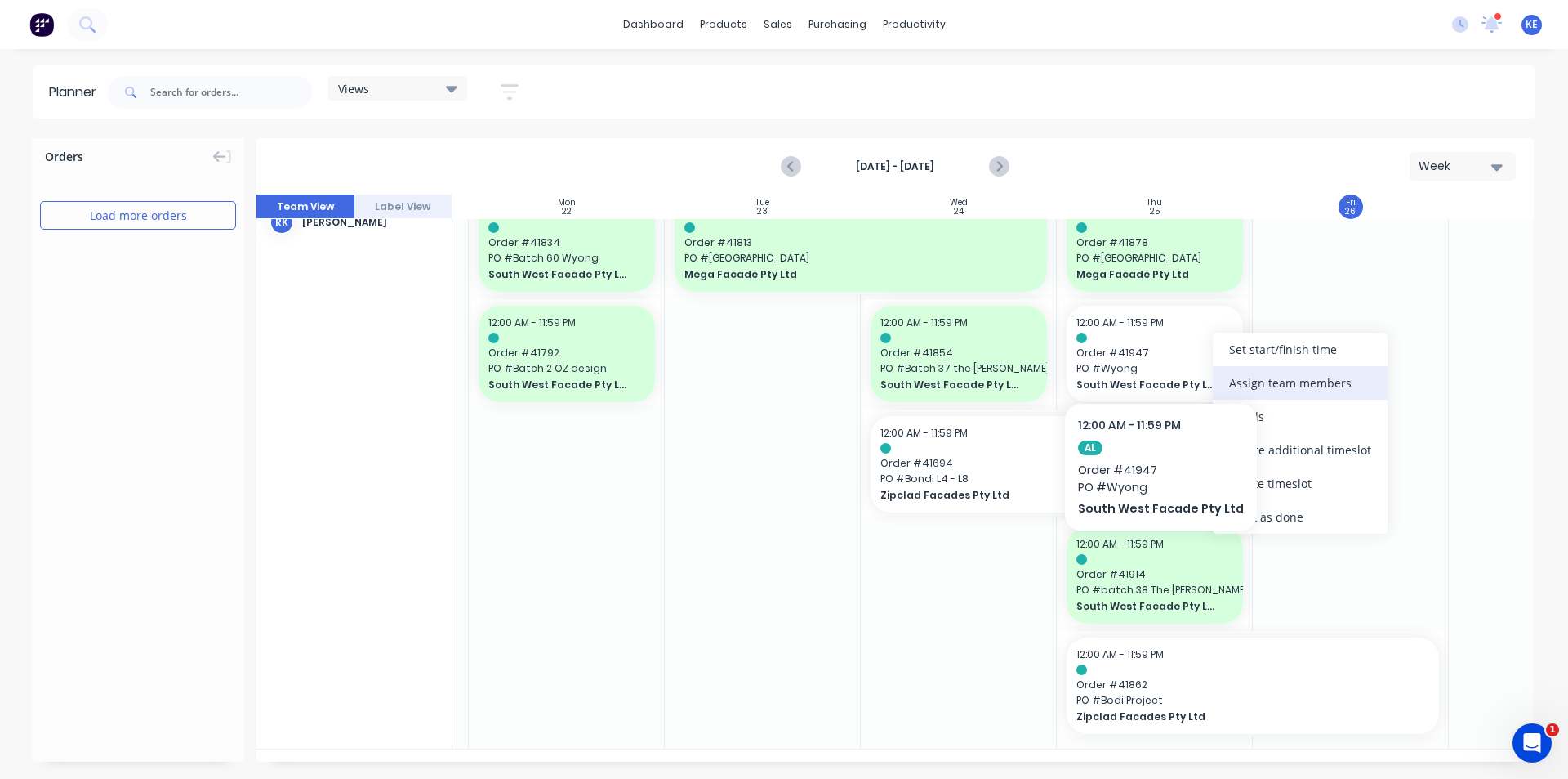
scroll to position [30, 180]
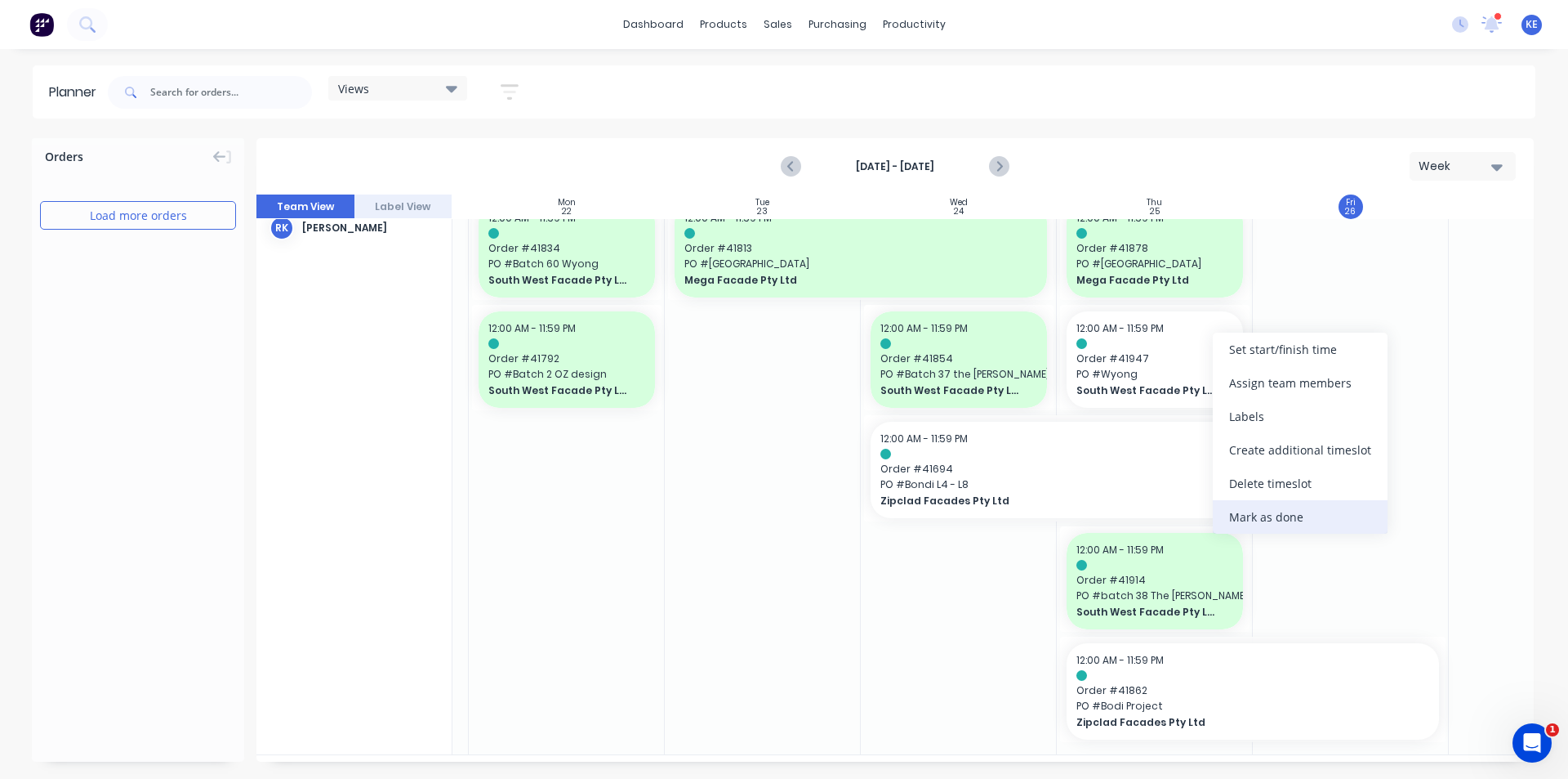
click at [1320, 518] on div "Mark as done" at bounding box center [1300, 517] width 175 height 33
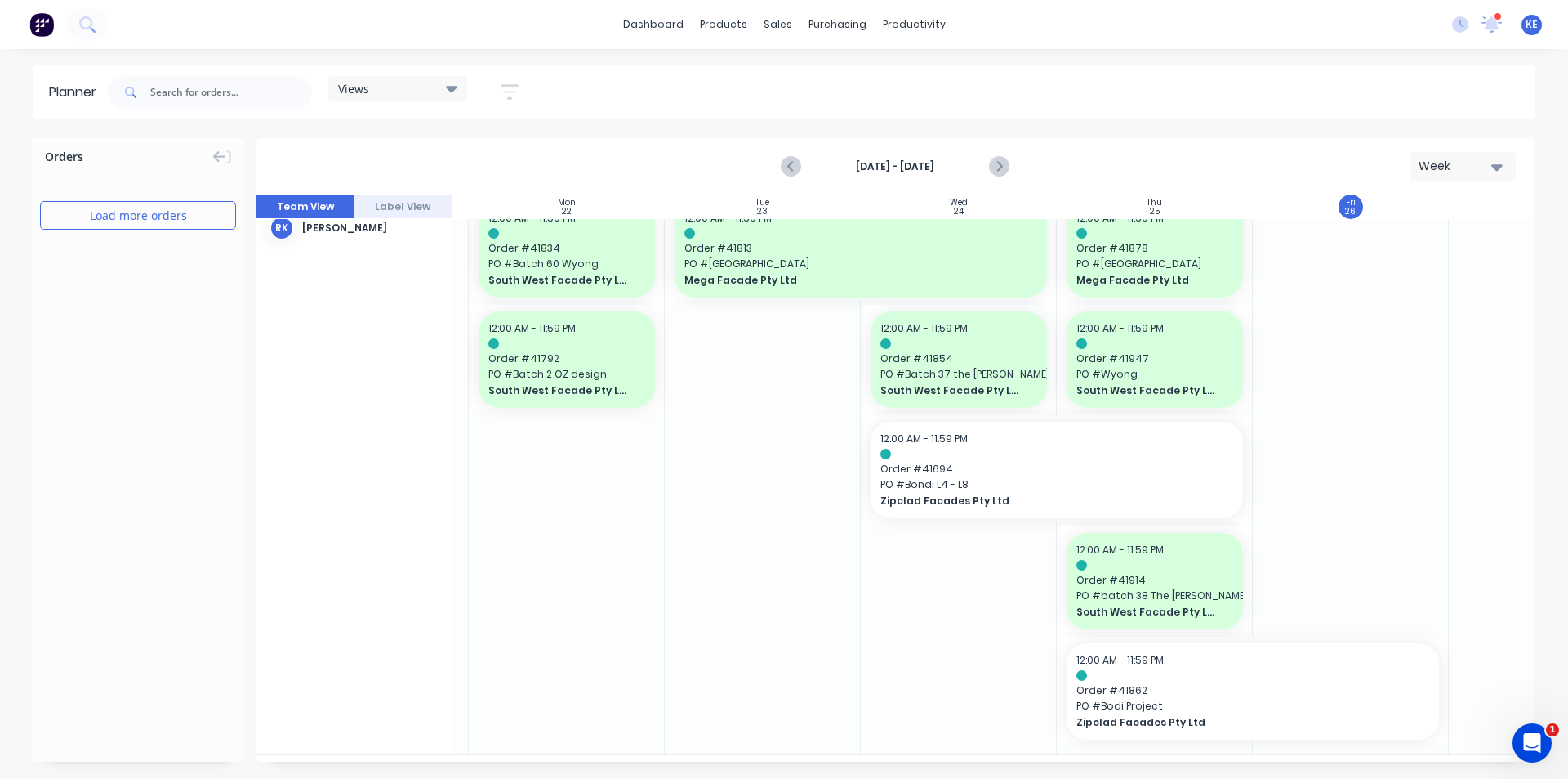
click at [1320, 518] on div at bounding box center [1351, 472] width 196 height 565
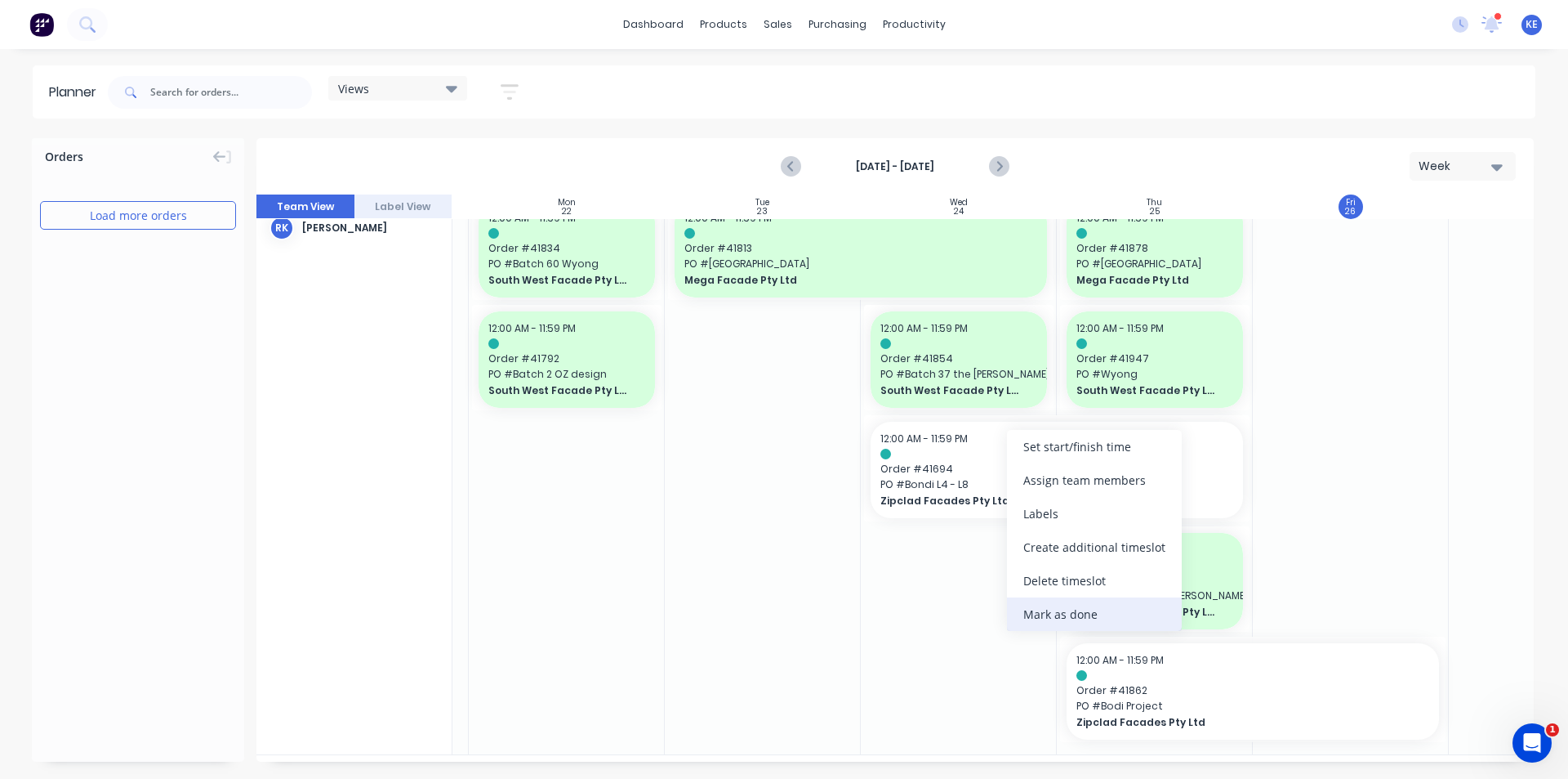
click at [1110, 623] on div "Mark as done" at bounding box center [1094, 614] width 175 height 33
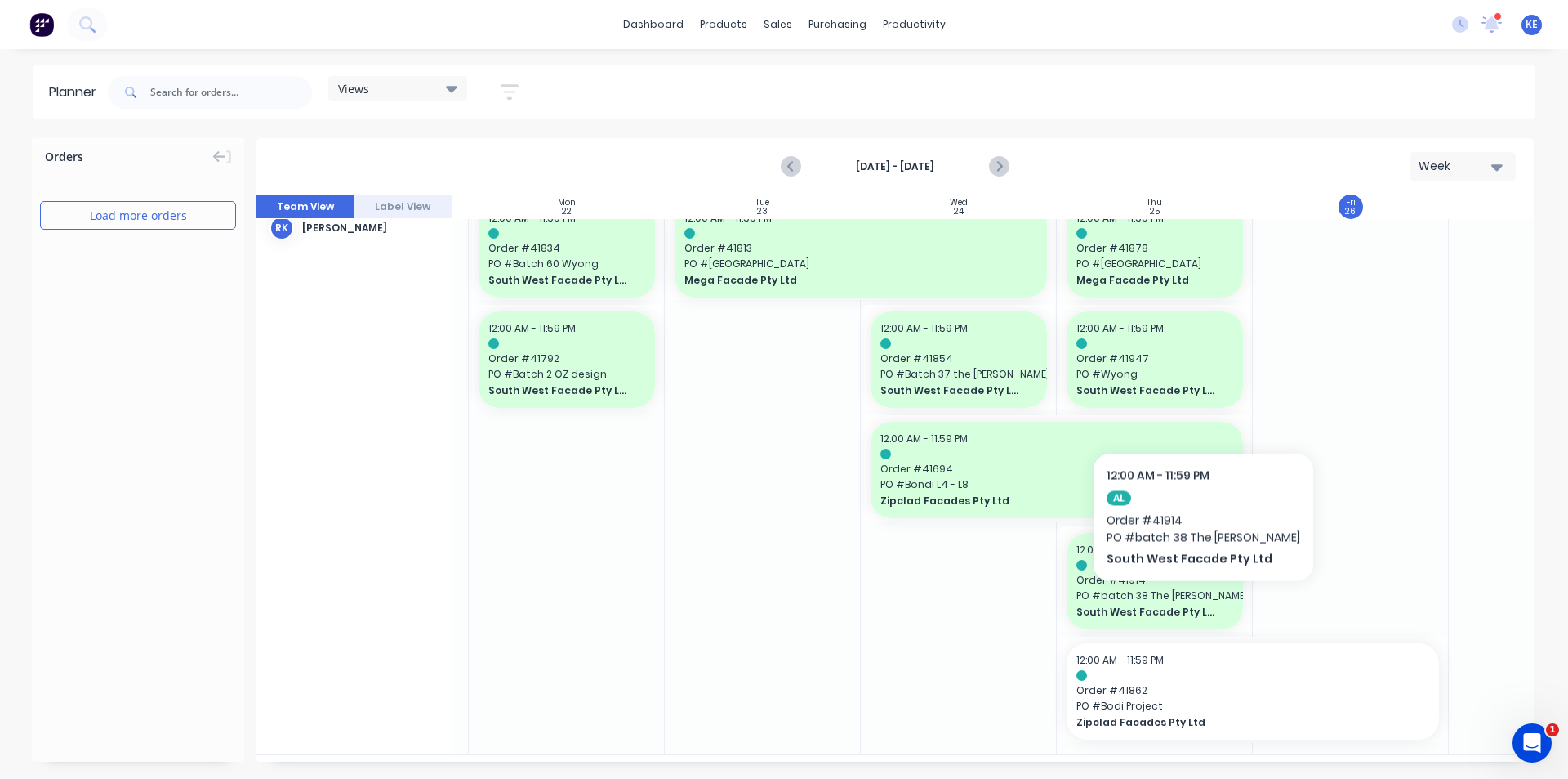
click at [1372, 575] on div at bounding box center [1351, 472] width 196 height 565
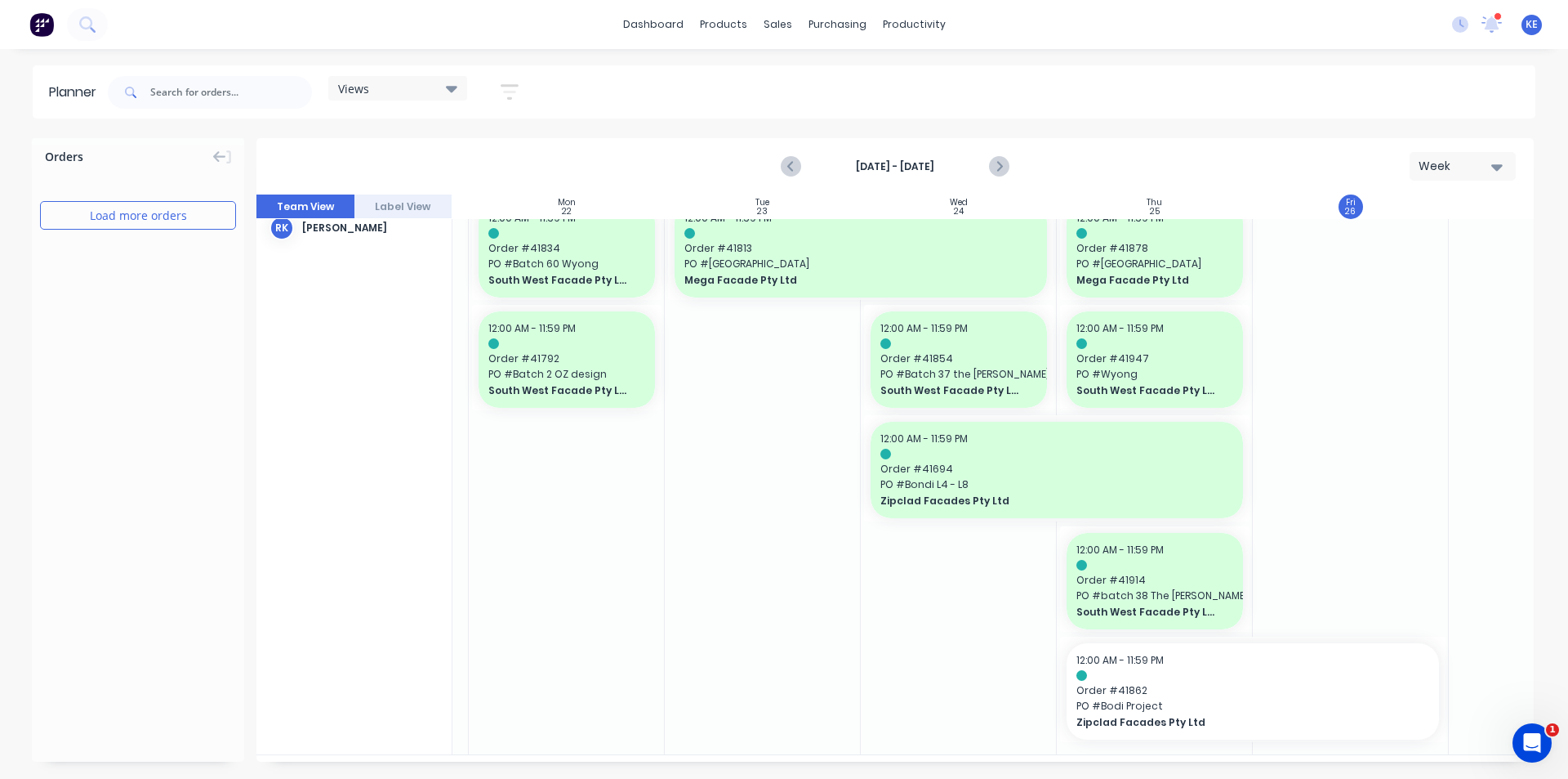
scroll to position [41, 180]
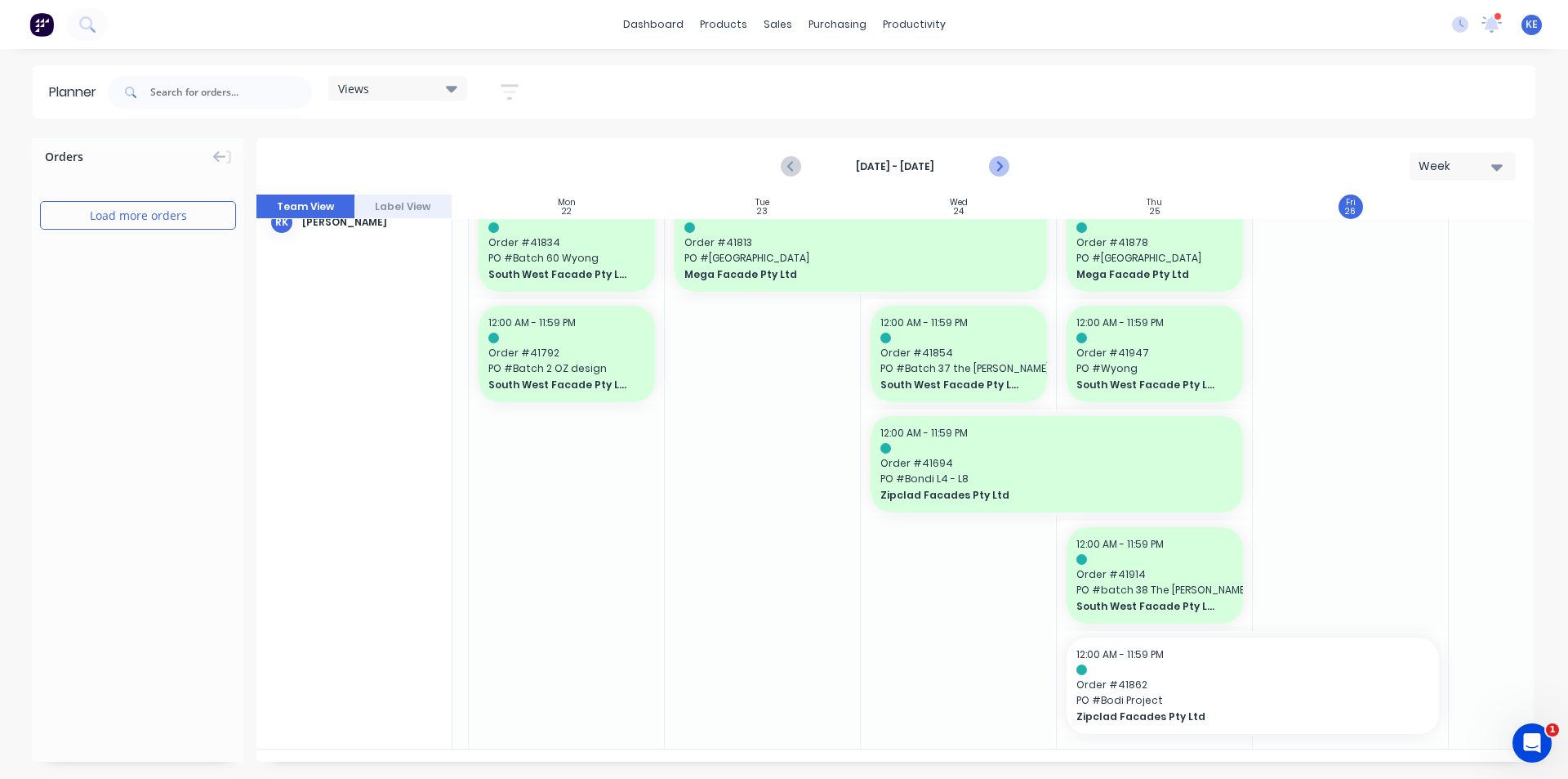
click at [1006, 163] on icon "Next page" at bounding box center [998, 167] width 19 height 19
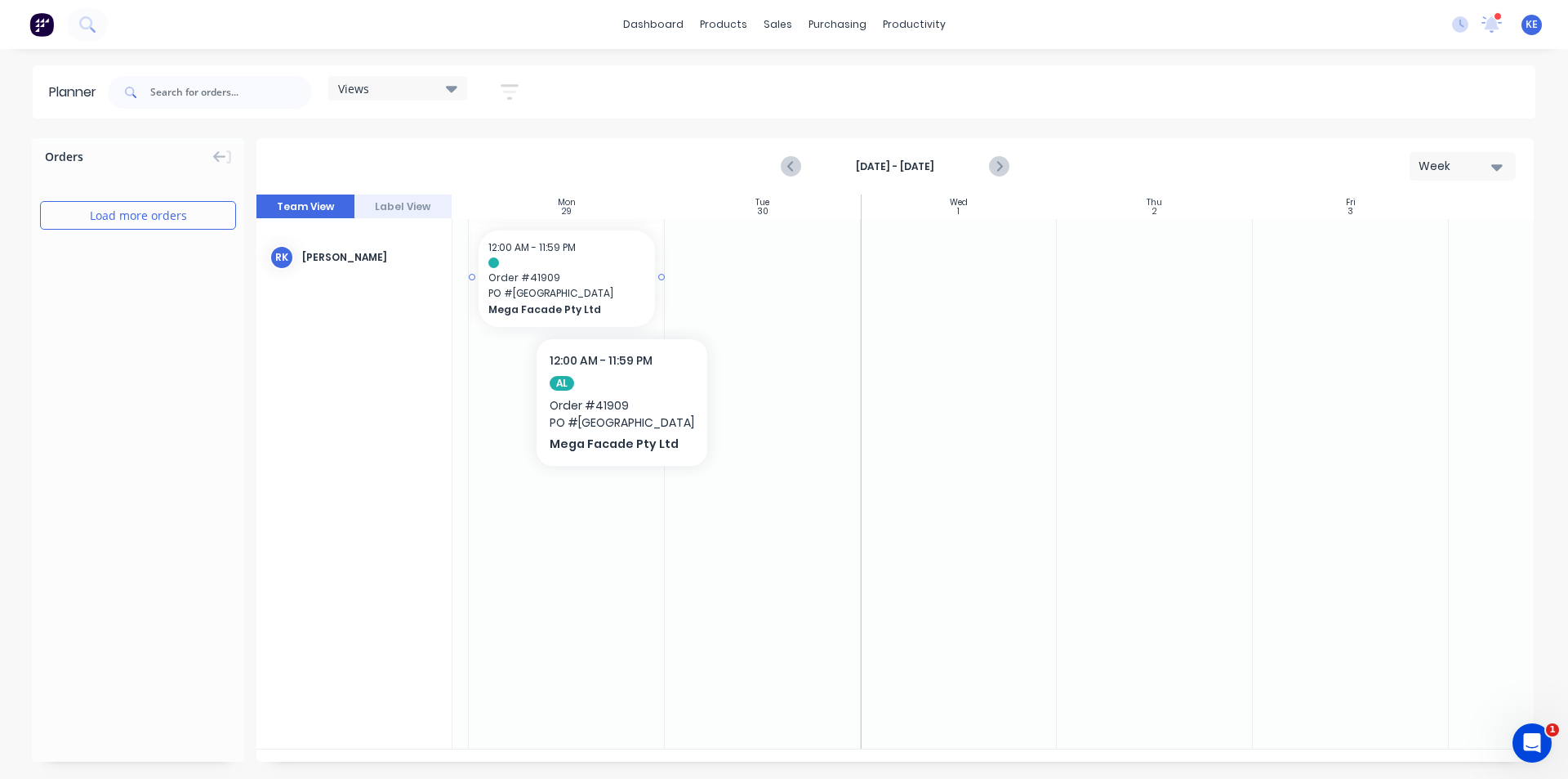
click at [609, 289] on span "PO # [GEOGRAPHIC_DATA]" at bounding box center [567, 293] width 157 height 15
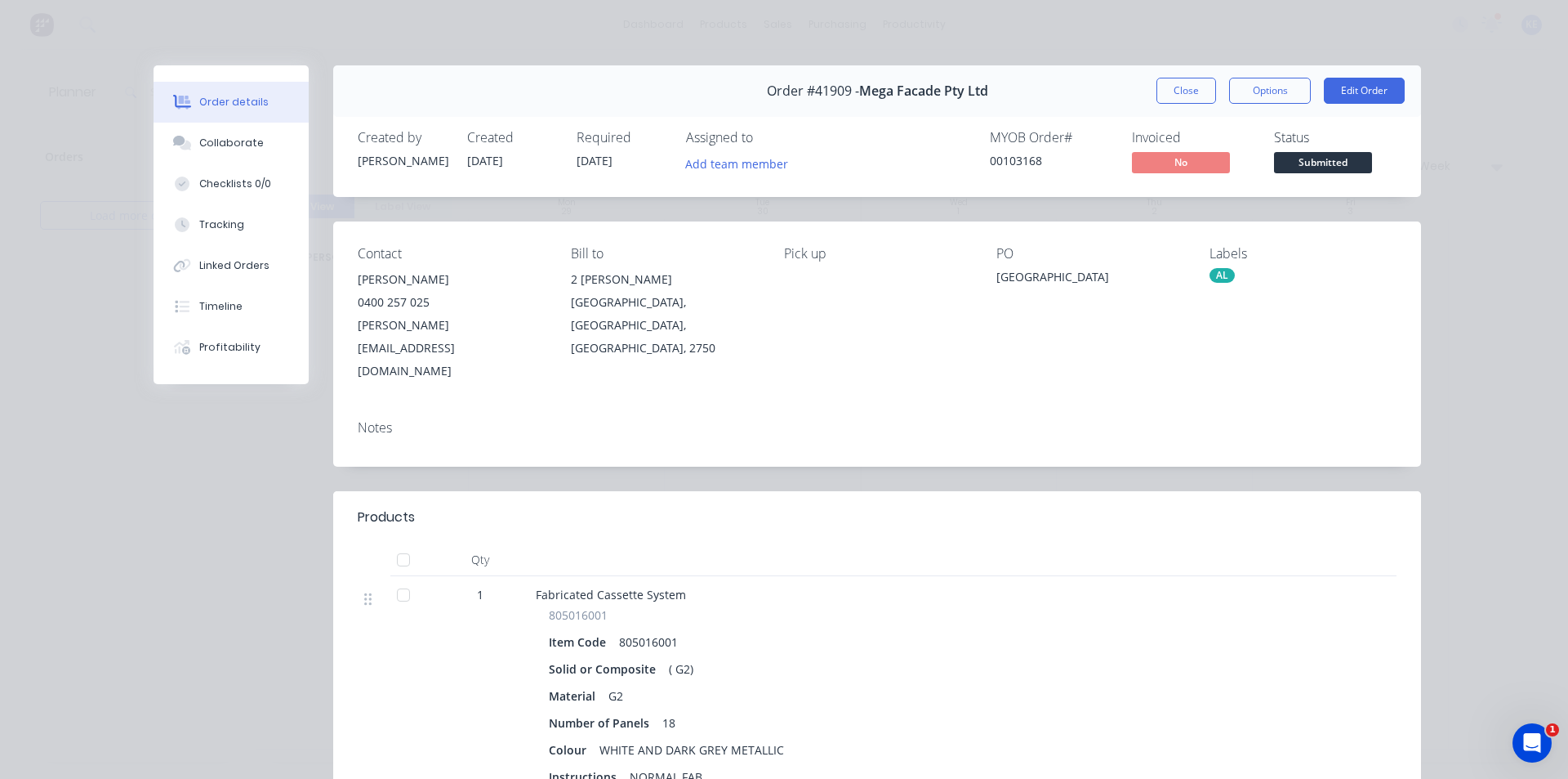
click at [1199, 89] on button "Close" at bounding box center [1187, 90] width 60 height 26
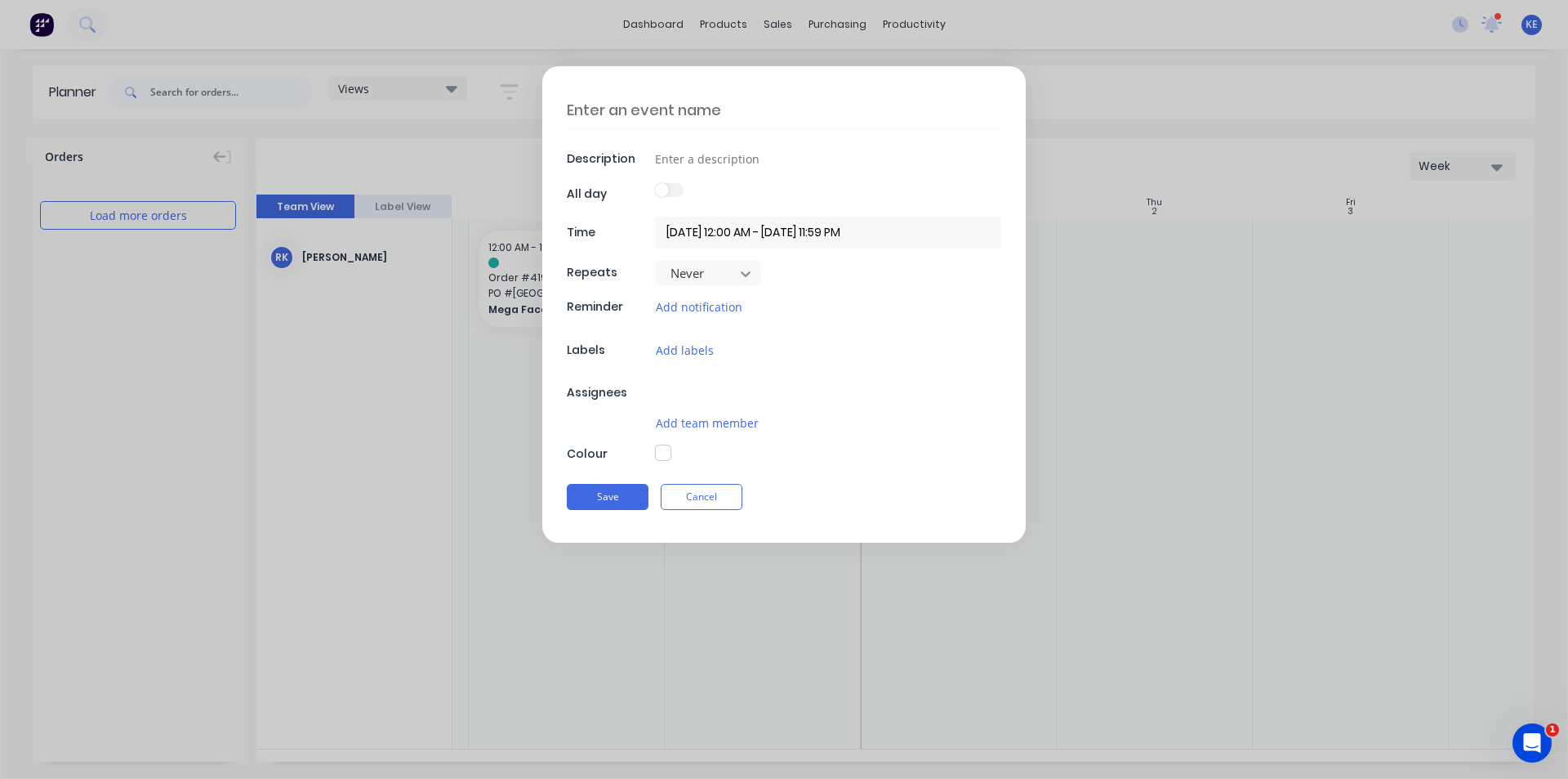
type textarea "x"
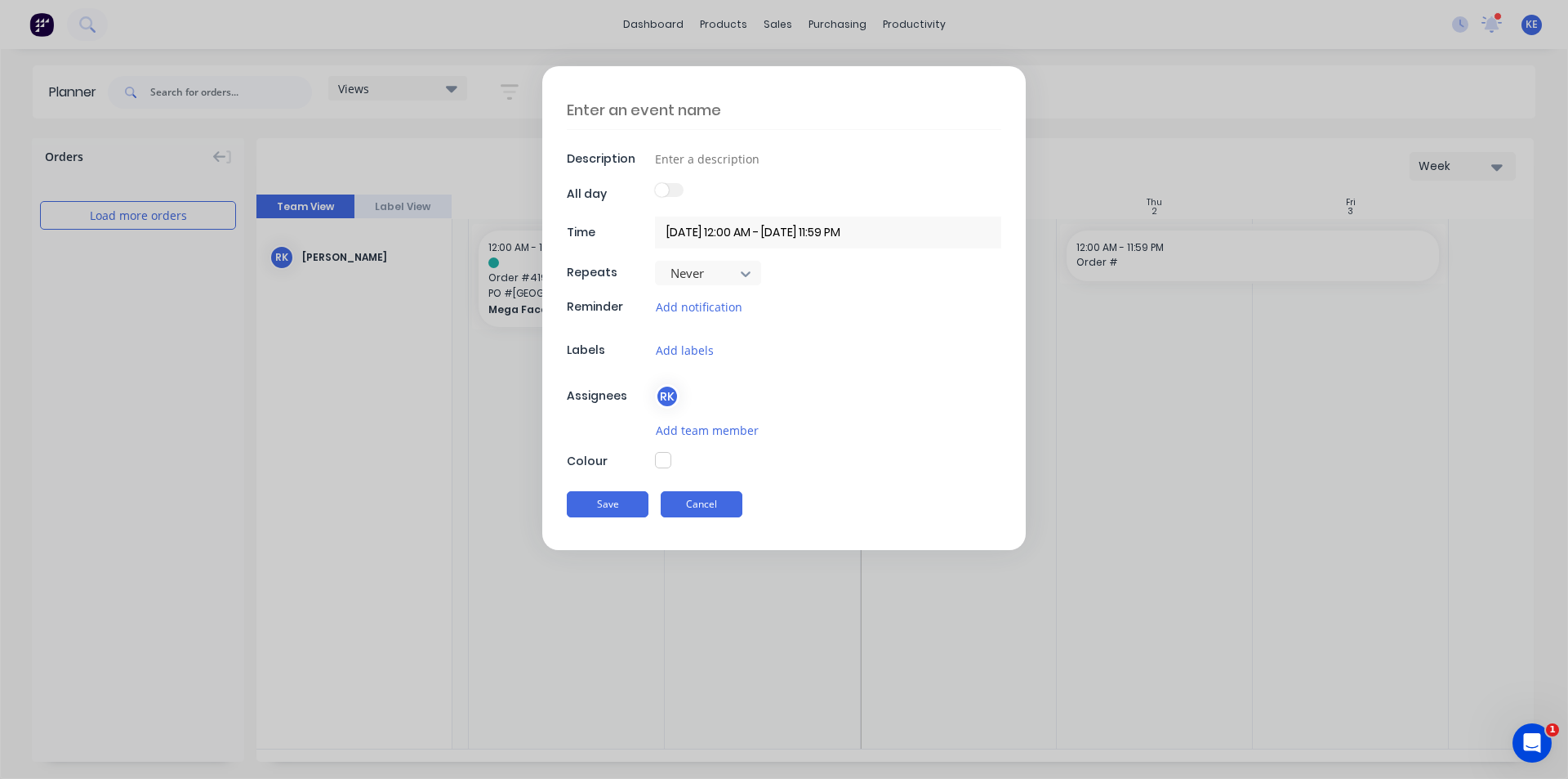
click at [721, 511] on button "Cancel" at bounding box center [701, 504] width 82 height 26
